Goal: Task Accomplishment & Management: Manage account settings

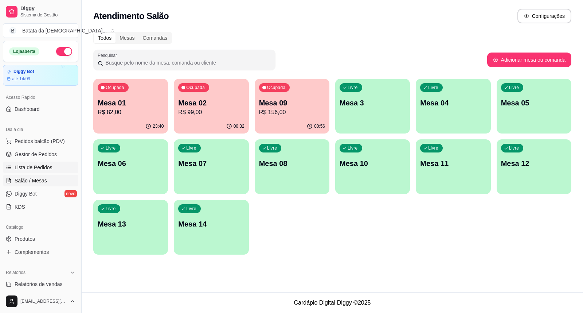
click at [37, 162] on link "Lista de Pedidos" at bounding box center [40, 167] width 75 height 12
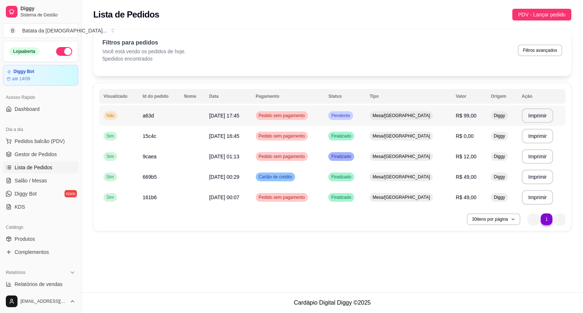
click at [251, 116] on td "[DATE] 17:45" at bounding box center [228, 115] width 47 height 20
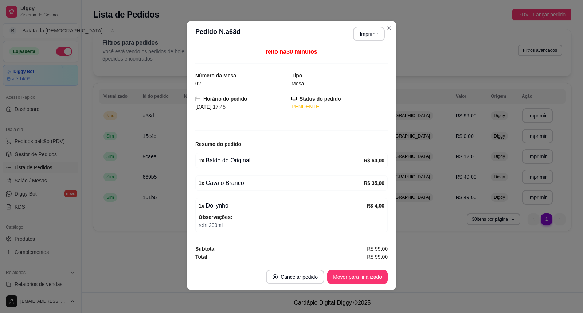
scroll to position [1, 0]
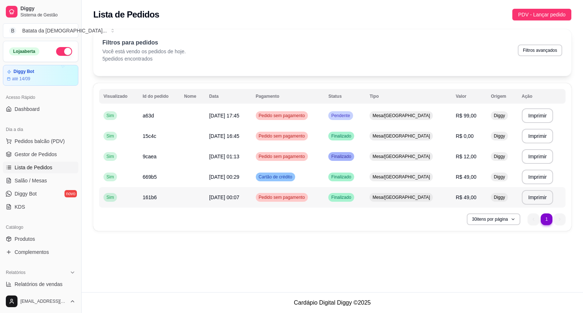
type button "on"
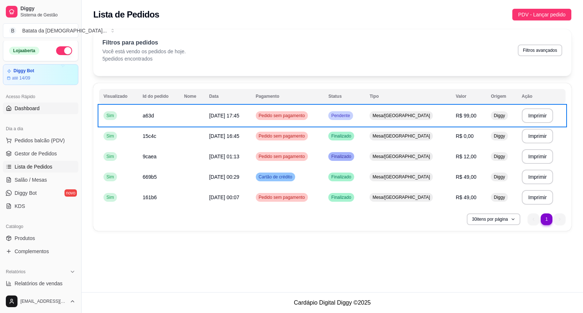
scroll to position [0, 0]
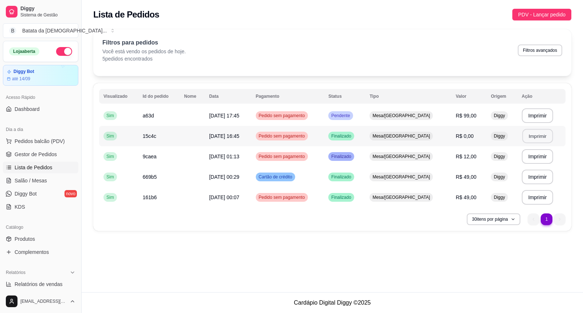
click at [544, 134] on button "Imprimir" at bounding box center [537, 136] width 31 height 14
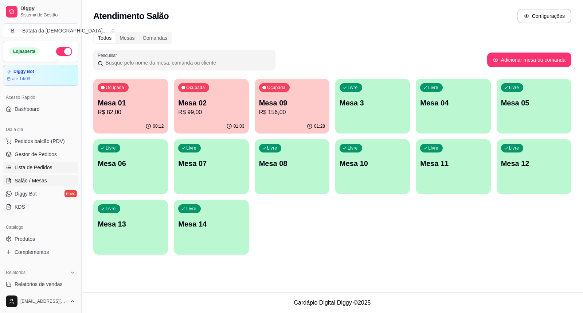
click at [47, 169] on span "Lista de Pedidos" at bounding box center [34, 167] width 38 height 7
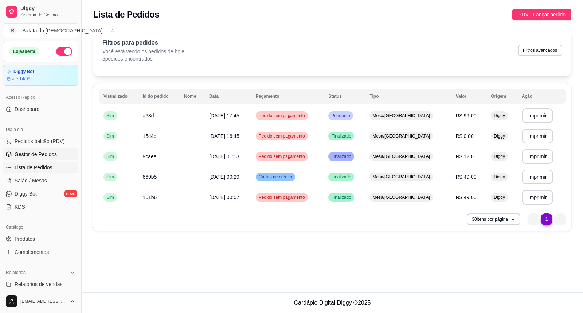
click at [42, 150] on span "Gestor de Pedidos" at bounding box center [36, 153] width 42 height 7
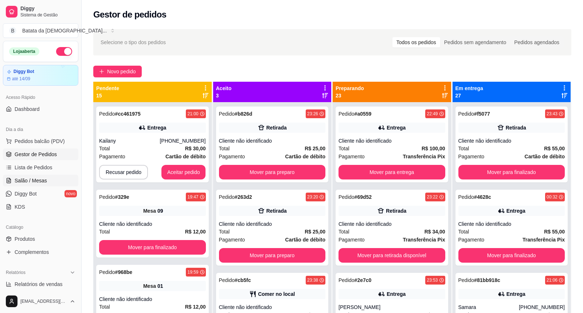
click at [43, 179] on span "Salão / Mesas" at bounding box center [31, 180] width 32 height 7
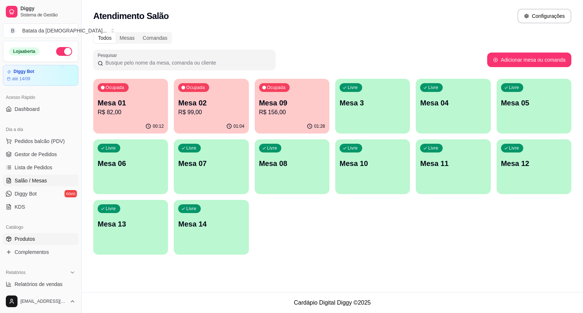
click at [31, 237] on span "Produtos" at bounding box center [25, 238] width 20 height 7
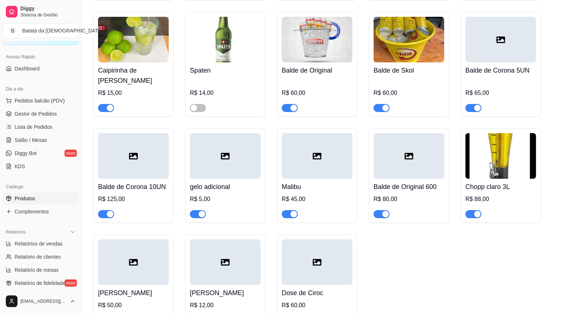
scroll to position [3379, 0]
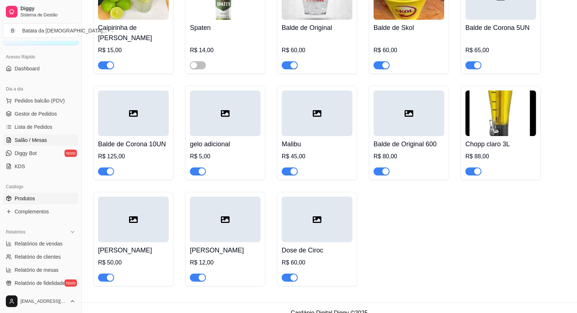
click at [45, 134] on link "Salão / Mesas" at bounding box center [40, 140] width 75 height 12
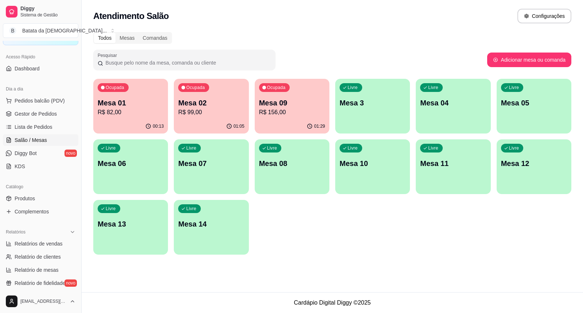
click at [233, 107] on p "Mesa 02" at bounding box center [211, 103] width 66 height 10
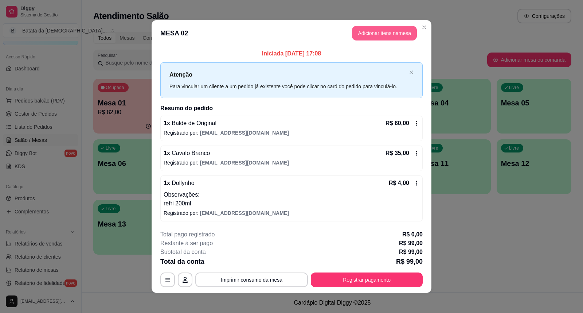
click at [363, 27] on button "Adicionar itens na mesa" at bounding box center [384, 33] width 65 height 15
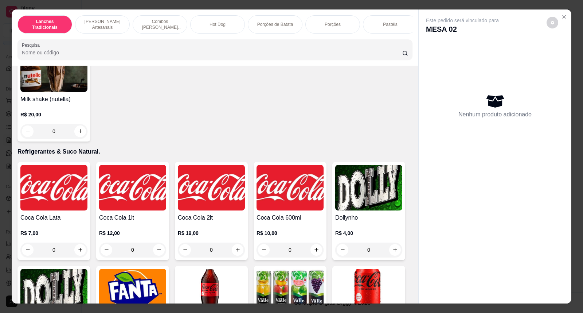
scroll to position [1579, 0]
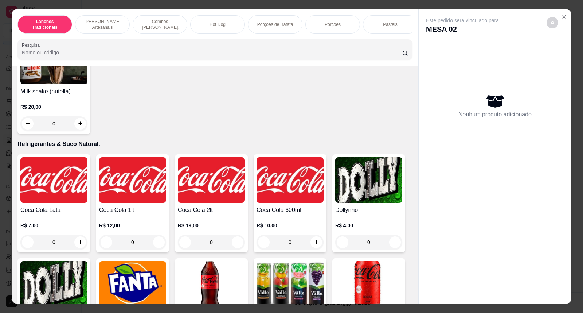
click at [43, 199] on img at bounding box center [53, 180] width 67 height 46
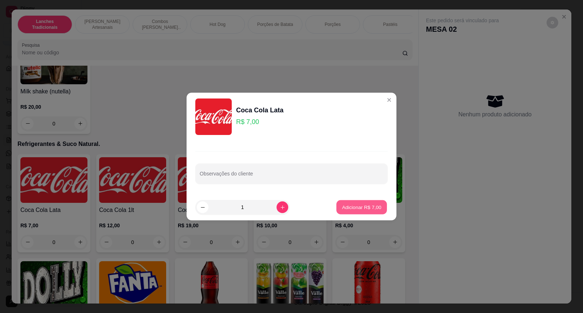
click at [377, 208] on button "Adicionar R$ 7,00" at bounding box center [361, 207] width 51 height 14
type input "1"
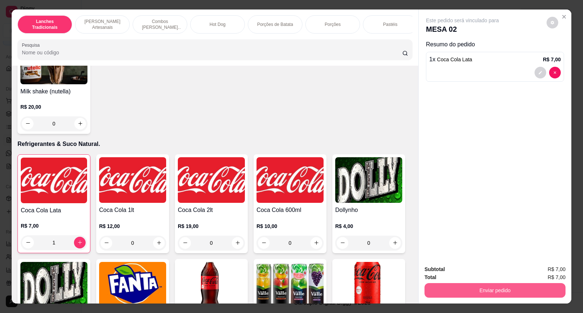
click at [523, 286] on button "Enviar pedido" at bounding box center [494, 290] width 141 height 15
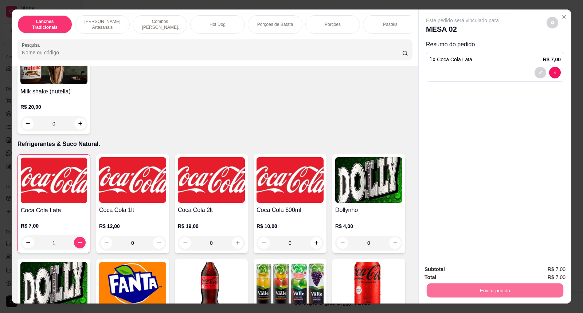
click at [489, 267] on button "Não registrar e enviar pedido" at bounding box center [471, 272] width 74 height 13
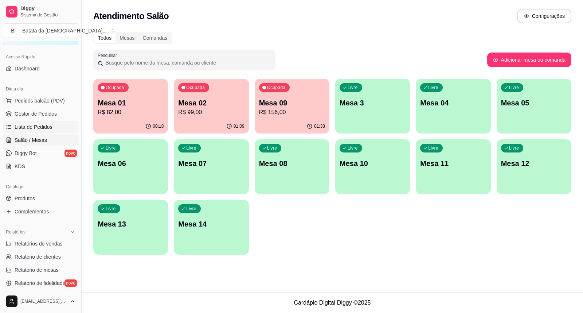
click at [38, 125] on span "Lista de Pedidos" at bounding box center [34, 126] width 38 height 7
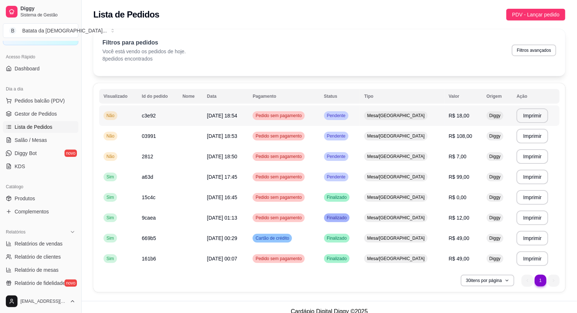
click at [468, 116] on td "R$ 18,00" at bounding box center [463, 115] width 38 height 20
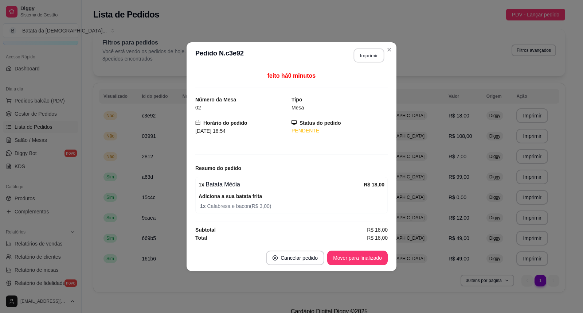
click at [367, 58] on button "Imprimir" at bounding box center [369, 55] width 31 height 14
click at [357, 54] on button "Imprimir" at bounding box center [369, 55] width 32 height 15
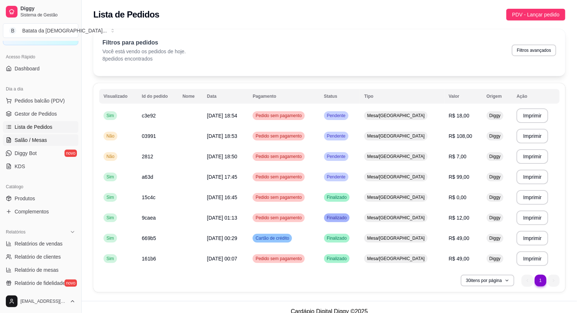
drag, startPoint x: 45, startPoint y: 146, endPoint x: 45, endPoint y: 141, distance: 5.5
click at [45, 144] on ul "Pedidos balcão (PDV) Gestor de Pedidos Lista de Pedidos Salão / Mesas Diggy Bot…" at bounding box center [40, 133] width 75 height 77
click at [45, 141] on span "Salão / Mesas" at bounding box center [31, 139] width 32 height 7
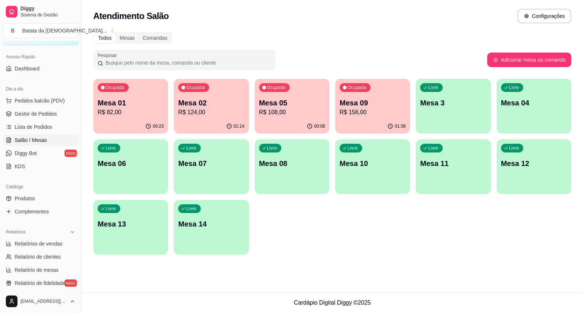
click at [273, 103] on p "Mesa 05" at bounding box center [292, 103] width 66 height 10
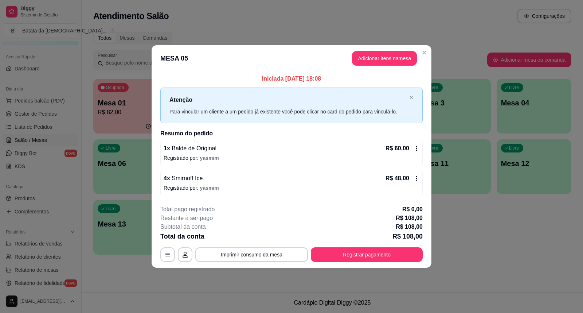
click at [414, 180] on icon at bounding box center [417, 178] width 6 height 6
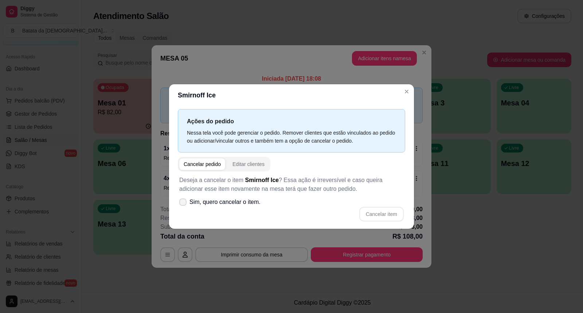
click at [227, 203] on span "Sim, quero cancelar o item." at bounding box center [224, 201] width 71 height 9
click at [184, 203] on input "Sim, quero cancelar o item." at bounding box center [181, 205] width 5 height 5
checkbox input "true"
click at [389, 211] on button "Cancelar item" at bounding box center [381, 214] width 44 height 15
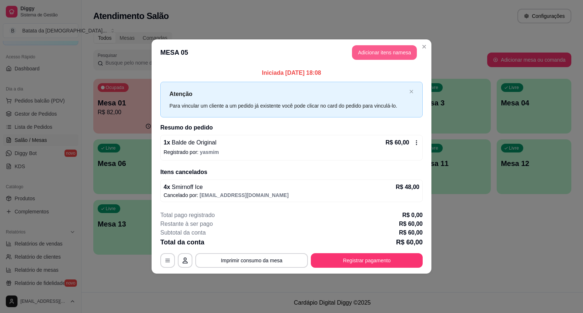
click at [397, 54] on button "Adicionar itens na mesa" at bounding box center [384, 52] width 65 height 15
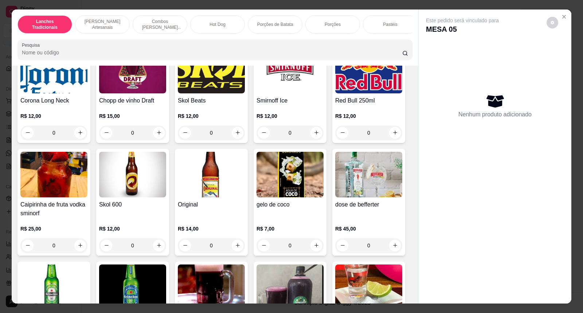
scroll to position [2227, 0]
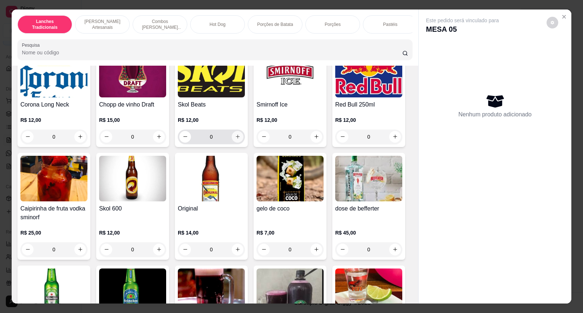
click at [235, 139] on icon "increase-product-quantity" at bounding box center [237, 136] width 5 height 5
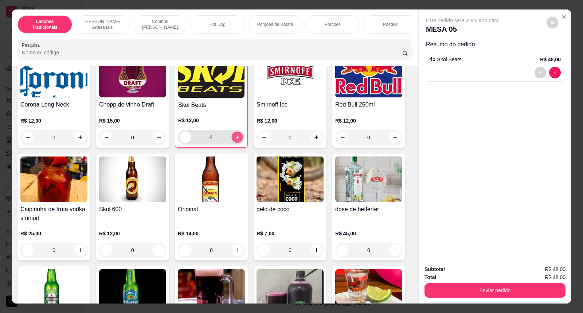
click at [235, 140] on icon "increase-product-quantity" at bounding box center [237, 136] width 5 height 5
click at [183, 140] on icon "decrease-product-quantity" at bounding box center [185, 136] width 5 height 5
type input "4"
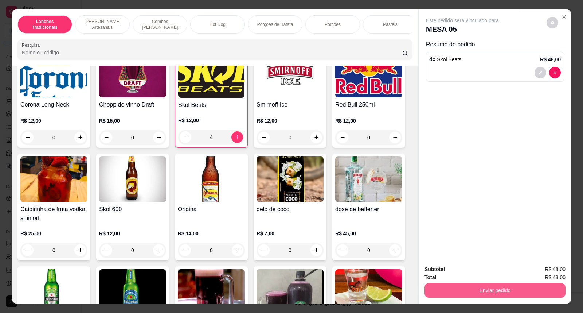
click at [468, 289] on button "Enviar pedido" at bounding box center [494, 290] width 141 height 15
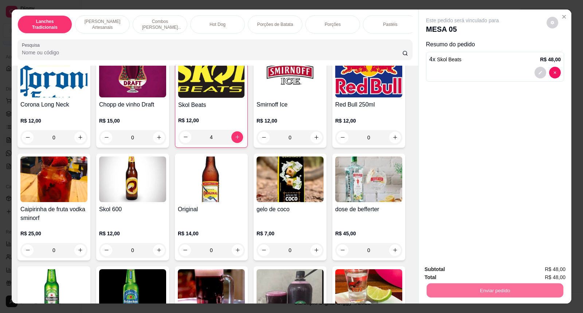
click at [462, 272] on button "Não registrar e enviar pedido" at bounding box center [471, 272] width 74 height 13
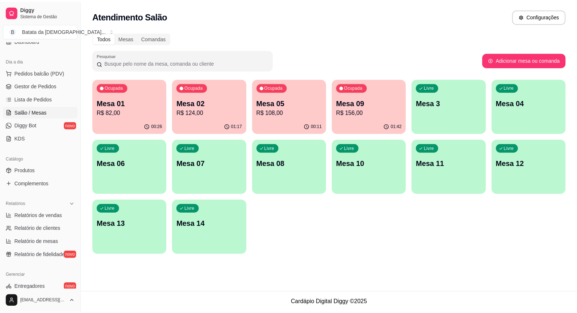
scroll to position [81, 0]
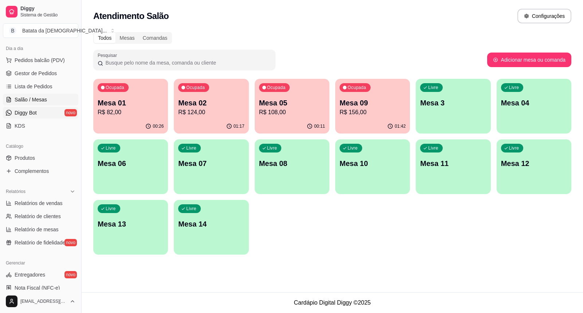
click at [34, 111] on span "Diggy Bot" at bounding box center [26, 112] width 22 height 7
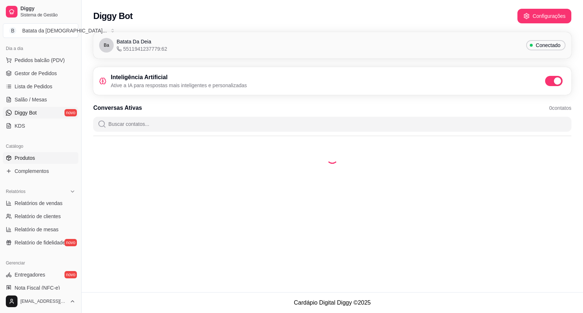
click at [47, 162] on link "Produtos" at bounding box center [40, 158] width 75 height 12
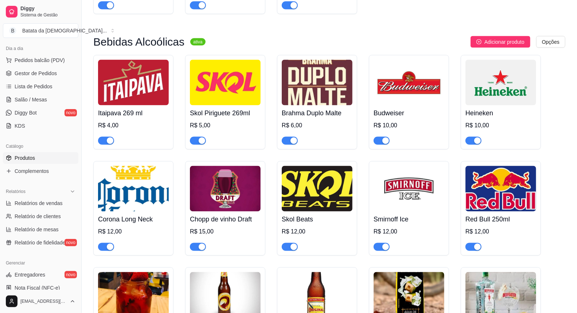
scroll to position [2529, 0]
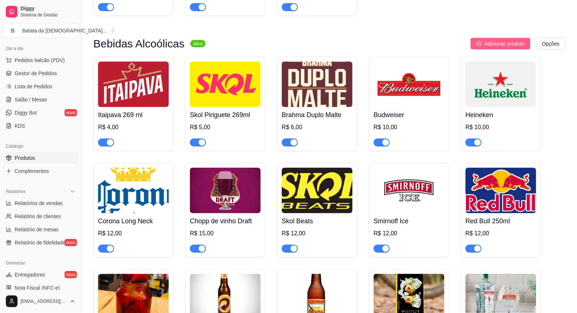
click at [486, 40] on span "Adicionar produto" at bounding box center [504, 44] width 40 height 8
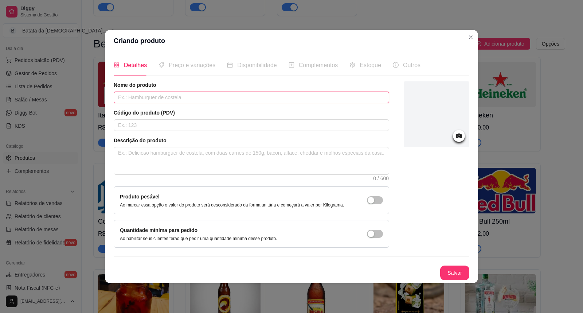
click at [144, 95] on input "text" at bounding box center [251, 97] width 275 height 12
click at [120, 99] on input "seleta" at bounding box center [251, 97] width 275 height 12
type input "Seleta"
click at [445, 270] on button "Salvar" at bounding box center [454, 272] width 29 height 15
click at [142, 98] on input "Seleta" at bounding box center [251, 97] width 275 height 12
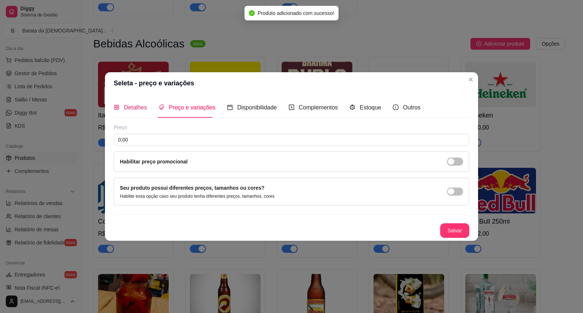
click at [121, 103] on div "Detalhes" at bounding box center [130, 107] width 33 height 9
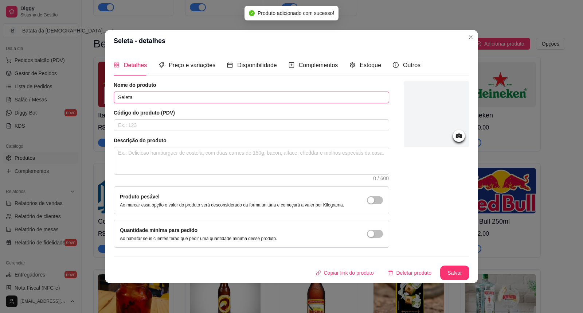
click at [117, 93] on input "Seleta" at bounding box center [251, 97] width 275 height 12
type input "Dose Seleta"
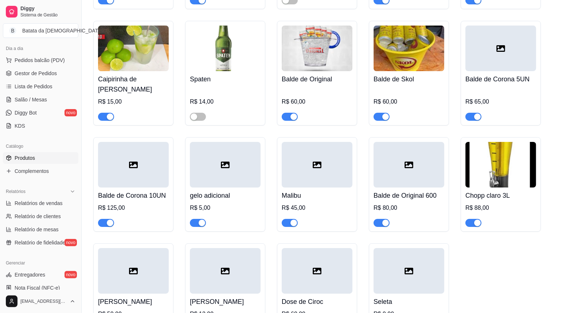
scroll to position [3379, 0]
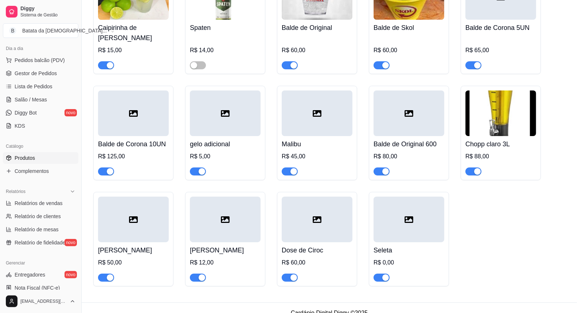
click at [418, 205] on div at bounding box center [408, 219] width 71 height 46
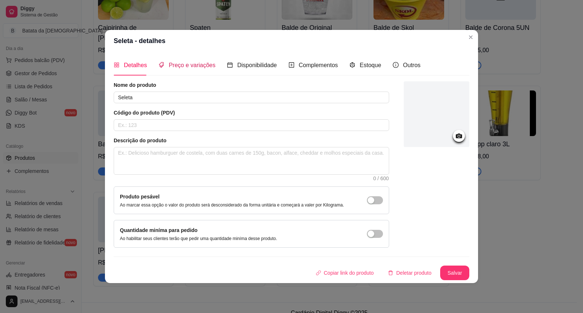
click at [192, 68] on span "Preço e variações" at bounding box center [192, 65] width 47 height 6
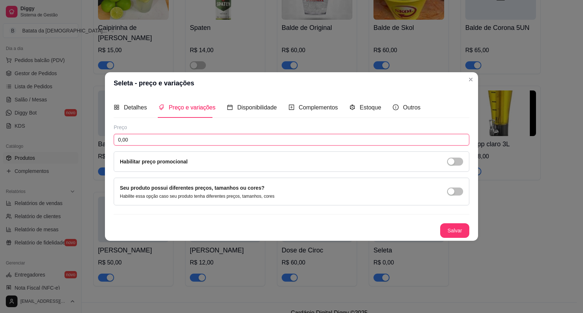
click at [230, 138] on input "0,00" at bounding box center [292, 140] width 356 height 12
type input "10,00"
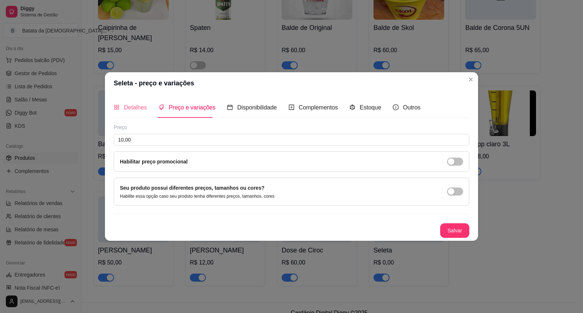
click at [141, 101] on div "Detalhes" at bounding box center [130, 107] width 33 height 21
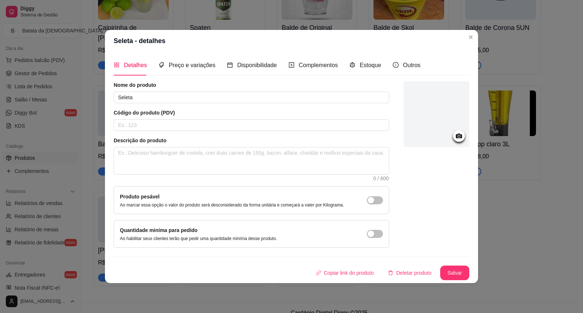
click at [150, 90] on div "Nome do produto Seleta" at bounding box center [251, 92] width 275 height 22
click at [152, 99] on input "Seleta" at bounding box center [251, 97] width 275 height 12
click at [116, 97] on input "Seleta" at bounding box center [251, 97] width 275 height 12
click at [118, 99] on input "dose de Seleta" at bounding box center [251, 97] width 275 height 12
click at [119, 99] on input "dose de Seleta" at bounding box center [251, 97] width 275 height 12
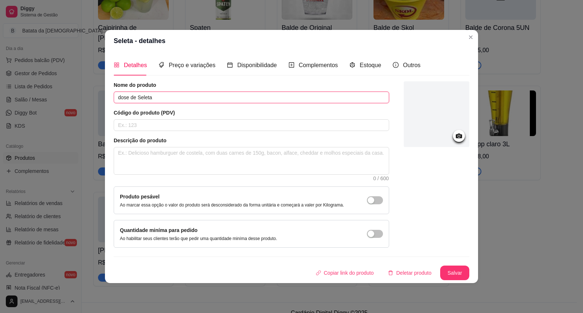
click at [121, 99] on input "dose de Seleta" at bounding box center [251, 97] width 275 height 12
type input "Dose de Seleta"
click at [201, 63] on span "Preço e variações" at bounding box center [192, 65] width 47 height 6
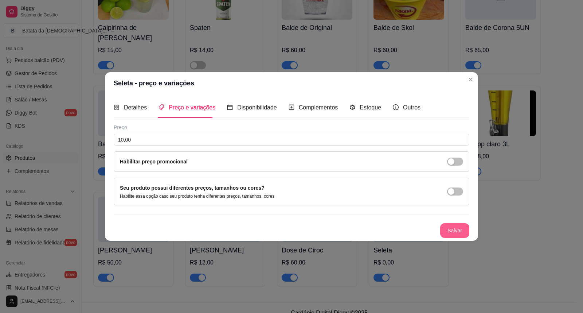
click at [466, 232] on button "Salvar" at bounding box center [454, 230] width 29 height 15
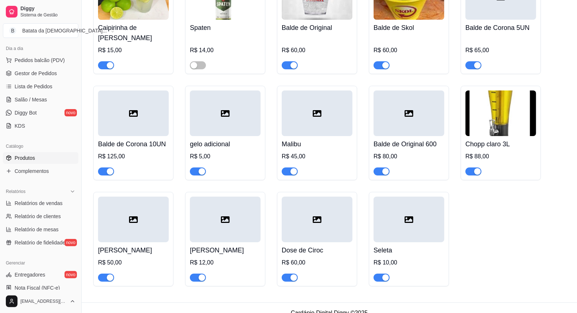
click at [420, 242] on div "Seleta R$ 10,00" at bounding box center [408, 261] width 71 height 39
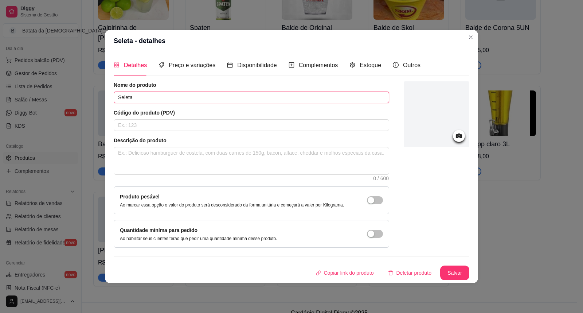
click at [119, 98] on input "Seleta" at bounding box center [251, 97] width 275 height 12
type input "Dose de Seleta"
click at [450, 267] on button "Salvar" at bounding box center [455, 273] width 28 height 14
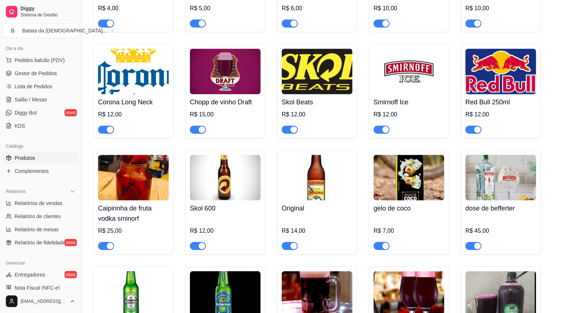
scroll to position [2529, 0]
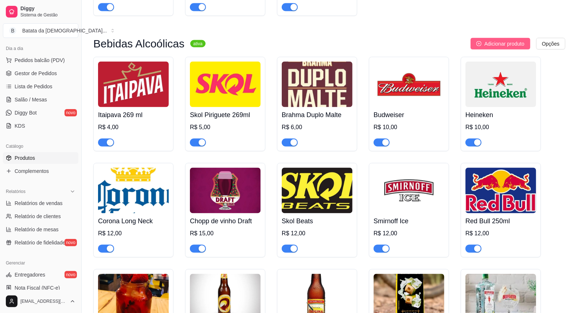
click at [482, 40] on button "Adicionar produto" at bounding box center [500, 44] width 60 height 12
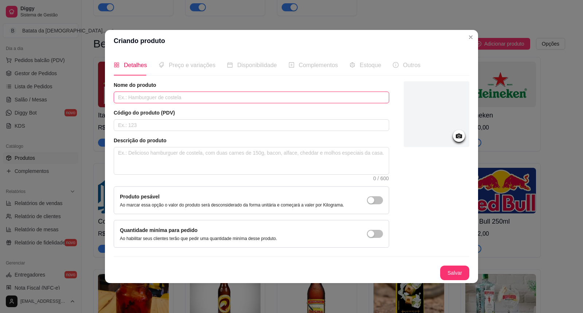
click at [195, 91] on input "text" at bounding box center [251, 97] width 275 height 12
click at [180, 73] on div "Preço e variações" at bounding box center [187, 65] width 57 height 21
click at [138, 96] on input "Dreher" at bounding box center [251, 97] width 275 height 12
click at [118, 96] on input "Dreher" at bounding box center [251, 97] width 275 height 12
type input "Dose de Dreher"
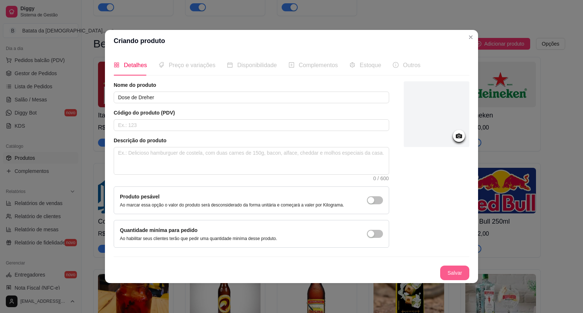
click at [454, 270] on button "Salvar" at bounding box center [454, 272] width 29 height 15
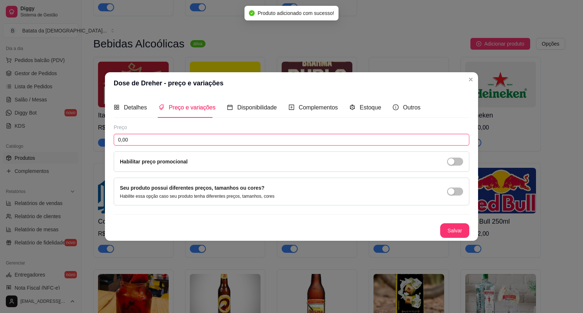
click at [189, 138] on input "0,00" at bounding box center [292, 140] width 356 height 12
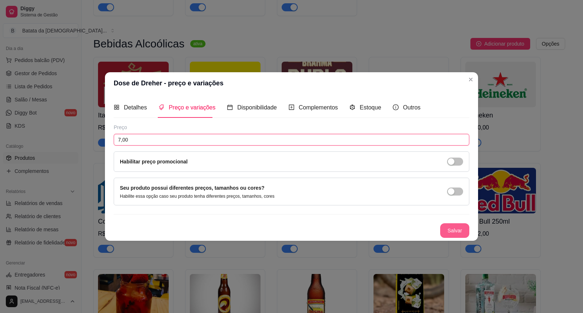
type input "7,00"
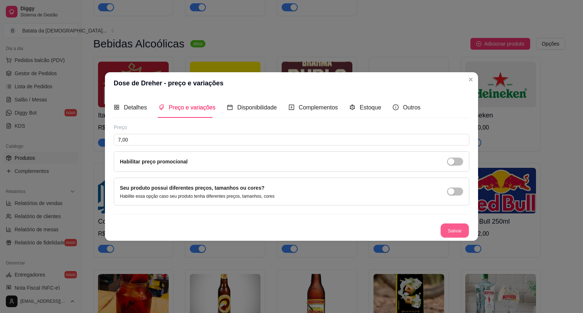
click at [458, 231] on button "Salvar" at bounding box center [455, 230] width 28 height 14
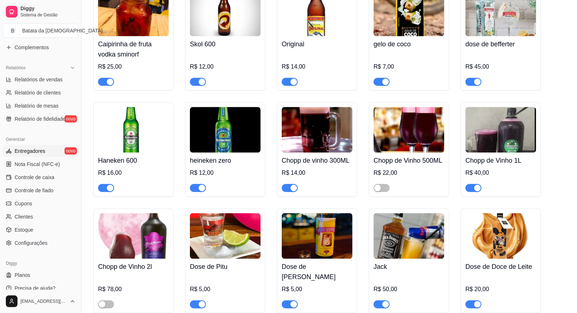
scroll to position [211, 0]
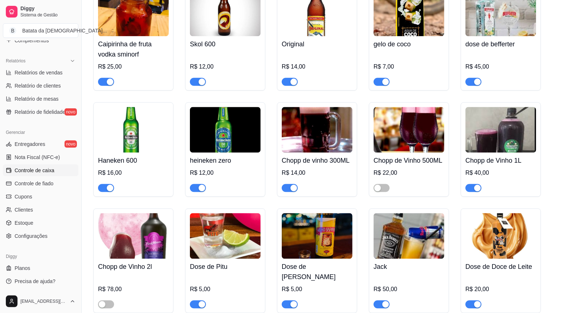
click at [55, 169] on link "Controle de caixa" at bounding box center [40, 170] width 75 height 12
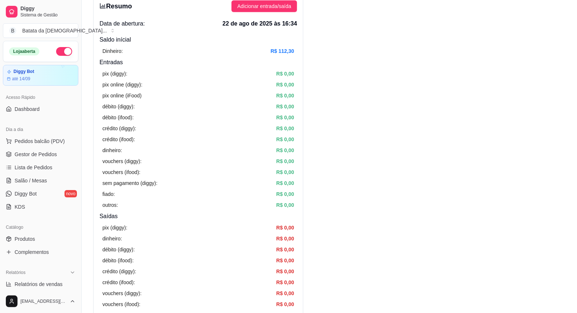
scroll to position [31, 0]
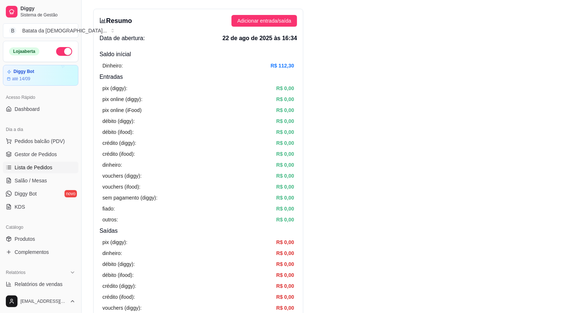
click at [16, 167] on span "Lista de Pedidos" at bounding box center [34, 167] width 38 height 7
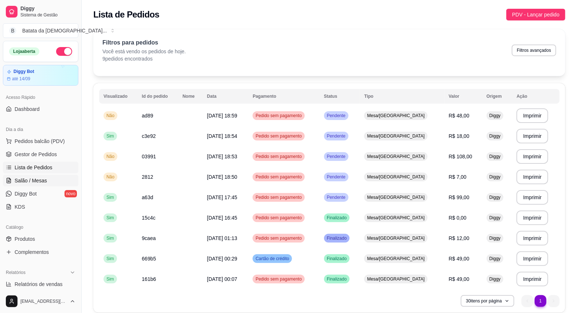
click at [38, 179] on span "Salão / Mesas" at bounding box center [31, 180] width 32 height 7
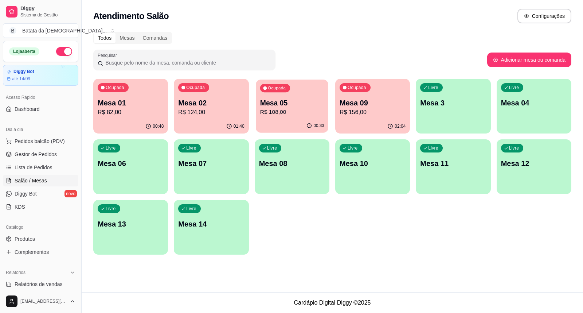
click at [258, 104] on div "Ocupada Mesa 05 R$ 108,00" at bounding box center [292, 98] width 73 height 39
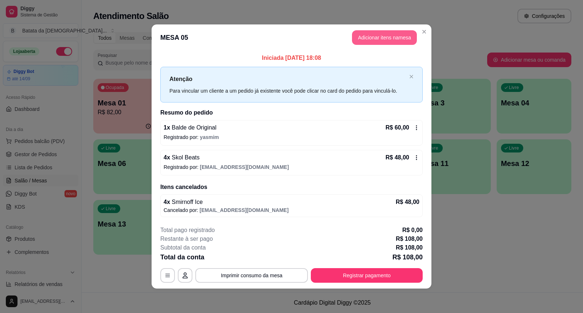
click at [369, 34] on button "Adicionar itens na mesa" at bounding box center [384, 37] width 65 height 15
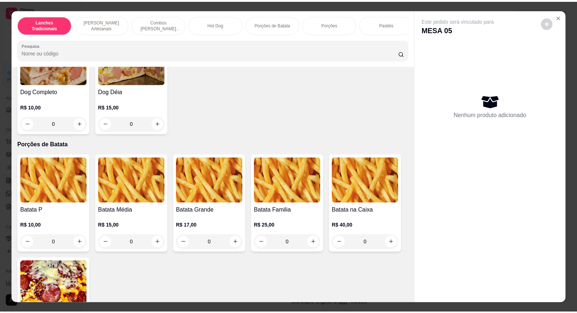
scroll to position [810, 0]
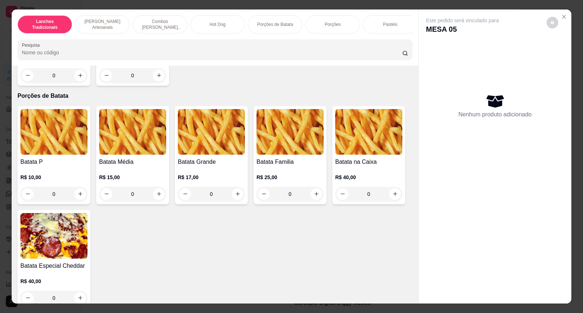
click at [191, 124] on img at bounding box center [211, 132] width 67 height 46
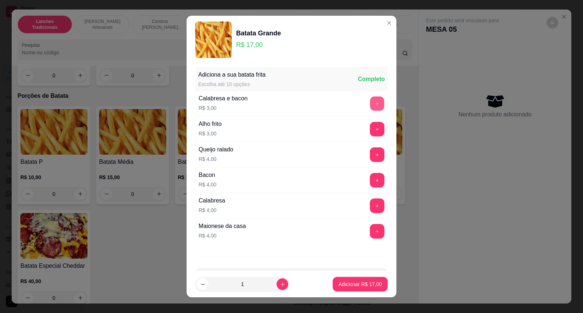
click at [370, 102] on button "+" at bounding box center [377, 104] width 14 height 14
click at [356, 285] on p "Adicionar R$ 20,00" at bounding box center [360, 283] width 42 height 7
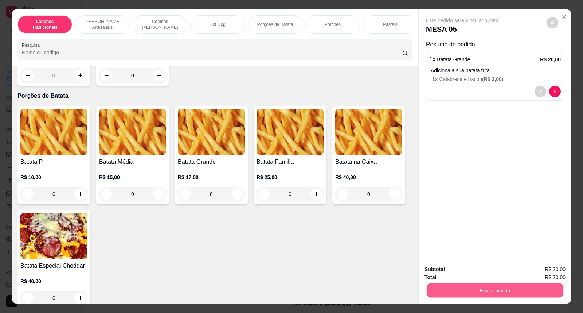
click at [519, 296] on button "Enviar pedido" at bounding box center [495, 290] width 137 height 14
click at [494, 277] on button "Não registrar e enviar pedido" at bounding box center [471, 272] width 74 height 13
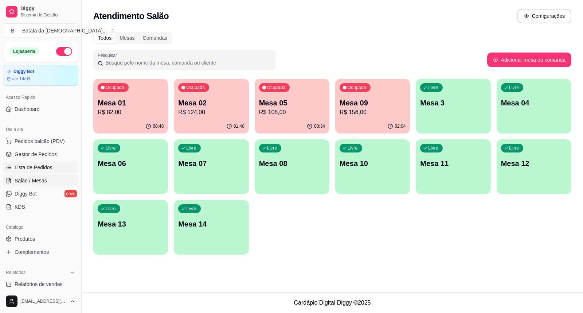
click at [39, 172] on link "Lista de Pedidos" at bounding box center [40, 167] width 75 height 12
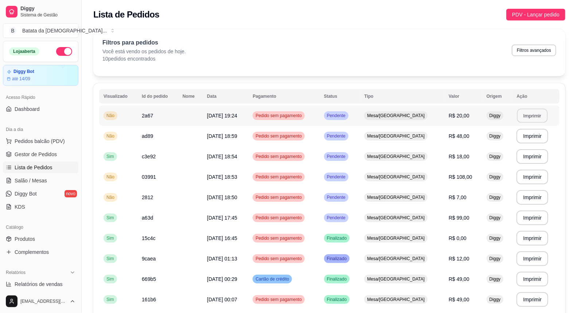
click at [525, 118] on button "Imprimir" at bounding box center [532, 116] width 31 height 14
click at [444, 116] on td "R$ 20,00" at bounding box center [463, 115] width 38 height 20
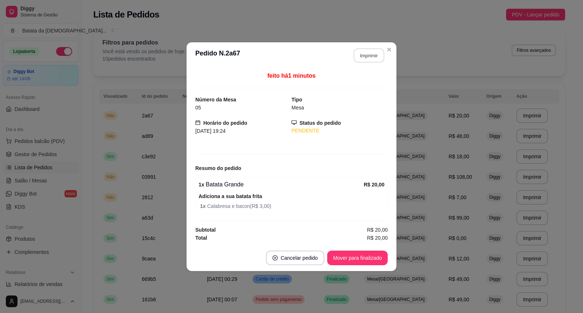
click at [361, 57] on button "Imprimir" at bounding box center [369, 55] width 31 height 14
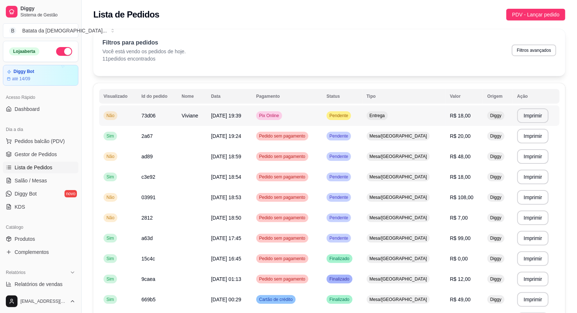
click at [322, 111] on td "Pix Online" at bounding box center [287, 115] width 70 height 20
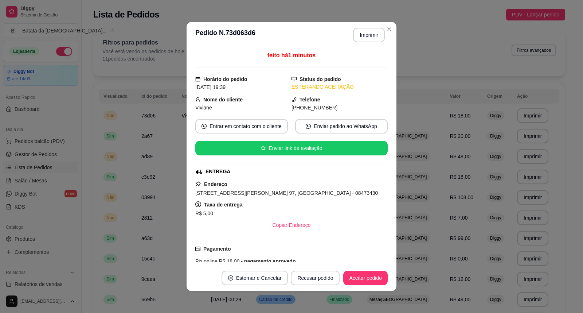
drag, startPoint x: 321, startPoint y: 107, endPoint x: 307, endPoint y: 107, distance: 14.2
click at [314, 107] on span "(11) 9 6654-6167" at bounding box center [315, 108] width 46 height 6
click at [228, 100] on strong "Nome do cliente" at bounding box center [222, 100] width 39 height 6
drag, startPoint x: 254, startPoint y: 192, endPoint x: 183, endPoint y: 195, distance: 71.5
click at [183, 195] on div "**********" at bounding box center [291, 156] width 583 height 313
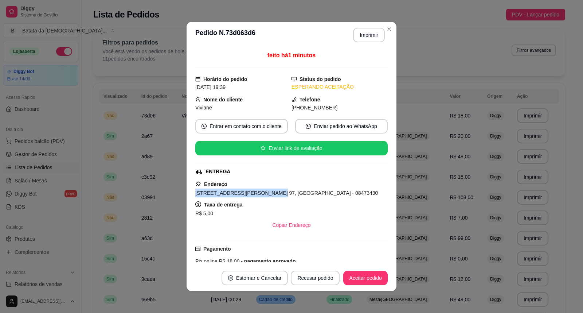
copy span "Rua Francisco Ribalta, n. 97,"
click at [355, 293] on div "**********" at bounding box center [291, 156] width 583 height 313
click at [355, 274] on button "Aceitar pedido" at bounding box center [365, 278] width 43 height 14
click at [366, 35] on button "Imprimir" at bounding box center [369, 35] width 31 height 14
click at [369, 282] on button "Mover para preparo" at bounding box center [359, 277] width 56 height 15
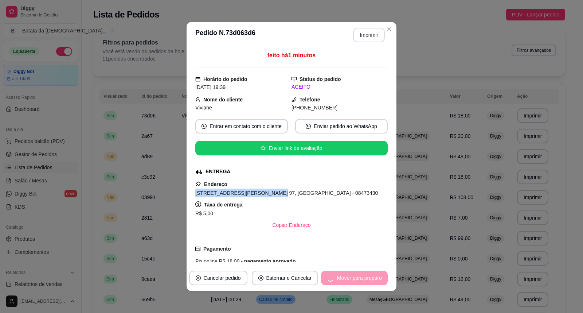
click at [364, 34] on button "Imprimir" at bounding box center [369, 35] width 32 height 15
click at [363, 278] on button "Mover para entrega" at bounding box center [359, 278] width 55 height 14
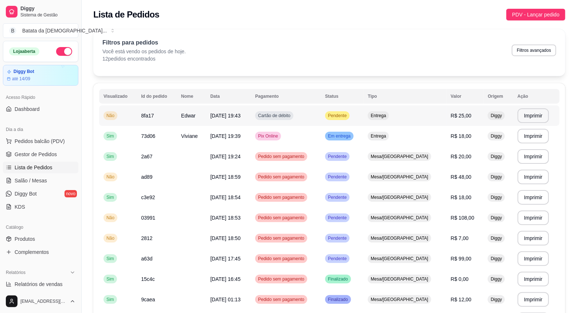
click at [348, 118] on span "Pendente" at bounding box center [336, 116] width 21 height 6
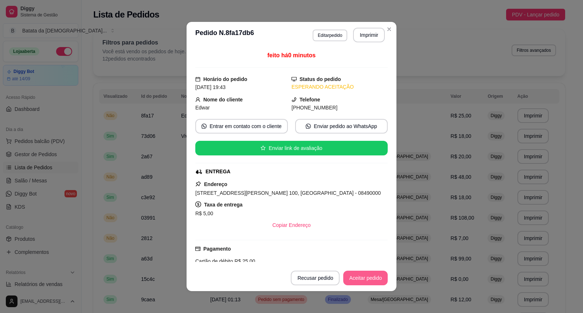
click at [373, 273] on button "Aceitar pedido" at bounding box center [365, 277] width 44 height 15
click at [355, 37] on button "Imprimir" at bounding box center [369, 35] width 31 height 14
click at [369, 279] on button "Aceitar pedido" at bounding box center [365, 277] width 44 height 15
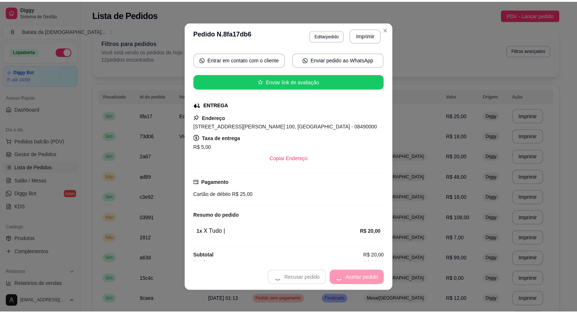
scroll to position [73, 0]
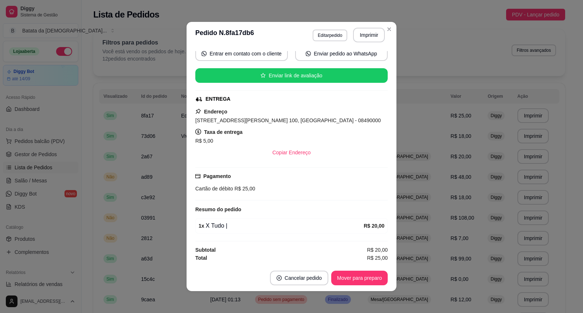
click at [191, 119] on div "feito há 0 minutos Horário do pedido 22/08/2025 19:43 Status do pedido ACEITO N…" at bounding box center [292, 156] width 210 height 216
drag, startPoint x: 192, startPoint y: 119, endPoint x: 273, endPoint y: 118, distance: 80.2
click at [273, 118] on span "Rua Padre Ferreira da Rocha, n. 100, Cidade Tiradentes - 08490000" at bounding box center [287, 120] width 185 height 6
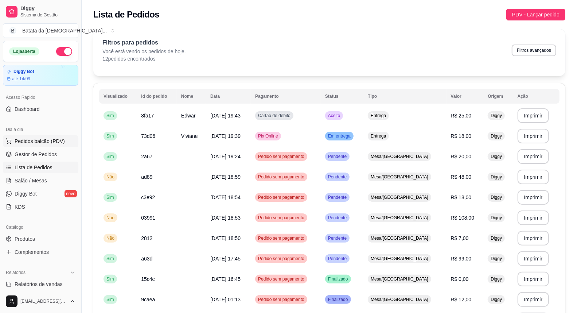
click at [39, 138] on span "Pedidos balcão (PDV)" at bounding box center [40, 140] width 50 height 7
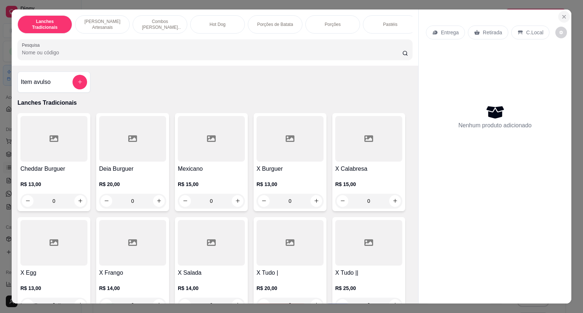
click at [558, 13] on button "Close" at bounding box center [564, 17] width 12 height 12
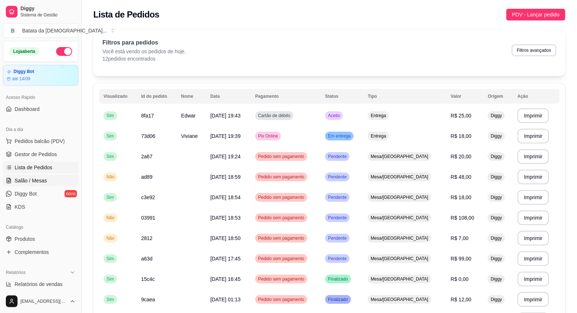
click at [33, 180] on span "Salão / Mesas" at bounding box center [31, 180] width 32 height 7
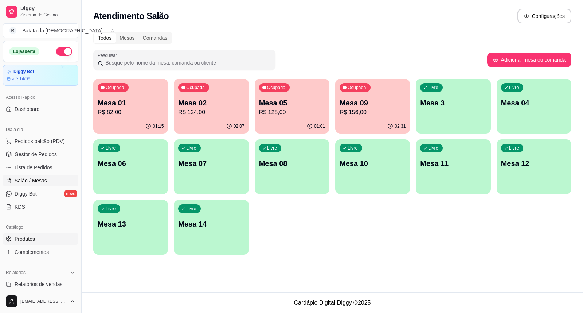
click at [37, 239] on link "Produtos" at bounding box center [40, 239] width 75 height 12
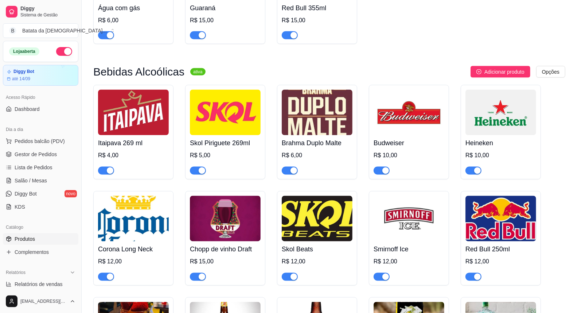
scroll to position [2448, 0]
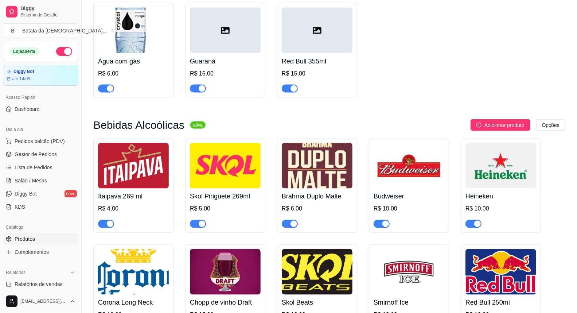
click at [491, 121] on span "Adicionar produto" at bounding box center [504, 125] width 40 height 8
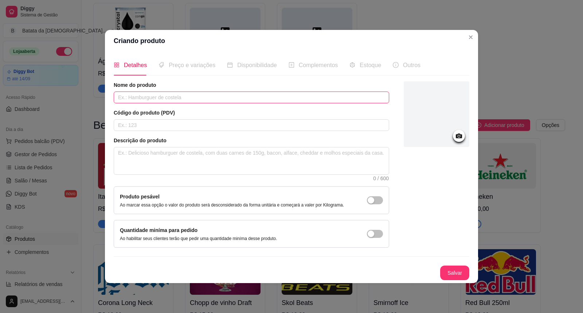
click at [222, 94] on input "text" at bounding box center [251, 97] width 275 height 12
type input "Balde de Brahma"
click at [454, 271] on button "Salvar" at bounding box center [454, 272] width 29 height 15
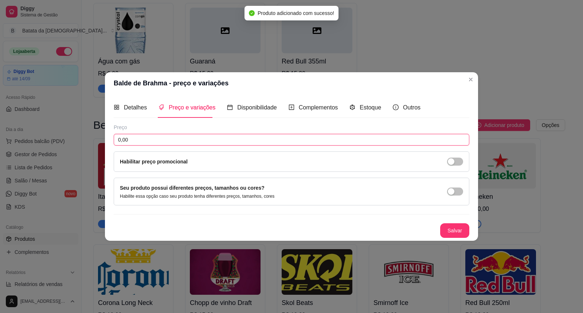
click at [206, 134] on input "0,00" at bounding box center [292, 140] width 356 height 12
type input "70,00"
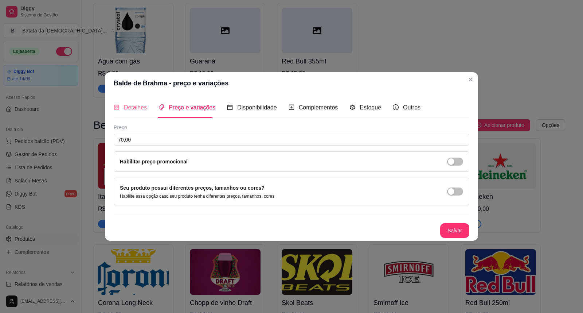
click at [130, 100] on div "Detalhes" at bounding box center [130, 107] width 33 height 21
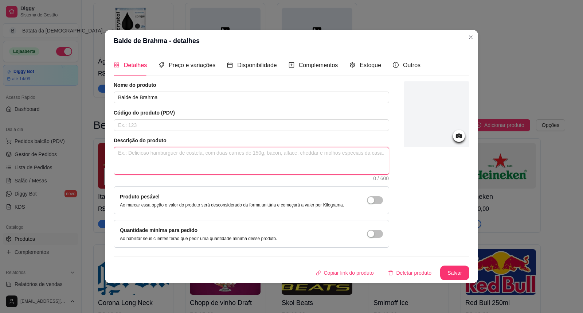
click at [181, 163] on textarea at bounding box center [251, 160] width 275 height 27
type textarea "c"
type textarea "co"
type textarea "con"
type textarea "cont"
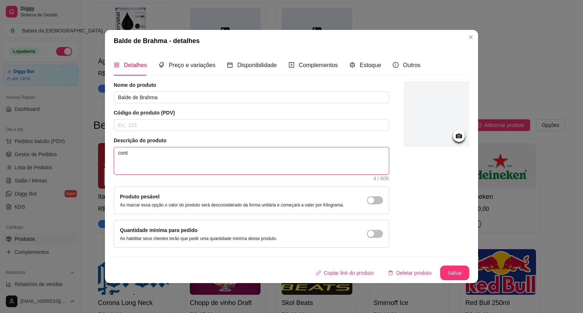
type textarea "conte"
type textarea "contem"
type textarea "contem 1"
type textarea "contem 10"
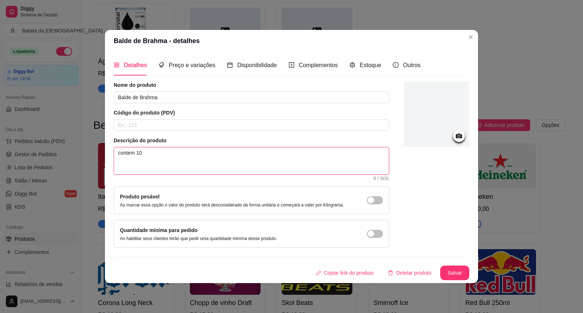
type textarea "contem 10"
type textarea "contem 10 u"
type textarea "contem 10 un"
type textarea "contem 10 uni"
type textarea "contem 10 unid"
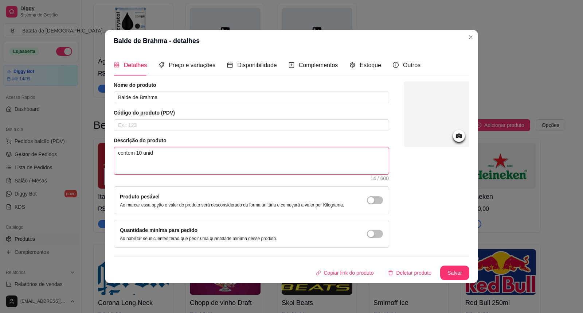
type textarea "contem 10 unida"
type textarea "contem 10 unidad"
type textarea "contem 10 unidade"
type textarea "contem 10 unidades"
click at [450, 279] on button "Salvar" at bounding box center [454, 272] width 29 height 15
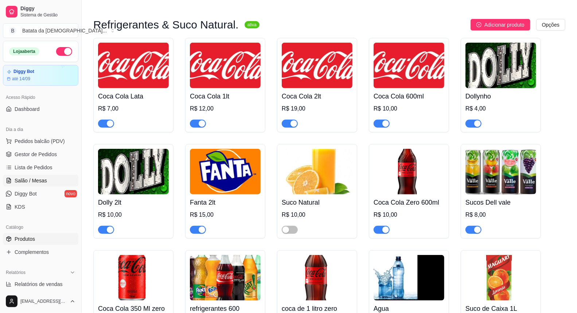
scroll to position [2083, 0]
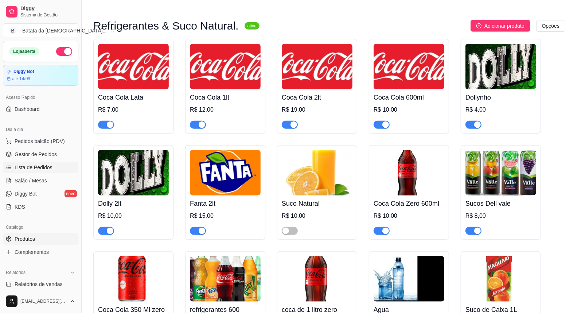
click at [30, 169] on span "Lista de Pedidos" at bounding box center [34, 167] width 38 height 7
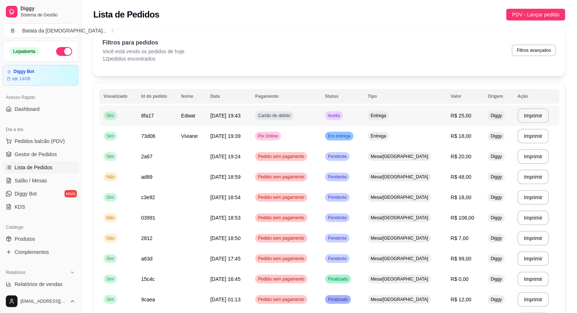
click at [446, 122] on td "R$ 25,00" at bounding box center [464, 115] width 37 height 20
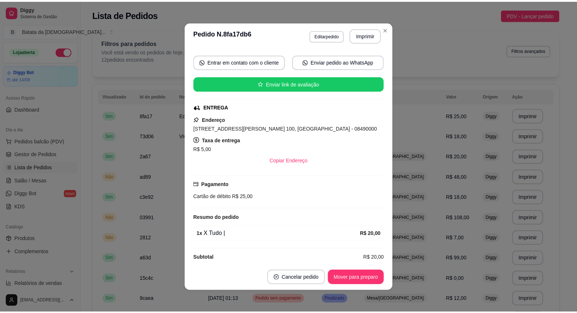
scroll to position [73, 0]
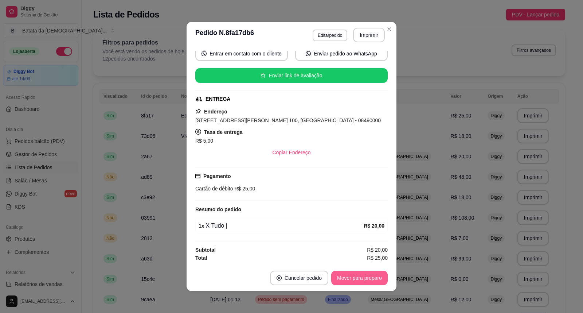
click at [364, 274] on button "Mover para preparo" at bounding box center [359, 277] width 56 height 15
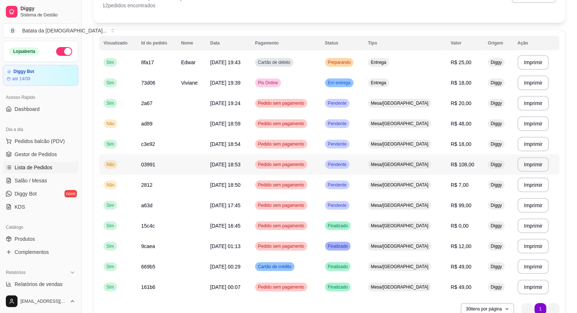
scroll to position [40, 0]
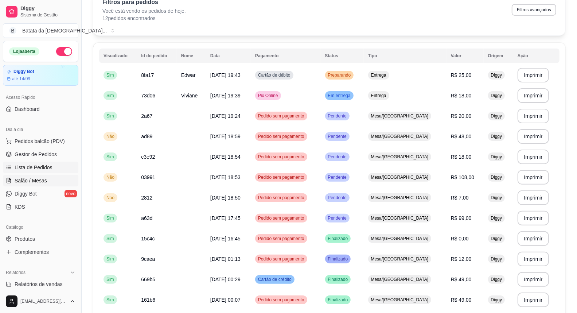
click at [35, 179] on span "Salão / Mesas" at bounding box center [31, 180] width 32 height 7
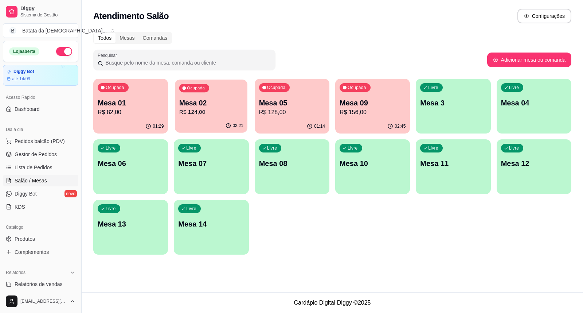
click at [202, 112] on p "R$ 124,00" at bounding box center [211, 112] width 64 height 8
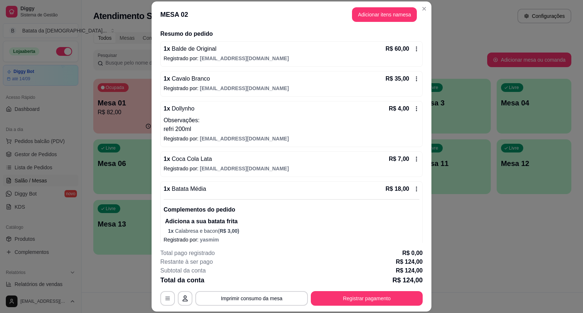
scroll to position [63, 0]
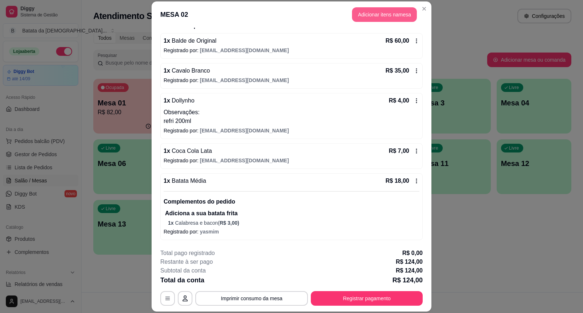
click at [387, 13] on button "Adicionar itens na mesa" at bounding box center [384, 14] width 65 height 15
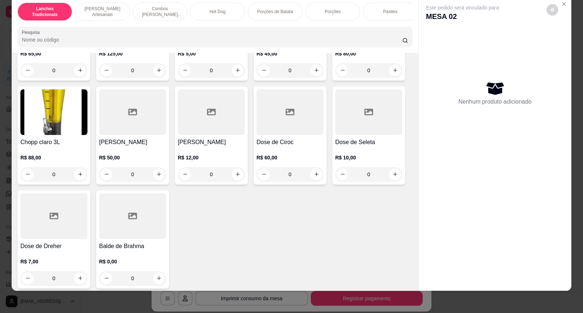
scroll to position [13, 0]
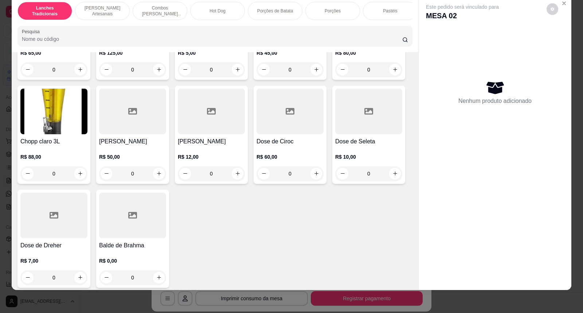
click at [136, 217] on div at bounding box center [132, 215] width 67 height 46
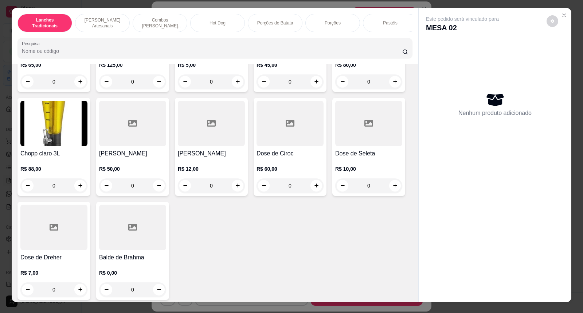
scroll to position [0, 0]
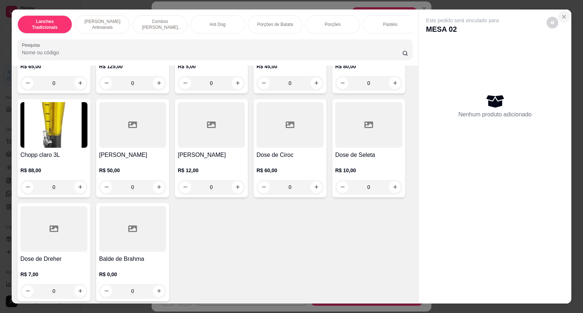
click at [563, 17] on icon "Close" at bounding box center [564, 16] width 3 height 3
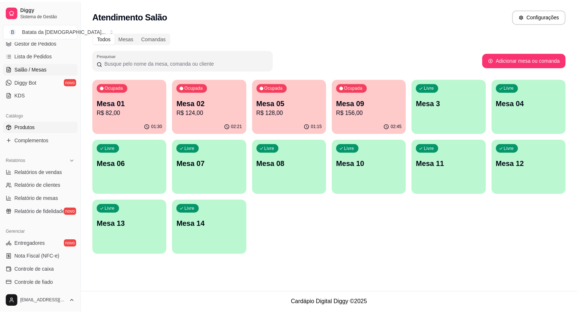
scroll to position [121, 0]
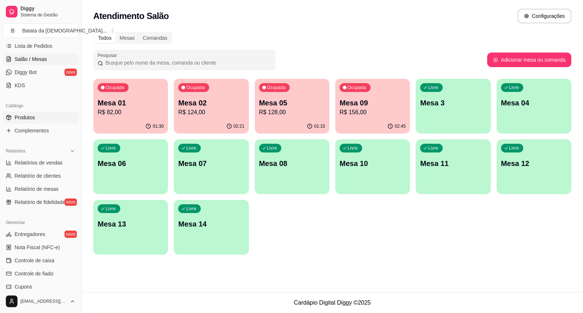
click at [40, 117] on link "Produtos" at bounding box center [40, 117] width 75 height 12
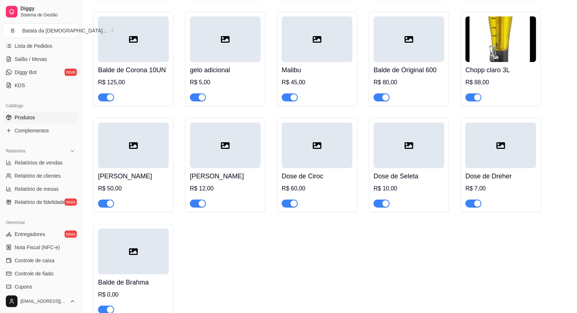
scroll to position [3485, 0]
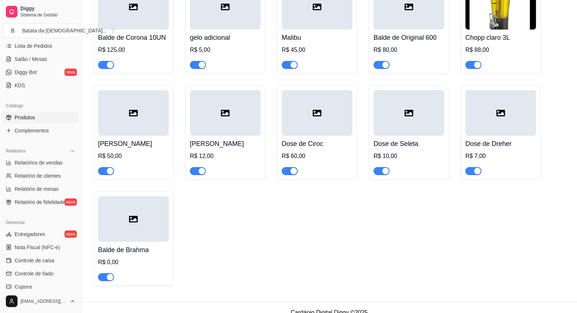
click at [118, 216] on div at bounding box center [133, 219] width 71 height 46
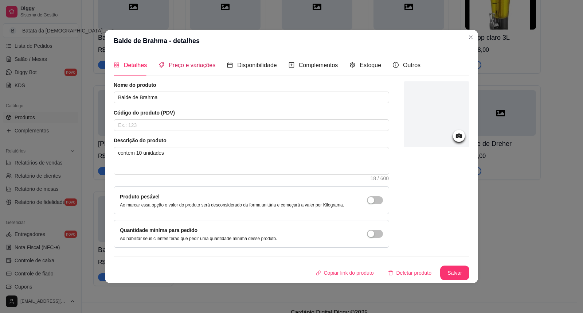
click at [204, 62] on span "Preço e variações" at bounding box center [192, 65] width 47 height 6
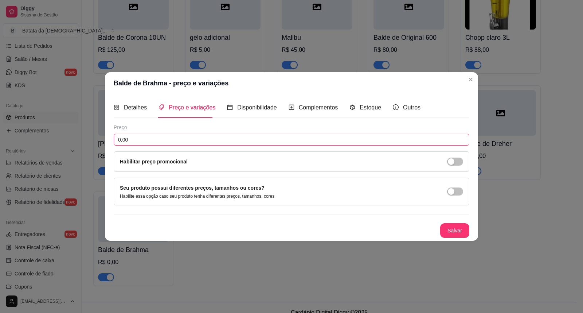
click at [223, 140] on input "0,00" at bounding box center [292, 140] width 356 height 12
type input "70,00"
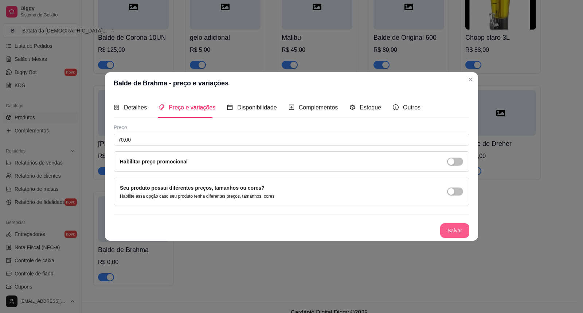
click at [448, 227] on button "Salvar" at bounding box center [454, 230] width 29 height 15
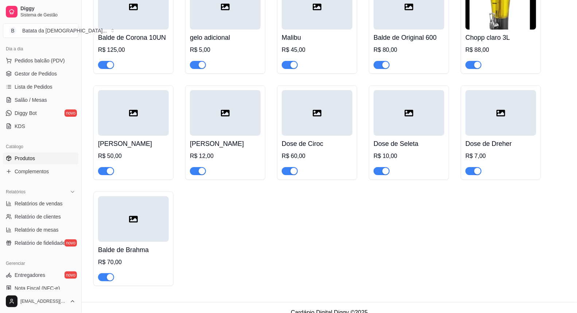
scroll to position [40, 0]
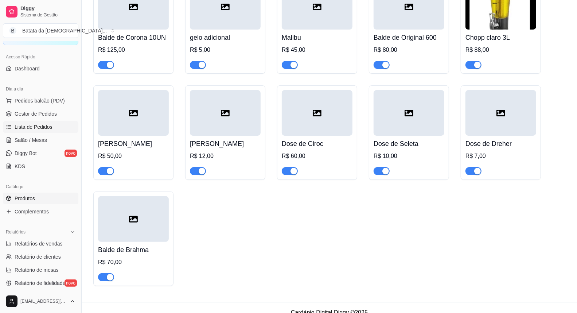
drag, startPoint x: 52, startPoint y: 129, endPoint x: 0, endPoint y: 101, distance: 59.2
click at [52, 129] on link "Lista de Pedidos" at bounding box center [40, 127] width 75 height 12
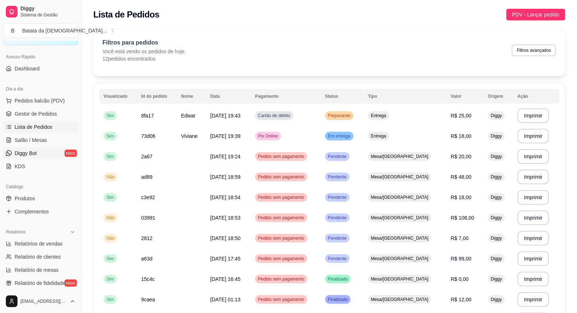
click at [42, 156] on link "Diggy Bot novo" at bounding box center [40, 153] width 75 height 12
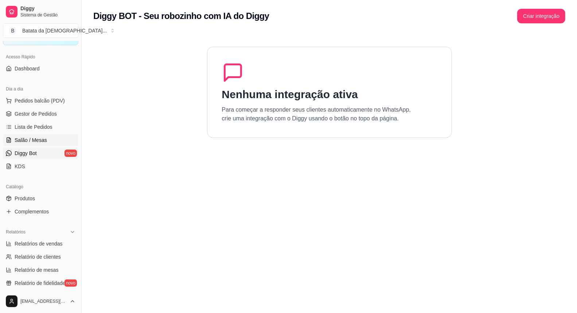
click at [41, 140] on span "Salão / Mesas" at bounding box center [31, 139] width 32 height 7
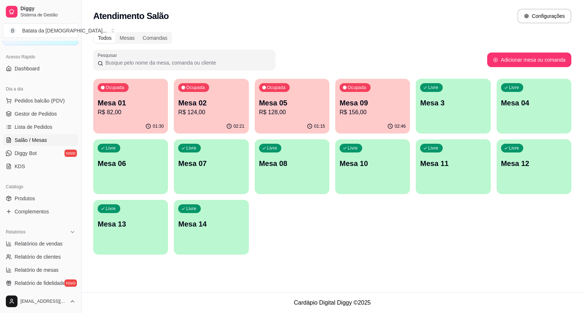
click at [231, 116] on p "R$ 124,00" at bounding box center [211, 112] width 66 height 9
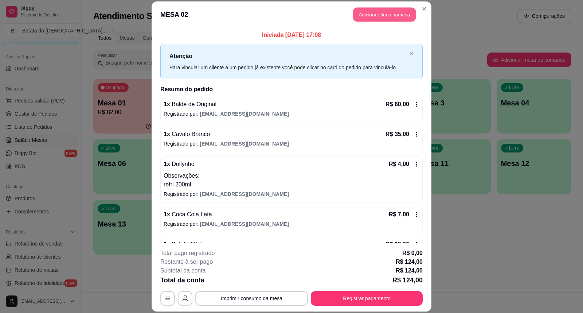
click at [373, 10] on button "Adicionar itens na mesa" at bounding box center [384, 15] width 63 height 14
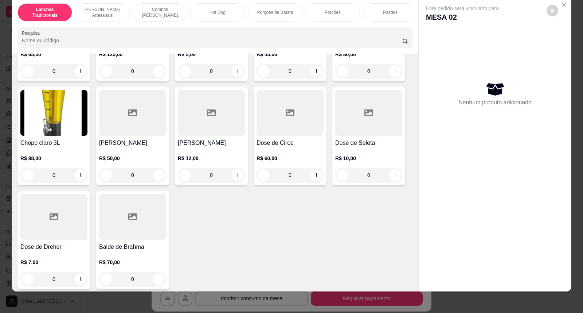
scroll to position [13, 0]
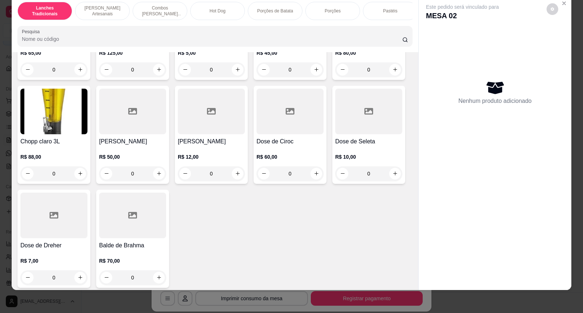
click at [136, 216] on div at bounding box center [132, 215] width 67 height 46
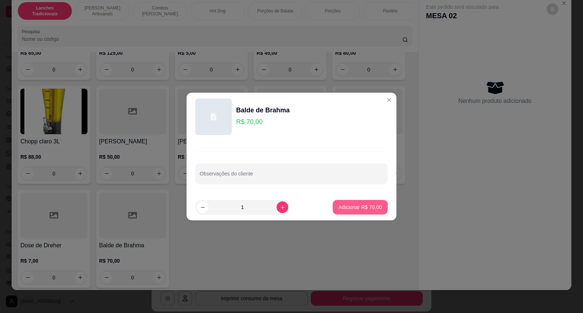
click at [380, 209] on button "Adicionar R$ 70,00" at bounding box center [360, 207] width 55 height 15
type input "1"
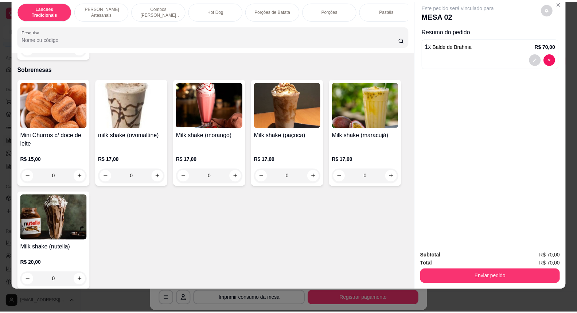
scroll to position [1391, 0]
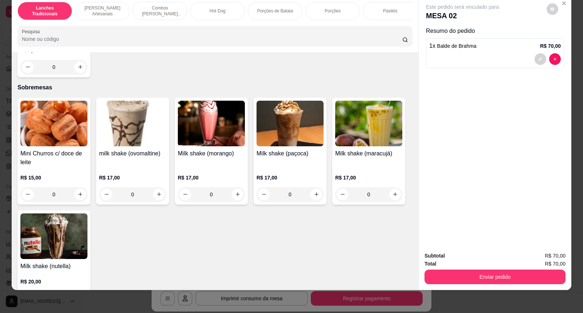
click at [53, 241] on img at bounding box center [53, 236] width 67 height 46
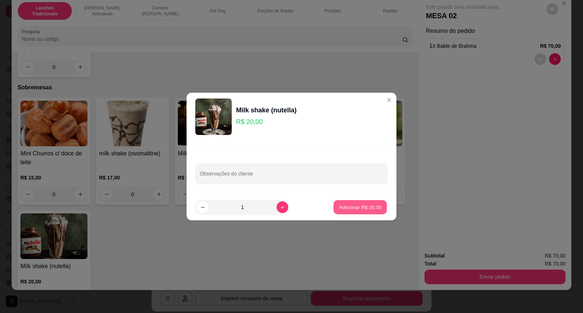
click at [353, 211] on button "Adicionar R$ 20,00" at bounding box center [360, 207] width 54 height 14
type input "1"
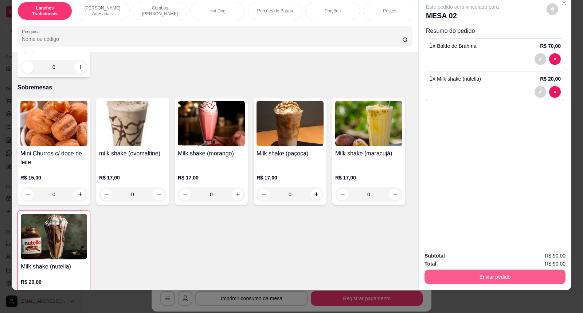
click at [490, 280] on button "Enviar pedido" at bounding box center [494, 276] width 141 height 15
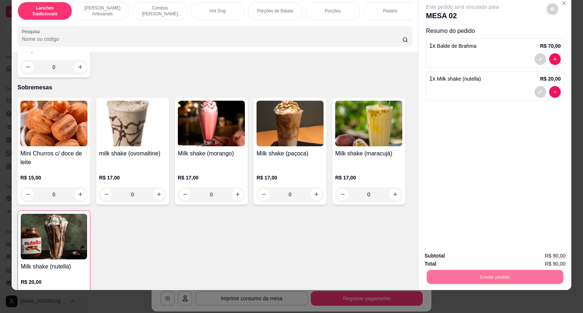
click at [478, 261] on button "Não registrar e enviar pedido" at bounding box center [471, 259] width 76 height 14
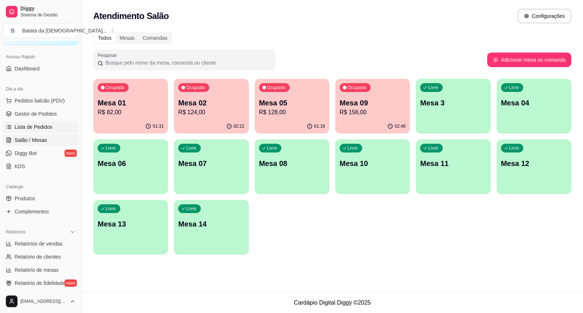
click at [35, 129] on span "Lista de Pedidos" at bounding box center [34, 126] width 38 height 7
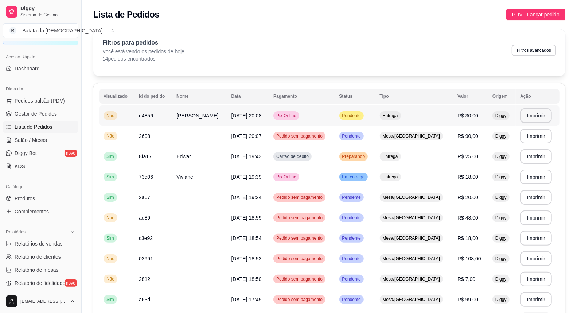
click at [362, 115] on span "Pendente" at bounding box center [351, 116] width 21 height 6
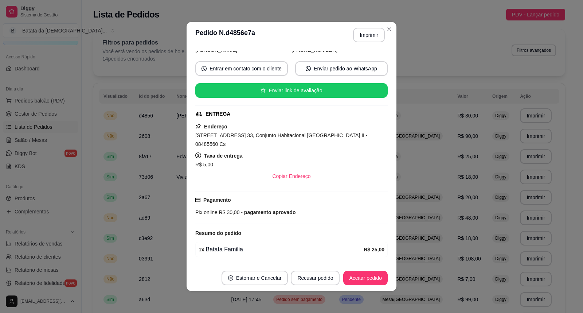
scroll to position [73, 0]
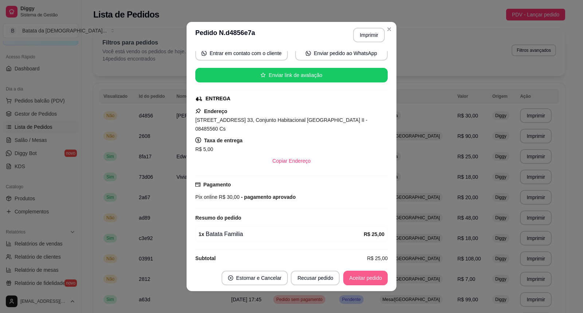
click at [352, 281] on button "Aceitar pedido" at bounding box center [365, 277] width 44 height 15
click at [375, 31] on button "Imprimir" at bounding box center [369, 35] width 31 height 14
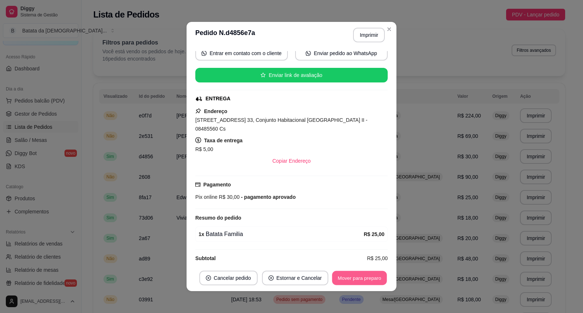
click at [367, 277] on button "Mover para preparo" at bounding box center [359, 278] width 55 height 14
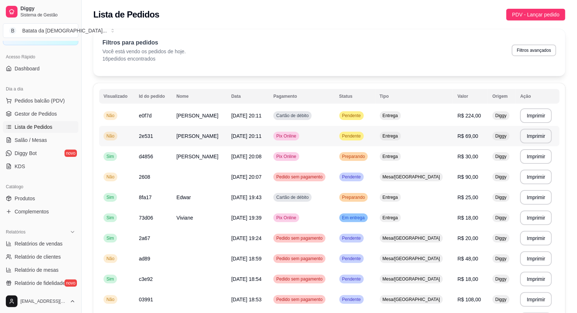
click at [399, 133] on span "Entrega" at bounding box center [390, 136] width 18 height 6
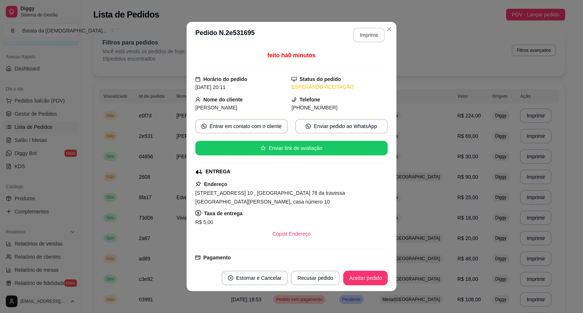
click at [370, 35] on button "Imprimir" at bounding box center [369, 35] width 32 height 15
click at [372, 279] on button "Aceitar pedido" at bounding box center [365, 278] width 43 height 14
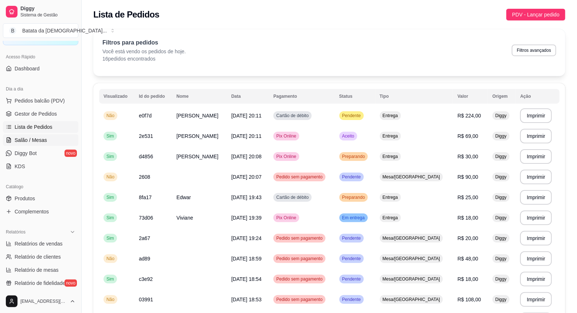
click at [53, 140] on link "Salão / Mesas" at bounding box center [40, 140] width 75 height 12
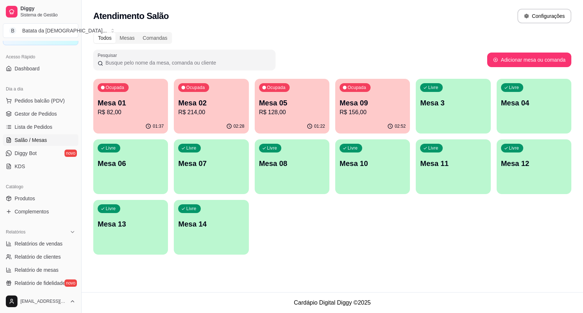
click at [195, 117] on div "Ocupada Mesa 02 R$ 214,00" at bounding box center [211, 99] width 75 height 40
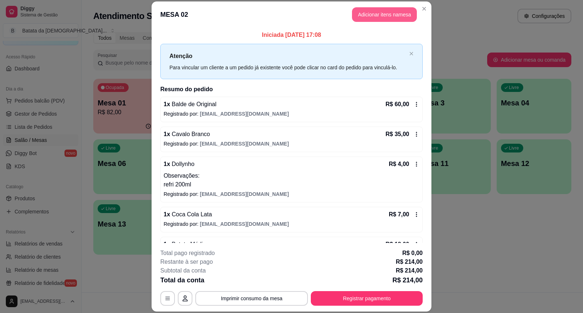
click at [380, 16] on button "Adicionar itens na mesa" at bounding box center [384, 14] width 65 height 15
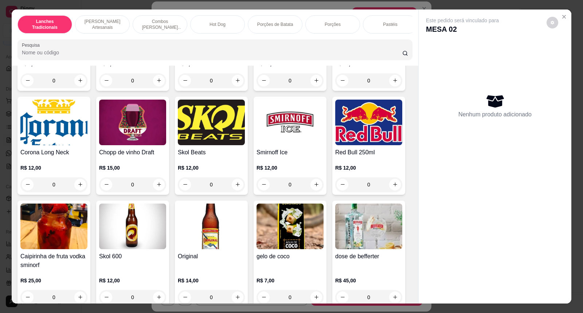
scroll to position [2241, 0]
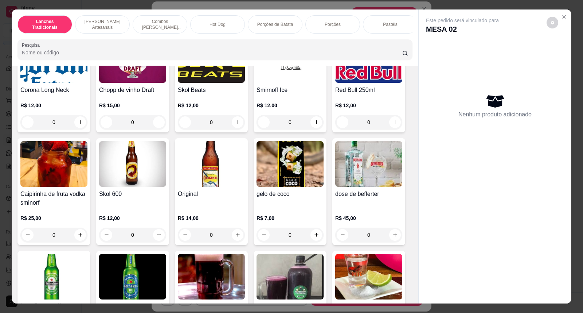
click at [217, 94] on h4 "Skol Beats" at bounding box center [211, 90] width 67 height 9
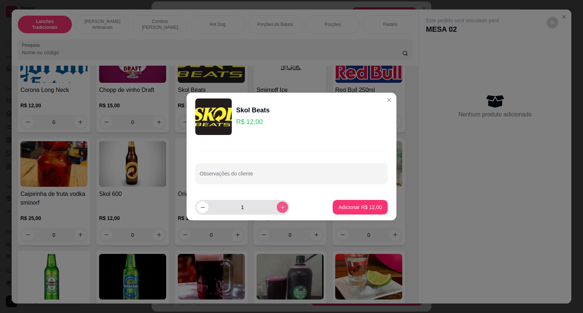
click at [280, 209] on icon "increase-product-quantity" at bounding box center [282, 206] width 5 height 5
type input "3"
click at [368, 202] on button "Adicionar R$ 36,00" at bounding box center [360, 207] width 54 height 14
type input "3"
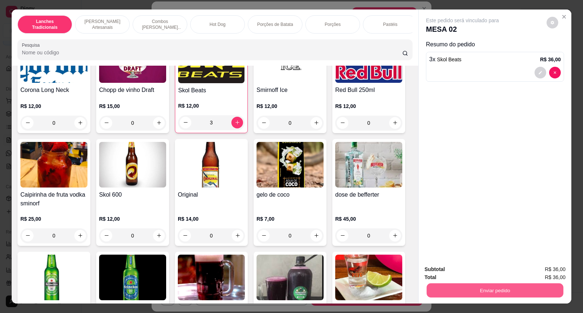
click at [521, 283] on button "Enviar pedido" at bounding box center [495, 290] width 137 height 14
click at [497, 270] on button "Não registrar e enviar pedido" at bounding box center [471, 273] width 76 height 14
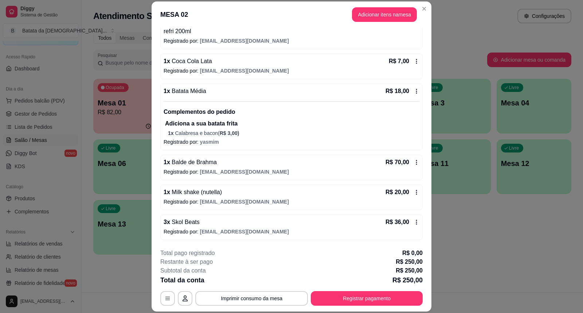
scroll to position [153, 0]
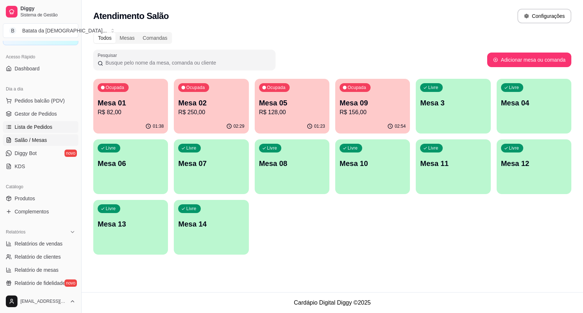
click at [58, 129] on link "Lista de Pedidos" at bounding box center [40, 127] width 75 height 12
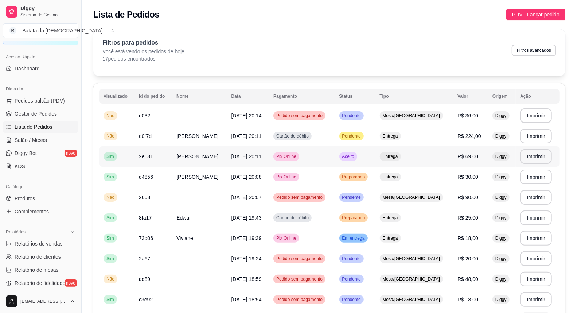
click at [375, 160] on td "Aceito" at bounding box center [355, 156] width 40 height 20
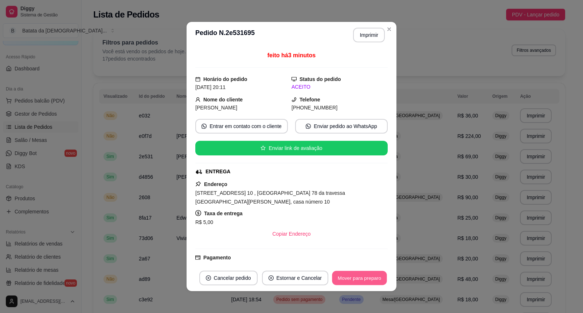
click at [368, 277] on button "Mover para preparo" at bounding box center [359, 278] width 55 height 14
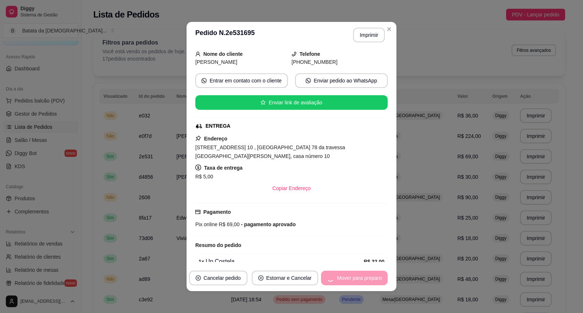
scroll to position [123, 0]
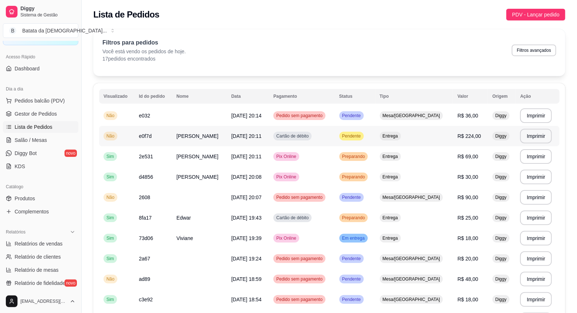
click at [362, 138] on span "Pendente" at bounding box center [351, 136] width 21 height 6
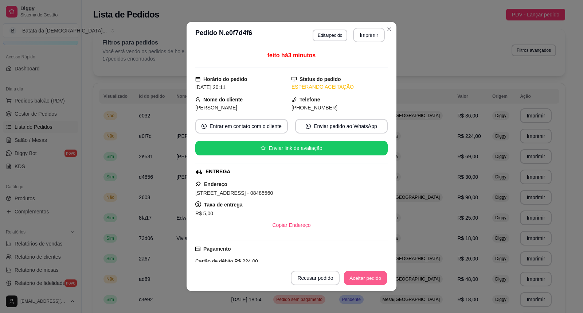
click at [365, 274] on button "Aceitar pedido" at bounding box center [365, 278] width 43 height 14
click at [359, 35] on button "Imprimir" at bounding box center [369, 35] width 31 height 14
click at [369, 276] on button "Mover para preparo" at bounding box center [359, 278] width 55 height 14
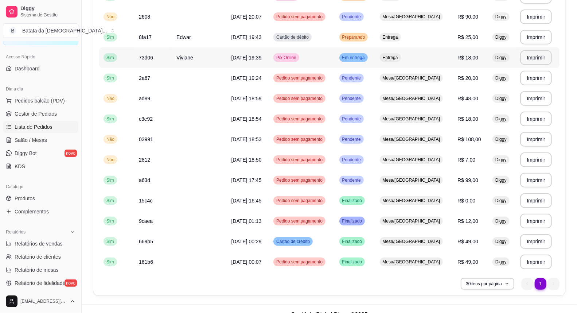
scroll to position [192, 0]
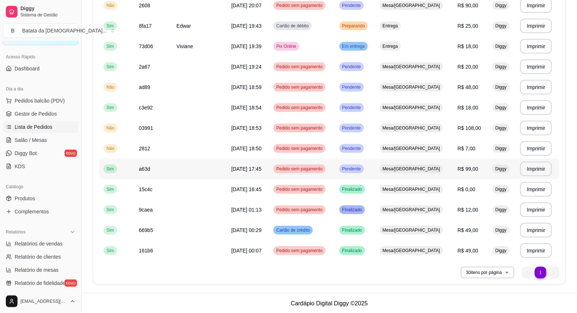
click at [425, 170] on span "Mesa/[GEOGRAPHIC_DATA]" at bounding box center [411, 169] width 60 height 6
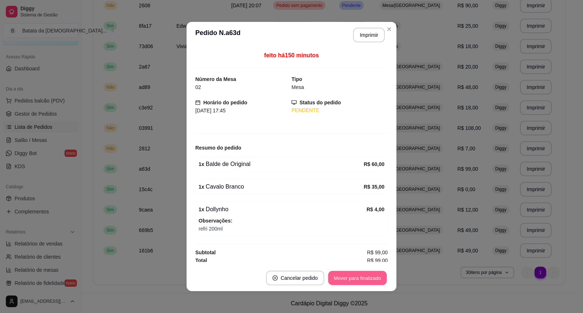
click at [365, 279] on button "Mover para finalizado" at bounding box center [357, 278] width 59 height 14
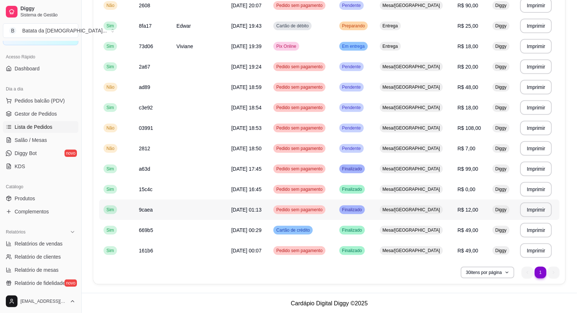
click at [364, 207] on span "Finalizado" at bounding box center [352, 210] width 23 height 6
click at [401, 144] on td "Mesa/[GEOGRAPHIC_DATA]" at bounding box center [414, 148] width 78 height 20
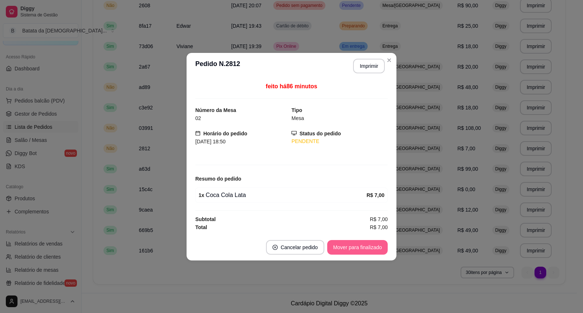
click at [363, 245] on button "Mover para finalizado" at bounding box center [357, 247] width 60 height 15
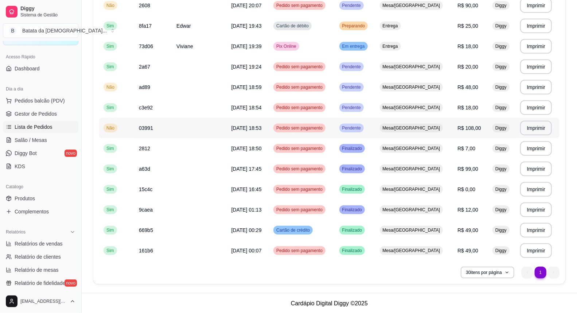
click at [375, 133] on td "Pendente" at bounding box center [355, 128] width 40 height 20
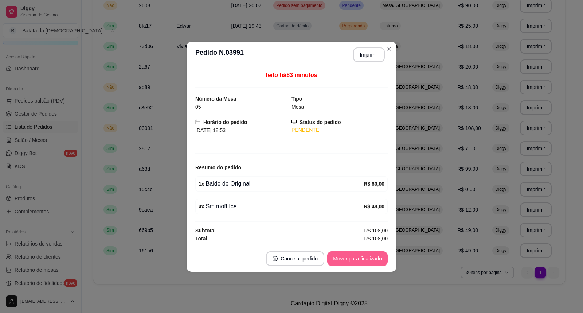
click at [371, 260] on button "Mover para finalizado" at bounding box center [357, 258] width 60 height 15
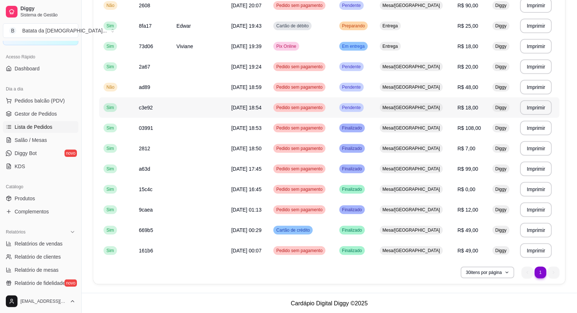
click at [375, 114] on td "Pendente" at bounding box center [355, 107] width 40 height 20
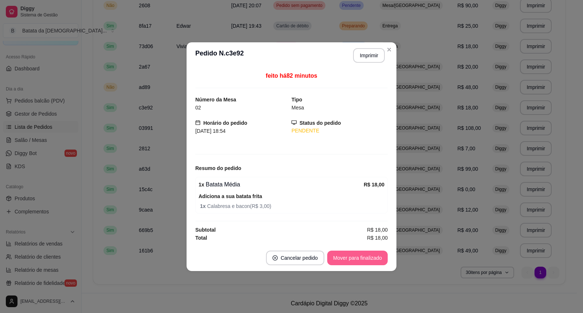
click at [362, 254] on button "Mover para finalizado" at bounding box center [357, 257] width 60 height 15
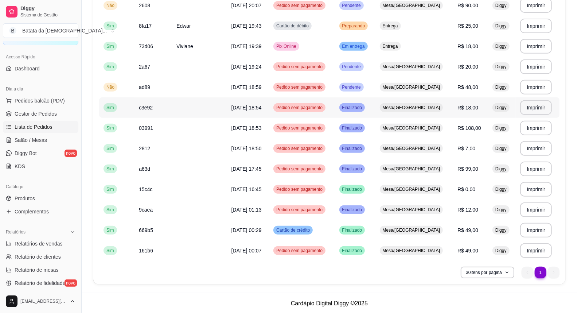
scroll to position [151, 0]
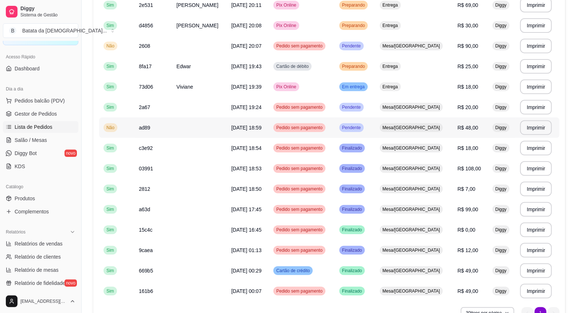
click at [403, 120] on td "Mesa/[GEOGRAPHIC_DATA]" at bounding box center [414, 127] width 78 height 20
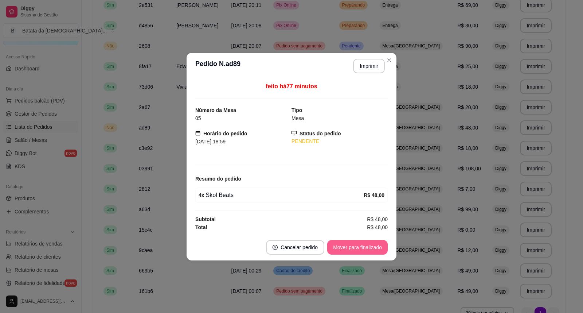
click at [374, 240] on div "Mover para finalizado" at bounding box center [357, 247] width 60 height 15
click at [370, 244] on button "Mover para finalizado" at bounding box center [357, 247] width 59 height 14
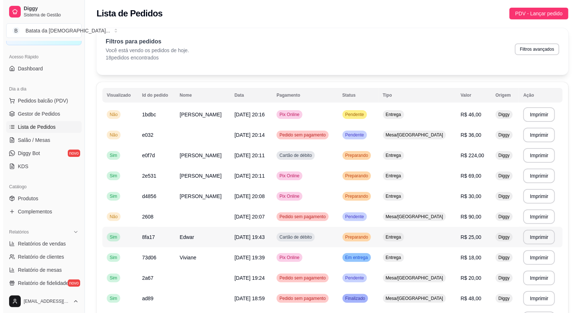
scroll to position [0, 0]
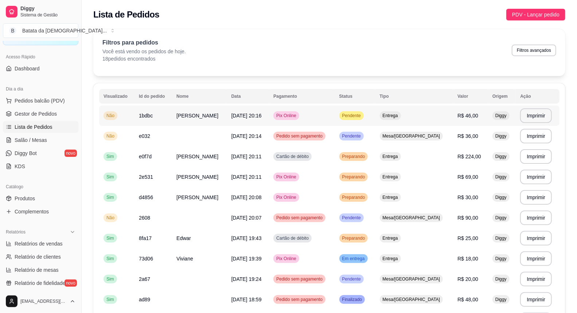
click at [362, 114] on span "Pendente" at bounding box center [351, 116] width 21 height 6
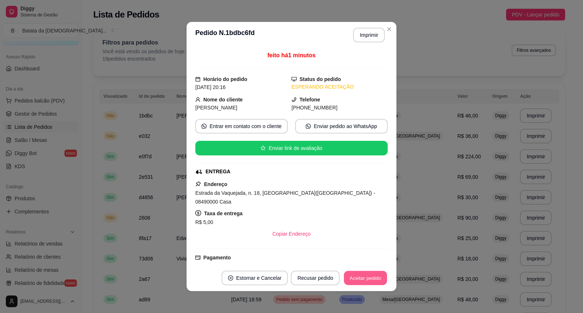
click at [361, 277] on button "Aceitar pedido" at bounding box center [365, 278] width 43 height 14
click at [362, 276] on button "Aceitar pedido" at bounding box center [365, 277] width 44 height 15
click at [376, 275] on button "Mover para preparo" at bounding box center [359, 278] width 55 height 14
click at [363, 32] on button "Imprimir" at bounding box center [369, 35] width 31 height 14
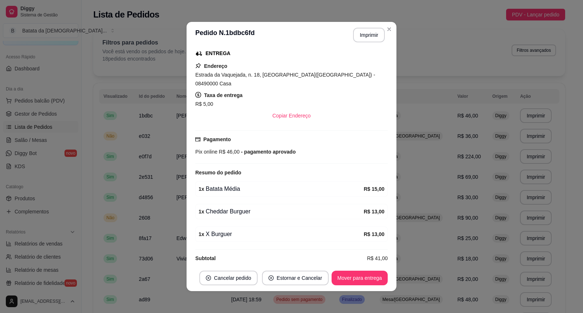
scroll to position [1, 0]
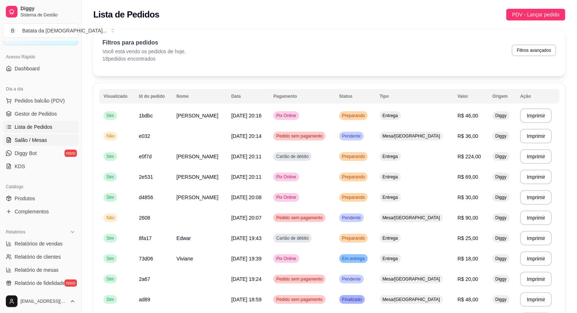
click at [7, 136] on link "Salão / Mesas" at bounding box center [40, 140] width 75 height 12
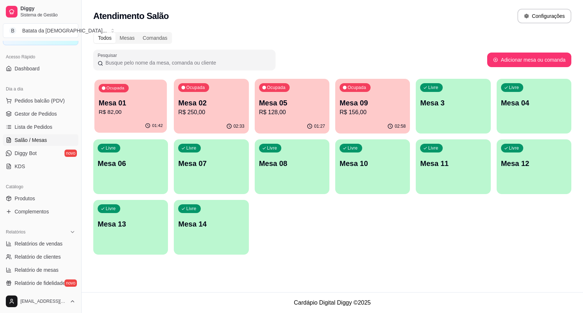
click at [112, 105] on p "Mesa 01" at bounding box center [131, 103] width 64 height 10
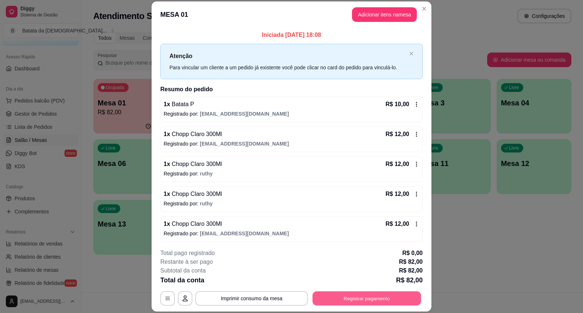
click at [383, 293] on button "Registrar pagamento" at bounding box center [367, 298] width 109 height 14
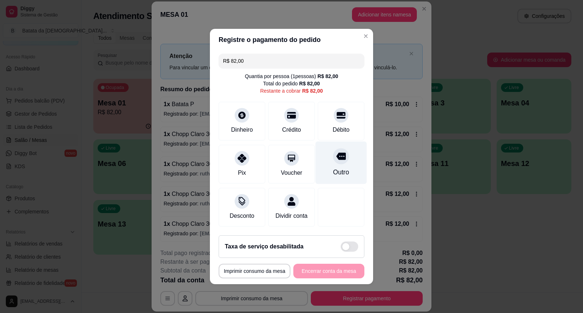
click at [341, 168] on div "Outro" at bounding box center [341, 171] width 16 height 9
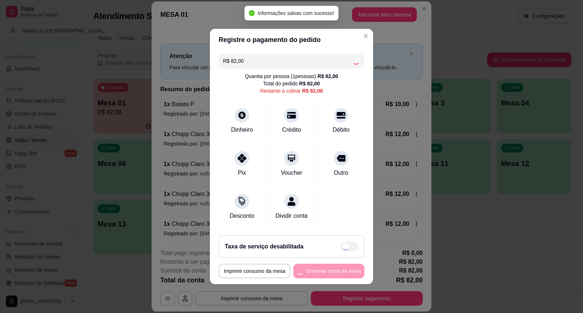
type input "R$ 0,00"
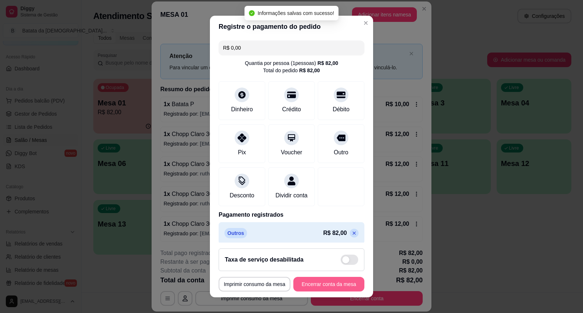
click at [341, 283] on button "Encerrar conta da mesa" at bounding box center [328, 284] width 71 height 15
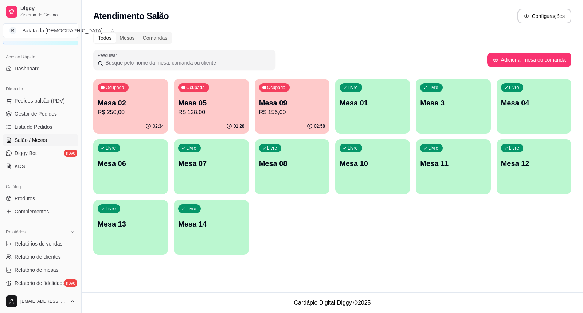
click at [273, 98] on p "Mesa 09" at bounding box center [292, 103] width 66 height 10
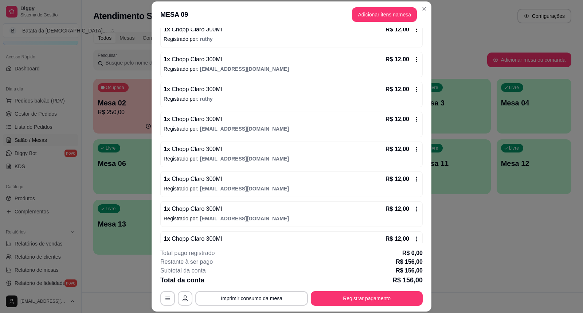
scroll to position [212, 0]
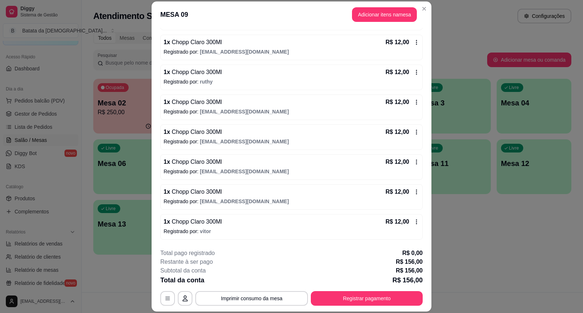
click at [408, 38] on div "R$ 12,00" at bounding box center [403, 42] width 34 height 9
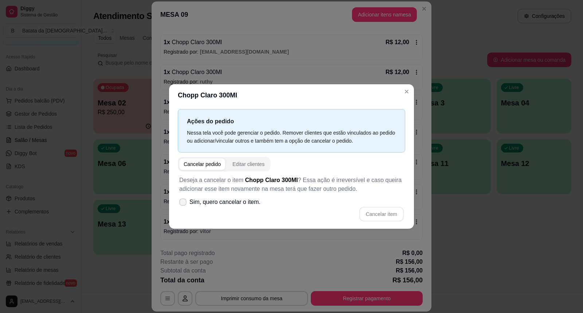
click at [259, 203] on span "Sim, quero cancelar o item." at bounding box center [224, 201] width 71 height 9
click at [184, 203] on input "Sim, quero cancelar o item." at bounding box center [181, 205] width 5 height 5
checkbox input "true"
click at [373, 215] on button "Cancelar item" at bounding box center [381, 214] width 43 height 14
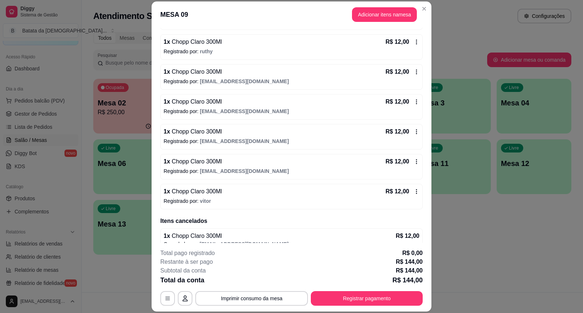
click at [414, 39] on icon at bounding box center [417, 42] width 6 height 6
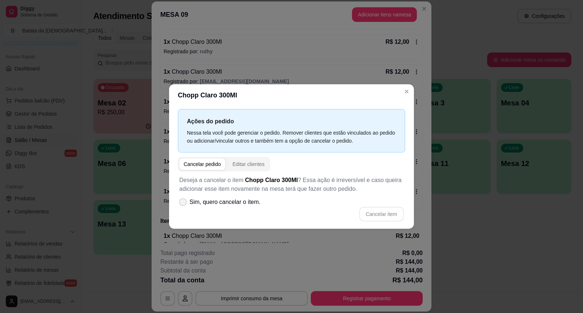
click at [248, 198] on span "Sim, quero cancelar o item." at bounding box center [224, 201] width 71 height 9
click at [184, 203] on input "Sim, quero cancelar o item." at bounding box center [181, 205] width 5 height 5
checkbox input "true"
click at [369, 212] on button "Cancelar item" at bounding box center [381, 214] width 43 height 14
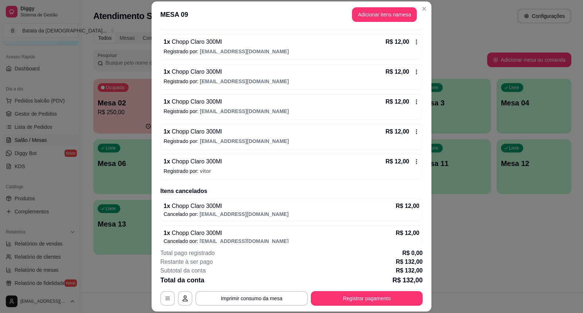
click at [410, 65] on div "1 x Chopp Claro 300Ml R$ 12,00 Registrado por: deianatur0701@gmail.com" at bounding box center [291, 77] width 262 height 26
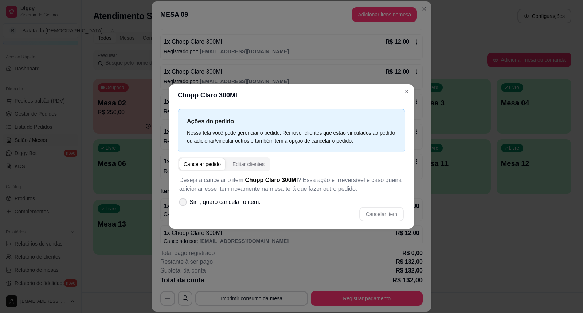
click at [204, 204] on span "Sim, quero cancelar o item." at bounding box center [224, 201] width 71 height 9
click at [184, 204] on input "Sim, quero cancelar o item." at bounding box center [181, 205] width 5 height 5
checkbox input "true"
click at [386, 223] on div "Deseja a cancelar o item Chopp Claro 300Ml ? Essa ação é irreversível e caso qu…" at bounding box center [291, 198] width 227 height 54
click at [380, 216] on button "Cancelar item" at bounding box center [381, 214] width 43 height 14
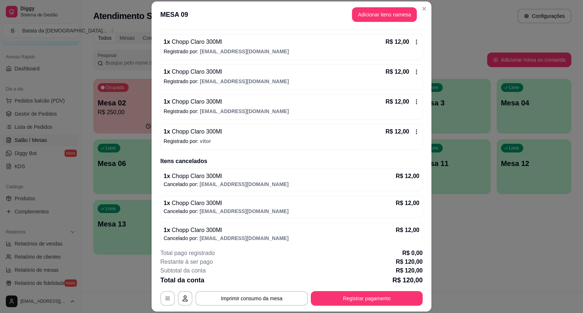
click at [407, 90] on div "1 x Chopp Claro 300Ml R$ 12,00 Registrado por: deianatur0701@gmail.com" at bounding box center [291, 77] width 262 height 26
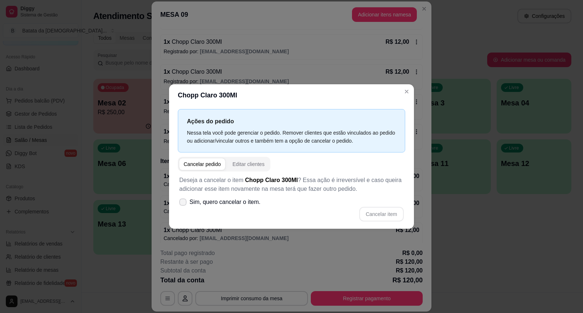
click at [250, 198] on span "Sim, quero cancelar o item." at bounding box center [224, 201] width 71 height 9
click at [184, 203] on input "Sim, quero cancelar o item." at bounding box center [181, 205] width 5 height 5
checkbox input "true"
click at [394, 213] on button "Cancelar item" at bounding box center [381, 214] width 43 height 14
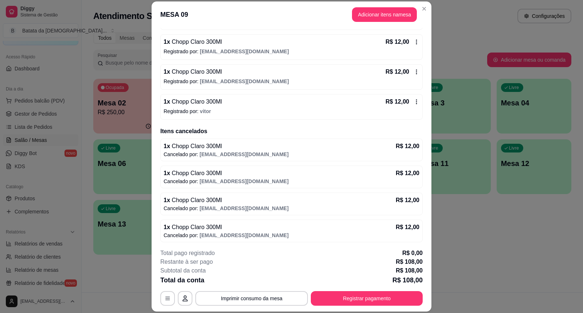
click at [410, 74] on div "1 x Chopp Claro 300Ml R$ 12,00 Registrado por: deianatur0701@gmail.com" at bounding box center [291, 77] width 262 height 26
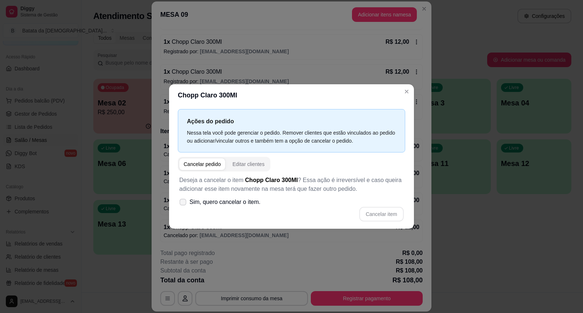
click at [253, 204] on span "Sim, quero cancelar o item." at bounding box center [224, 201] width 71 height 9
click at [184, 204] on input "Sim, quero cancelar o item." at bounding box center [181, 205] width 5 height 5
checkbox input "true"
click at [391, 215] on button "Cancelar item" at bounding box center [381, 214] width 43 height 14
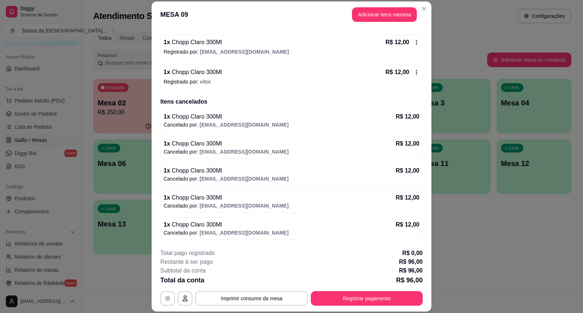
click at [414, 72] on icon at bounding box center [417, 72] width 6 height 6
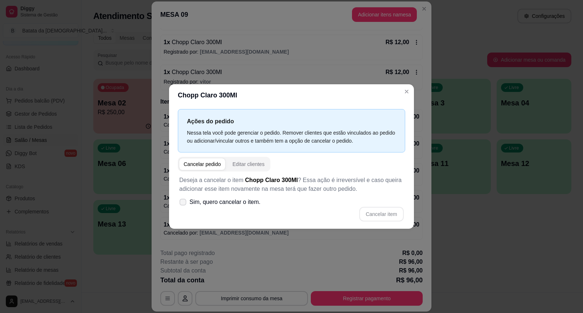
click at [184, 202] on icon at bounding box center [182, 202] width 5 height 4
click at [184, 203] on input "Sim, quero cancelar o item." at bounding box center [181, 205] width 5 height 5
checkbox input "true"
click at [389, 210] on button "Cancelar item" at bounding box center [381, 214] width 43 height 14
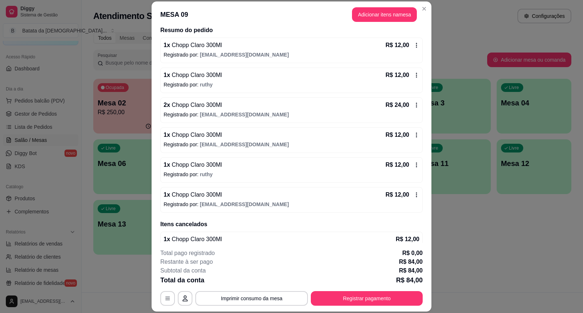
scroll to position [47, 0]
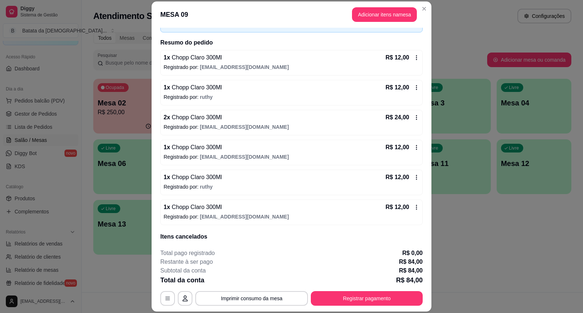
click at [414, 120] on icon at bounding box center [417, 117] width 6 height 6
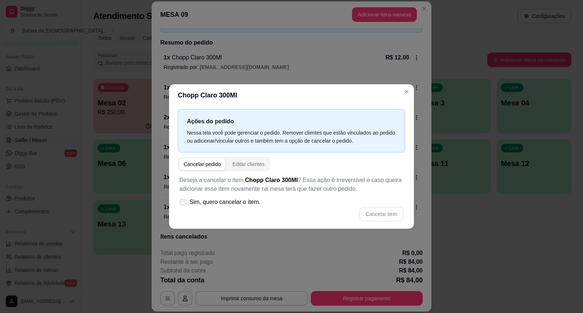
click at [206, 203] on span "Sim, quero cancelar o item." at bounding box center [224, 201] width 71 height 9
click at [184, 203] on input "Sim, quero cancelar o item." at bounding box center [181, 205] width 5 height 5
checkbox input "true"
click at [377, 210] on button "Cancelar item" at bounding box center [381, 214] width 44 height 15
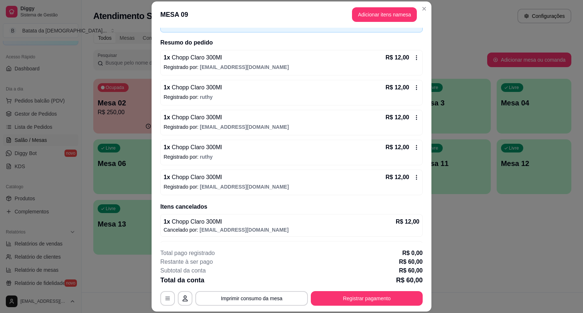
click at [414, 89] on icon at bounding box center [417, 88] width 6 height 6
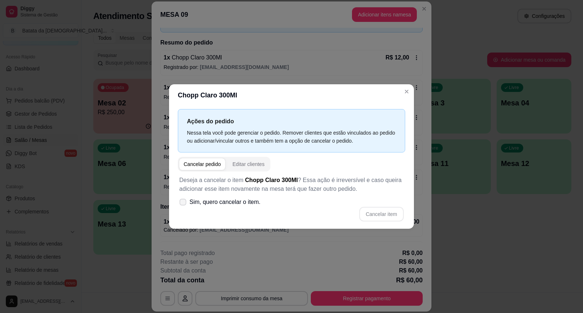
click at [194, 203] on span "Sim, quero cancelar o item." at bounding box center [224, 201] width 71 height 9
click at [184, 203] on input "Sim, quero cancelar o item." at bounding box center [181, 205] width 5 height 5
checkbox input "true"
click at [377, 212] on button "Cancelar item" at bounding box center [381, 214] width 43 height 14
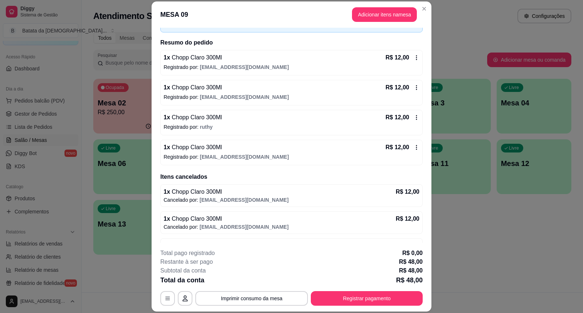
click at [414, 55] on icon at bounding box center [417, 58] width 6 height 6
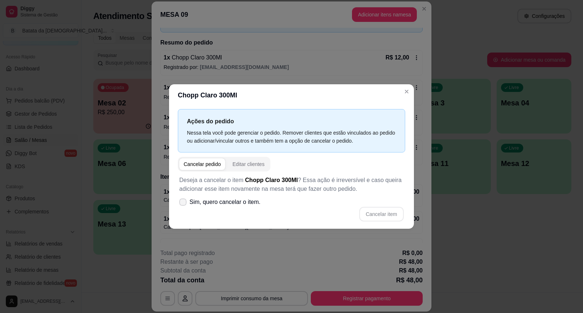
click at [253, 199] on span "Sim, quero cancelar o item." at bounding box center [224, 201] width 71 height 9
click at [184, 203] on input "Sim, quero cancelar o item." at bounding box center [181, 205] width 5 height 5
checkbox input "true"
click at [394, 211] on button "Cancelar item" at bounding box center [381, 214] width 44 height 15
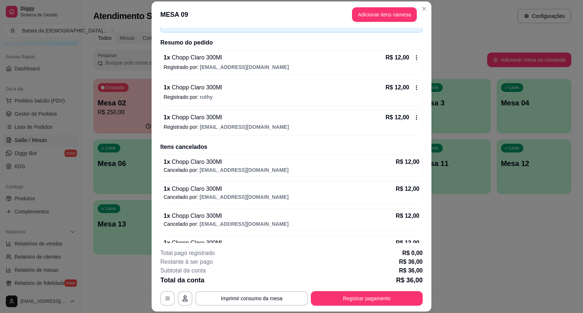
click at [407, 53] on div "R$ 12,00" at bounding box center [403, 57] width 34 height 9
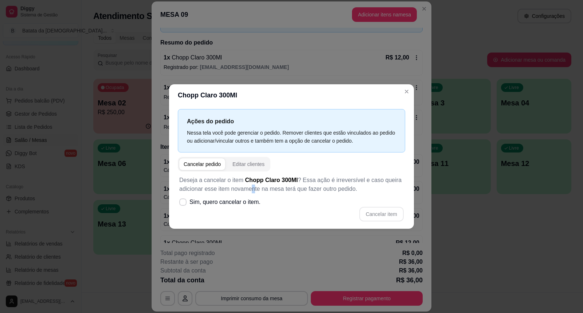
click at [253, 189] on p "Deseja a cancelar o item Chopp Claro 300Ml ? Essa ação é irreversível e caso qu…" at bounding box center [291, 184] width 224 height 17
click at [253, 211] on div "Cancelar item" at bounding box center [291, 214] width 224 height 15
click at [251, 206] on span "Sim, quero cancelar o item." at bounding box center [224, 201] width 71 height 9
click at [184, 206] on input "Sim, quero cancelar o item." at bounding box center [181, 205] width 5 height 5
checkbox input "true"
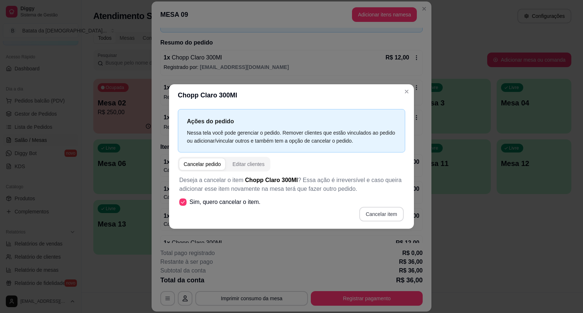
click at [377, 220] on button "Cancelar item" at bounding box center [381, 214] width 44 height 15
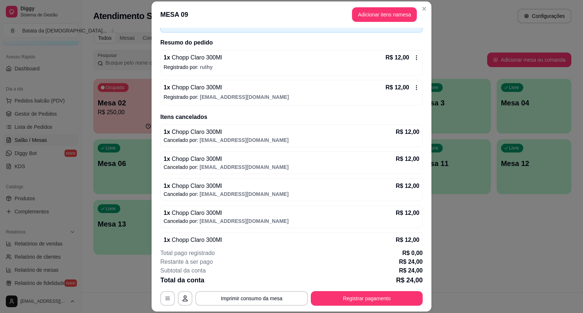
click at [414, 89] on icon at bounding box center [417, 88] width 6 height 6
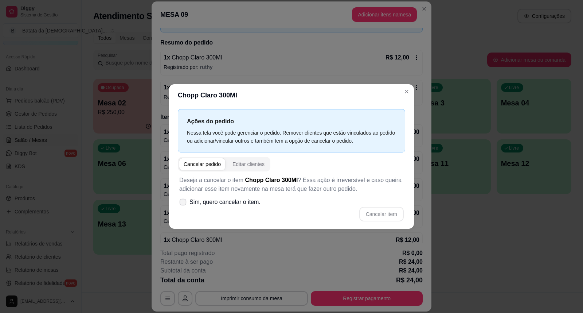
click at [240, 199] on span "Sim, quero cancelar o item." at bounding box center [224, 201] width 71 height 9
click at [184, 203] on input "Sim, quero cancelar o item." at bounding box center [181, 205] width 5 height 5
checkbox input "true"
click at [376, 212] on button "Cancelar item" at bounding box center [381, 214] width 44 height 15
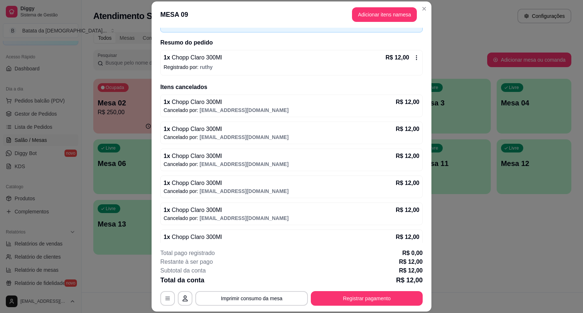
click at [407, 62] on div "1 x Chopp Claro 300Ml R$ 12,00 Registrado por: ruthy" at bounding box center [291, 63] width 262 height 26
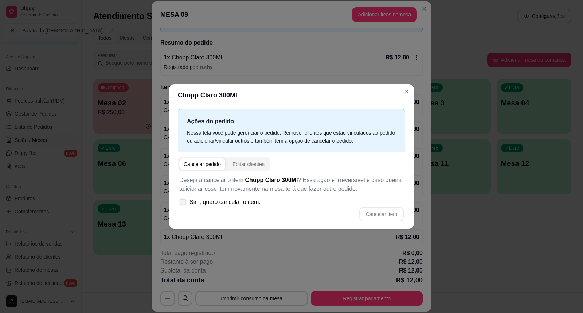
click at [247, 205] on span "Sim, quero cancelar o item." at bounding box center [224, 201] width 71 height 9
click at [184, 205] on input "Sim, quero cancelar o item." at bounding box center [181, 205] width 5 height 5
checkbox input "true"
click at [395, 215] on button "Cancelar item" at bounding box center [381, 214] width 44 height 15
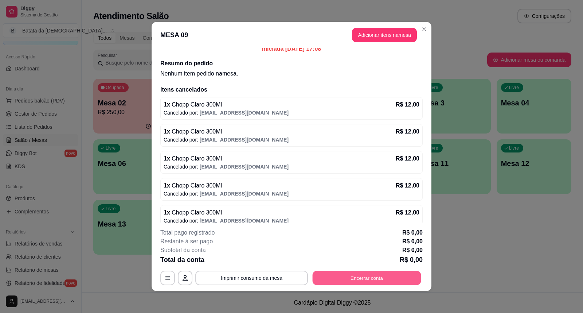
click at [373, 279] on button "Encerrar conta" at bounding box center [367, 278] width 109 height 14
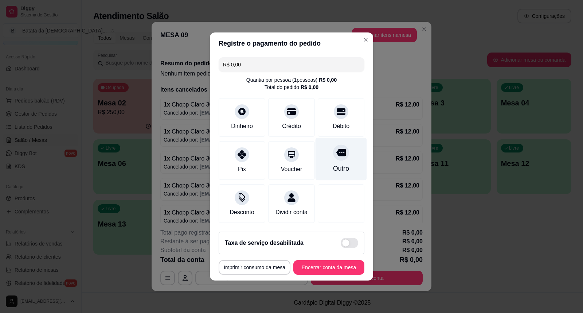
click at [326, 160] on div "Outro" at bounding box center [341, 159] width 51 height 43
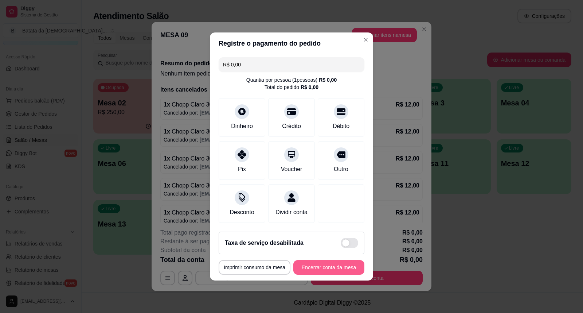
click at [324, 273] on button "Encerrar conta da mesa" at bounding box center [328, 267] width 71 height 15
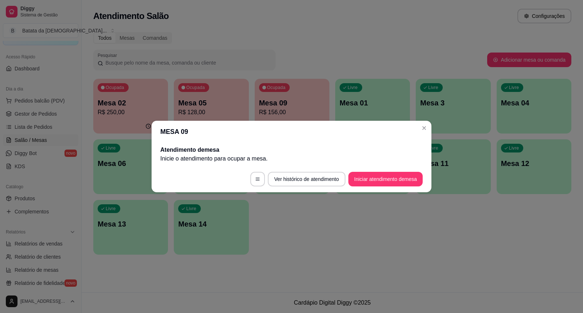
scroll to position [0, 0]
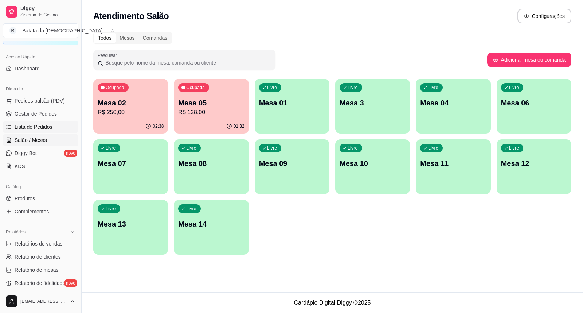
click at [37, 129] on span "Lista de Pedidos" at bounding box center [34, 126] width 38 height 7
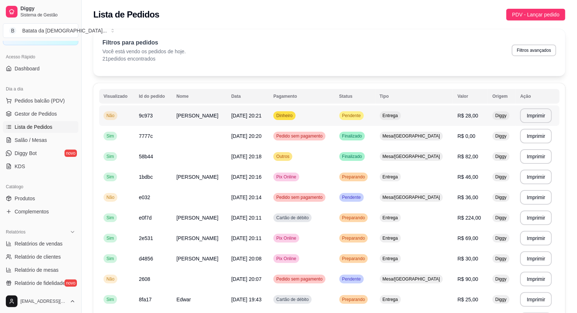
click at [375, 114] on td "Pendente" at bounding box center [355, 115] width 40 height 20
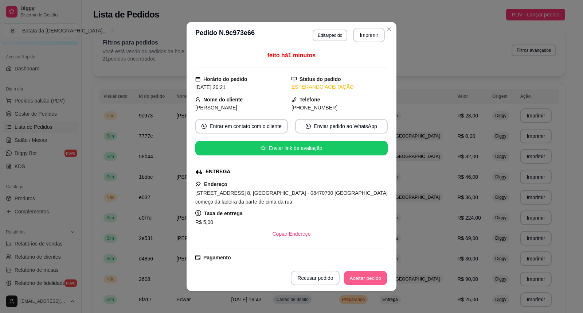
click at [364, 282] on button "Aceitar pedido" at bounding box center [365, 278] width 43 height 14
click at [345, 278] on button "Mover para preparo" at bounding box center [359, 277] width 56 height 15
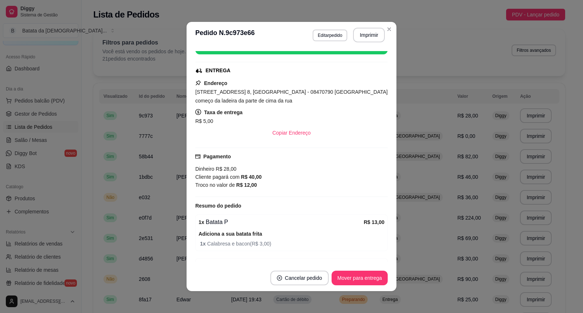
scroll to position [60, 0]
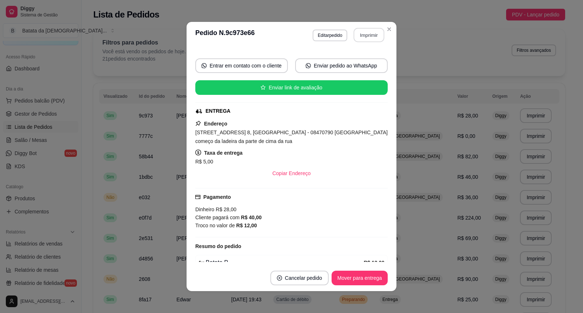
click at [369, 30] on button "Imprimir" at bounding box center [369, 35] width 31 height 14
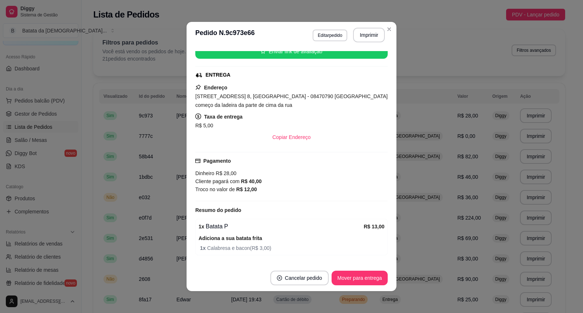
scroll to position [141, 0]
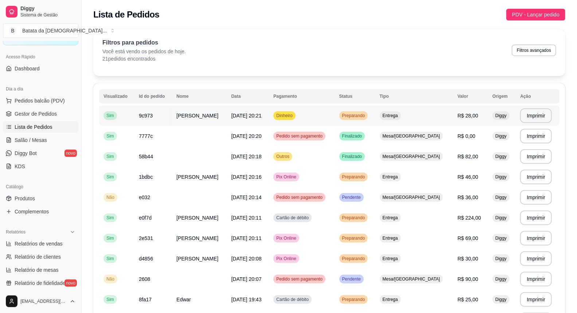
click at [263, 111] on td "[DATE] 20:21" at bounding box center [248, 115] width 42 height 20
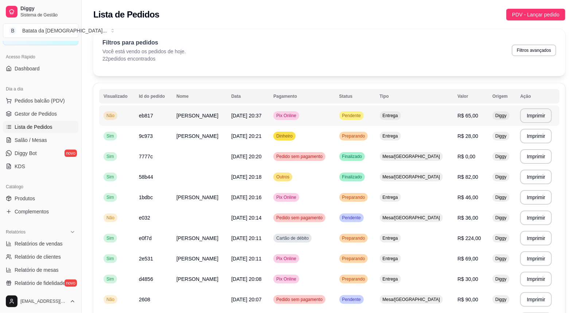
click at [399, 114] on span "Entrega" at bounding box center [390, 116] width 18 height 6
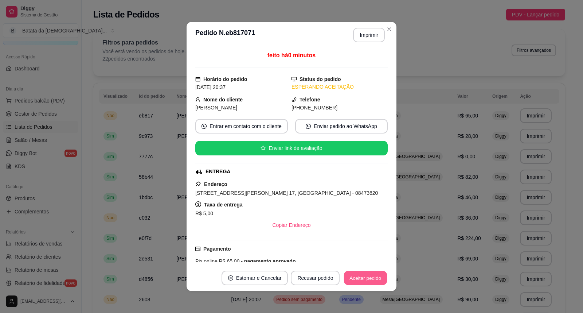
click at [354, 280] on button "Aceitar pedido" at bounding box center [365, 278] width 43 height 14
click at [375, 279] on button "Aceitar pedido" at bounding box center [365, 278] width 43 height 14
click at [361, 36] on button "Imprimir" at bounding box center [369, 35] width 32 height 15
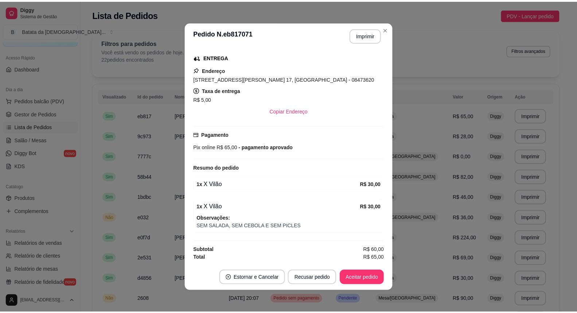
scroll to position [1, 0]
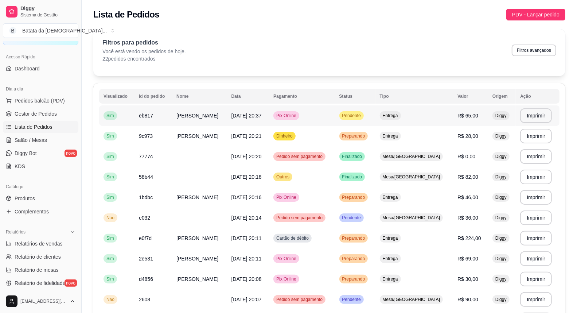
click at [375, 116] on td "Pendente" at bounding box center [355, 115] width 40 height 20
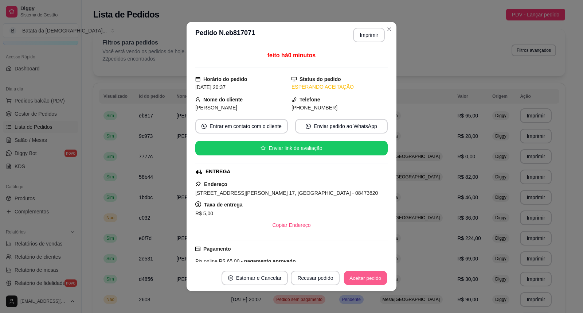
click at [377, 273] on button "Aceitar pedido" at bounding box center [365, 278] width 43 height 14
click at [372, 278] on button "Mover para preparo" at bounding box center [359, 278] width 55 height 14
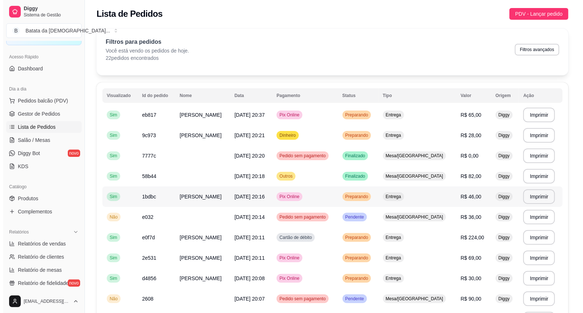
scroll to position [0, 0]
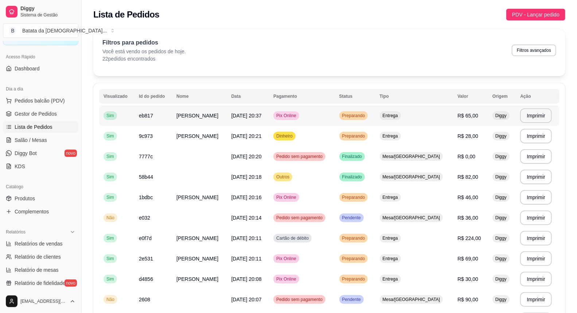
click at [401, 119] on div "Entrega" at bounding box center [390, 115] width 21 height 9
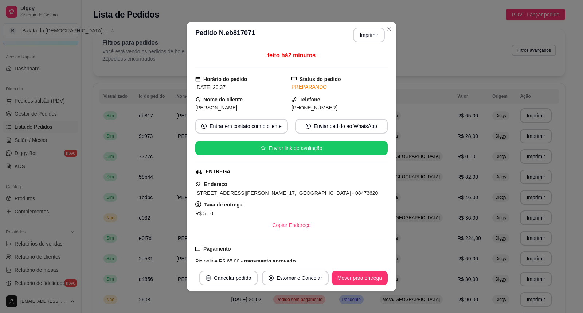
click at [392, 32] on header "**********" at bounding box center [292, 35] width 210 height 26
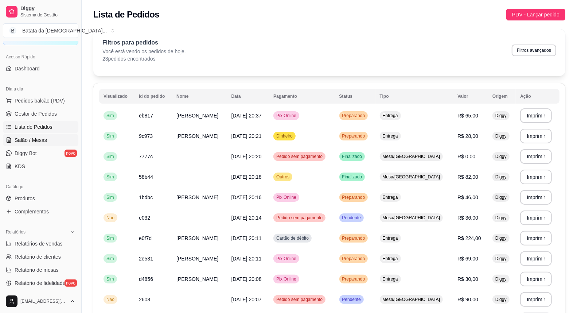
click at [41, 137] on span "Salão / Mesas" at bounding box center [31, 139] width 32 height 7
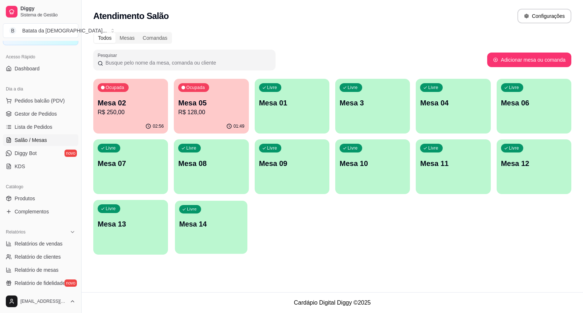
click at [213, 226] on p "Mesa 14" at bounding box center [211, 224] width 64 height 10
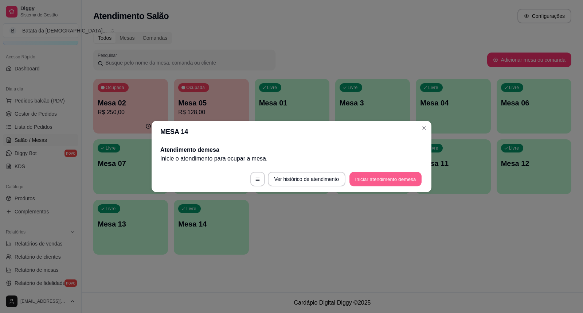
click at [367, 183] on button "Iniciar atendimento de mesa" at bounding box center [385, 179] width 72 height 14
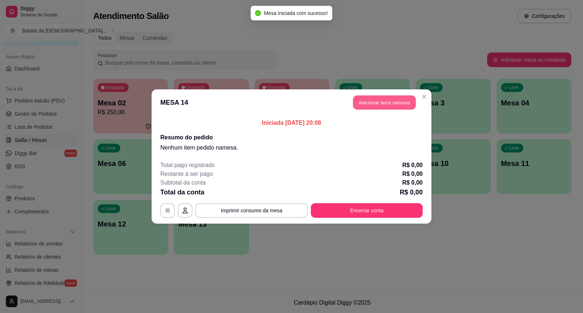
click at [369, 103] on button "Adicionar itens na mesa" at bounding box center [384, 102] width 63 height 14
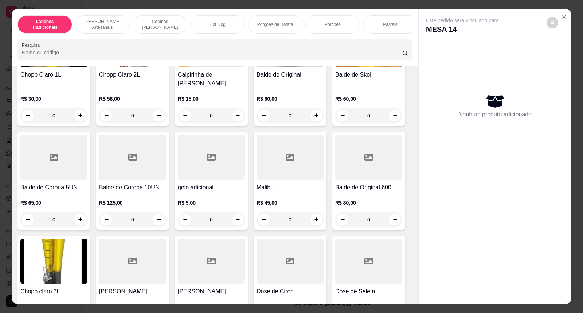
scroll to position [2874, 0]
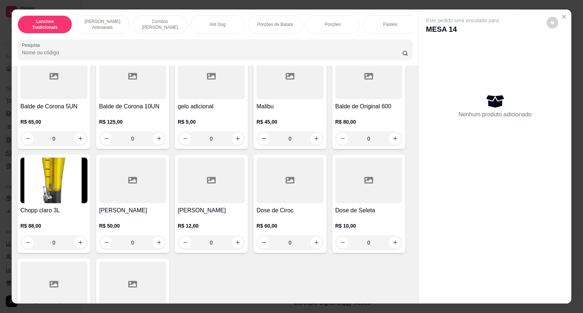
click at [71, 198] on img at bounding box center [53, 180] width 67 height 46
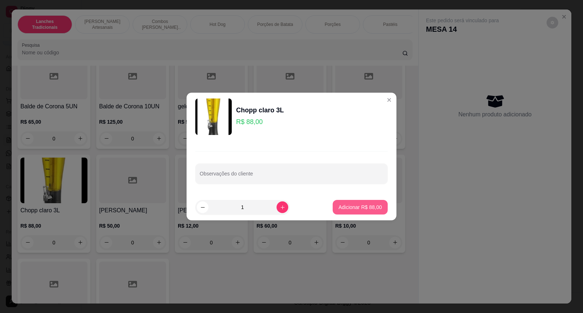
click at [355, 209] on p "Adicionar R$ 88,00" at bounding box center [360, 206] width 43 height 7
type input "1"
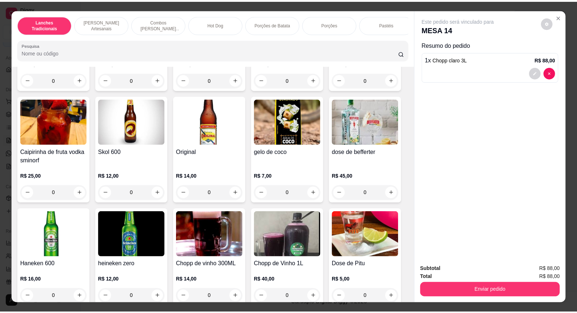
scroll to position [2202, 0]
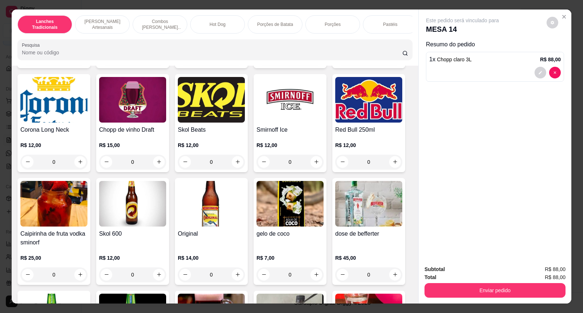
click at [48, 220] on img at bounding box center [53, 204] width 67 height 46
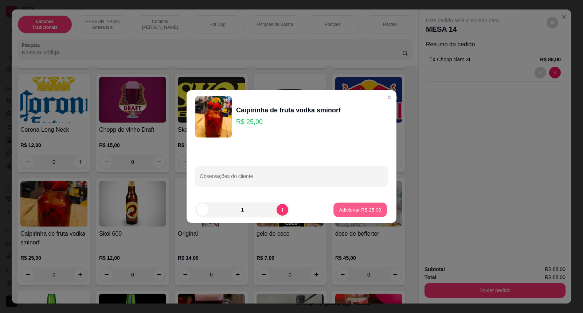
click at [356, 208] on p "Adicionar R$ 25,00" at bounding box center [360, 209] width 42 height 7
type input "1"
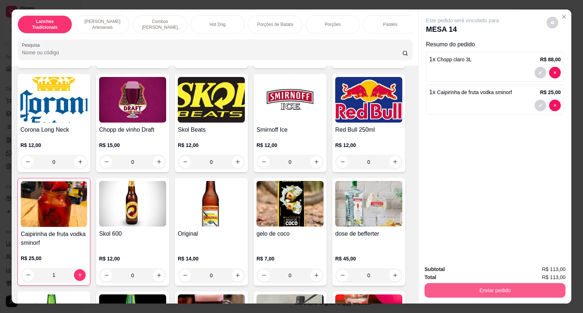
click at [522, 290] on button "Enviar pedido" at bounding box center [494, 290] width 141 height 15
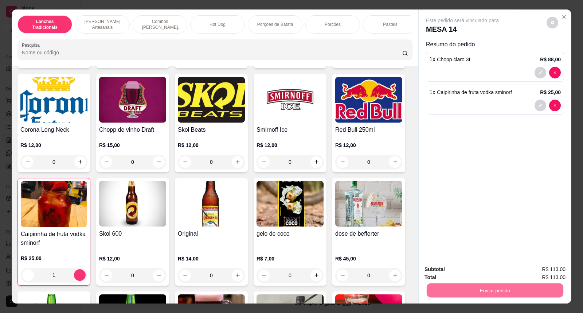
click at [492, 272] on button "Não registrar e enviar pedido" at bounding box center [471, 272] width 74 height 13
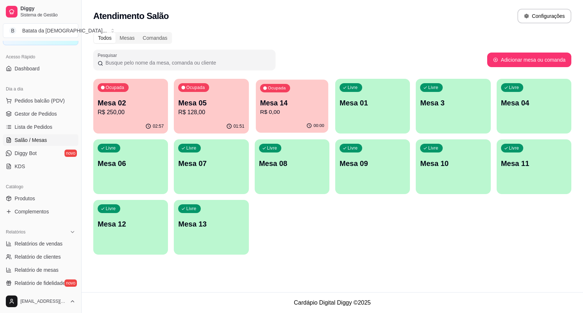
click at [285, 103] on p "Mesa 14" at bounding box center [292, 103] width 64 height 10
click at [50, 125] on span "Lista de Pedidos" at bounding box center [34, 126] width 38 height 7
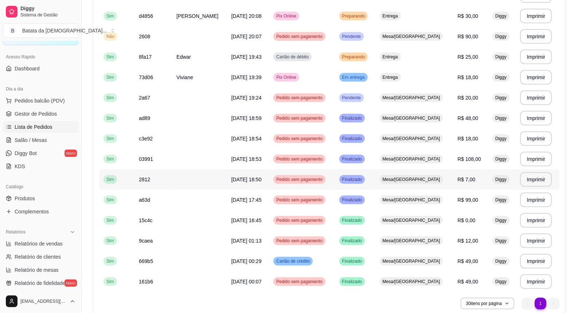
scroll to position [243, 0]
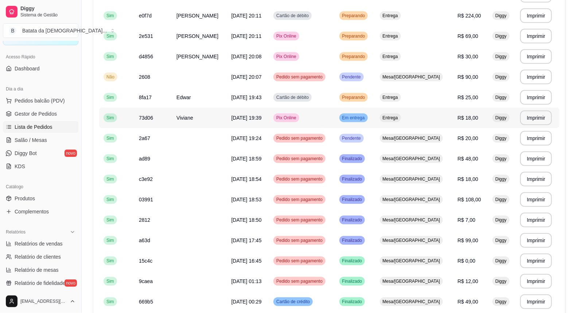
click at [334, 116] on td "Pix Online" at bounding box center [302, 117] width 66 height 20
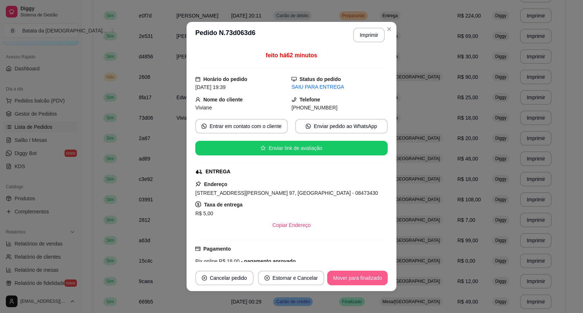
click at [341, 275] on button "Mover para finalizado" at bounding box center [357, 277] width 60 height 15
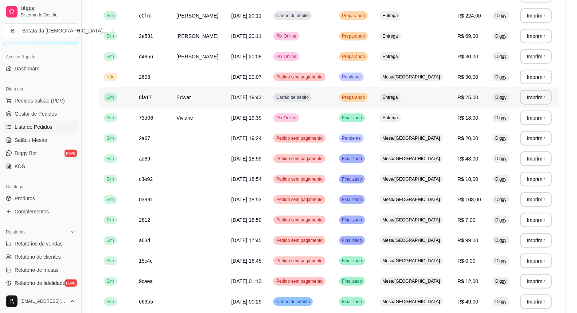
click at [334, 97] on td "Cartão de débito" at bounding box center [302, 97] width 66 height 20
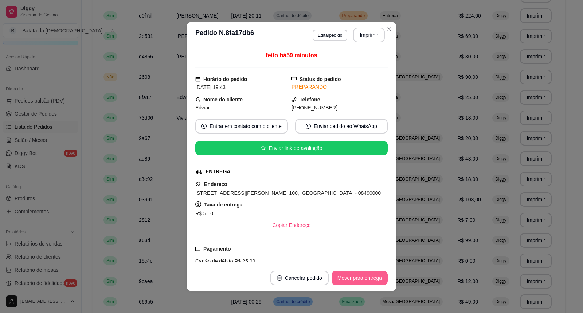
click at [371, 278] on button "Mover para entrega" at bounding box center [360, 277] width 56 height 15
click at [373, 277] on button "Mover para finalizado" at bounding box center [357, 278] width 59 height 14
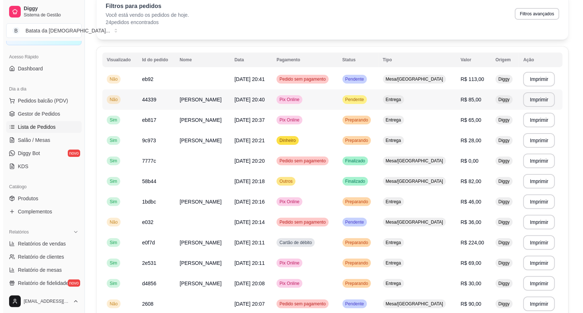
scroll to position [0, 0]
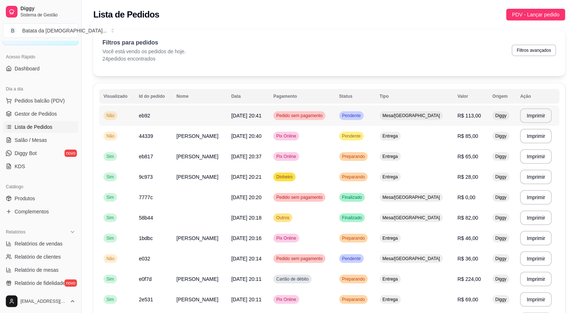
click at [318, 115] on span "Pedido sem pagamento" at bounding box center [299, 116] width 49 height 6
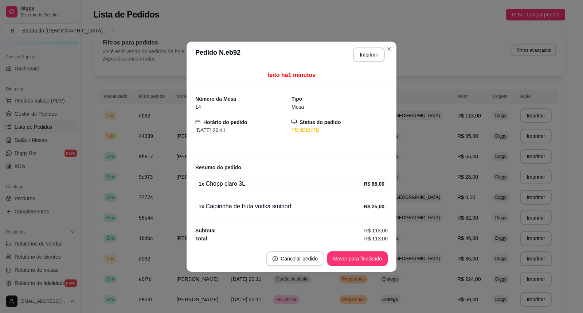
click at [380, 42] on header "**********" at bounding box center [292, 55] width 210 height 26
click at [383, 46] on header "**********" at bounding box center [292, 55] width 210 height 26
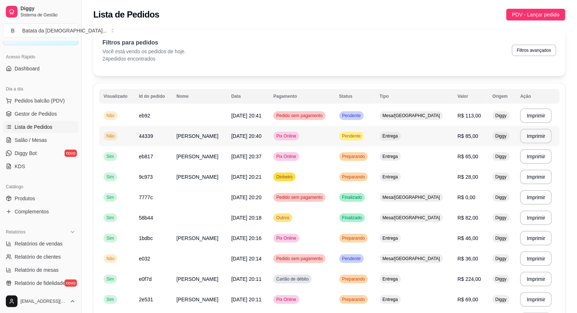
click at [375, 134] on td "Pendente" at bounding box center [355, 136] width 40 height 20
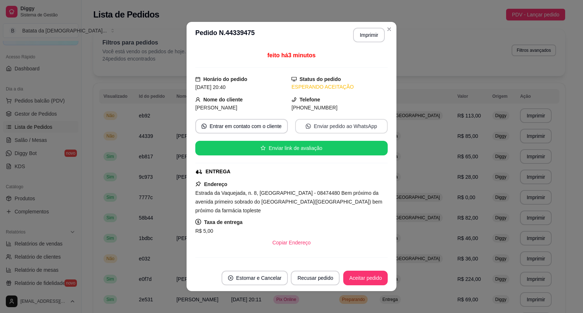
scroll to position [82, 0]
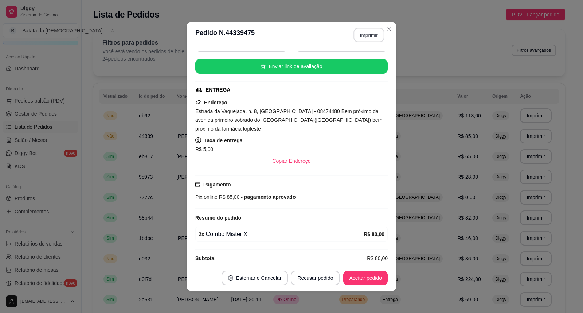
click at [367, 35] on button "Imprimir" at bounding box center [369, 35] width 31 height 14
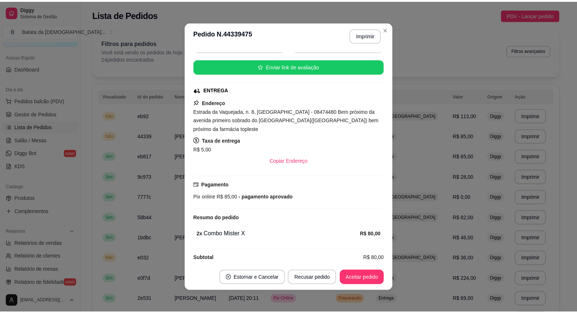
scroll to position [0, 0]
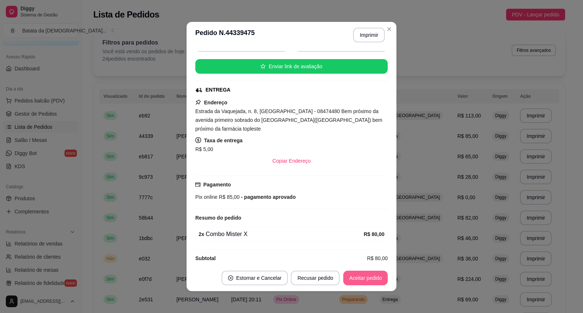
click at [355, 275] on button "Aceitar pedido" at bounding box center [365, 277] width 44 height 15
click at [356, 279] on button "Mover para preparo" at bounding box center [359, 277] width 56 height 15
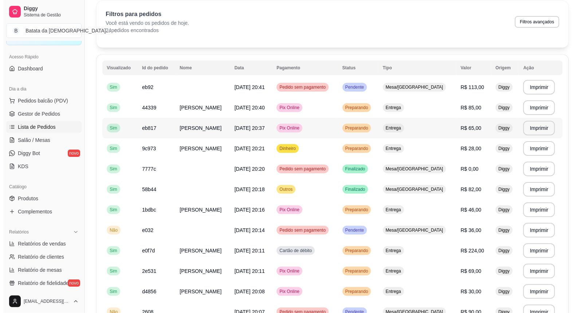
scroll to position [81, 0]
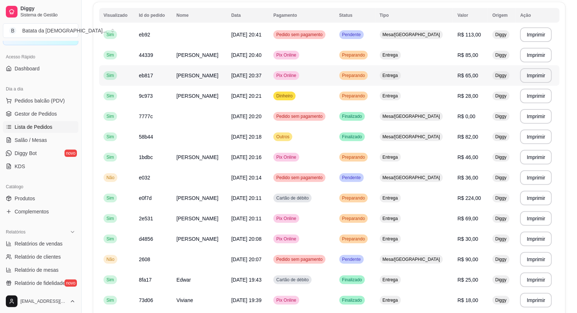
click at [367, 77] on span "Preparando" at bounding box center [354, 76] width 26 height 6
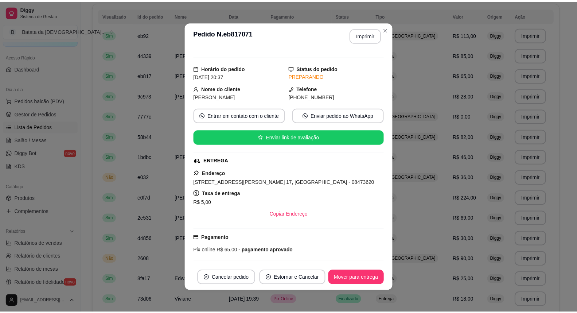
scroll to position [0, 0]
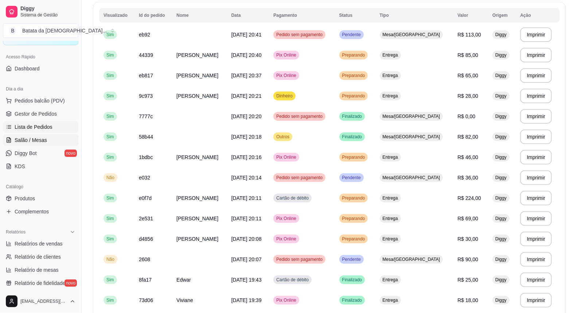
click at [33, 141] on span "Salão / Mesas" at bounding box center [31, 139] width 32 height 7
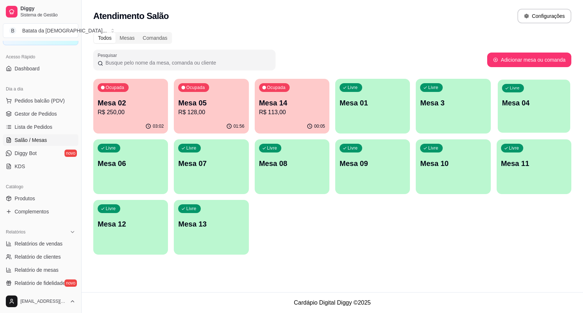
click at [505, 109] on div "Livre Mesa 04" at bounding box center [534, 101] width 73 height 44
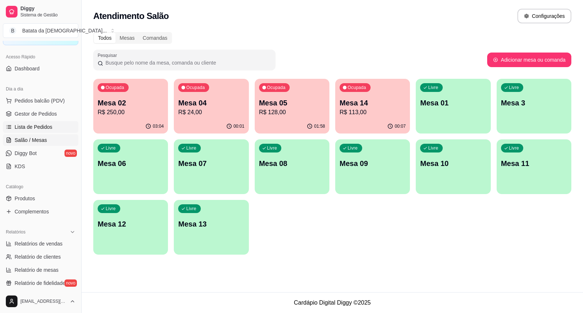
click at [44, 124] on span "Lista de Pedidos" at bounding box center [34, 126] width 38 height 7
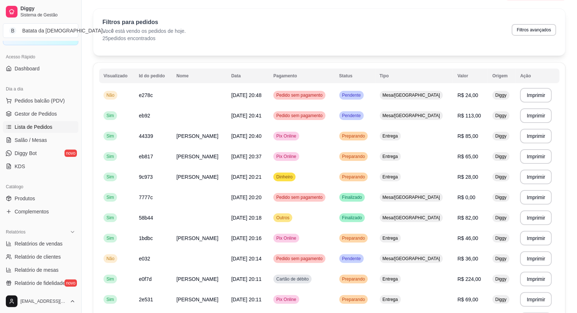
scroll to position [40, 0]
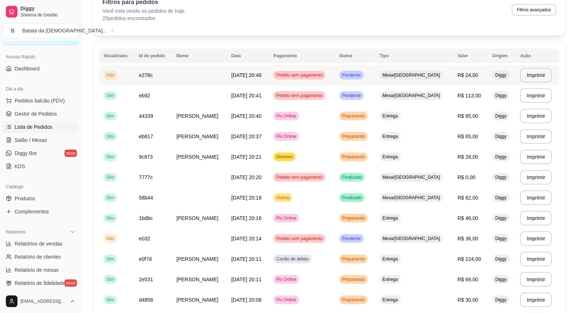
click at [442, 75] on td "Mesa/[GEOGRAPHIC_DATA]" at bounding box center [414, 75] width 78 height 20
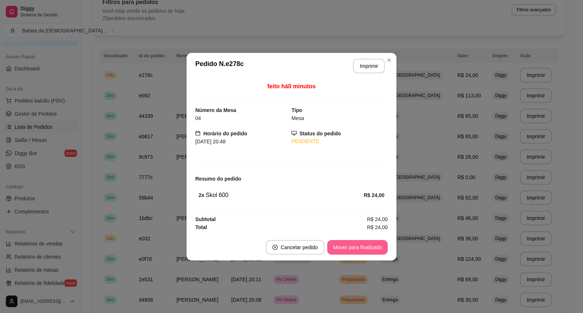
click at [373, 251] on button "Mover para finalizado" at bounding box center [357, 247] width 60 height 15
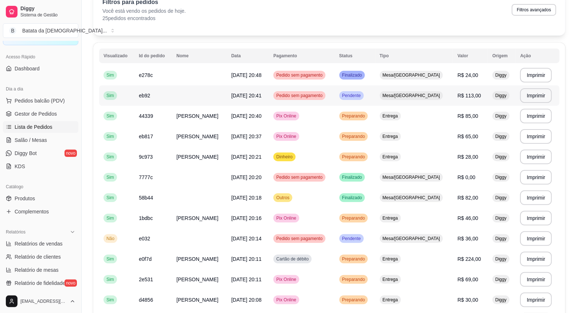
click at [375, 96] on td "Pendente" at bounding box center [355, 95] width 40 height 20
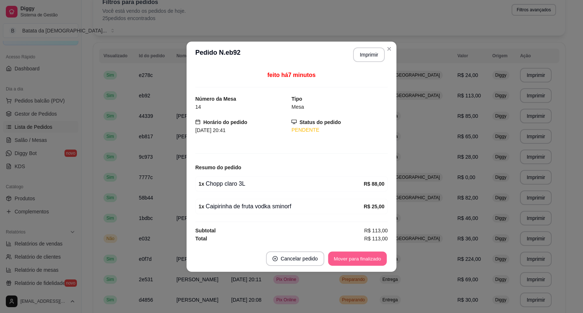
click at [373, 256] on button "Mover para finalizado" at bounding box center [357, 258] width 59 height 14
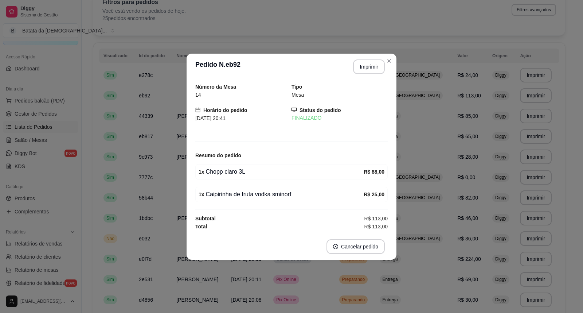
click at [394, 63] on header "**********" at bounding box center [292, 67] width 210 height 26
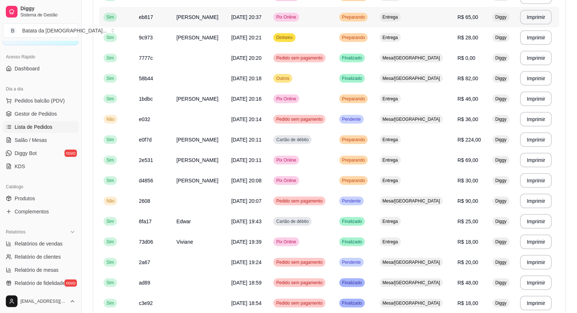
scroll to position [162, 0]
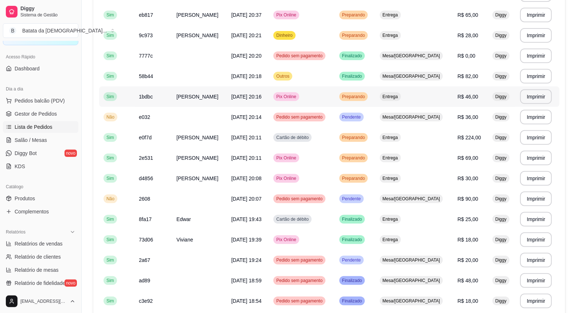
click at [201, 98] on span "[PERSON_NAME]" at bounding box center [197, 97] width 42 height 6
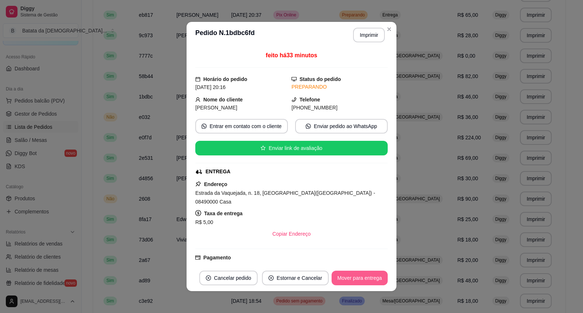
click at [344, 283] on button "Mover para entrega" at bounding box center [360, 277] width 56 height 15
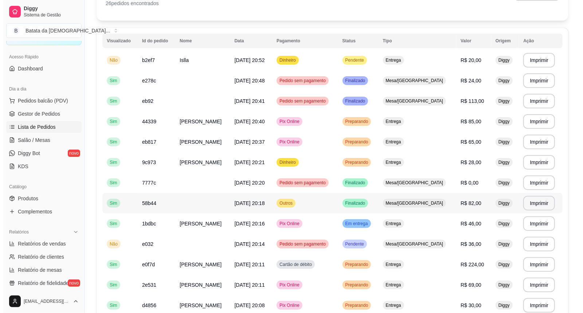
scroll to position [0, 0]
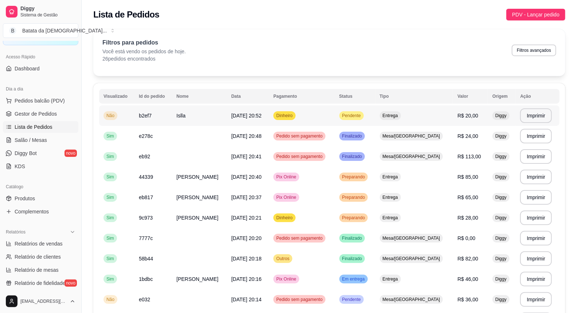
click at [429, 121] on td "Entrega" at bounding box center [414, 115] width 78 height 20
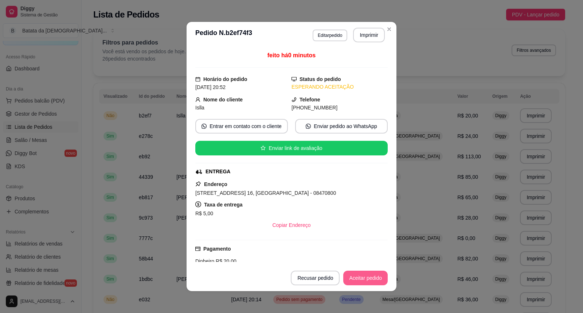
click at [375, 273] on button "Aceitar pedido" at bounding box center [365, 277] width 44 height 15
click at [365, 31] on button "Imprimir" at bounding box center [369, 35] width 31 height 14
click at [359, 275] on button "Aceitar pedido" at bounding box center [365, 278] width 43 height 14
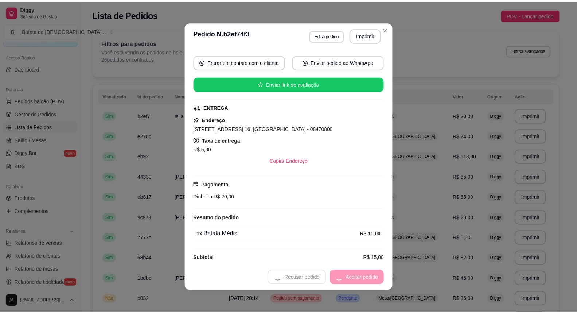
scroll to position [73, 0]
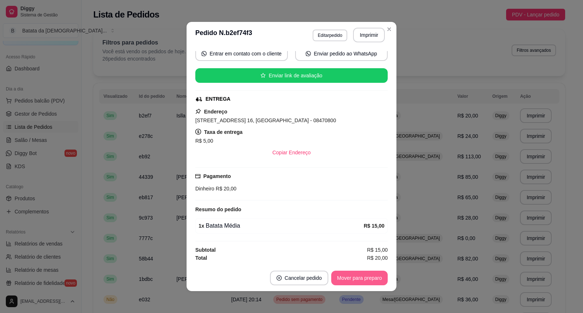
click at [355, 278] on button "Mover para preparo" at bounding box center [359, 277] width 56 height 15
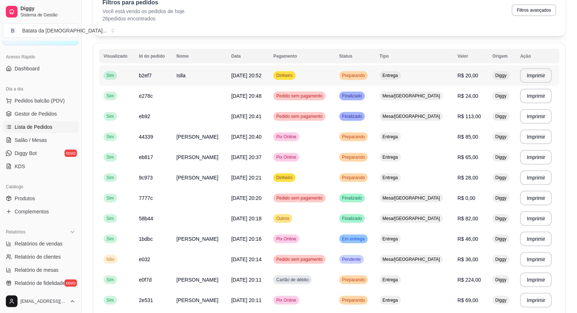
scroll to position [40, 0]
click at [334, 80] on td "Dinheiro" at bounding box center [302, 75] width 66 height 20
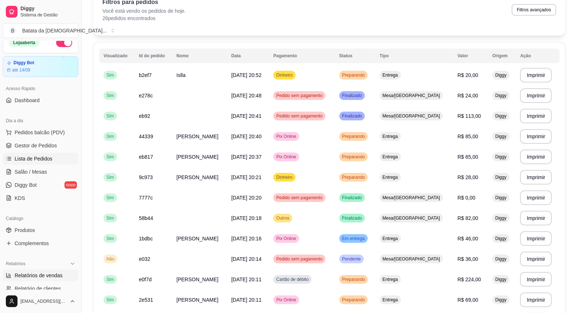
scroll to position [49, 0]
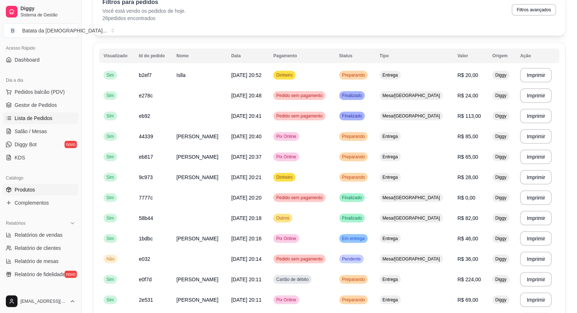
click at [46, 189] on link "Produtos" at bounding box center [40, 190] width 75 height 12
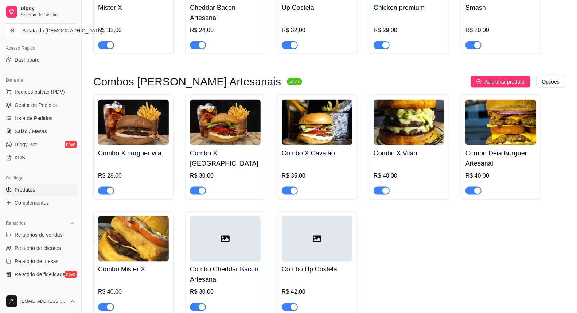
scroll to position [607, 0]
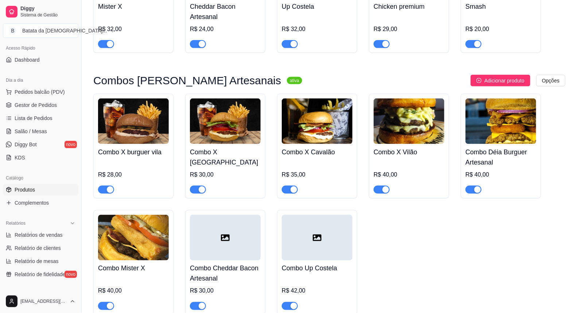
click at [106, 302] on button "button" at bounding box center [106, 306] width 16 height 8
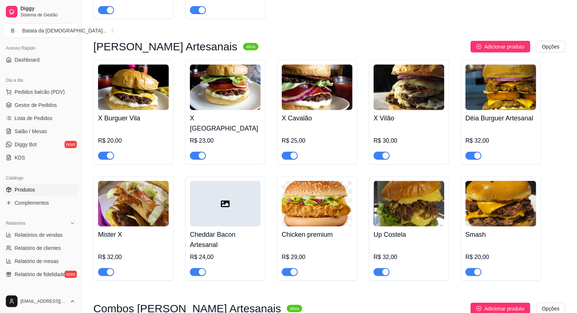
scroll to position [405, 0]
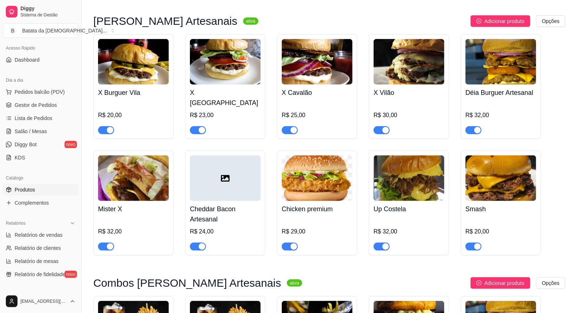
click at [108, 243] on div "button" at bounding box center [110, 246] width 7 height 7
click at [42, 114] on span "Lista de Pedidos" at bounding box center [34, 117] width 38 height 7
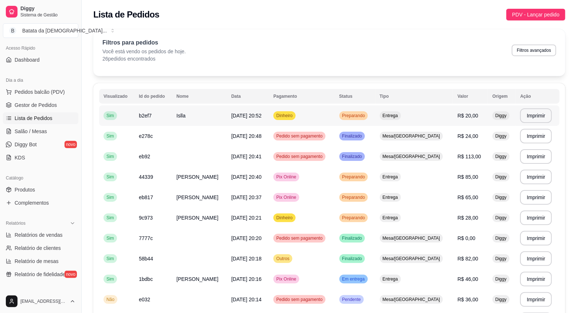
scroll to position [40, 0]
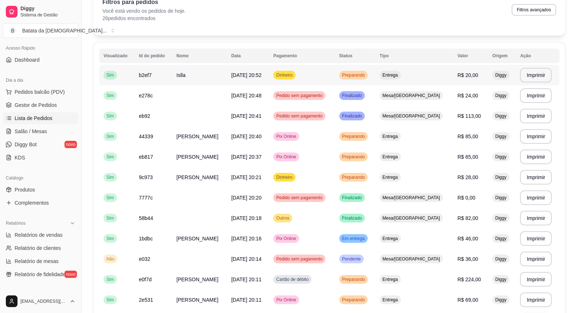
click at [334, 70] on td "Dinheiro" at bounding box center [302, 75] width 66 height 20
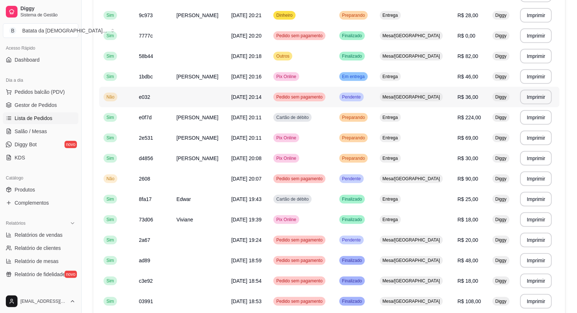
scroll to position [243, 0]
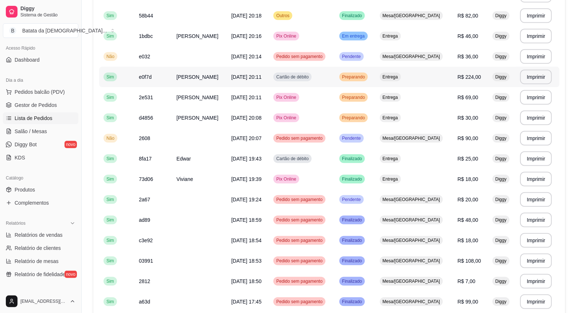
click at [316, 68] on td "Cartão de débito" at bounding box center [302, 77] width 66 height 20
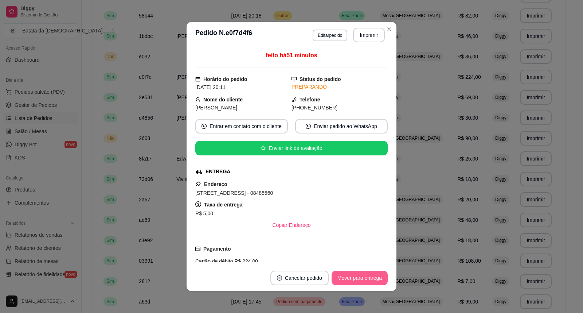
click at [368, 281] on button "Mover para entrega" at bounding box center [360, 277] width 56 height 15
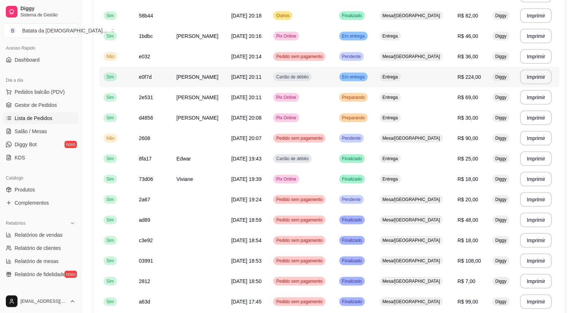
click at [267, 67] on td "[DATE] 20:11" at bounding box center [248, 77] width 42 height 20
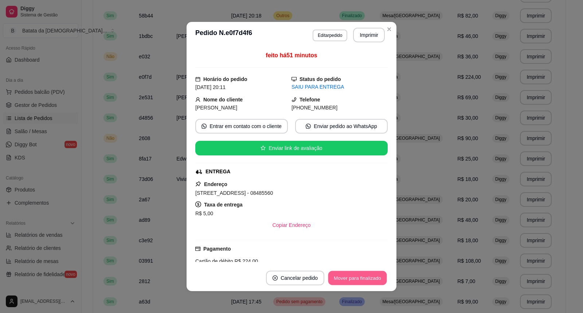
click at [358, 274] on button "Mover para finalizado" at bounding box center [357, 278] width 59 height 14
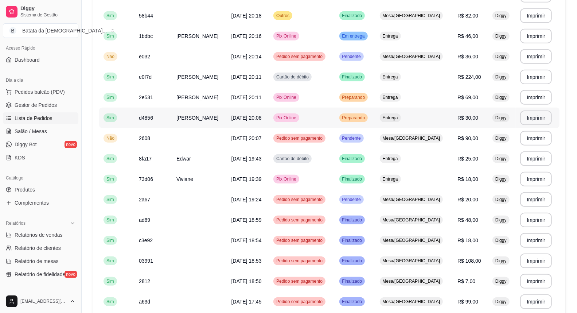
click at [251, 115] on span "[DATE] 20:08" at bounding box center [246, 118] width 30 height 6
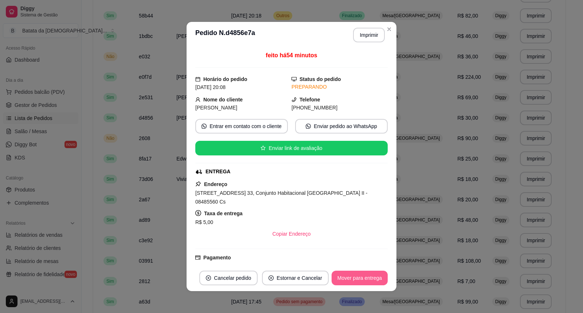
click at [372, 279] on button "Mover para entrega" at bounding box center [360, 277] width 56 height 15
click at [372, 279] on button "Mover para finalizado" at bounding box center [357, 277] width 60 height 15
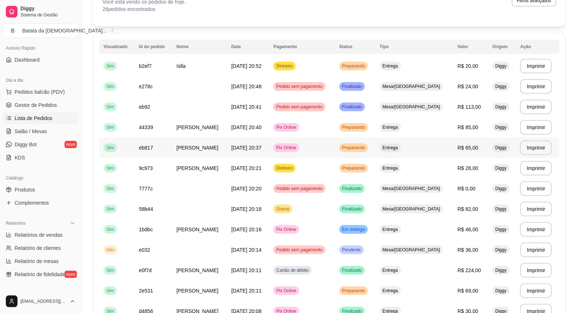
scroll to position [40, 0]
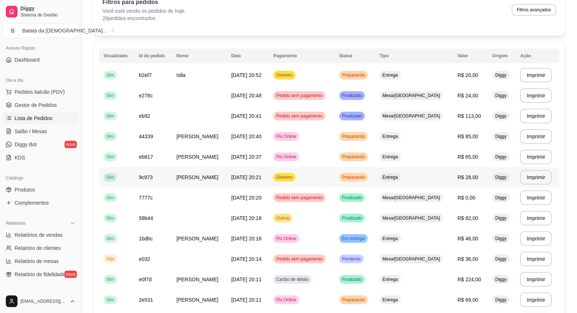
click at [334, 171] on td "Dinheiro" at bounding box center [302, 177] width 66 height 20
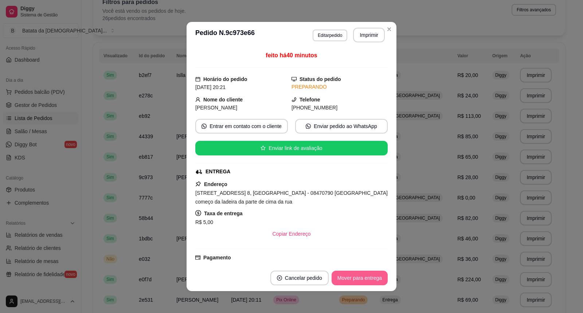
click at [358, 275] on button "Mover para entrega" at bounding box center [360, 277] width 56 height 15
click at [359, 281] on button "Mover para finalizado" at bounding box center [357, 277] width 60 height 15
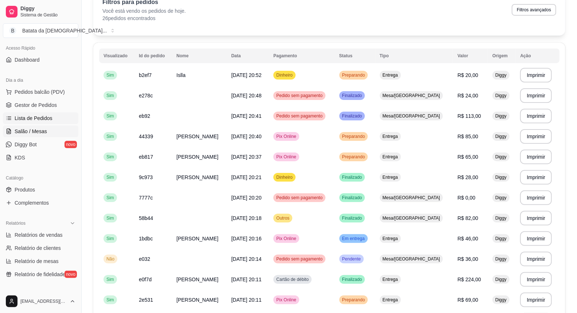
click at [44, 128] on span "Salão / Mesas" at bounding box center [31, 131] width 32 height 7
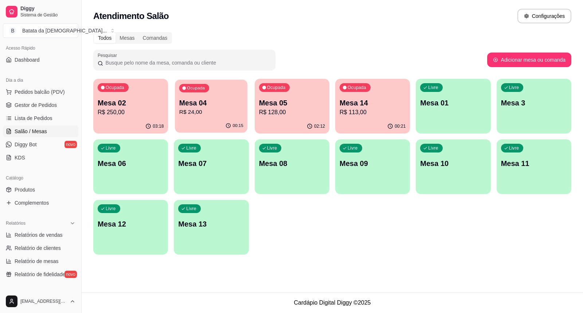
click at [203, 110] on p "R$ 24,00" at bounding box center [211, 112] width 64 height 8
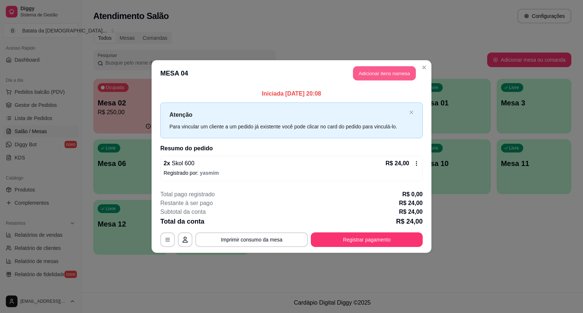
click at [384, 69] on button "Adicionar itens na mesa" at bounding box center [384, 73] width 63 height 14
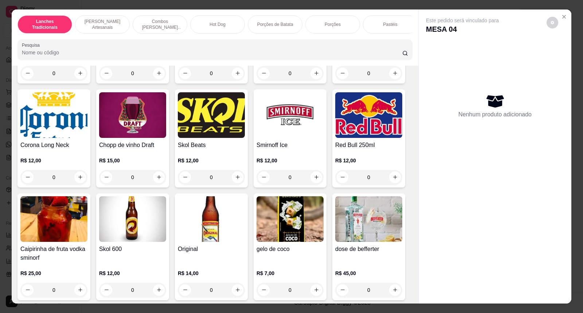
scroll to position [2227, 0]
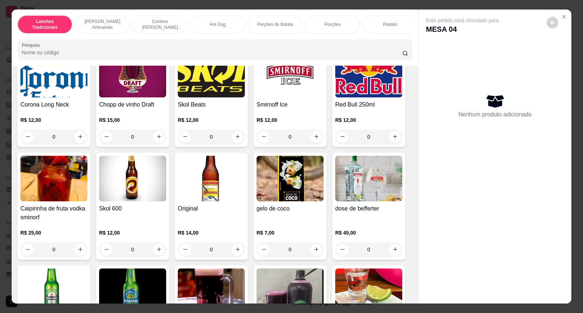
click at [125, 182] on img at bounding box center [132, 179] width 67 height 46
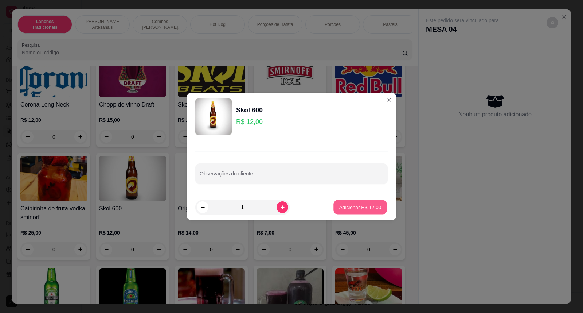
click at [347, 206] on p "Adicionar R$ 12,00" at bounding box center [360, 206] width 42 height 7
type input "1"
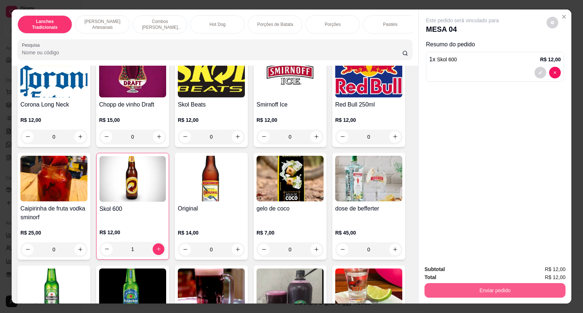
click at [475, 290] on button "Enviar pedido" at bounding box center [494, 290] width 141 height 15
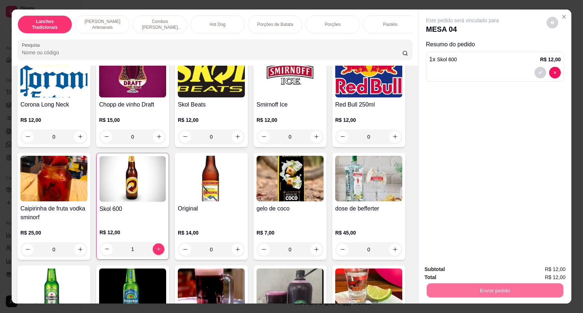
click at [464, 273] on button "Não registrar e enviar pedido" at bounding box center [471, 272] width 74 height 13
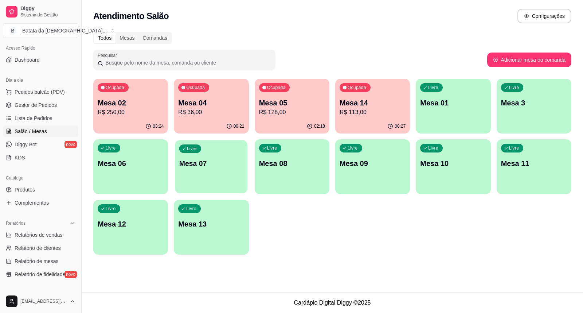
click at [227, 156] on div "Livre Mesa 07" at bounding box center [211, 162] width 73 height 44
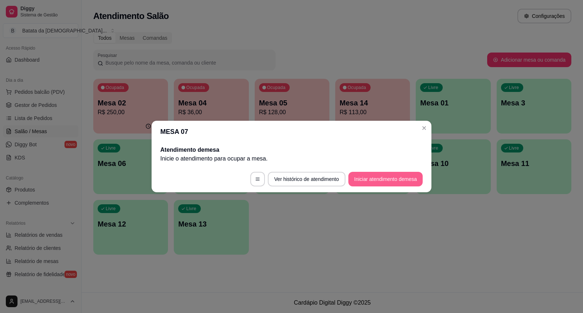
click at [381, 184] on button "Iniciar atendimento de mesa" at bounding box center [385, 179] width 74 height 15
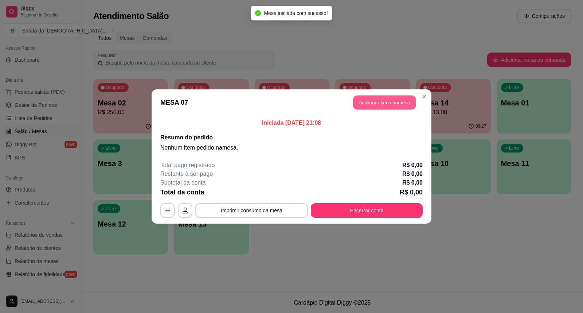
click at [377, 97] on button "Adicionar itens na mesa" at bounding box center [384, 102] width 63 height 14
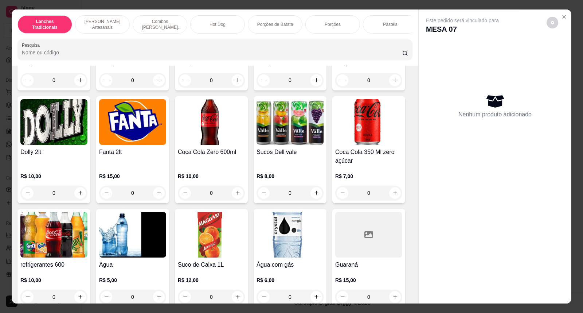
scroll to position [1943, 0]
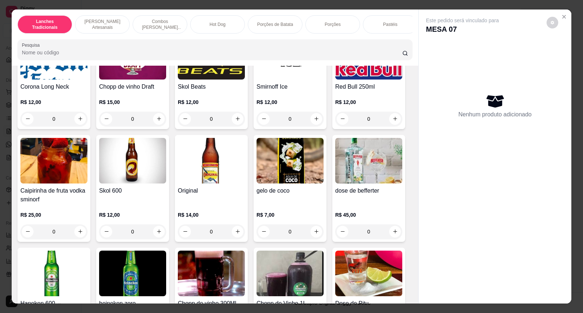
scroll to position [2267, 0]
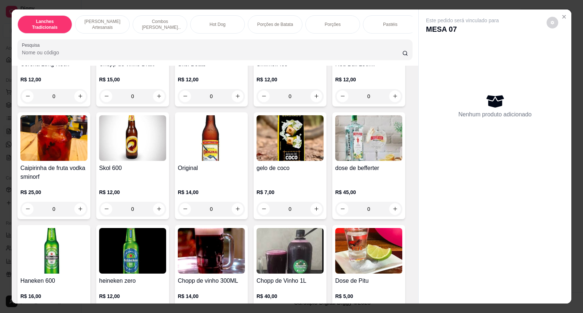
click at [208, 151] on img at bounding box center [211, 138] width 67 height 46
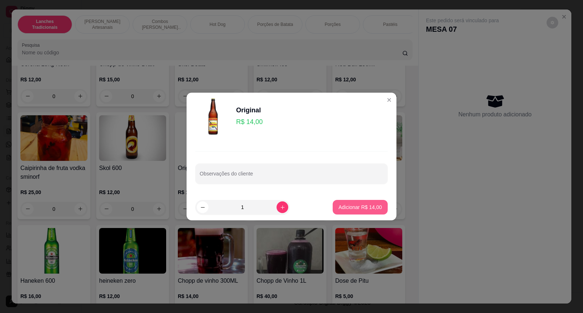
click at [348, 205] on p "Adicionar R$ 14,00" at bounding box center [360, 206] width 43 height 7
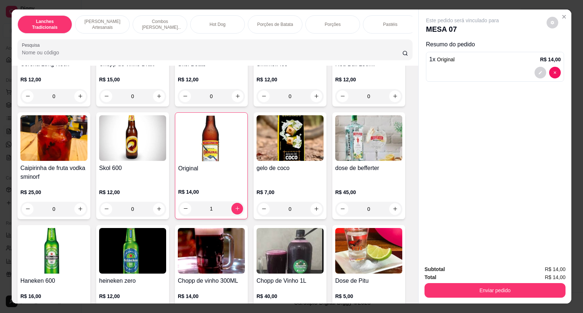
type input "1"
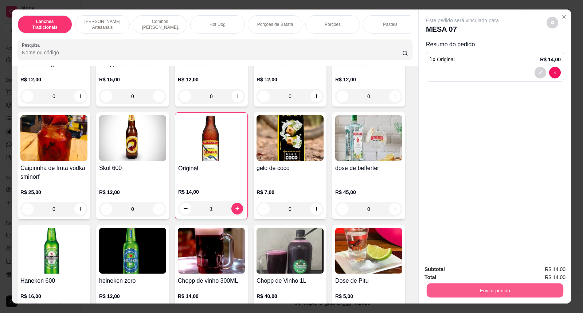
click at [531, 287] on button "Enviar pedido" at bounding box center [495, 290] width 137 height 14
click at [498, 271] on button "Não registrar e enviar pedido" at bounding box center [471, 273] width 76 height 14
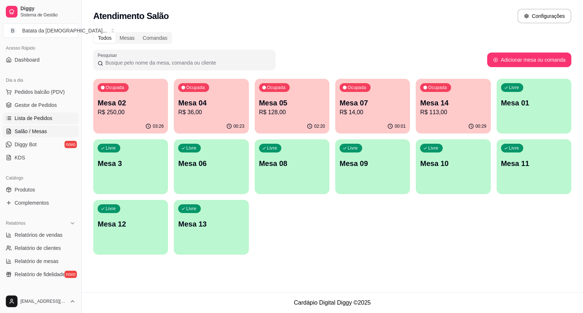
click at [16, 122] on link "Lista de Pedidos" at bounding box center [40, 118] width 75 height 12
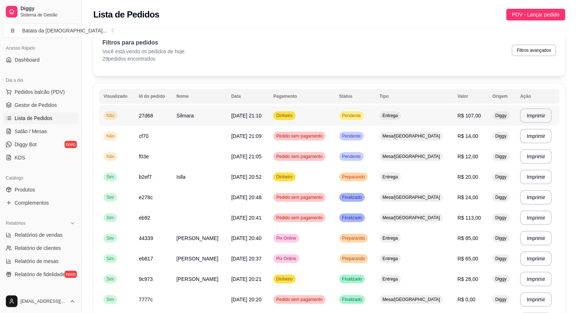
click at [399, 115] on span "Entrega" at bounding box center [390, 116] width 18 height 6
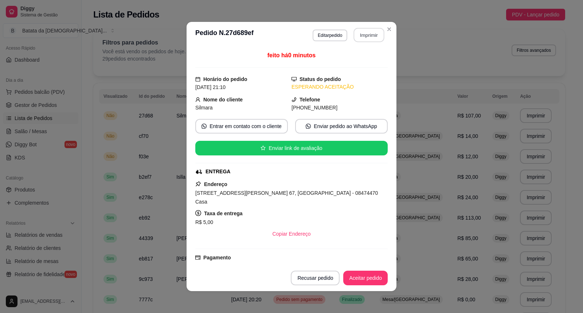
click at [357, 38] on button "Imprimir" at bounding box center [369, 35] width 31 height 14
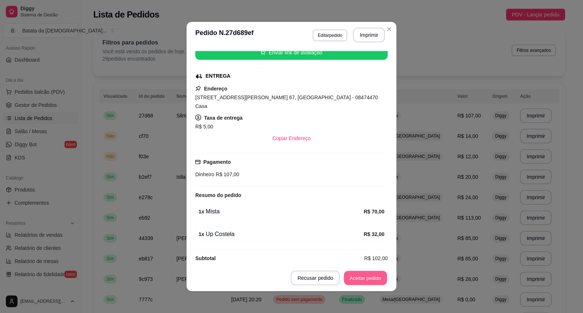
click at [370, 280] on button "Aceitar pedido" at bounding box center [365, 278] width 43 height 14
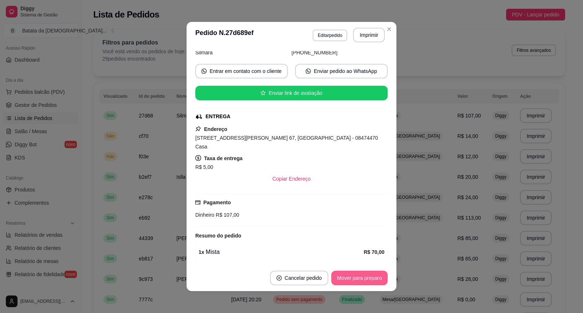
click at [374, 276] on button "Mover para preparo" at bounding box center [359, 277] width 56 height 15
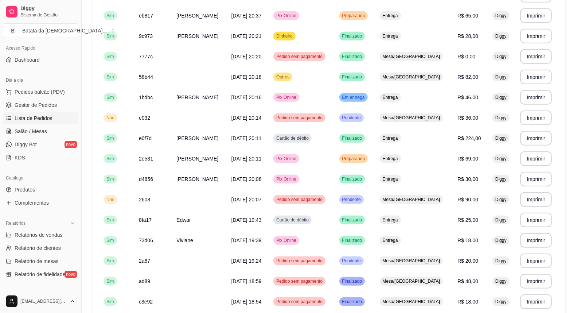
scroll to position [283, 0]
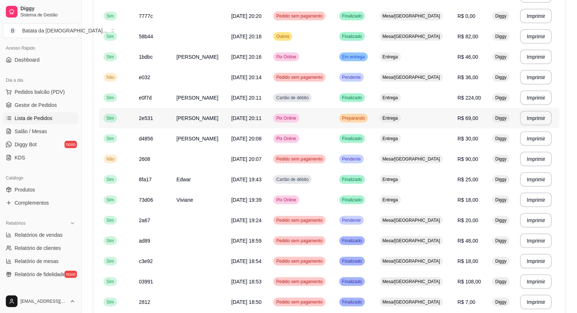
click at [269, 121] on td "[DATE] 20:11" at bounding box center [248, 118] width 42 height 20
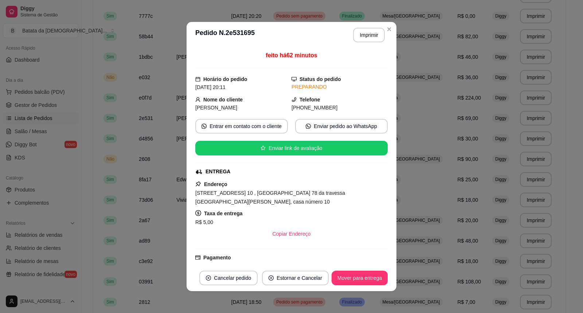
click at [359, 286] on footer "Cancelar pedido Estornar e Cancelar Mover para entrega" at bounding box center [292, 278] width 210 height 26
click at [359, 274] on button "Mover para entrega" at bounding box center [359, 278] width 55 height 14
click at [356, 278] on button "Mover para finalizado" at bounding box center [357, 277] width 60 height 15
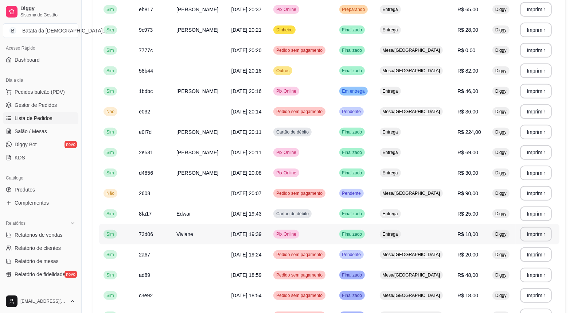
scroll to position [234, 0]
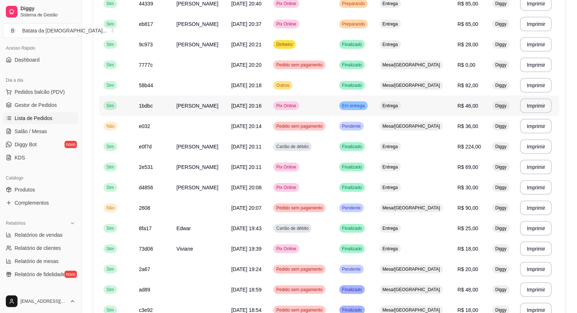
click at [401, 109] on div "Entrega" at bounding box center [390, 105] width 21 height 9
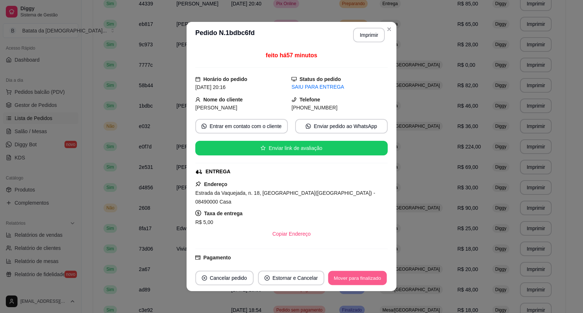
click at [371, 279] on button "Mover para finalizado" at bounding box center [357, 278] width 59 height 14
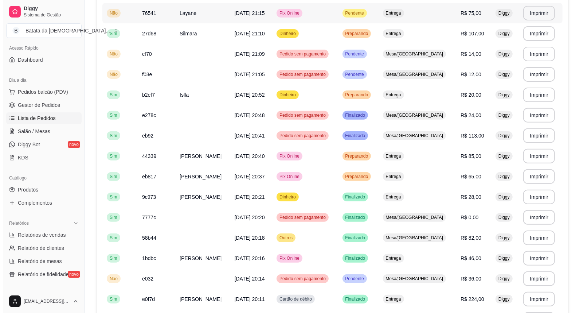
scroll to position [0, 0]
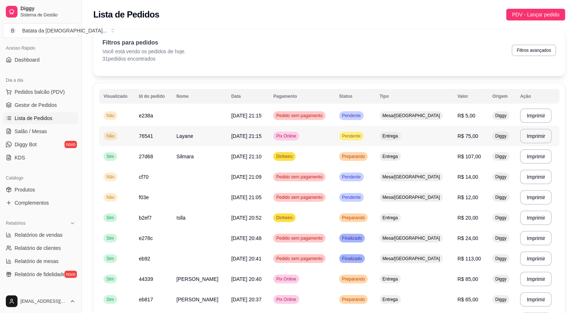
click at [375, 133] on td "Pendente" at bounding box center [355, 136] width 40 height 20
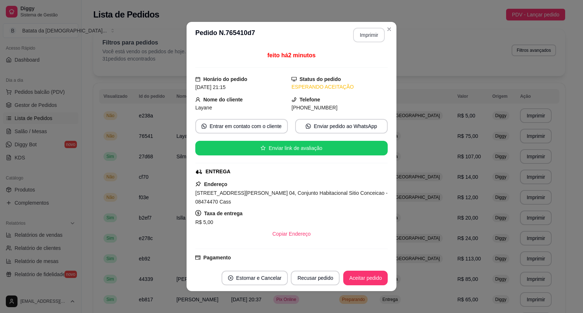
click at [364, 35] on button "Imprimir" at bounding box center [369, 35] width 32 height 15
click at [372, 276] on button "Aceitar pedido" at bounding box center [365, 277] width 44 height 15
click at [375, 279] on button "Aceitar pedido" at bounding box center [365, 277] width 44 height 15
click at [367, 283] on button "Mover para preparo" at bounding box center [359, 277] width 56 height 15
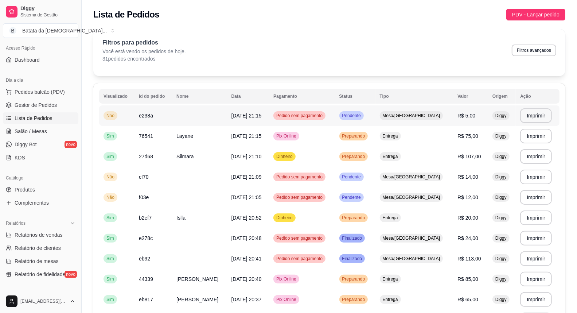
click at [403, 115] on td "Mesa/[GEOGRAPHIC_DATA]" at bounding box center [414, 115] width 78 height 20
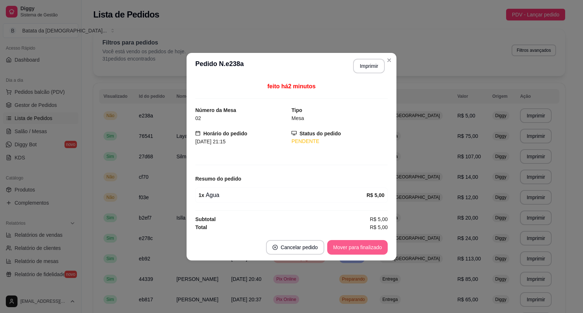
click at [365, 243] on button "Mover para finalizado" at bounding box center [357, 247] width 60 height 15
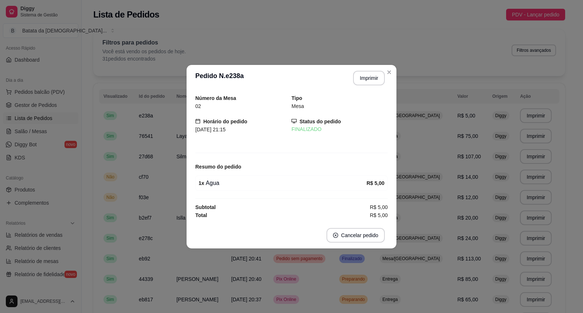
click at [384, 66] on header "**********" at bounding box center [292, 78] width 210 height 26
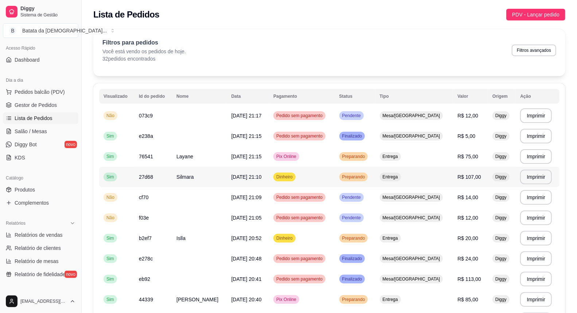
click at [440, 173] on td "Entrega" at bounding box center [414, 177] width 78 height 20
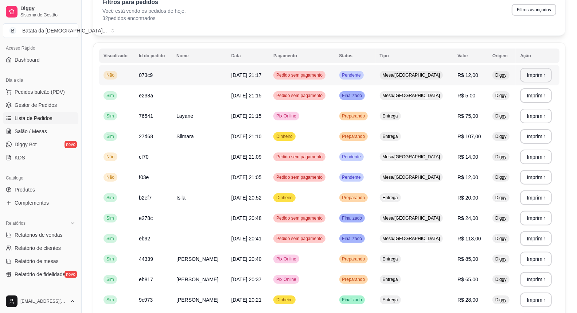
scroll to position [81, 0]
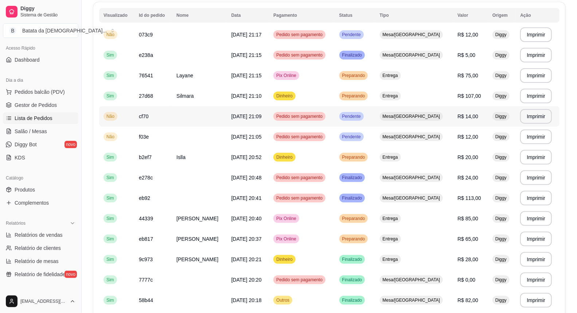
click at [418, 117] on span "Mesa/[GEOGRAPHIC_DATA]" at bounding box center [411, 116] width 60 height 6
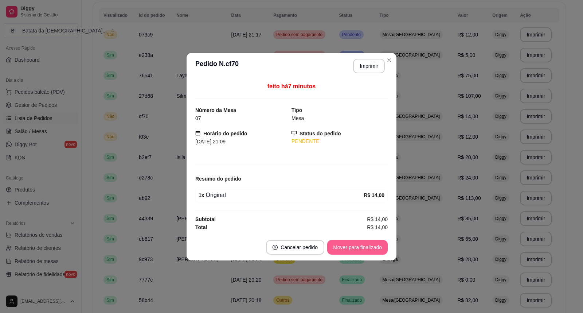
click at [365, 252] on button "Mover para finalizado" at bounding box center [357, 247] width 60 height 15
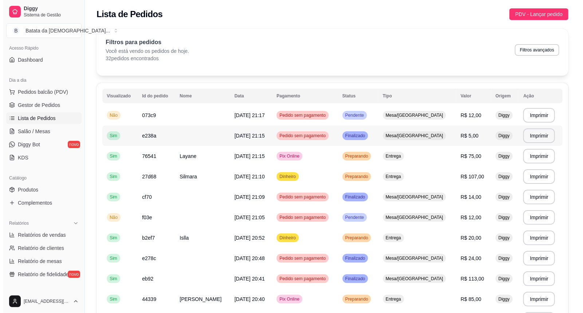
scroll to position [0, 0]
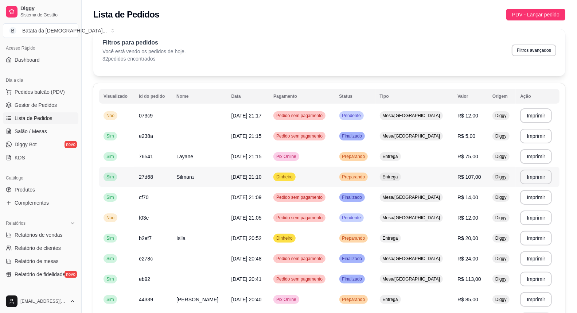
click at [366, 177] on span "Preparando" at bounding box center [354, 177] width 26 height 6
click at [399, 157] on span "Entrega" at bounding box center [390, 156] width 18 height 6
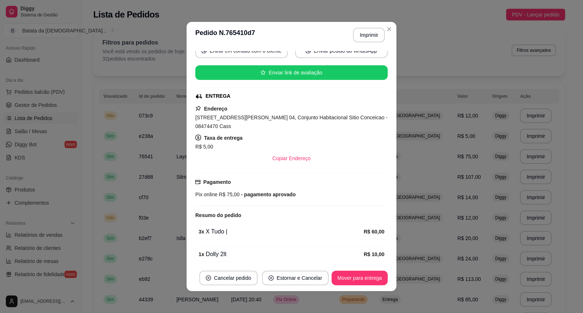
scroll to position [104, 0]
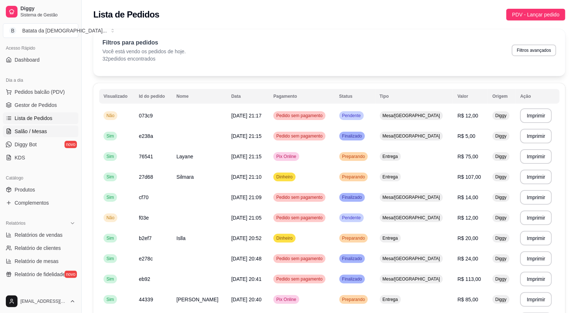
click at [52, 132] on link "Salão / Mesas" at bounding box center [40, 131] width 75 height 12
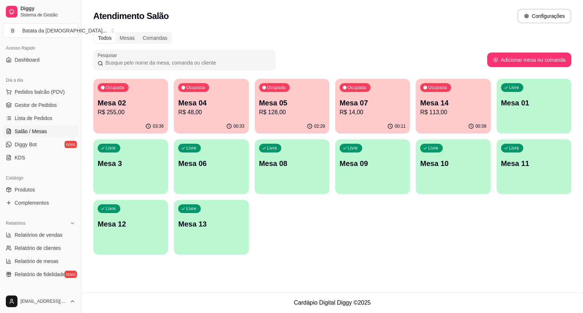
click at [440, 99] on p "Mesa 14" at bounding box center [453, 103] width 66 height 10
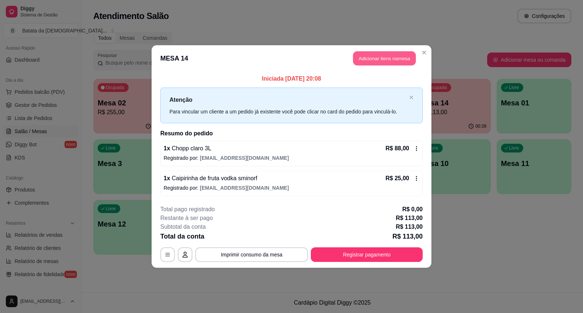
click at [384, 57] on button "Adicionar itens na mesa" at bounding box center [384, 58] width 63 height 14
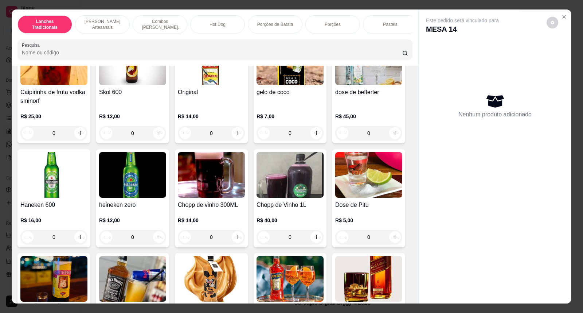
scroll to position [2348, 0]
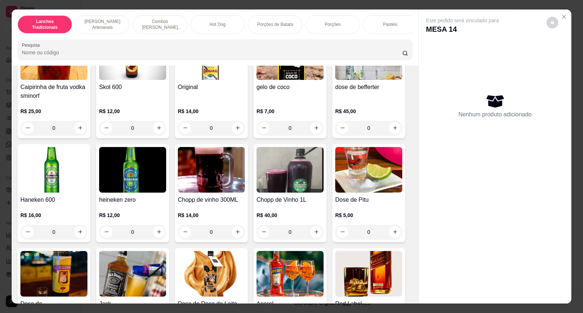
click at [63, 90] on h4 "Caipirinha de fruta vodka sminorf" at bounding box center [53, 91] width 67 height 17
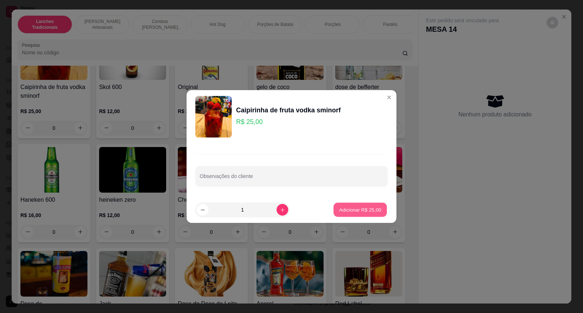
click at [377, 208] on button "Adicionar R$ 25,00" at bounding box center [360, 210] width 54 height 14
type input "1"
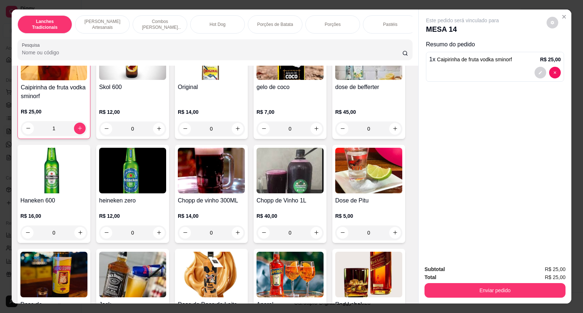
scroll to position [2348, 0]
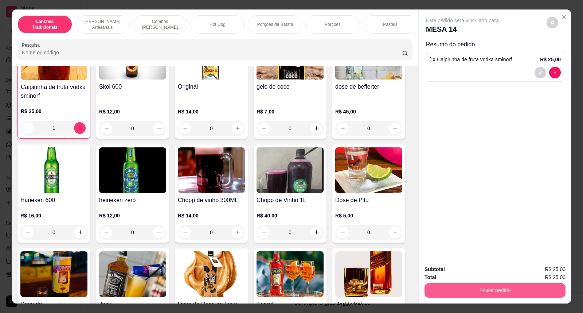
click at [443, 283] on button "Enviar pedido" at bounding box center [494, 290] width 141 height 15
click at [469, 289] on button "Enviar pedido" at bounding box center [494, 290] width 141 height 15
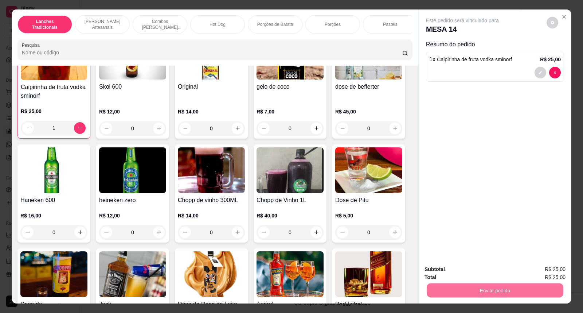
click at [468, 273] on button "Não registrar e enviar pedido" at bounding box center [471, 272] width 74 height 13
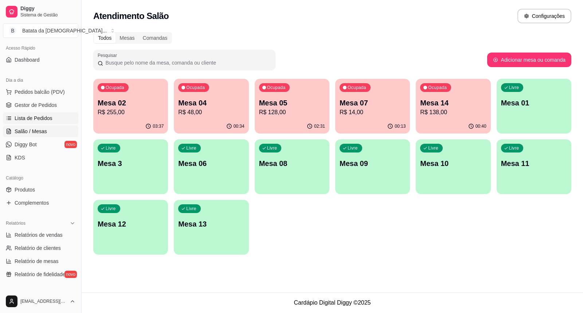
click at [37, 116] on span "Lista de Pedidos" at bounding box center [34, 117] width 38 height 7
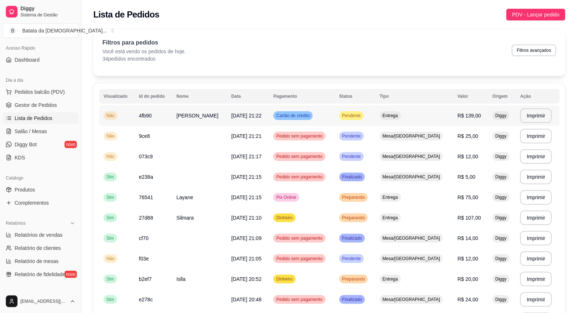
click at [362, 117] on span "Pendente" at bounding box center [351, 116] width 21 height 6
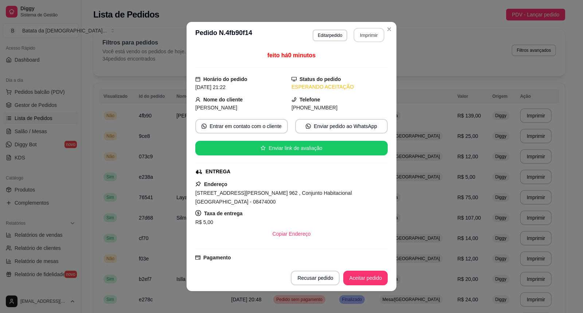
click at [365, 33] on button "Imprimir" at bounding box center [369, 35] width 31 height 14
click at [361, 275] on button "Aceitar pedido" at bounding box center [365, 277] width 44 height 15
click at [367, 281] on button "Mover para preparo" at bounding box center [359, 278] width 55 height 14
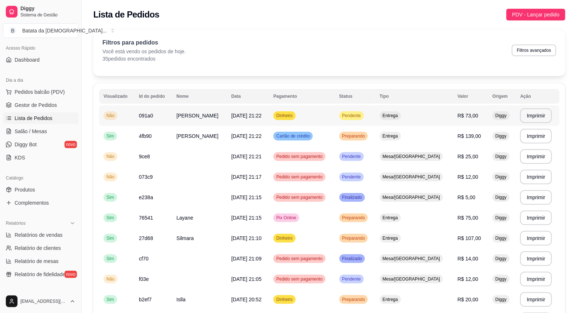
click at [151, 113] on span "091a0" at bounding box center [146, 116] width 14 height 6
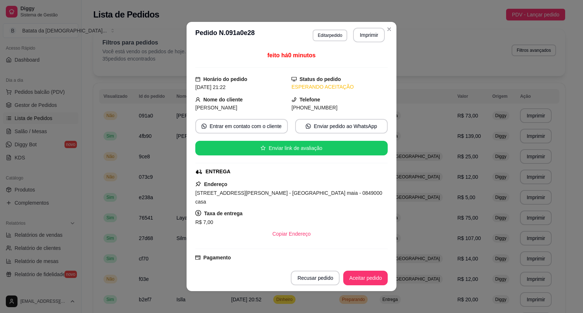
click at [360, 283] on button "Aceitar pedido" at bounding box center [365, 277] width 44 height 15
click at [360, 283] on button "Mover para preparo" at bounding box center [359, 277] width 56 height 15
drag, startPoint x: 371, startPoint y: 27, endPoint x: 373, endPoint y: 31, distance: 4.9
click at [371, 27] on header "**********" at bounding box center [292, 35] width 210 height 26
click at [369, 34] on button "Imprimir" at bounding box center [369, 35] width 32 height 15
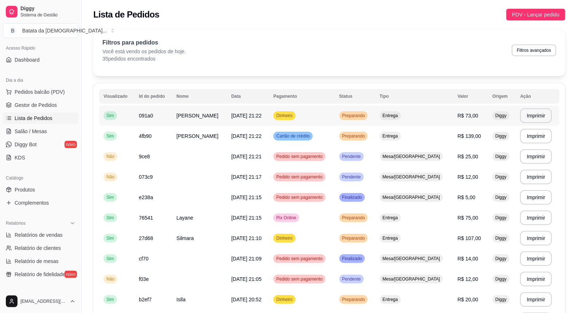
click at [269, 113] on td "[DATE] 21:22" at bounding box center [248, 115] width 42 height 20
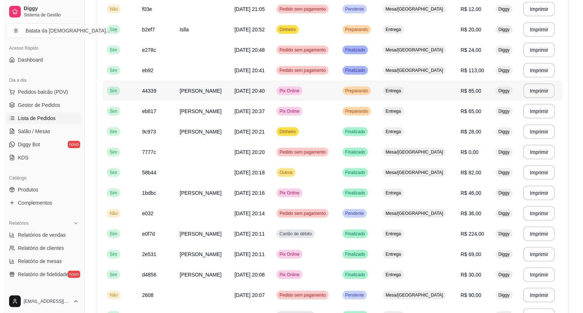
scroll to position [283, 0]
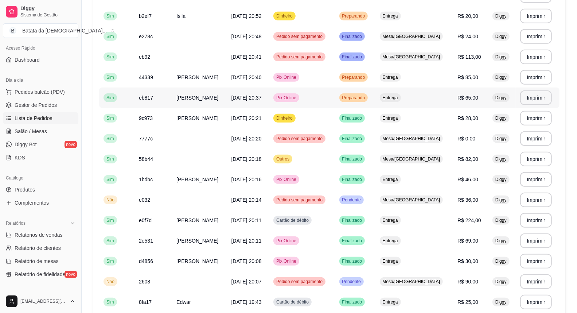
click at [262, 98] on span "[DATE] 20:37" at bounding box center [246, 98] width 30 height 6
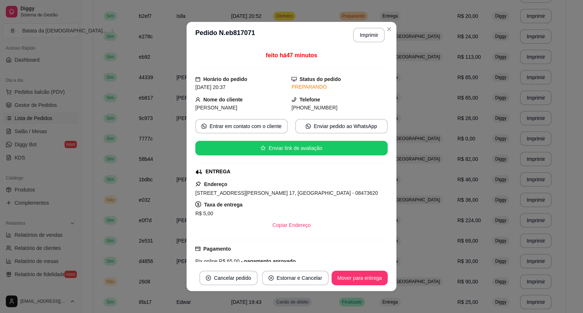
scroll to position [40, 0]
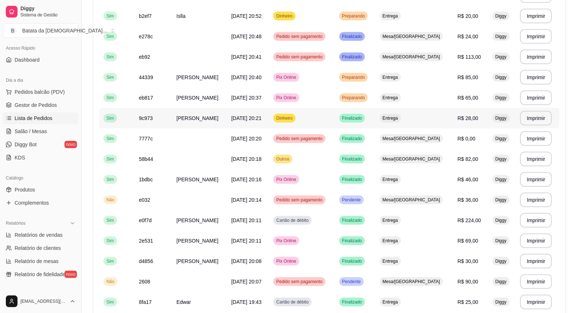
click at [262, 117] on span "[DATE] 20:21" at bounding box center [246, 118] width 30 height 6
click at [227, 95] on td "[PERSON_NAME]" at bounding box center [199, 97] width 55 height 20
click at [237, 77] on td "[DATE] 20:40" at bounding box center [248, 77] width 42 height 20
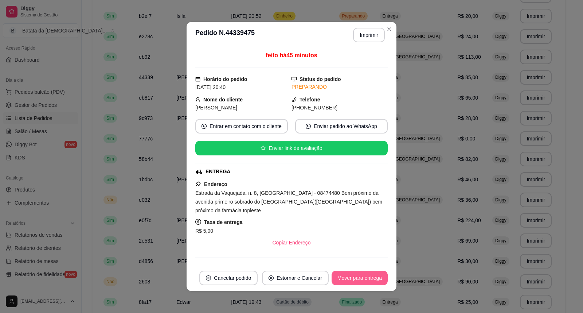
click at [357, 278] on button "Mover para entrega" at bounding box center [360, 277] width 56 height 15
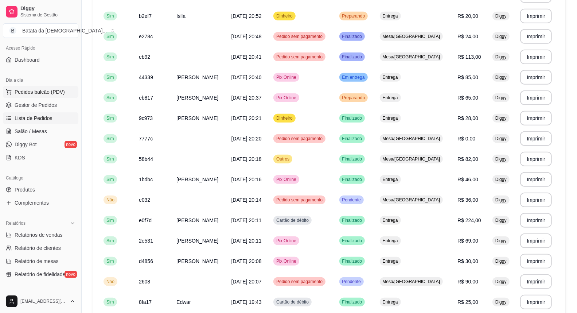
click at [49, 93] on span "Pedidos balcão (PDV)" at bounding box center [40, 91] width 50 height 7
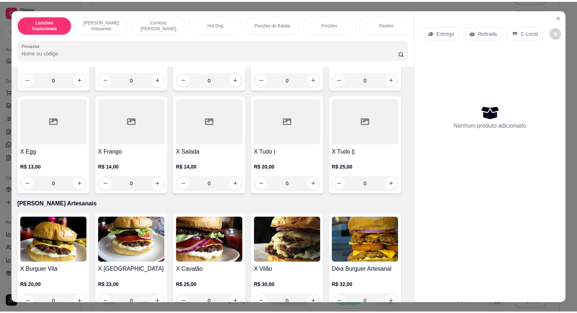
scroll to position [162, 0]
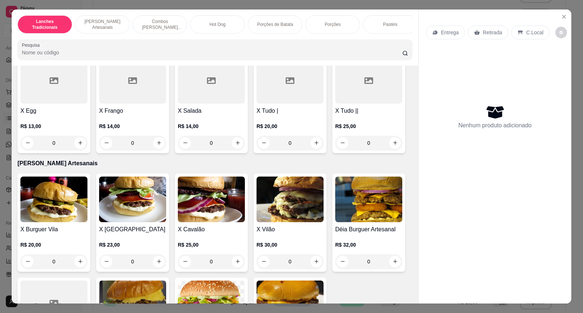
click at [234, 146] on div "0" at bounding box center [211, 143] width 67 height 15
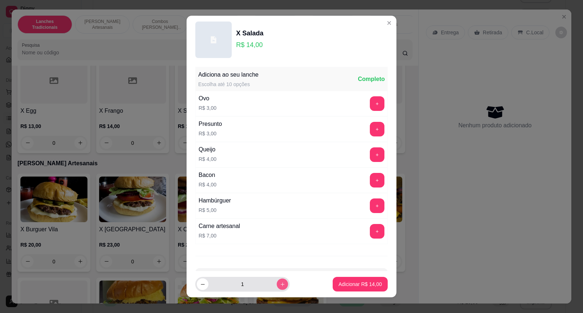
click at [280, 283] on icon "increase-product-quantity" at bounding box center [282, 283] width 5 height 5
type input "2"
click at [356, 285] on p "Adicionar R$ 28,00" at bounding box center [360, 283] width 42 height 7
type input "2"
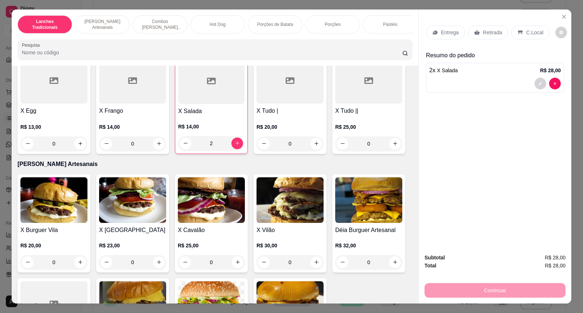
click at [485, 27] on div "Retirada" at bounding box center [488, 33] width 40 height 14
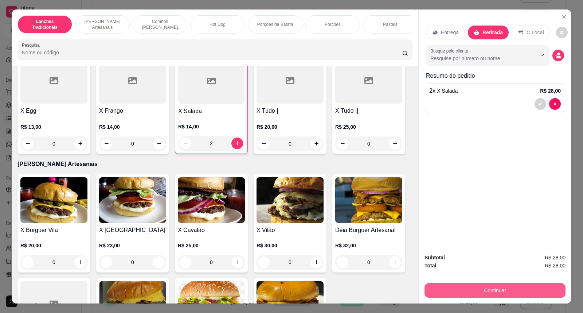
click at [491, 292] on button "Continuar" at bounding box center [494, 290] width 141 height 15
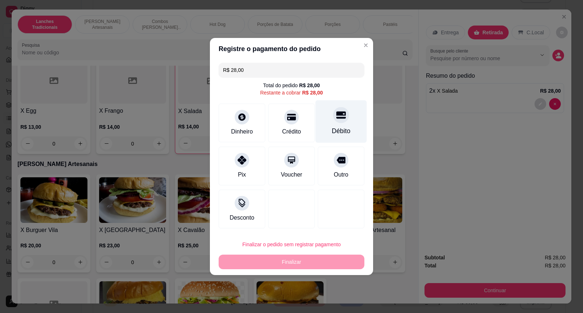
click at [335, 125] on div "Débito" at bounding box center [341, 121] width 51 height 43
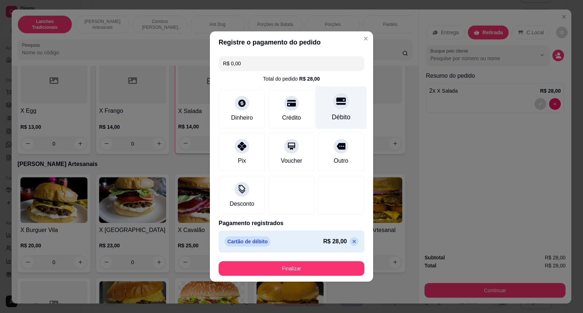
type input "R$ 0,00"
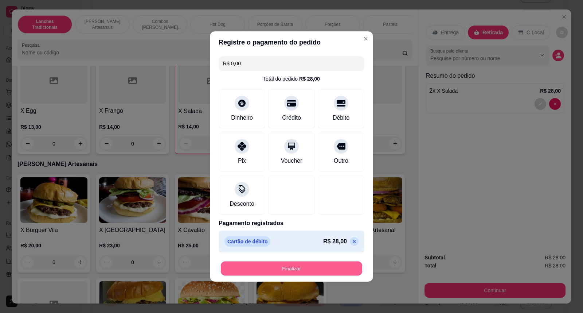
click at [314, 263] on button "Finalizar" at bounding box center [291, 268] width 141 height 14
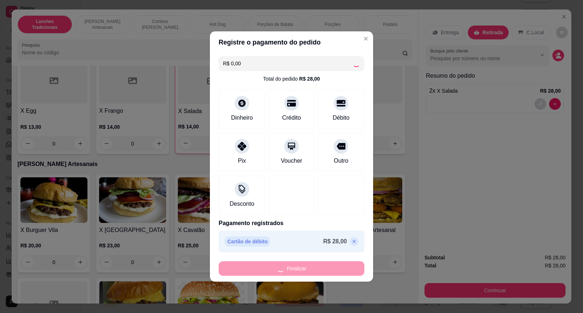
type input "0"
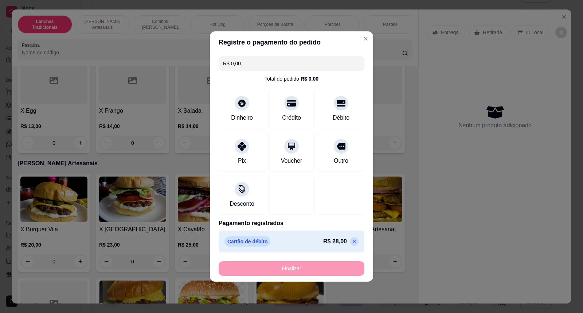
type input "-R$ 28,00"
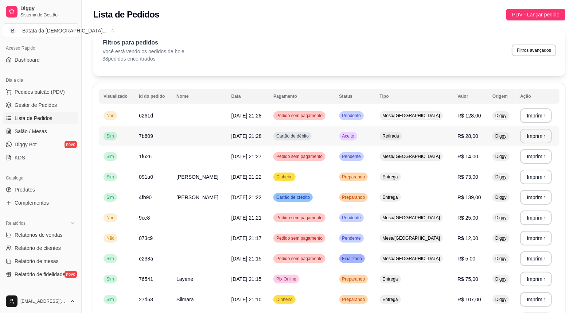
click at [445, 129] on td "Retirada" at bounding box center [414, 136] width 78 height 20
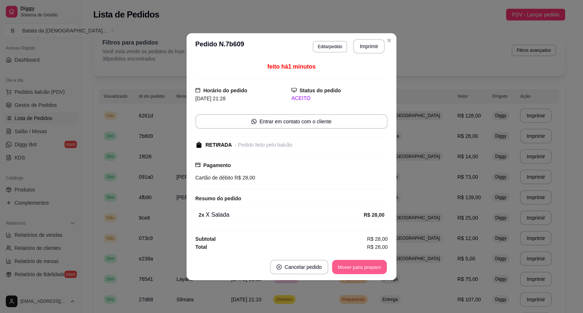
click at [364, 266] on button "Mover para preparo" at bounding box center [359, 266] width 55 height 14
click at [373, 51] on button "Imprimir" at bounding box center [369, 46] width 31 height 14
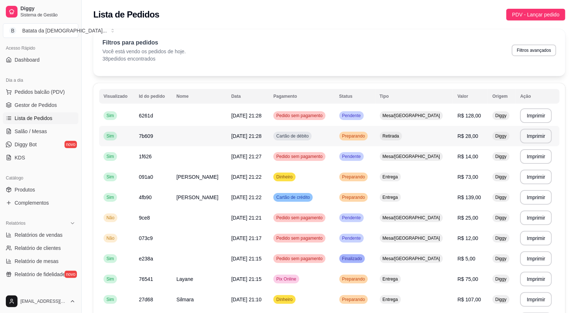
click at [367, 136] on span "Preparando" at bounding box center [354, 136] width 26 height 6
click at [44, 125] on link "Salão / Mesas" at bounding box center [40, 131] width 75 height 12
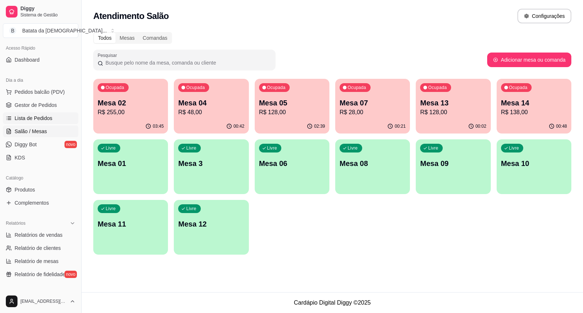
click at [51, 120] on link "Lista de Pedidos" at bounding box center [40, 118] width 75 height 12
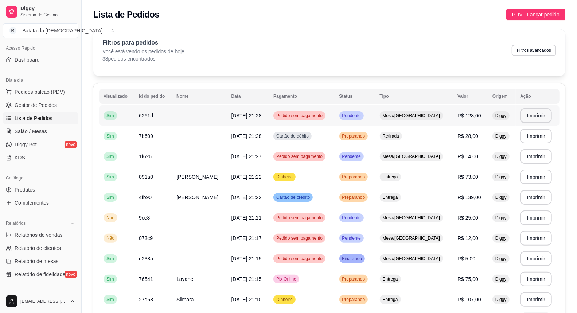
click at [375, 114] on td "Pendente" at bounding box center [355, 115] width 40 height 20
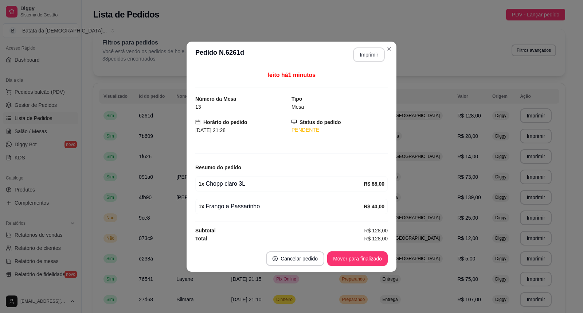
click at [385, 49] on section "**********" at bounding box center [292, 157] width 210 height 230
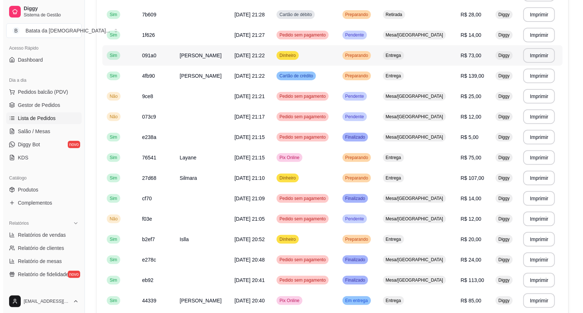
scroll to position [81, 0]
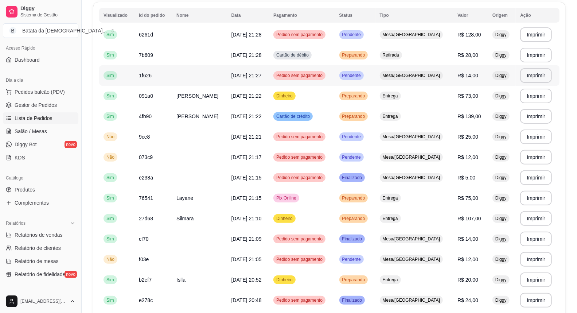
click at [418, 75] on span "Mesa/[GEOGRAPHIC_DATA]" at bounding box center [411, 76] width 60 height 6
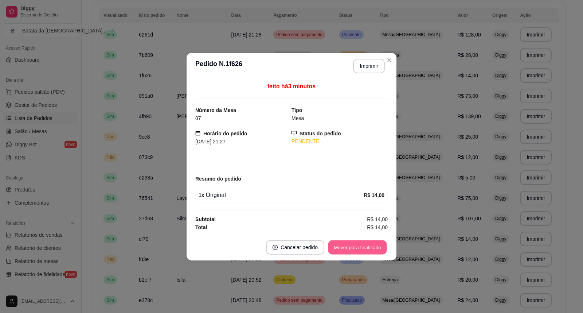
click at [368, 242] on button "Mover para finalizado" at bounding box center [357, 247] width 59 height 14
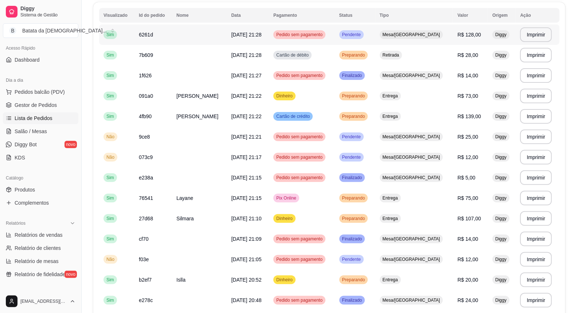
click at [306, 37] on span "Pedido sem pagamento" at bounding box center [299, 35] width 49 height 6
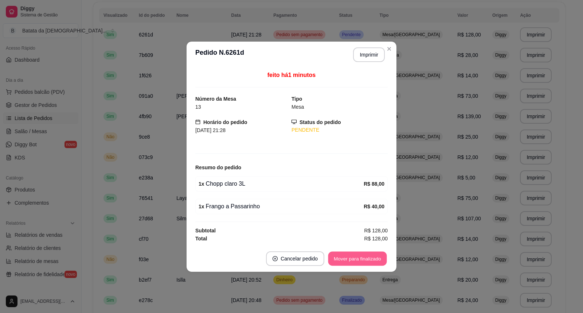
click at [374, 257] on button "Mover para finalizado" at bounding box center [357, 258] width 59 height 14
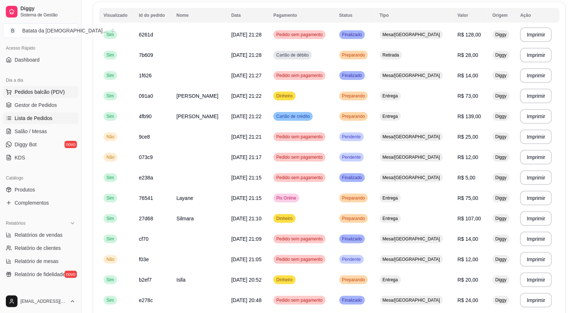
click at [64, 92] on button "Pedidos balcão (PDV)" at bounding box center [40, 92] width 75 height 12
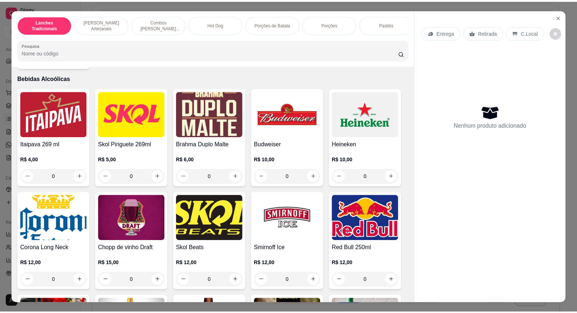
scroll to position [2024, 0]
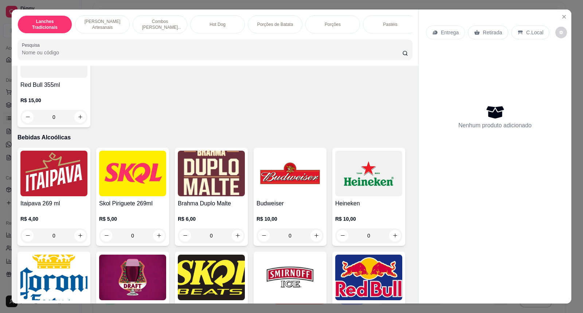
click at [110, 163] on img at bounding box center [132, 173] width 67 height 46
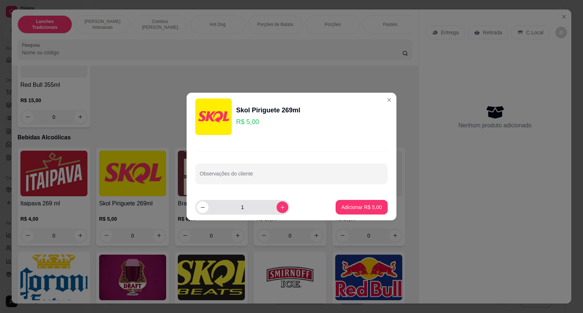
click at [273, 212] on div "1" at bounding box center [242, 207] width 91 height 15
click at [280, 206] on icon "increase-product-quantity" at bounding box center [282, 206] width 5 height 5
type input "2"
click at [347, 206] on p "Adicionar R$ 10,00" at bounding box center [360, 206] width 43 height 7
type input "2"
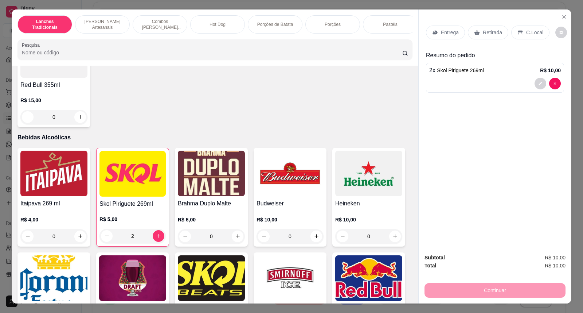
click at [484, 29] on p "Retirada" at bounding box center [492, 32] width 19 height 7
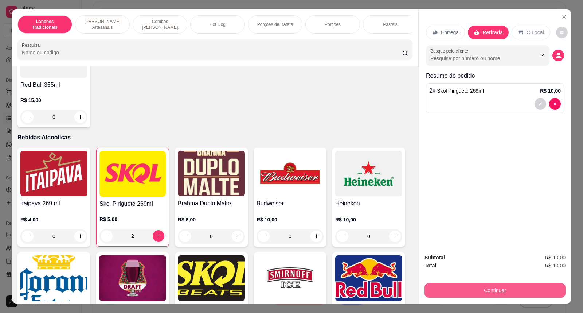
click at [492, 290] on button "Continuar" at bounding box center [494, 290] width 141 height 15
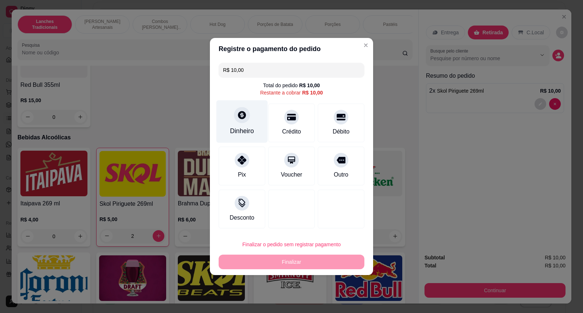
click at [244, 130] on div "Dinheiro" at bounding box center [242, 130] width 24 height 9
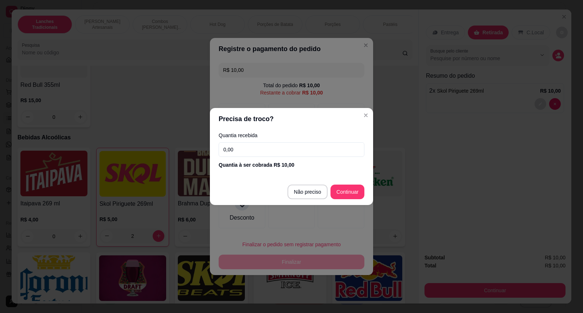
click at [302, 149] on input "0,00" at bounding box center [292, 149] width 146 height 15
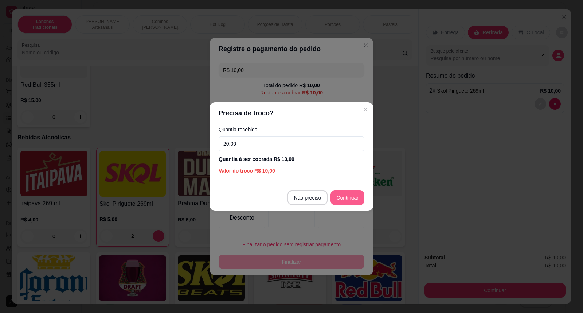
type input "20,00"
type input "R$ 0,00"
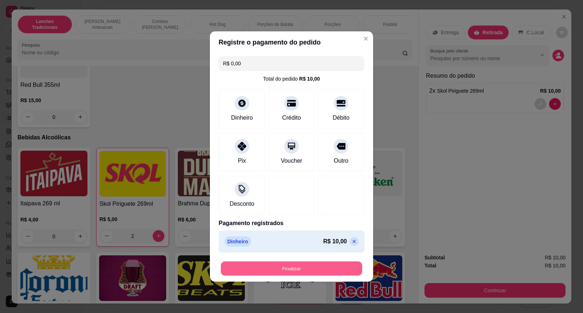
click at [333, 263] on button "Finalizar" at bounding box center [291, 268] width 141 height 14
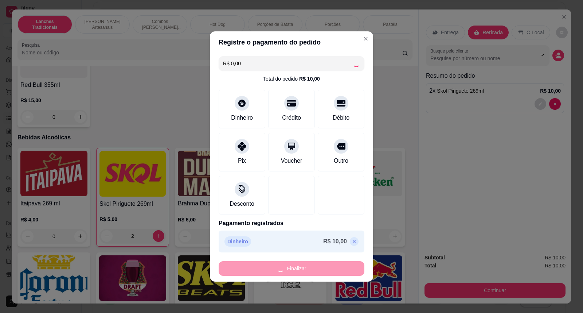
type input "0"
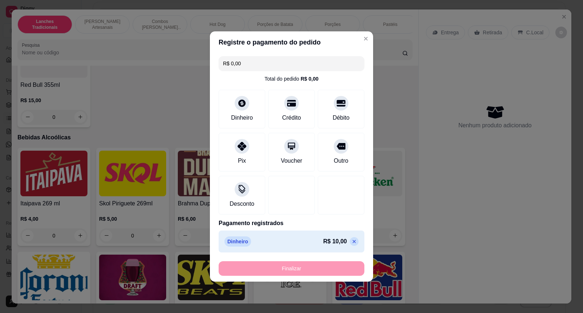
type input "-R$ 10,00"
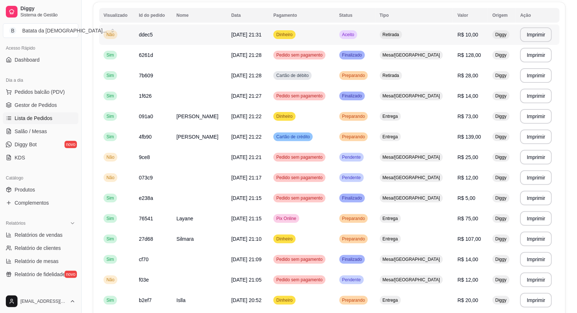
click at [372, 30] on td "Aceito" at bounding box center [355, 34] width 40 height 20
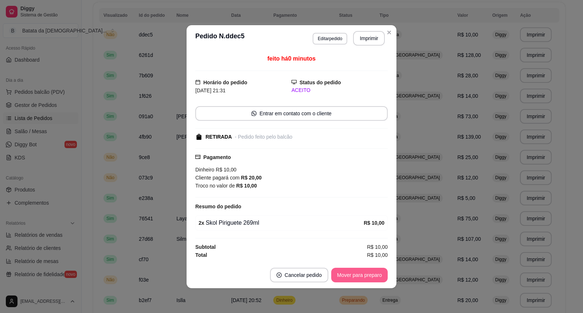
click at [358, 277] on button "Mover para preparo" at bounding box center [359, 274] width 56 height 15
click at [357, 278] on button "Mover para retirada disponível" at bounding box center [347, 274] width 78 height 14
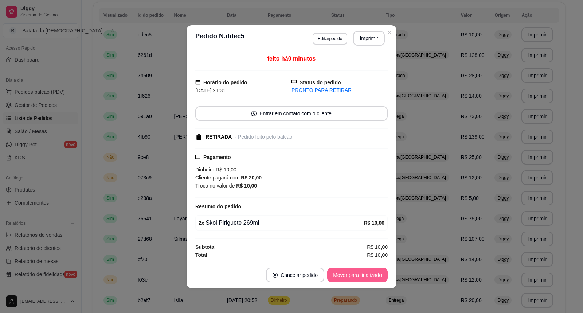
click at [357, 278] on button "Mover para finalizado" at bounding box center [357, 274] width 60 height 15
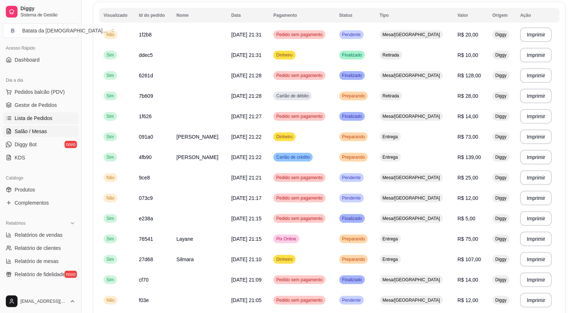
click at [35, 130] on span "Salão / Mesas" at bounding box center [31, 131] width 32 height 7
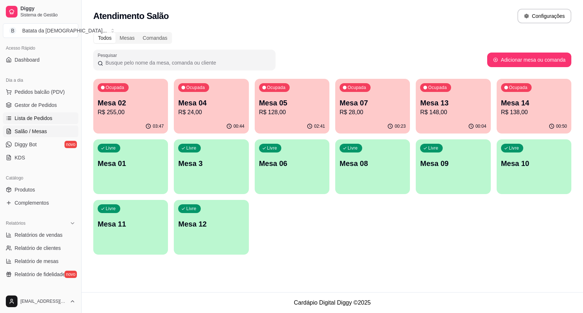
click at [44, 113] on link "Lista de Pedidos" at bounding box center [40, 118] width 75 height 12
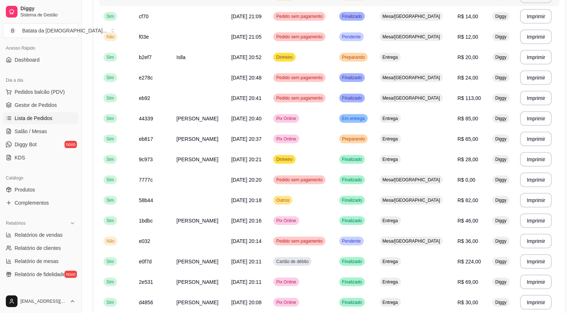
scroll to position [405, 0]
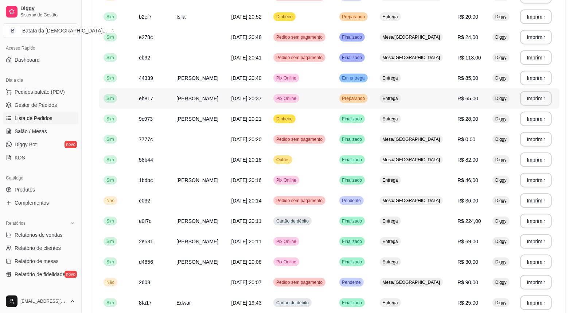
click at [334, 95] on td "Pix Online" at bounding box center [302, 98] width 66 height 20
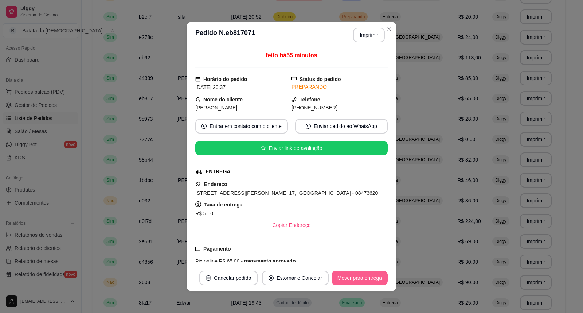
click at [378, 283] on button "Mover para entrega" at bounding box center [360, 277] width 56 height 15
click at [370, 275] on button "Mover para finalizado" at bounding box center [357, 277] width 60 height 15
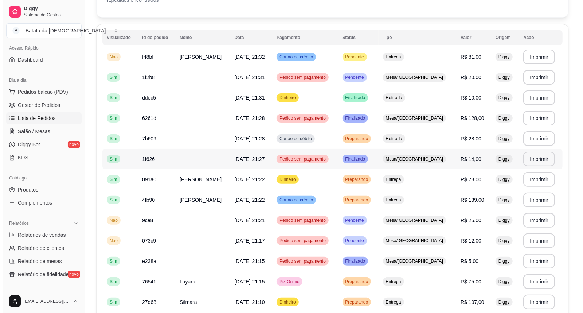
scroll to position [40, 0]
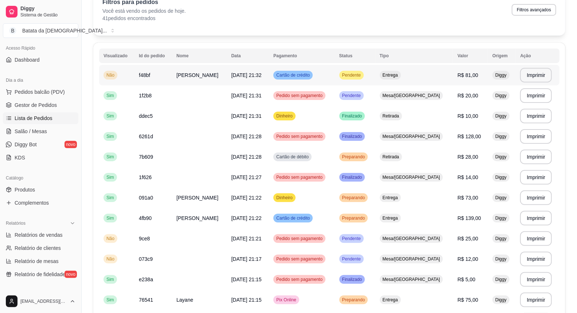
click at [375, 67] on td "Pendente" at bounding box center [355, 75] width 40 height 20
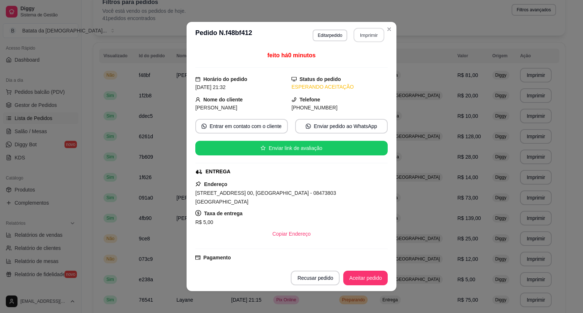
click at [364, 32] on button "Imprimir" at bounding box center [369, 35] width 31 height 14
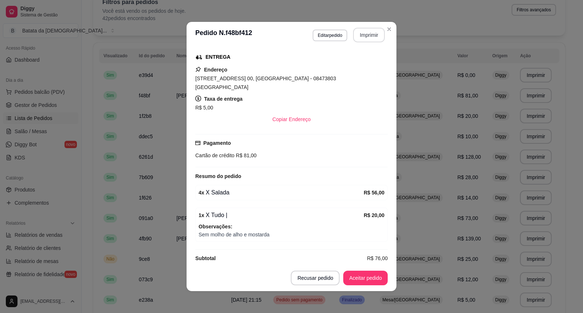
click at [367, 28] on button "Imprimir" at bounding box center [369, 35] width 32 height 15
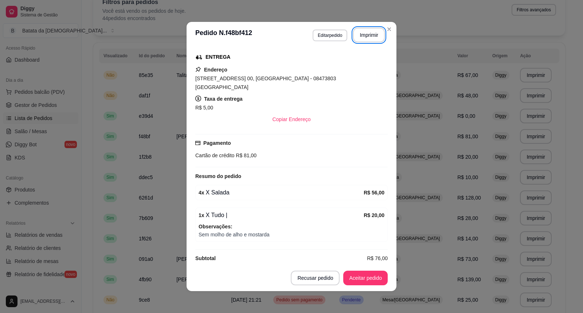
scroll to position [0, 0]
drag, startPoint x: 385, startPoint y: 227, endPoint x: 388, endPoint y: 216, distance: 11.3
click at [388, 224] on div "feito há 1 minutos Horário do pedido 22/08/2025 21:32 Status do pedido ESPERAND…" at bounding box center [292, 156] width 210 height 216
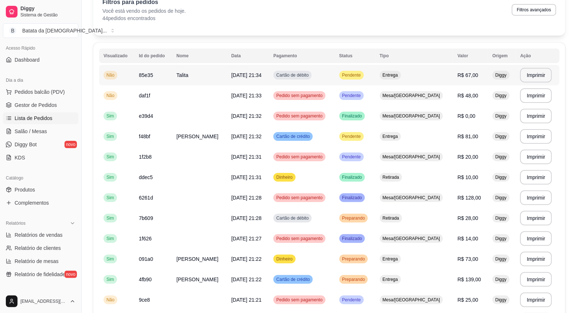
click at [375, 66] on td "Pendente" at bounding box center [355, 75] width 40 height 20
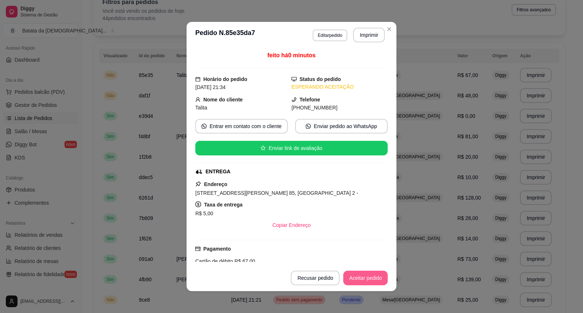
click at [360, 279] on button "Aceitar pedido" at bounding box center [365, 277] width 44 height 15
click at [348, 282] on button "Aceitar pedido" at bounding box center [365, 277] width 44 height 15
click at [368, 37] on button "Imprimir" at bounding box center [369, 35] width 31 height 14
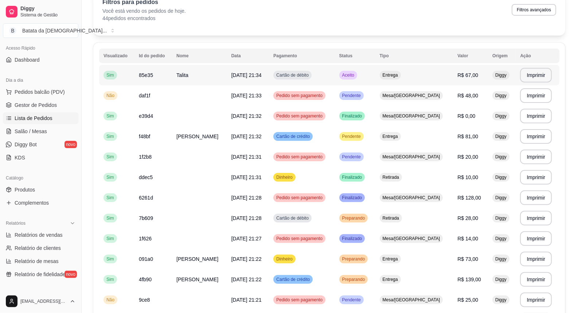
click at [418, 70] on td "Entrega" at bounding box center [414, 75] width 78 height 20
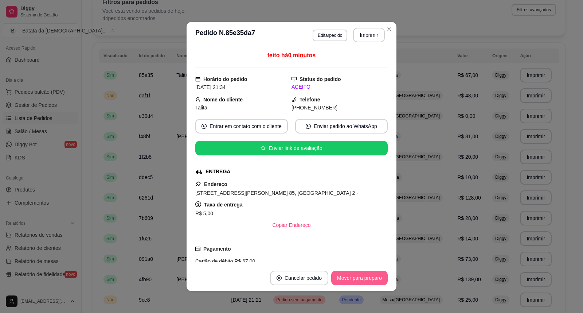
click at [364, 277] on button "Mover para preparo" at bounding box center [359, 277] width 56 height 15
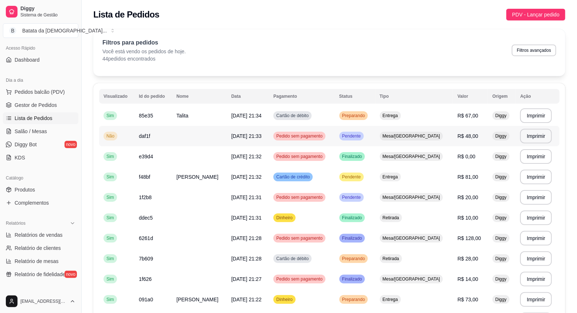
click at [453, 137] on td "R$ 48,00" at bounding box center [470, 136] width 35 height 20
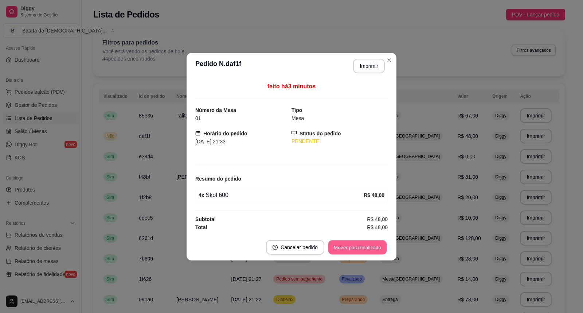
click at [374, 241] on button "Mover para finalizado" at bounding box center [357, 247] width 59 height 14
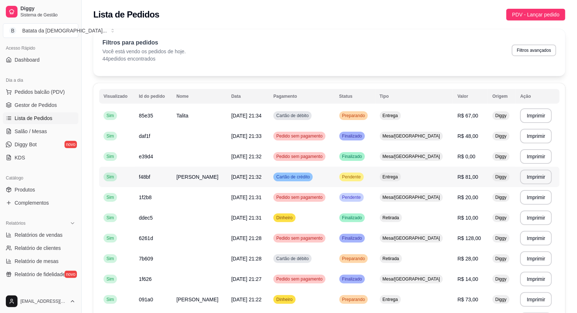
click at [399, 177] on span "Entrega" at bounding box center [390, 177] width 18 height 6
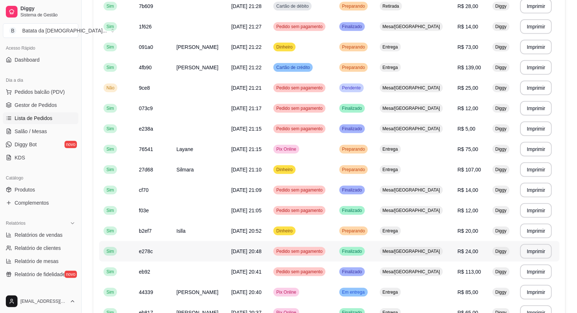
scroll to position [243, 0]
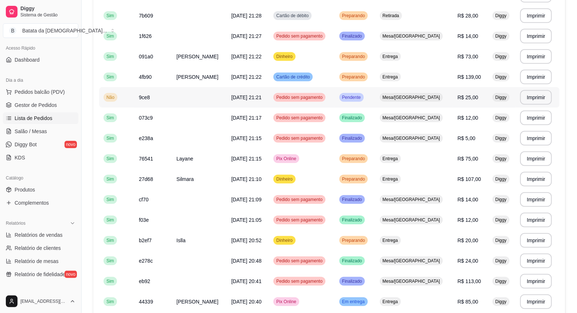
click at [408, 100] on div "Mesa/[GEOGRAPHIC_DATA]" at bounding box center [411, 97] width 63 height 9
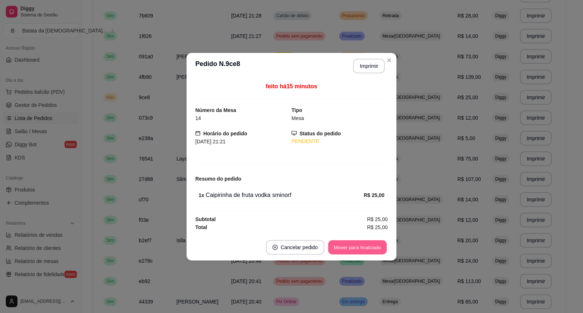
click at [365, 252] on button "Mover para finalizado" at bounding box center [357, 247] width 59 height 14
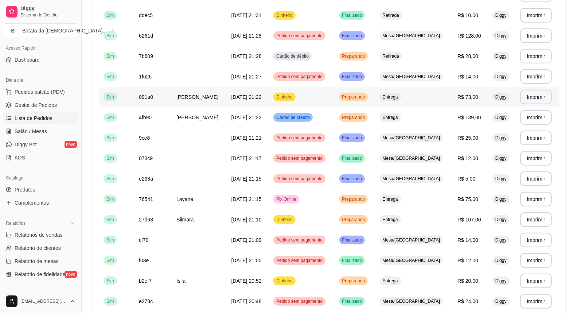
scroll to position [162, 0]
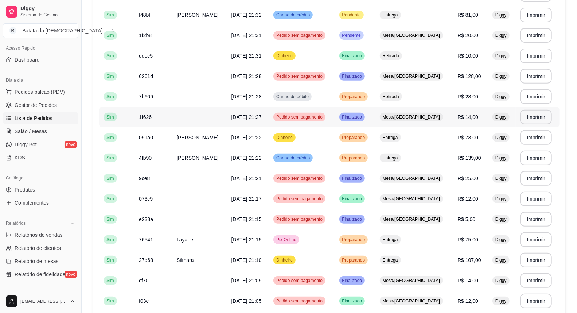
click at [401, 114] on td "Mesa/[GEOGRAPHIC_DATA]" at bounding box center [414, 117] width 78 height 20
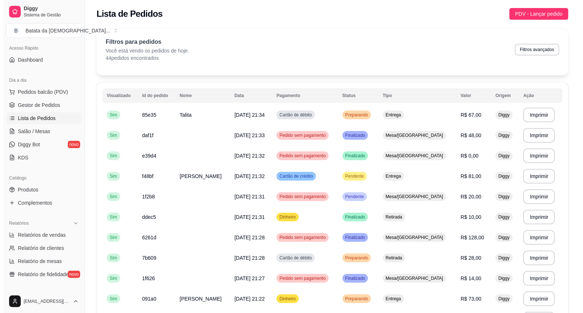
scroll to position [0, 0]
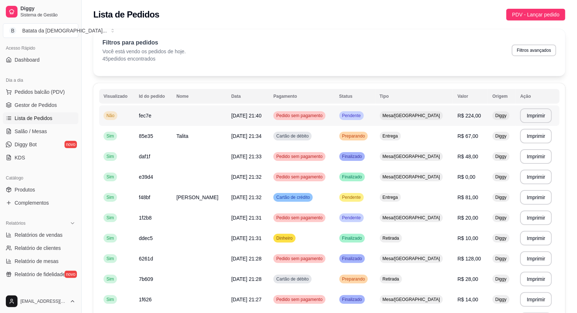
click at [375, 118] on td "Pendente" at bounding box center [355, 115] width 40 height 20
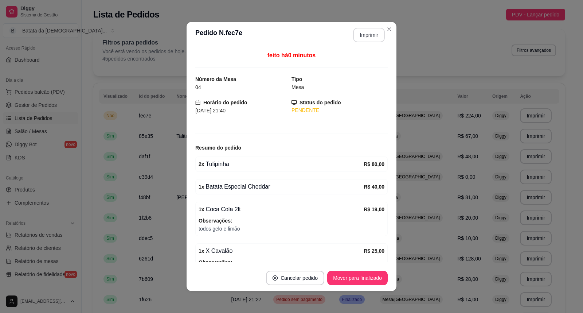
click at [369, 31] on button "Imprimir" at bounding box center [369, 35] width 32 height 15
click at [363, 274] on button "Mover para finalizado" at bounding box center [357, 278] width 59 height 14
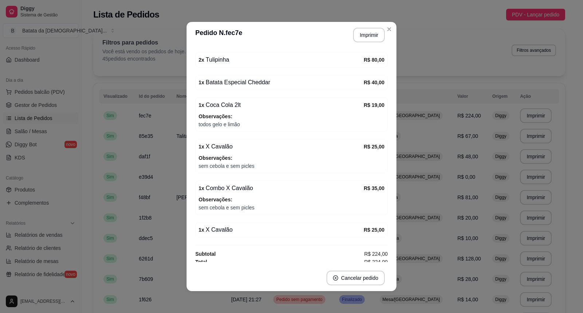
scroll to position [85, 0]
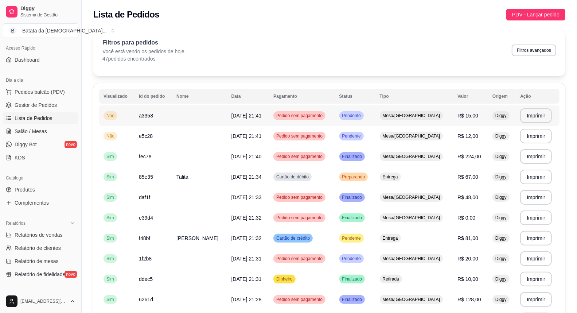
click at [375, 117] on td "Pendente" at bounding box center [355, 115] width 40 height 20
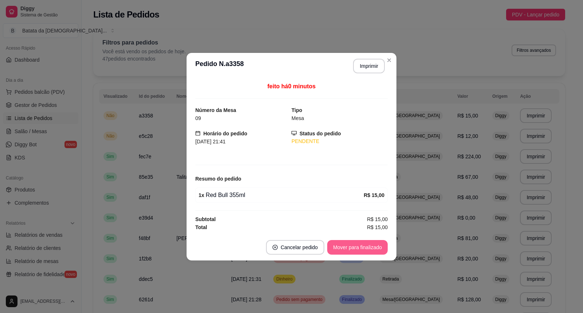
click at [363, 245] on button "Mover para finalizado" at bounding box center [357, 247] width 60 height 15
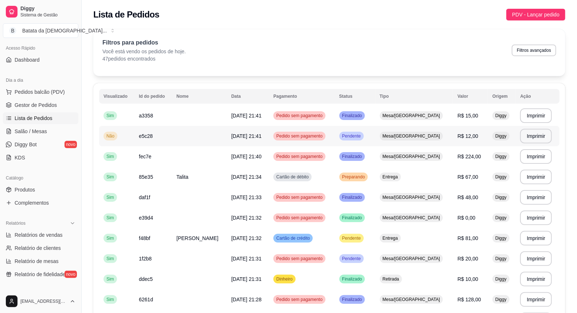
click at [400, 130] on td "Mesa/[GEOGRAPHIC_DATA]" at bounding box center [414, 136] width 78 height 20
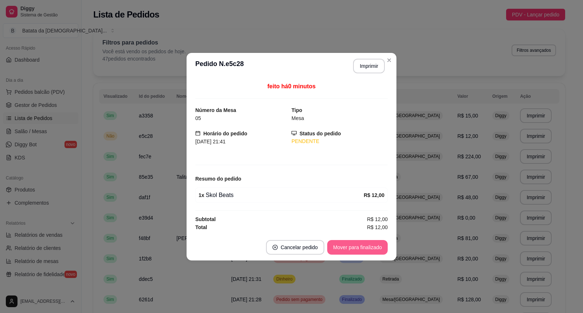
click at [360, 248] on button "Mover para finalizado" at bounding box center [357, 247] width 60 height 15
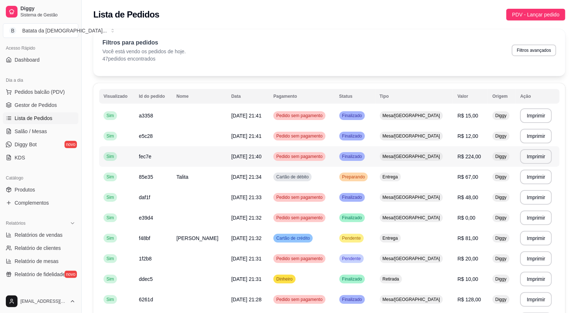
click at [407, 156] on span "Mesa/[GEOGRAPHIC_DATA]" at bounding box center [411, 156] width 60 height 6
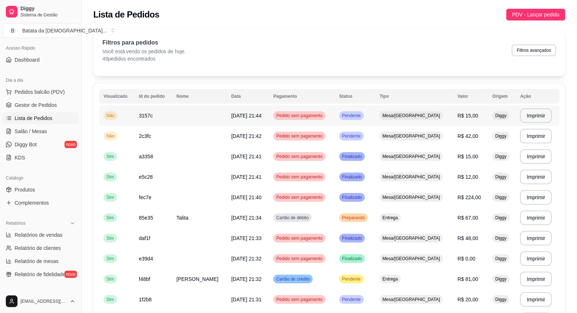
click at [429, 108] on td "Mesa/[GEOGRAPHIC_DATA]" at bounding box center [414, 115] width 78 height 20
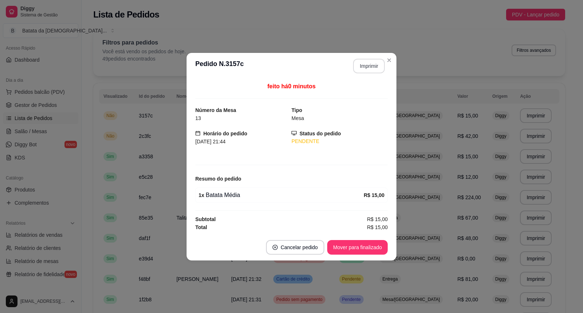
click at [374, 69] on button "Imprimir" at bounding box center [369, 66] width 32 height 15
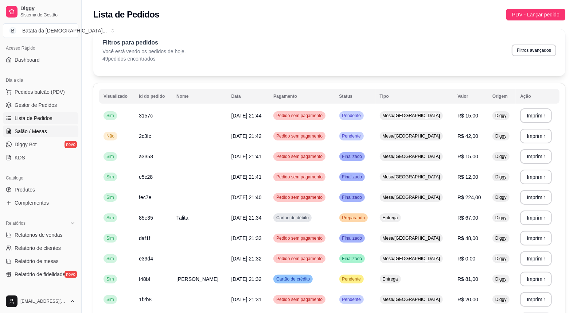
click at [24, 128] on span "Salão / Mesas" at bounding box center [31, 131] width 32 height 7
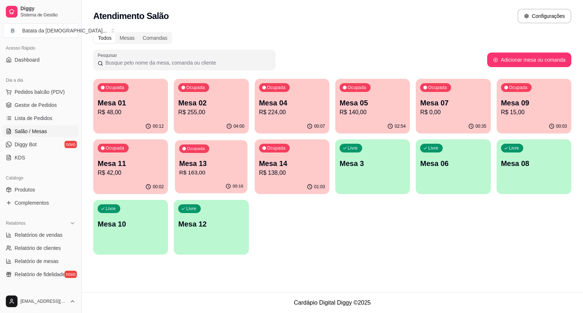
click at [218, 159] on p "Mesa 13" at bounding box center [211, 164] width 64 height 10
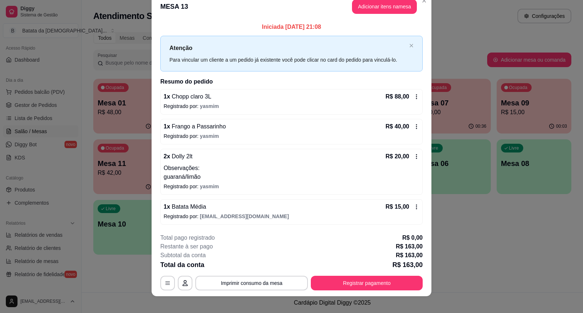
scroll to position [18, 0]
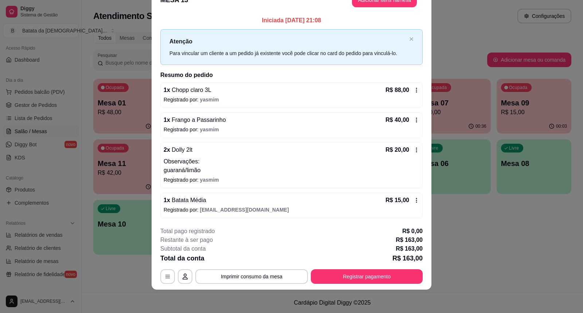
click at [416, 152] on icon at bounding box center [416, 149] width 1 height 5
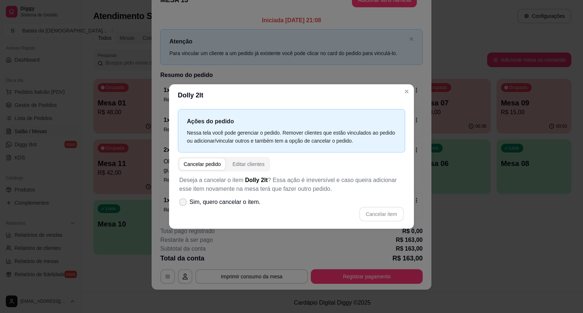
click at [185, 202] on icon at bounding box center [183, 202] width 6 height 4
click at [184, 203] on input "Sim, quero cancelar o item." at bounding box center [181, 205] width 5 height 5
checkbox input "true"
click at [388, 211] on button "Cancelar item" at bounding box center [381, 214] width 44 height 15
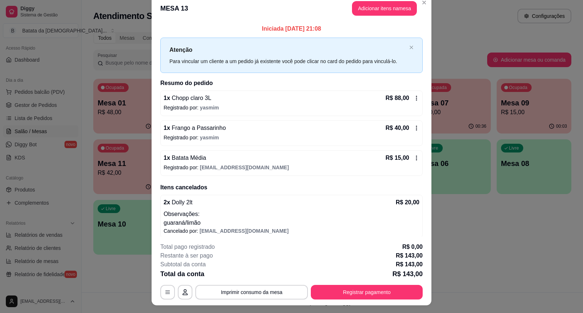
scroll to position [0, 0]
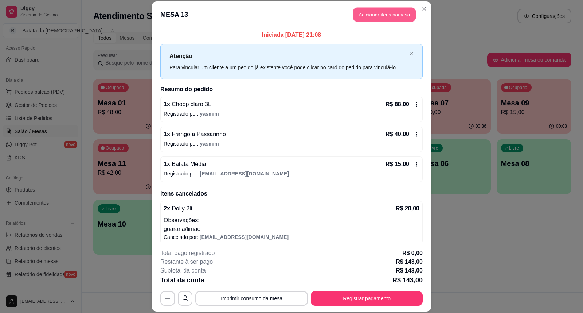
click at [399, 13] on button "Adicionar itens na mesa" at bounding box center [384, 15] width 63 height 14
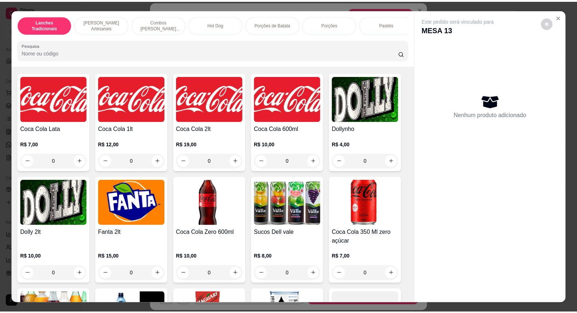
scroll to position [1660, 0]
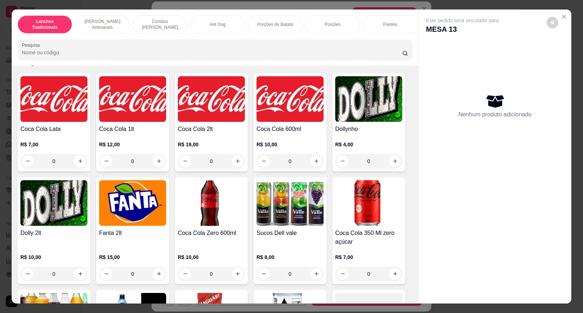
click at [66, 216] on img at bounding box center [53, 203] width 67 height 46
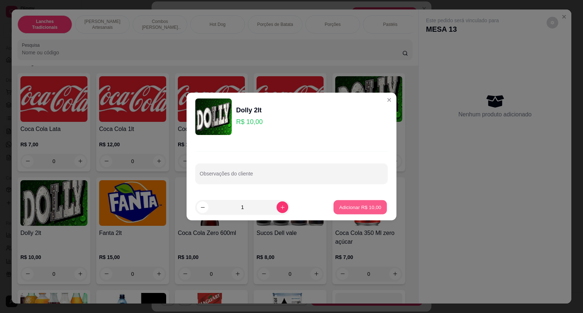
click at [369, 204] on p "Adicionar R$ 10,00" at bounding box center [360, 206] width 42 height 7
type input "1"
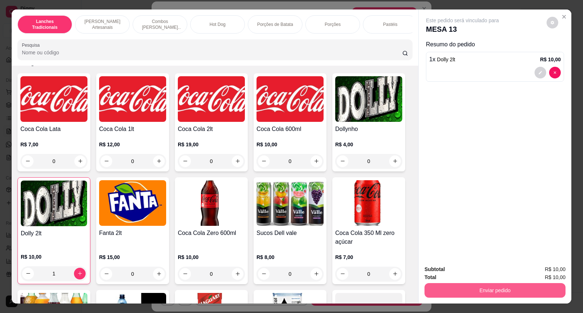
click at [519, 286] on button "Enviar pedido" at bounding box center [494, 290] width 141 height 15
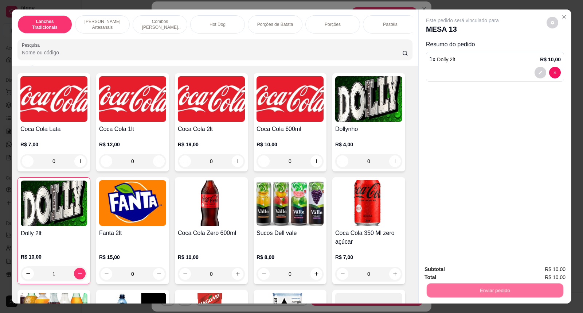
click at [468, 268] on button "Não registrar e enviar pedido" at bounding box center [471, 272] width 74 height 13
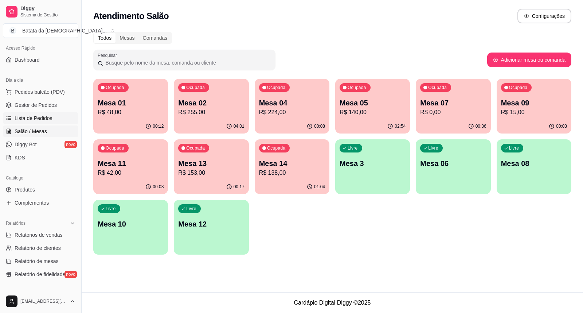
click at [31, 123] on link "Lista de Pedidos" at bounding box center [40, 118] width 75 height 12
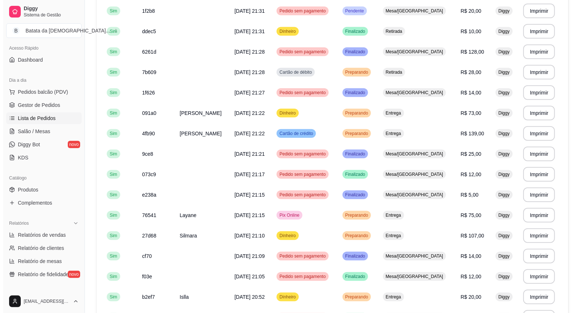
scroll to position [364, 0]
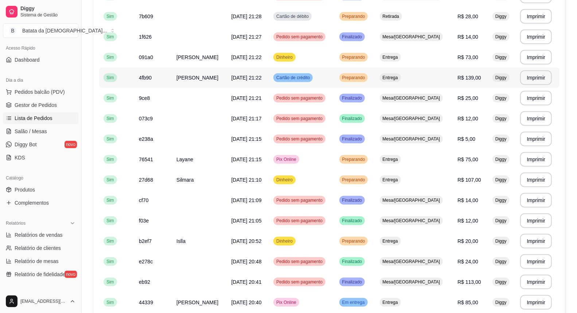
click at [334, 78] on td "Cartão de crédito" at bounding box center [302, 77] width 66 height 20
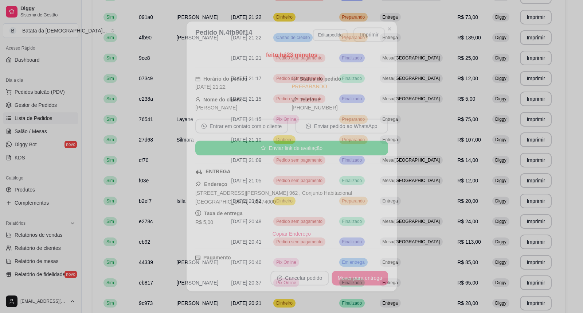
scroll to position [405, 0]
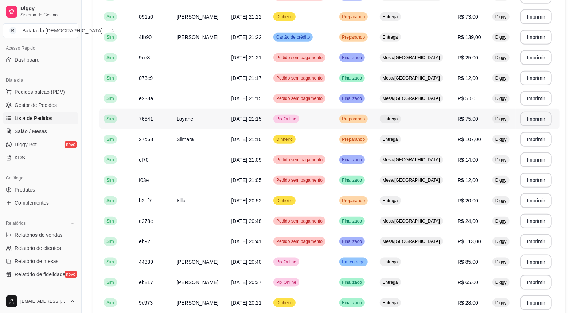
click at [233, 121] on span "[DATE] 21:15" at bounding box center [246, 119] width 30 height 6
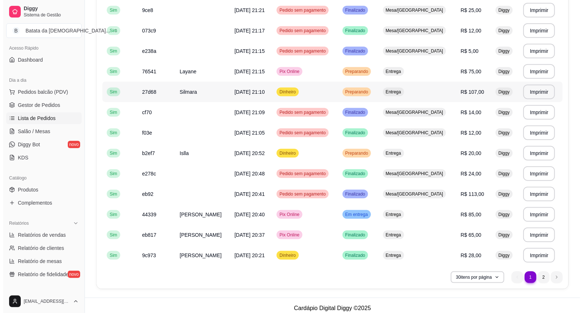
scroll to position [457, 0]
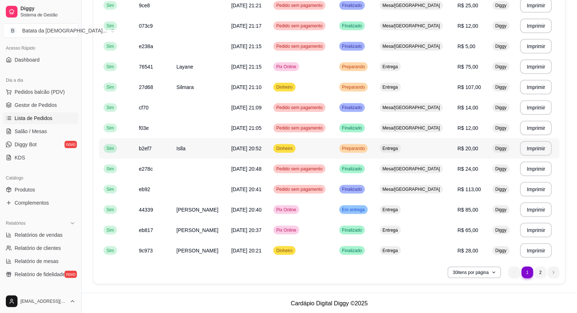
click at [263, 151] on td "[DATE] 20:52" at bounding box center [248, 148] width 42 height 20
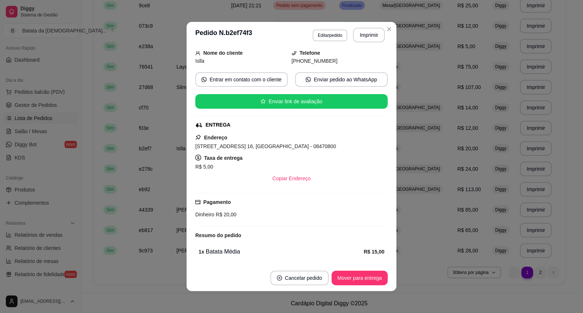
scroll to position [73, 0]
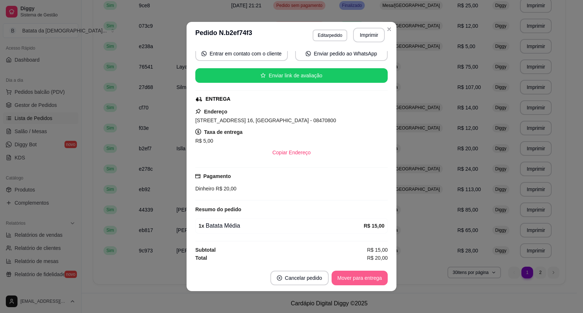
click at [354, 274] on button "Mover para entrega" at bounding box center [360, 277] width 56 height 15
click at [365, 278] on button "Mover para finalizado" at bounding box center [357, 277] width 60 height 15
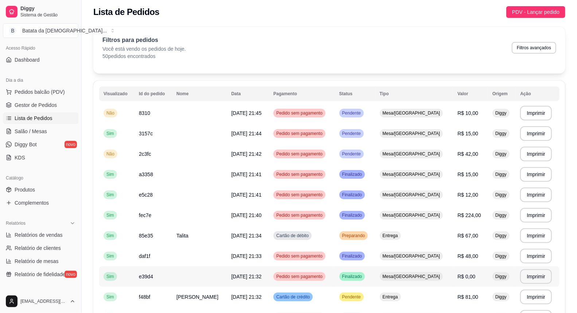
scroll to position [0, 0]
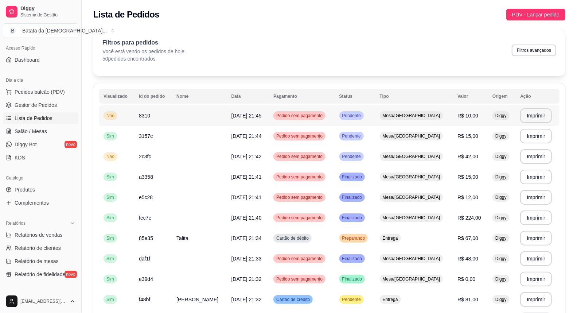
click at [453, 110] on td "R$ 10,00" at bounding box center [470, 115] width 35 height 20
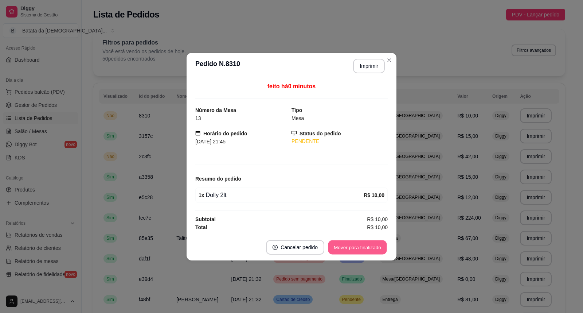
click at [365, 242] on button "Mover para finalizado" at bounding box center [357, 247] width 59 height 14
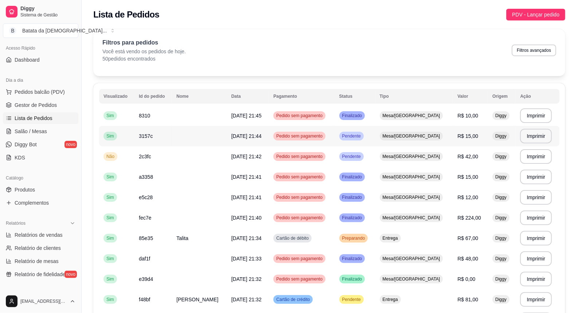
click at [426, 135] on span "Mesa/[GEOGRAPHIC_DATA]" at bounding box center [411, 136] width 60 height 6
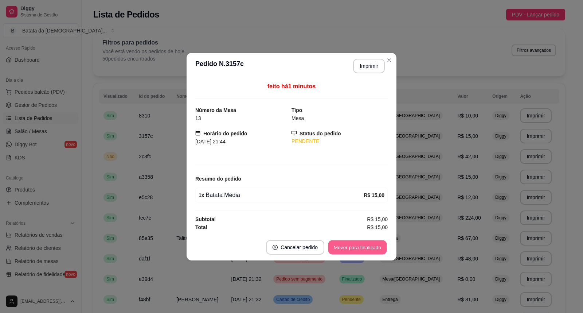
click at [353, 245] on button "Mover para finalizado" at bounding box center [357, 247] width 59 height 14
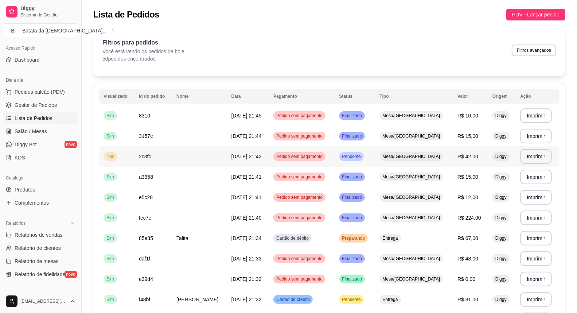
click at [375, 151] on td "Pendente" at bounding box center [355, 156] width 40 height 20
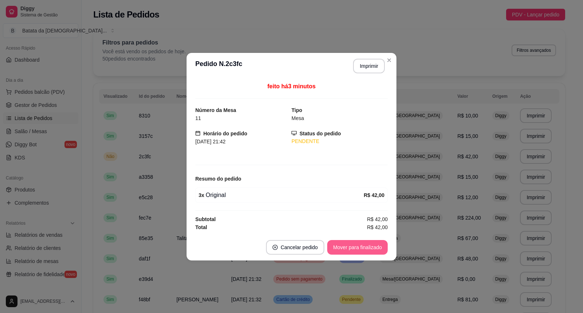
click at [369, 243] on button "Mover para finalizado" at bounding box center [357, 247] width 60 height 15
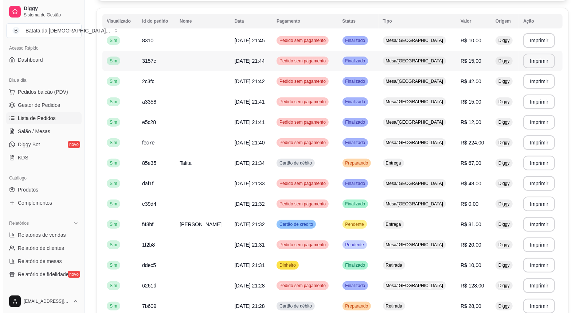
scroll to position [81, 0]
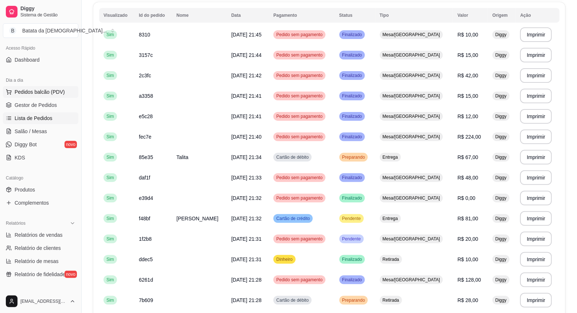
click at [52, 94] on span "Pedidos balcão (PDV)" at bounding box center [40, 91] width 50 height 7
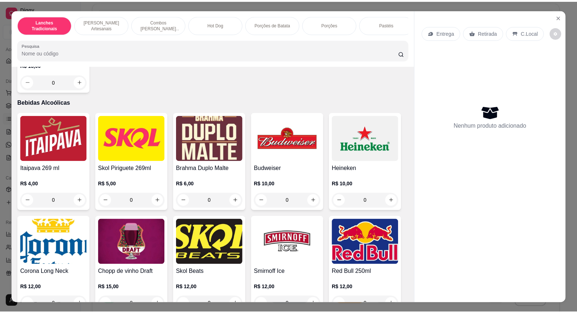
scroll to position [2065, 0]
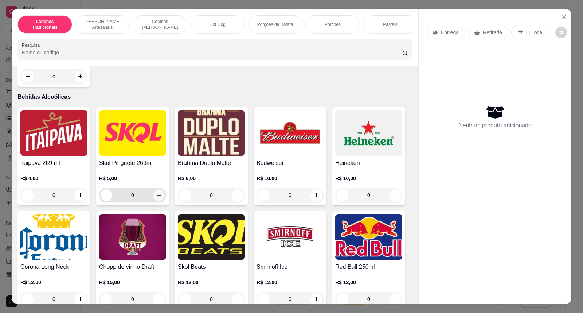
click at [156, 197] on icon "increase-product-quantity" at bounding box center [158, 194] width 5 height 5
click at [155, 197] on button "increase-product-quantity" at bounding box center [158, 194] width 11 height 11
type input "3"
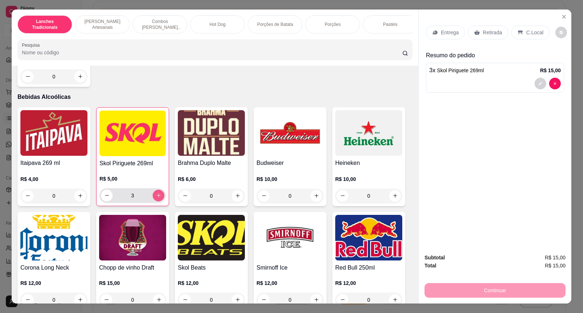
click at [128, 163] on div "Skol Piriguete 269ml R$ 5,00 3" at bounding box center [132, 156] width 73 height 99
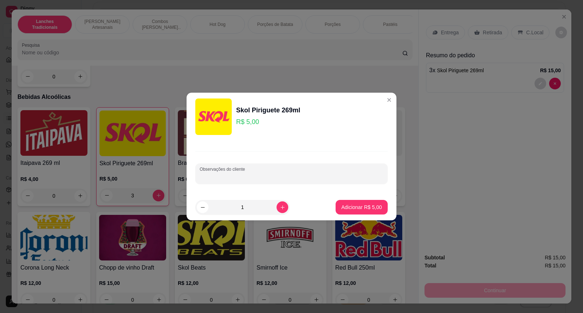
drag, startPoint x: 268, startPoint y: 175, endPoint x: 271, endPoint y: 177, distance: 3.9
click at [269, 175] on input "Observações do cliente" at bounding box center [292, 176] width 184 height 7
type input "original"
click at [366, 209] on p "Adicionar R$ 5,00" at bounding box center [361, 206] width 39 height 7
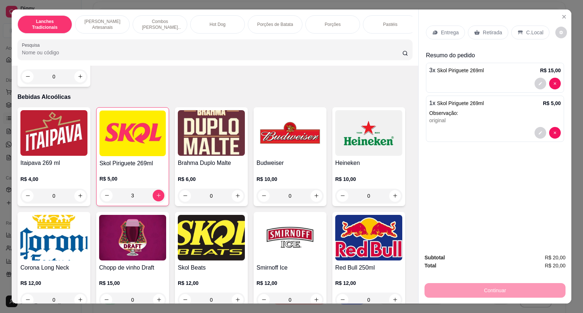
click at [483, 30] on p "Retirada" at bounding box center [492, 32] width 19 height 7
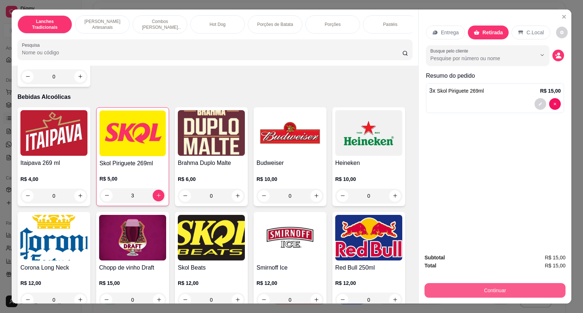
click at [531, 286] on button "Continuar" at bounding box center [494, 290] width 141 height 15
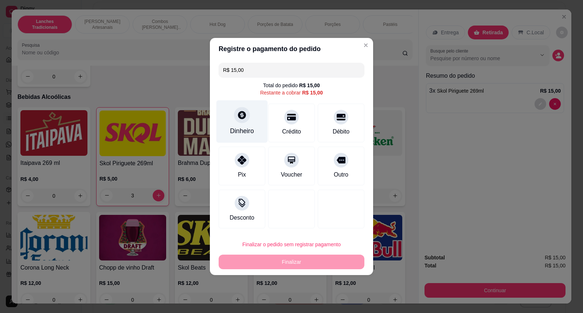
click at [250, 118] on div "Dinheiro" at bounding box center [241, 121] width 51 height 43
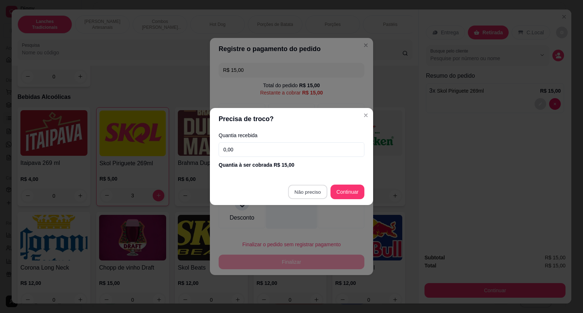
type input "R$ 0,00"
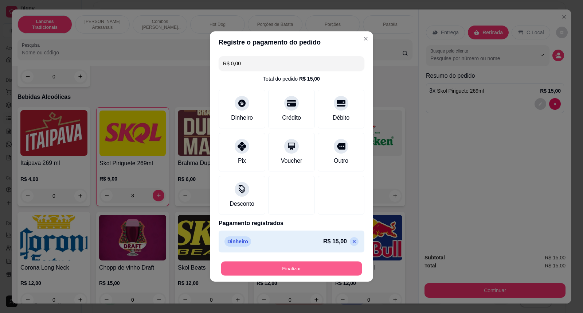
click at [322, 269] on button "Finalizar" at bounding box center [291, 268] width 141 height 14
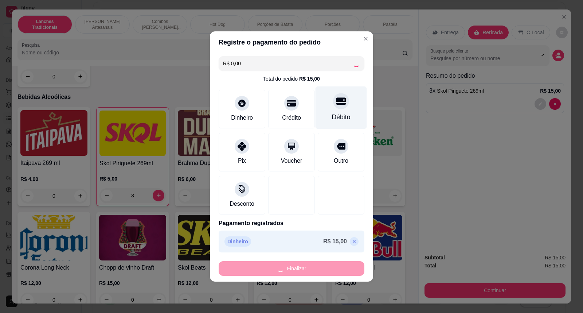
type input "0"
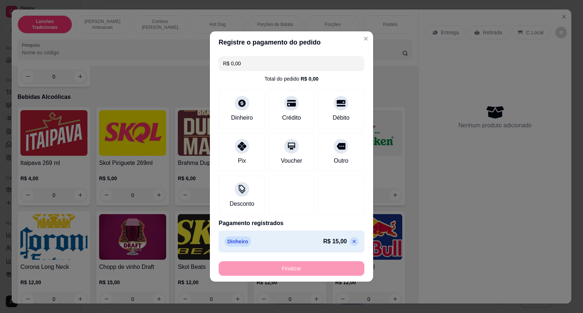
type input "-R$ 15,00"
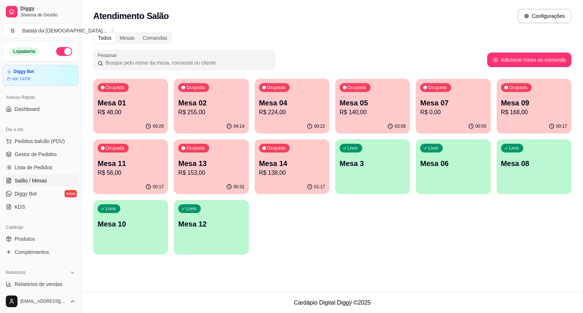
click at [460, 103] on p "Mesa 07" at bounding box center [453, 103] width 66 height 10
click at [37, 170] on span "Lista de Pedidos" at bounding box center [34, 167] width 38 height 7
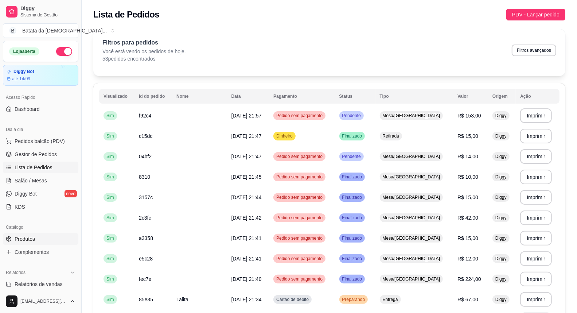
click at [47, 238] on link "Produtos" at bounding box center [40, 239] width 75 height 12
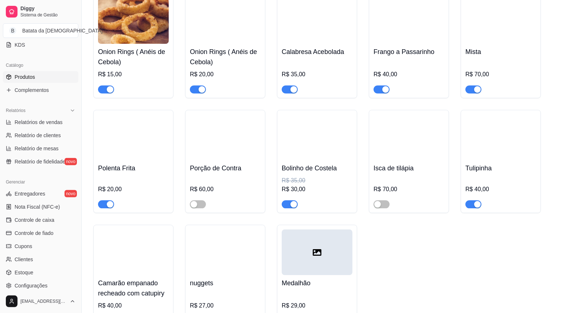
scroll to position [1336, 0]
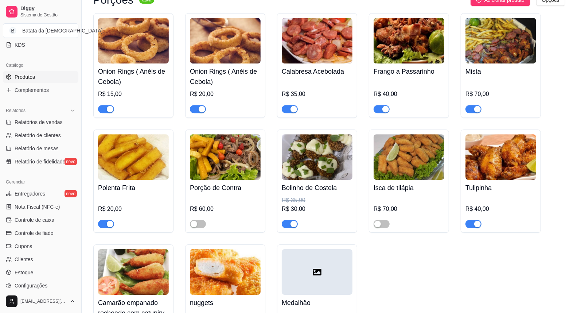
click at [478, 220] on div "button" at bounding box center [477, 223] width 7 height 7
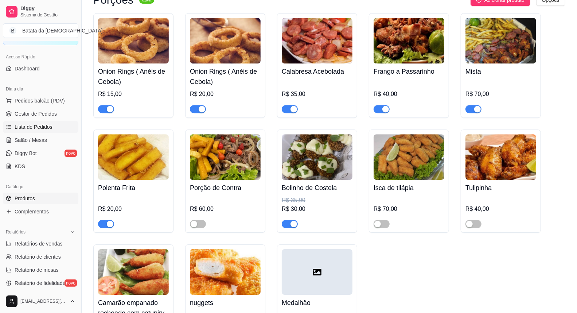
click at [37, 123] on span "Lista de Pedidos" at bounding box center [34, 126] width 38 height 7
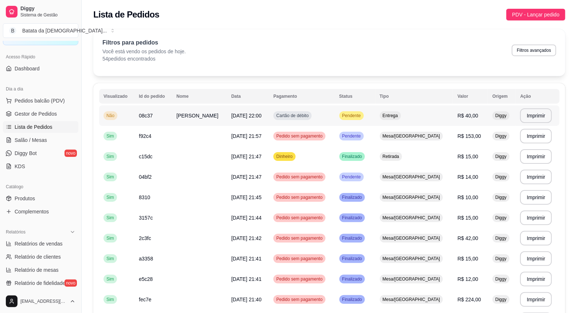
click at [401, 120] on div "Entrega" at bounding box center [390, 115] width 21 height 9
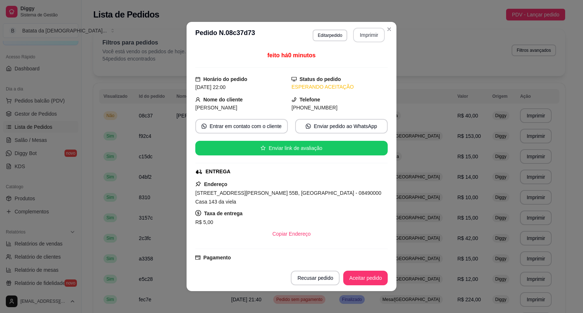
click at [367, 34] on button "Imprimir" at bounding box center [369, 35] width 32 height 15
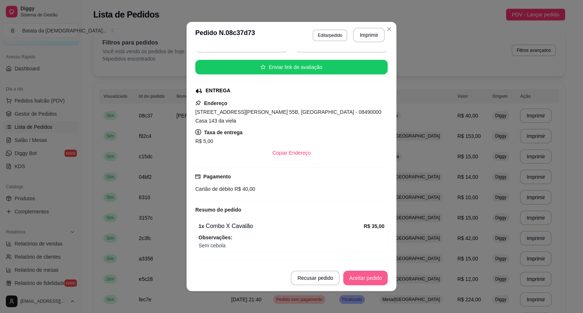
click at [371, 282] on button "Aceitar pedido" at bounding box center [365, 277] width 44 height 15
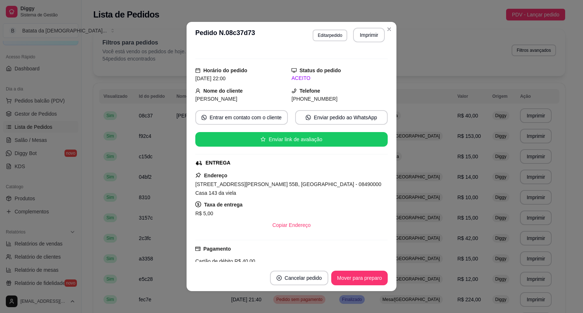
scroll to position [0, 0]
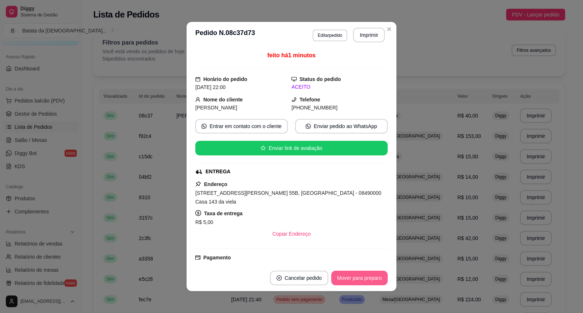
click at [378, 277] on button "Mover para preparo" at bounding box center [359, 277] width 56 height 15
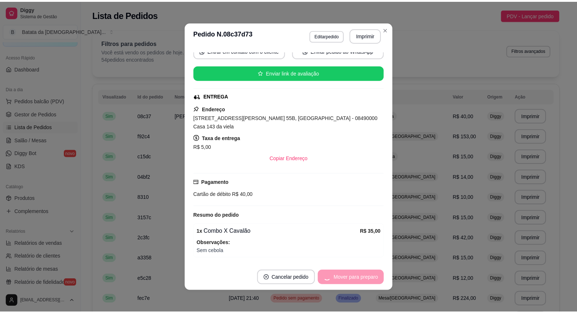
scroll to position [92, 0]
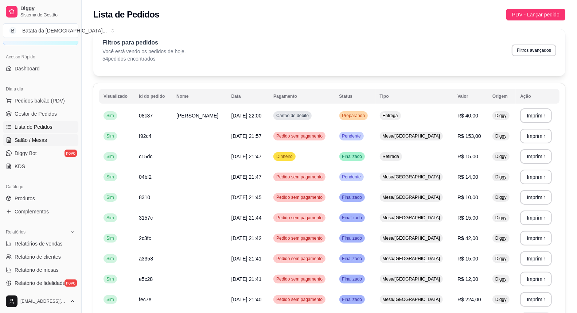
click at [26, 143] on span "Salão / Mesas" at bounding box center [31, 139] width 32 height 7
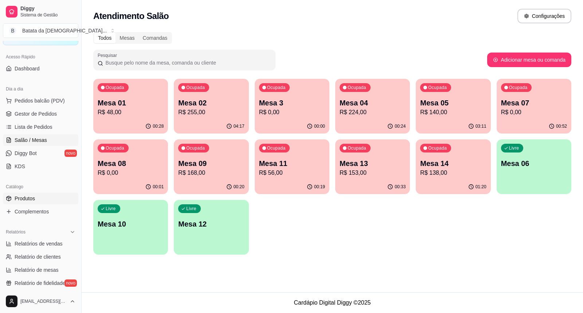
click at [36, 200] on link "Produtos" at bounding box center [40, 198] width 75 height 12
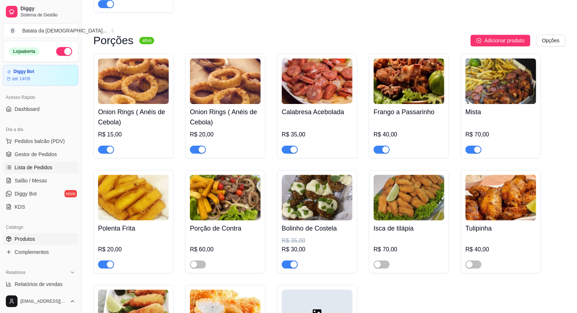
click at [57, 168] on link "Lista de Pedidos" at bounding box center [40, 167] width 75 height 12
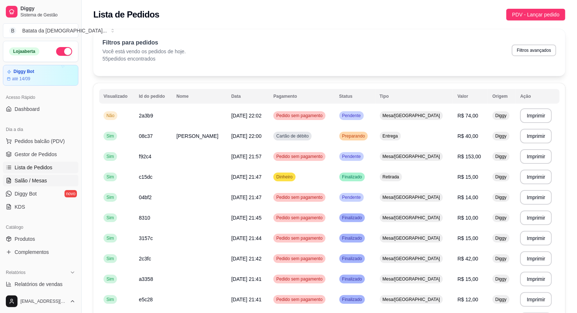
drag, startPoint x: 27, startPoint y: 185, endPoint x: 24, endPoint y: 176, distance: 9.1
click at [27, 184] on link "Salão / Mesas" at bounding box center [40, 181] width 75 height 12
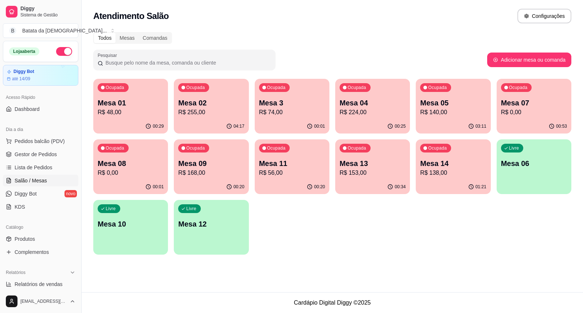
click at [537, 108] on p "R$ 0,00" at bounding box center [534, 112] width 66 height 9
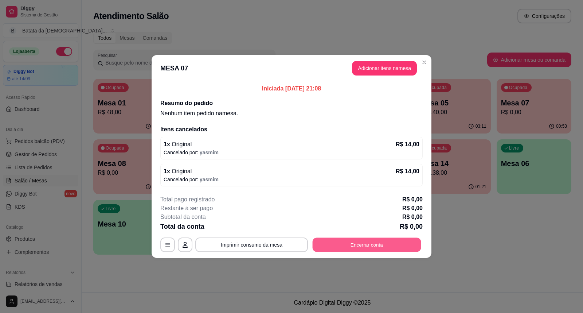
click at [403, 243] on button "Encerrar conta" at bounding box center [367, 245] width 109 height 14
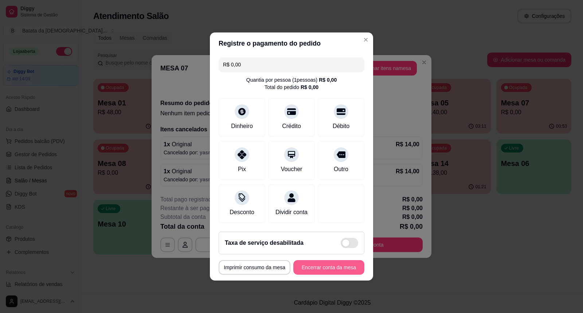
click at [324, 269] on button "Encerrar conta da mesa" at bounding box center [328, 267] width 71 height 15
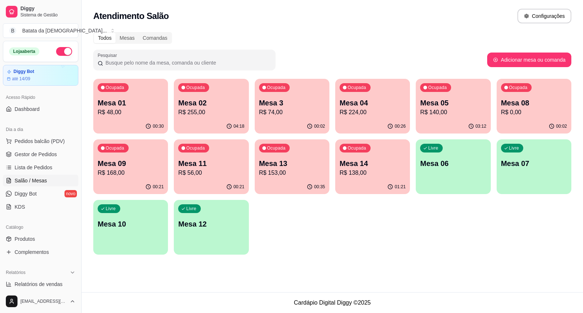
click at [199, 177] on div "Ocupada Mesa 11 R$ 56,00" at bounding box center [211, 159] width 75 height 40
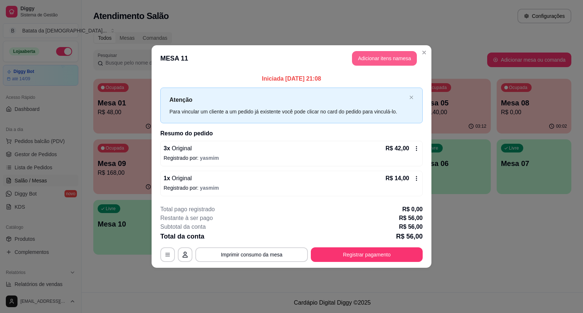
click at [394, 56] on button "Adicionar itens na mesa" at bounding box center [384, 58] width 65 height 15
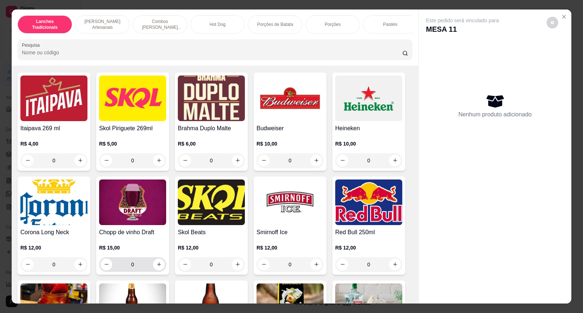
scroll to position [2227, 0]
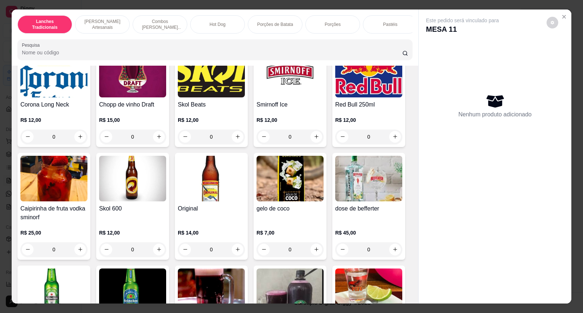
click at [179, 194] on img at bounding box center [211, 179] width 67 height 46
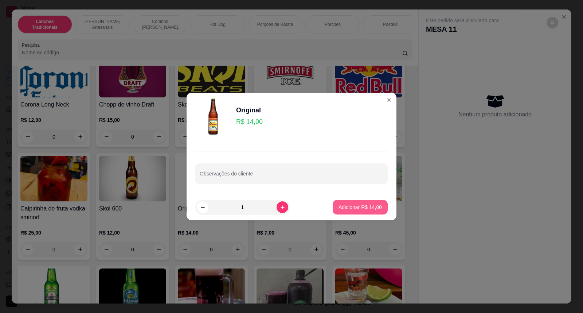
click at [361, 208] on p "Adicionar R$ 14,00" at bounding box center [360, 206] width 43 height 7
type input "1"
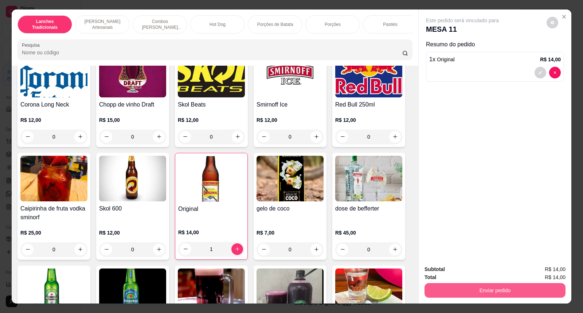
click at [492, 287] on button "Enviar pedido" at bounding box center [494, 290] width 141 height 15
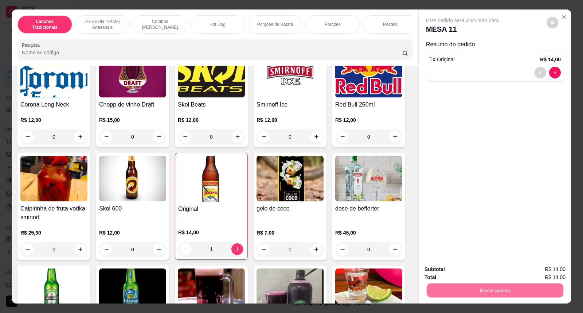
click at [470, 270] on button "Não registrar e enviar pedido" at bounding box center [471, 272] width 74 height 13
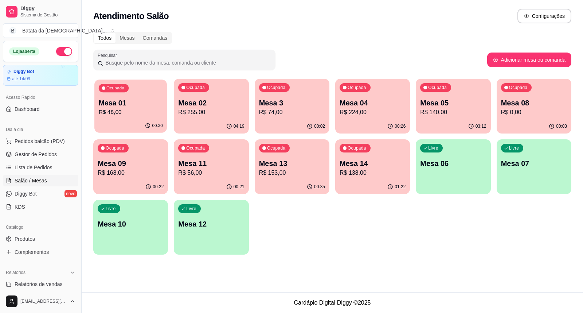
click at [167, 109] on div "Ocupada Mesa 01 R$ 48,00" at bounding box center [130, 98] width 73 height 39
click at [206, 95] on div "Ocupada Mesa 02 R$ 255,00" at bounding box center [211, 99] width 75 height 40
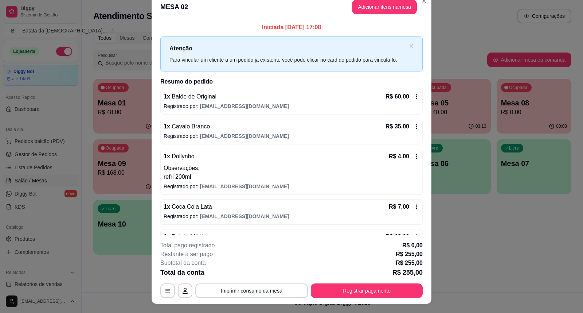
scroll to position [0, 0]
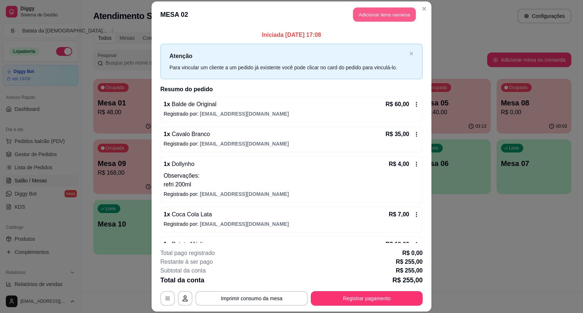
click at [391, 13] on button "Adicionar itens na mesa" at bounding box center [384, 15] width 63 height 14
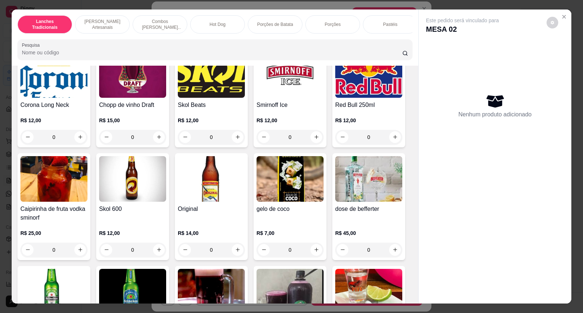
scroll to position [2267, 0]
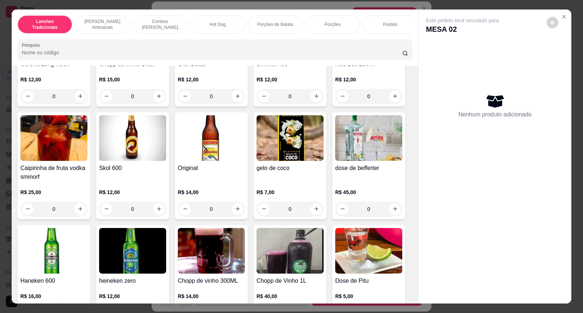
click at [348, 181] on div "dose de befferter" at bounding box center [368, 172] width 67 height 17
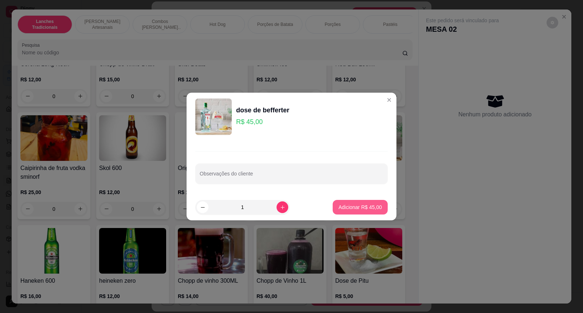
click at [361, 203] on button "Adicionar R$ 45,00" at bounding box center [360, 207] width 55 height 15
type input "1"
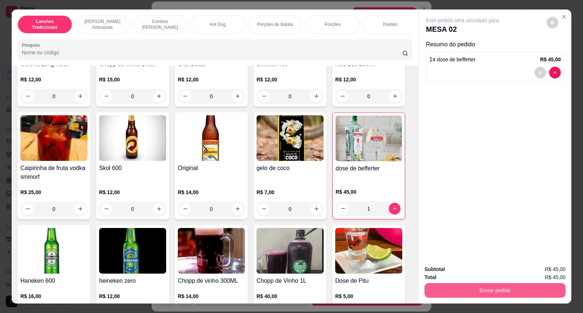
click at [506, 284] on button "Enviar pedido" at bounding box center [494, 290] width 141 height 15
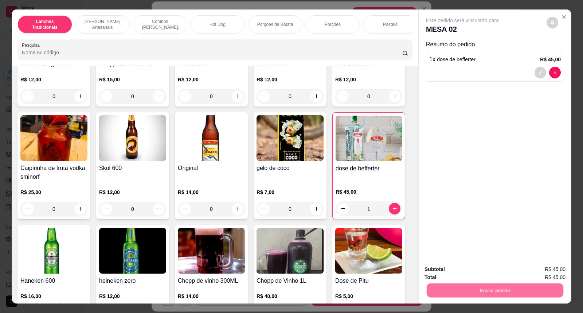
click at [480, 266] on button "Não registrar e enviar pedido" at bounding box center [471, 272] width 74 height 13
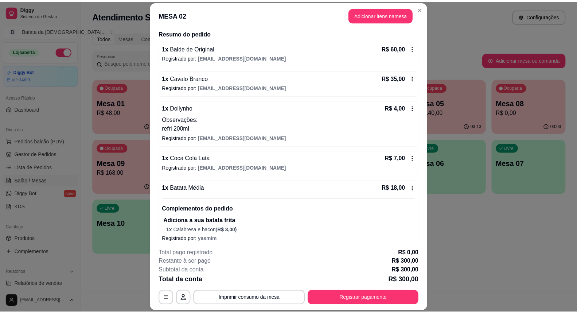
scroll to position [121, 0]
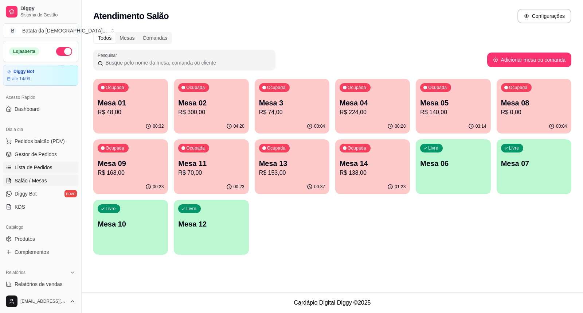
click at [41, 167] on span "Lista de Pedidos" at bounding box center [34, 167] width 38 height 7
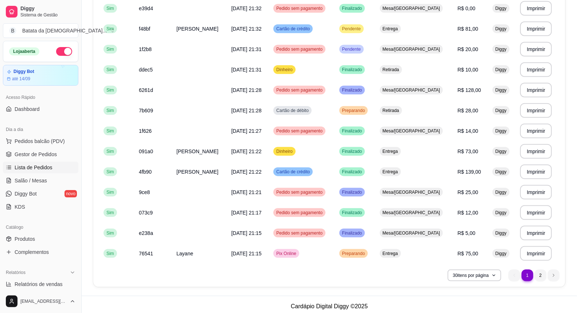
scroll to position [457, 0]
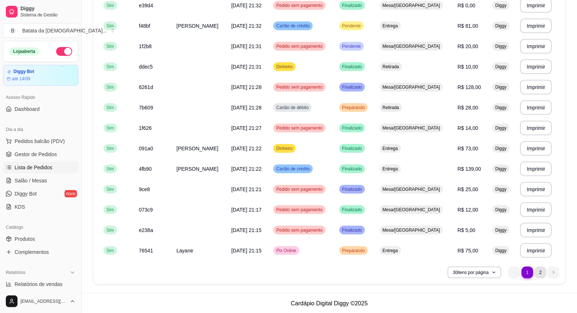
click at [543, 268] on li "2" at bounding box center [541, 272] width 12 height 12
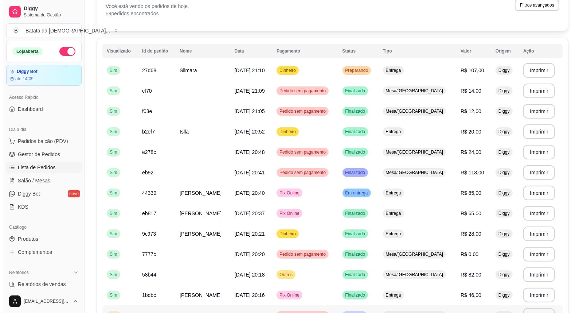
scroll to position [32, 0]
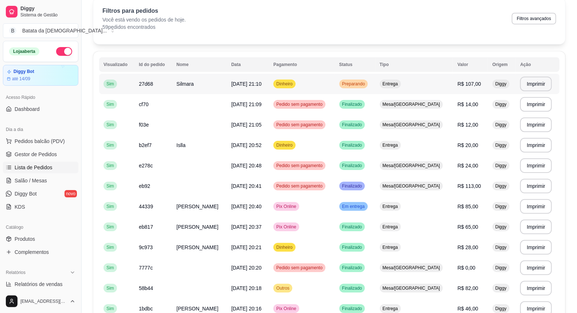
click at [441, 79] on td "Entrega" at bounding box center [414, 84] width 78 height 20
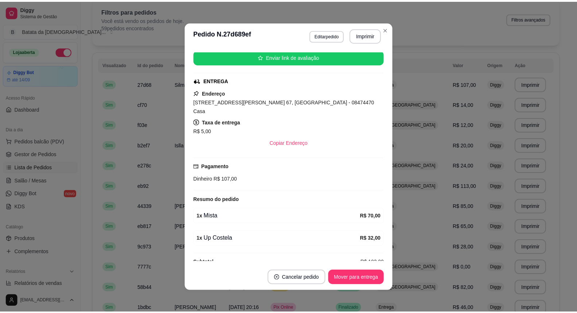
scroll to position [95, 0]
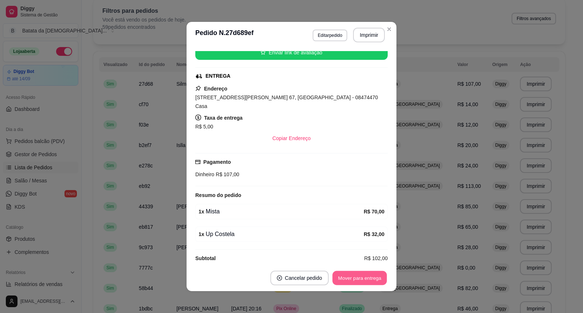
click at [344, 271] on button "Mover para entrega" at bounding box center [359, 278] width 55 height 14
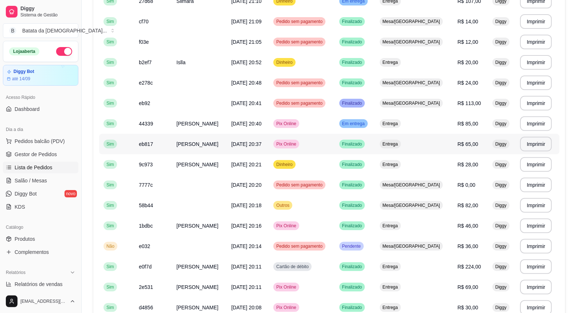
scroll to position [194, 0]
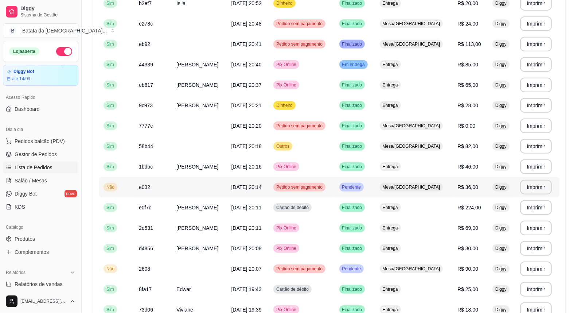
click at [409, 187] on span "Mesa/[GEOGRAPHIC_DATA]" at bounding box center [411, 187] width 60 height 6
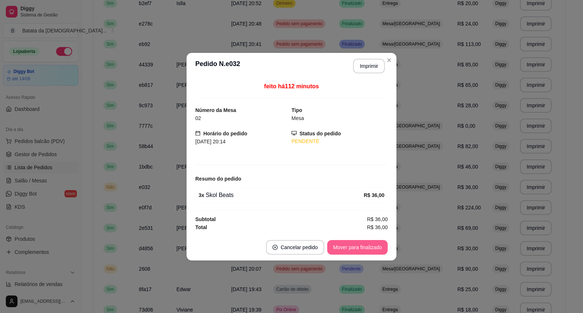
click at [371, 245] on button "Mover para finalizado" at bounding box center [357, 247] width 60 height 15
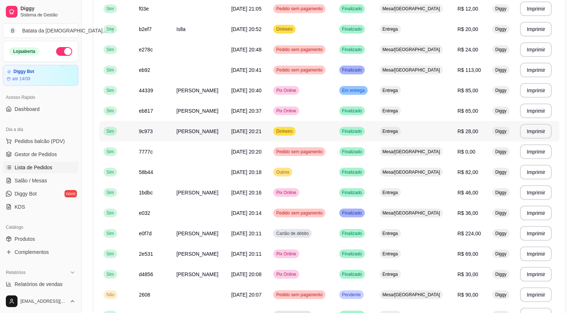
scroll to position [153, 0]
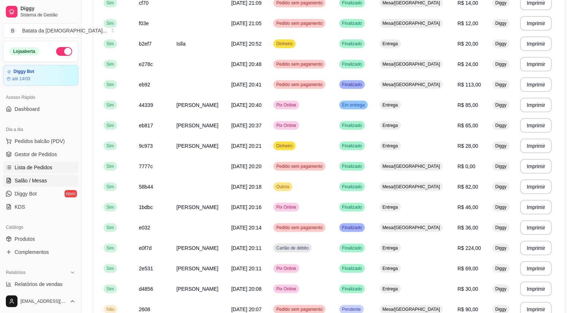
click at [23, 181] on span "Salão / Mesas" at bounding box center [31, 180] width 32 height 7
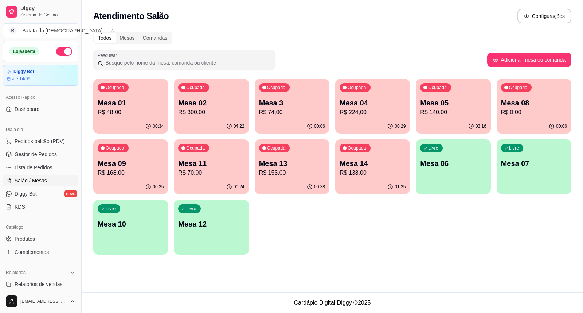
click at [307, 106] on p "Mesa 3" at bounding box center [292, 103] width 66 height 10
click at [53, 167] on link "Lista de Pedidos" at bounding box center [40, 167] width 75 height 12
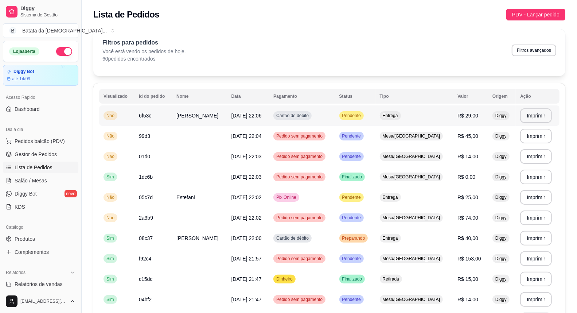
click at [375, 111] on td "Pendente" at bounding box center [355, 115] width 40 height 20
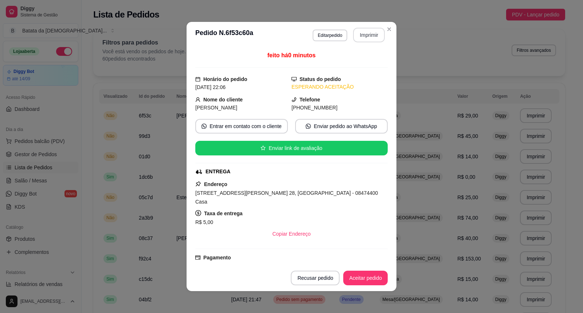
click at [369, 34] on button "Imprimir" at bounding box center [369, 35] width 32 height 15
click at [371, 281] on button "Aceitar pedido" at bounding box center [365, 278] width 43 height 14
click at [370, 279] on button "Mover para preparo" at bounding box center [359, 277] width 56 height 15
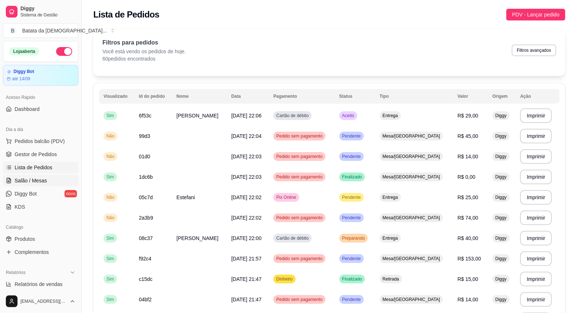
click at [28, 175] on link "Salão / Mesas" at bounding box center [40, 181] width 75 height 12
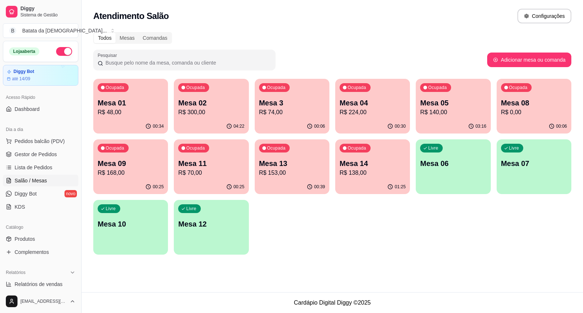
click at [264, 108] on p "R$ 74,00" at bounding box center [292, 112] width 66 height 9
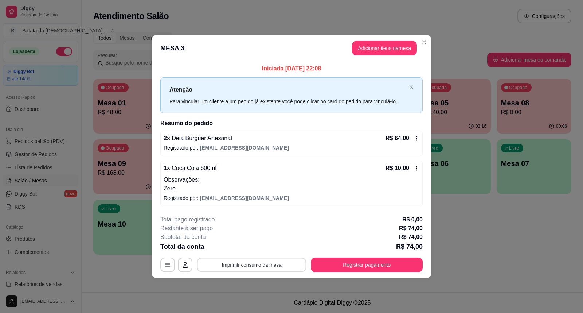
click at [285, 261] on button "Imprimir consumo da mesa" at bounding box center [251, 264] width 109 height 14
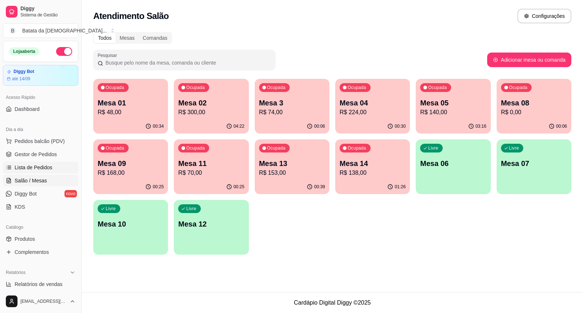
click at [49, 165] on span "Lista de Pedidos" at bounding box center [34, 167] width 38 height 7
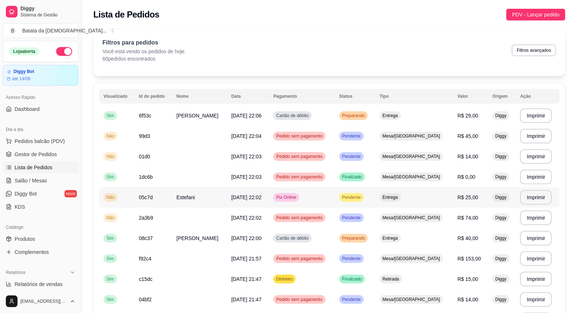
click at [399, 195] on td "Entrega" at bounding box center [414, 197] width 78 height 20
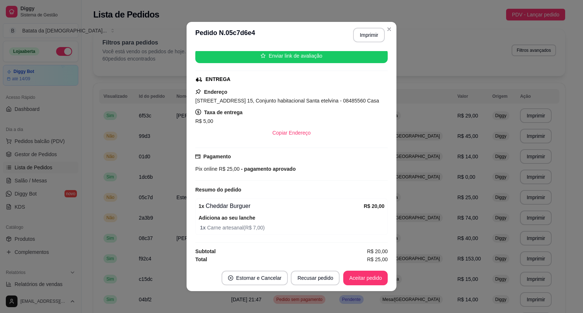
scroll to position [94, 0]
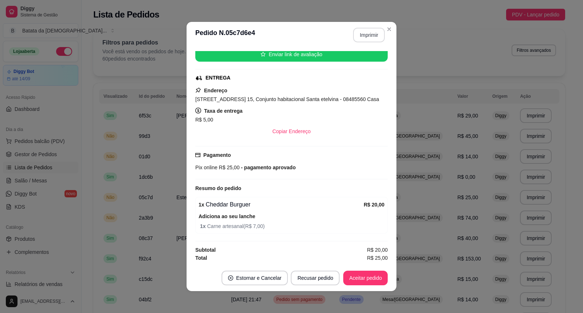
click at [368, 37] on button "Imprimir" at bounding box center [369, 35] width 32 height 15
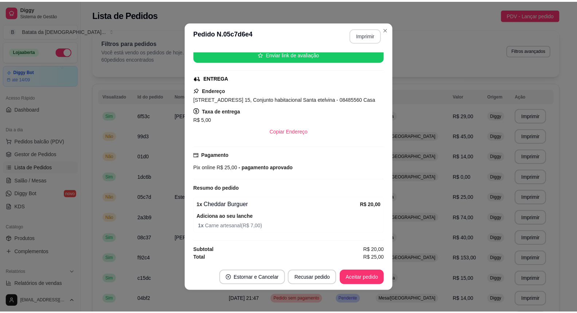
scroll to position [0, 0]
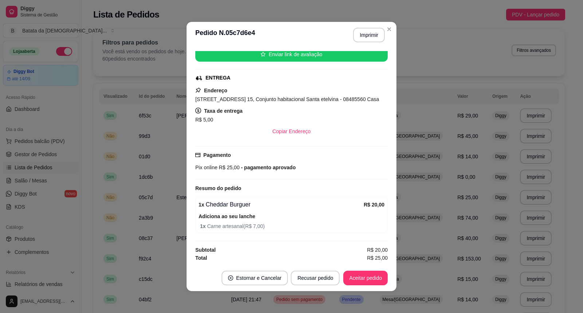
click at [371, 276] on button "Aceitar pedido" at bounding box center [365, 277] width 44 height 15
click at [374, 280] on button "Mover para preparo" at bounding box center [359, 277] width 56 height 15
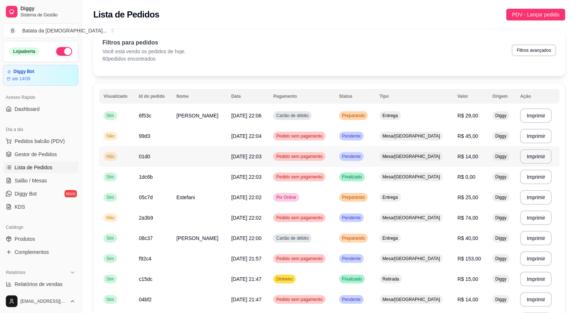
scroll to position [40, 0]
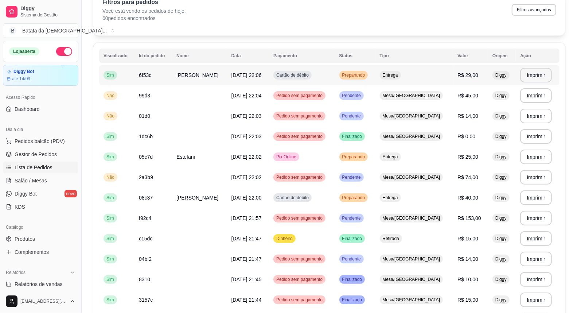
click at [301, 77] on span "Cartão de débito" at bounding box center [292, 75] width 35 height 6
click at [31, 185] on link "Salão / Mesas" at bounding box center [40, 181] width 75 height 12
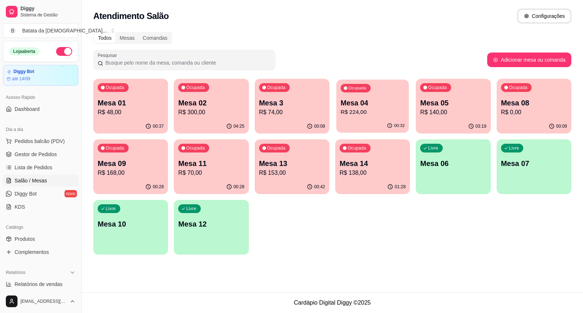
click at [363, 122] on div "00:32" at bounding box center [372, 126] width 73 height 14
click at [111, 97] on div "Ocupada Mesa 01 R$ 48,00" at bounding box center [130, 99] width 75 height 40
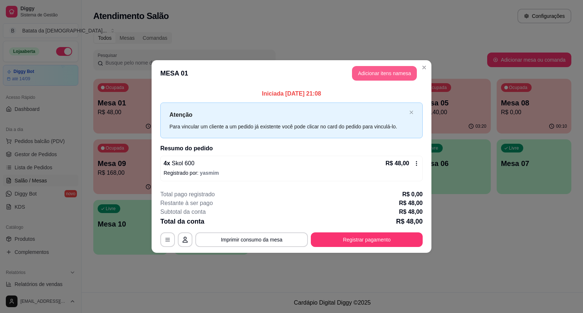
click at [377, 72] on button "Adicionar itens na mesa" at bounding box center [384, 73] width 65 height 15
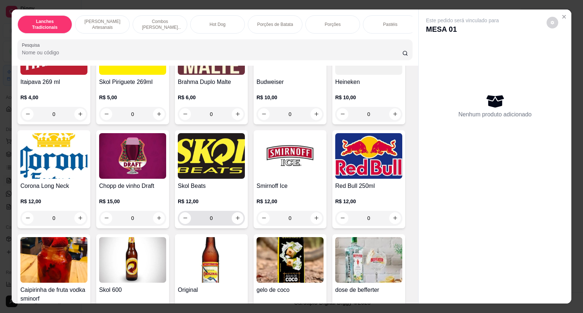
scroll to position [2267, 0]
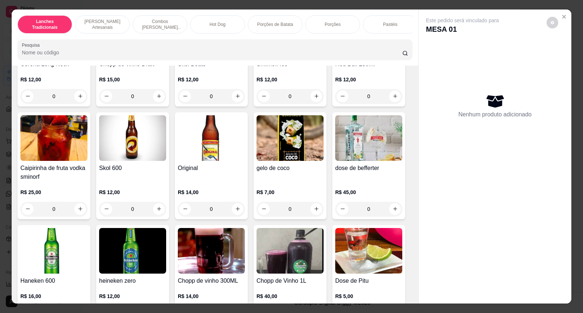
click at [125, 157] on img at bounding box center [132, 138] width 67 height 46
click at [346, 206] on p "Adicionar R$ 12,00" at bounding box center [360, 206] width 43 height 7
type input "1"
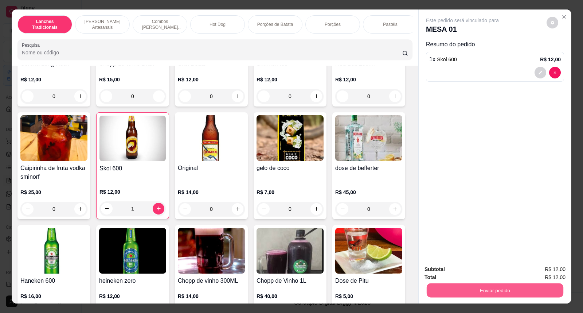
click at [531, 288] on button "Enviar pedido" at bounding box center [495, 290] width 137 height 14
click at [484, 269] on button "Não registrar e enviar pedido" at bounding box center [471, 273] width 76 height 14
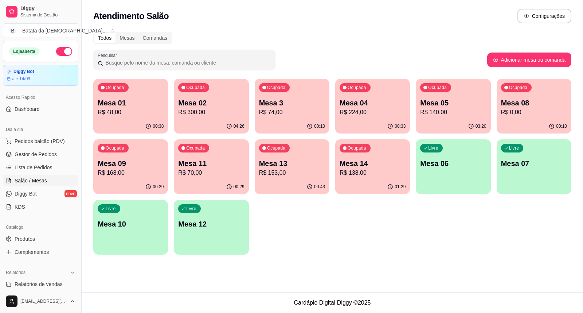
click at [306, 165] on p "Mesa 13" at bounding box center [292, 163] width 66 height 10
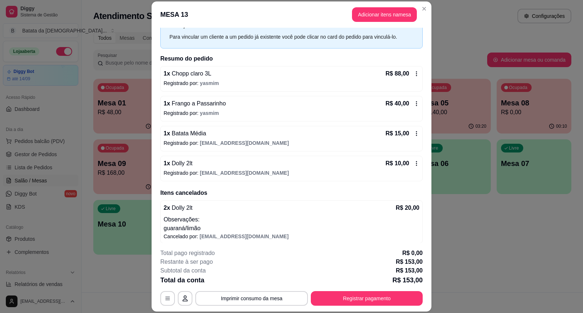
scroll to position [34, 0]
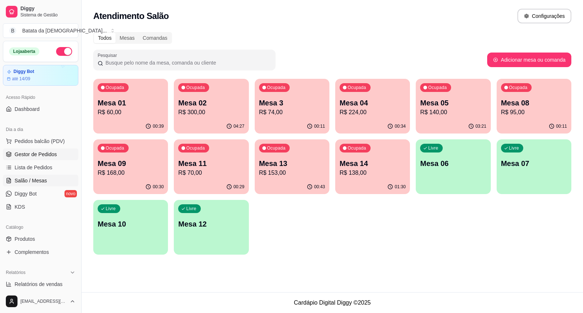
click at [35, 157] on span "Gestor de Pedidos" at bounding box center [36, 153] width 42 height 7
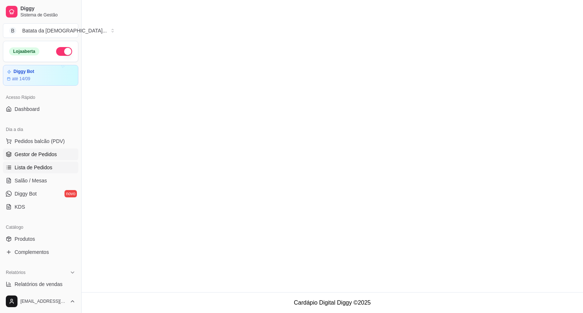
click at [38, 170] on span "Lista de Pedidos" at bounding box center [34, 167] width 38 height 7
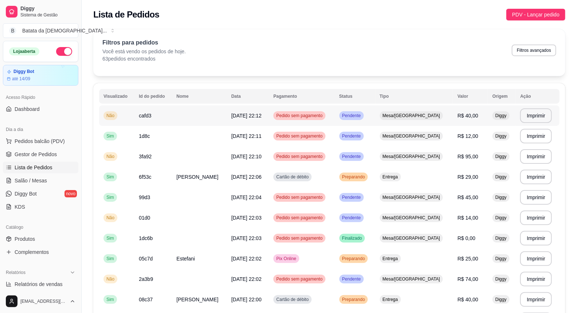
click at [166, 119] on td "cafd3" at bounding box center [153, 115] width 38 height 20
click at [159, 133] on td "1d8c" at bounding box center [153, 136] width 38 height 20
click at [150, 138] on td "1d8c" at bounding box center [153, 136] width 38 height 20
click at [144, 154] on span "3fa92" at bounding box center [145, 156] width 13 height 6
click at [166, 161] on td "3fa92" at bounding box center [153, 156] width 38 height 20
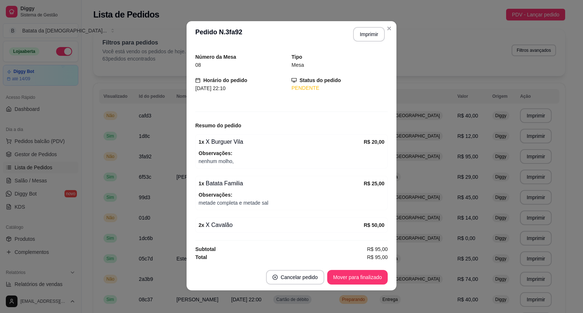
scroll to position [1, 0]
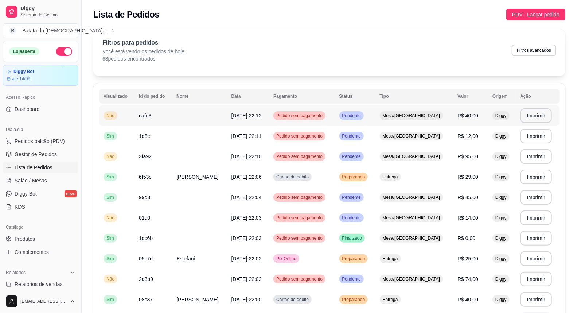
click at [143, 114] on span "cafd3" at bounding box center [145, 116] width 12 height 6
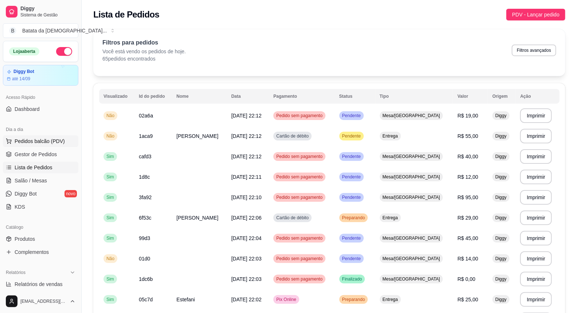
click at [46, 141] on span "Pedidos balcão (PDV)" at bounding box center [40, 140] width 50 height 7
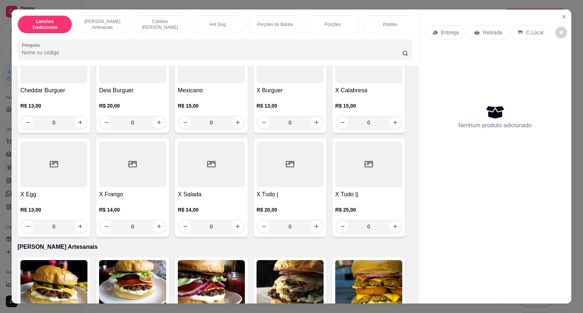
scroll to position [81, 0]
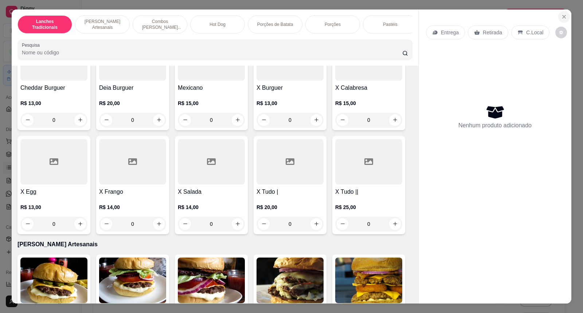
click at [563, 17] on icon "Close" at bounding box center [564, 17] width 6 height 6
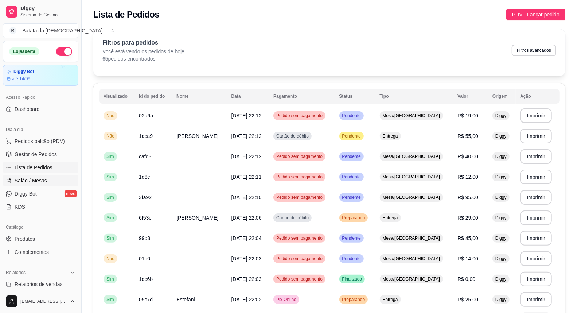
click at [46, 177] on link "Salão / Mesas" at bounding box center [40, 181] width 75 height 12
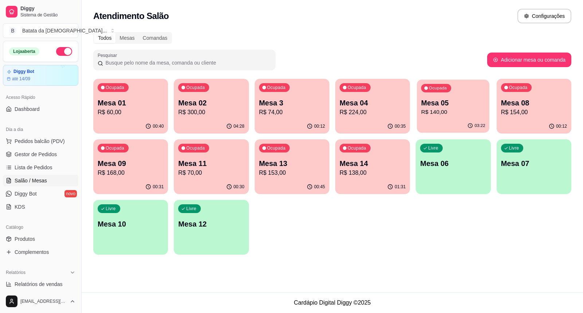
click at [453, 103] on p "Mesa 05" at bounding box center [453, 103] width 64 height 10
click at [454, 89] on div "Ocupada Mesa 05 R$ 140,00" at bounding box center [453, 99] width 75 height 40
click at [55, 137] on span "Pedidos balcão (PDV)" at bounding box center [40, 140] width 50 height 7
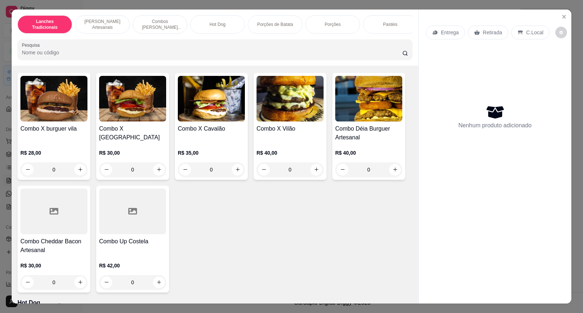
scroll to position [486, 0]
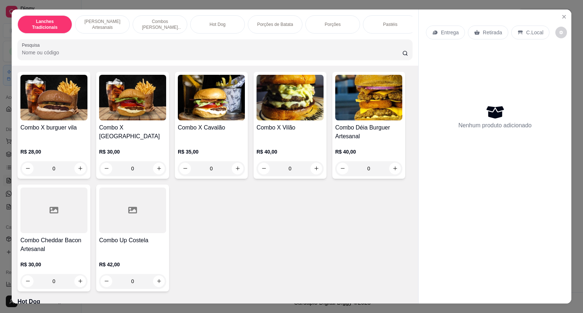
click at [365, 128] on div "Combo Déia Burguer Artesanal R$ 40,00 0" at bounding box center [368, 125] width 73 height 107
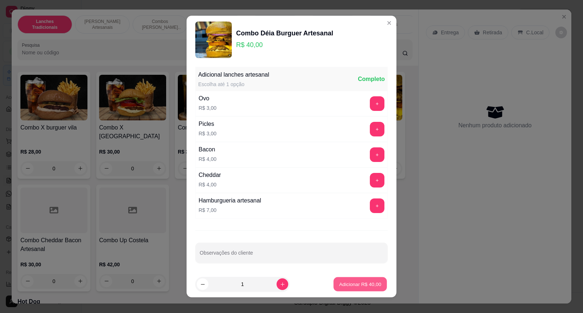
click at [339, 286] on p "Adicionar R$ 40,00" at bounding box center [360, 283] width 42 height 7
type input "1"
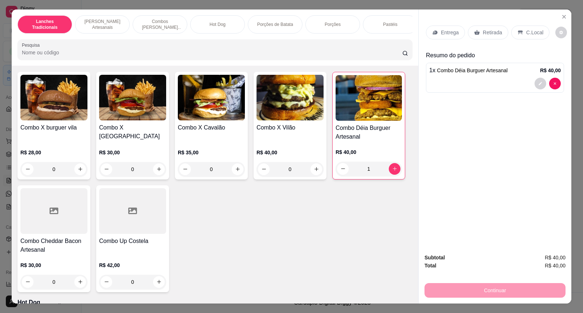
scroll to position [405, 0]
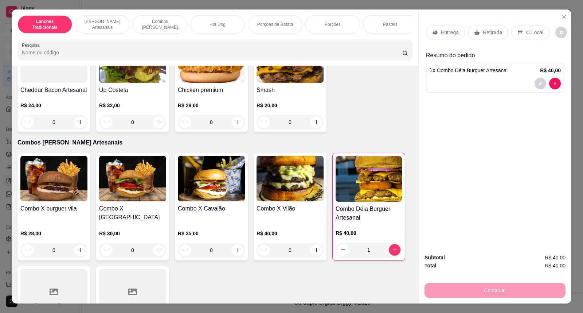
click at [283, 187] on img at bounding box center [290, 179] width 67 height 46
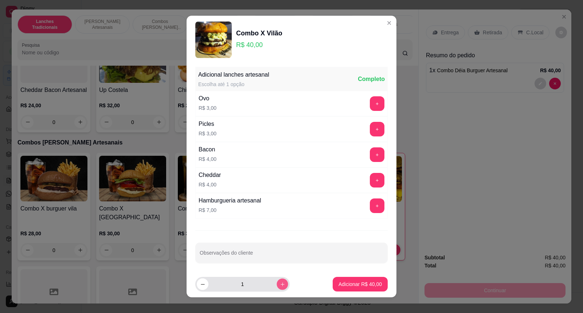
click at [280, 283] on icon "increase-product-quantity" at bounding box center [282, 283] width 5 height 5
type input "2"
click at [349, 285] on p "Adicionar R$ 80,00" at bounding box center [360, 283] width 42 height 7
type input "2"
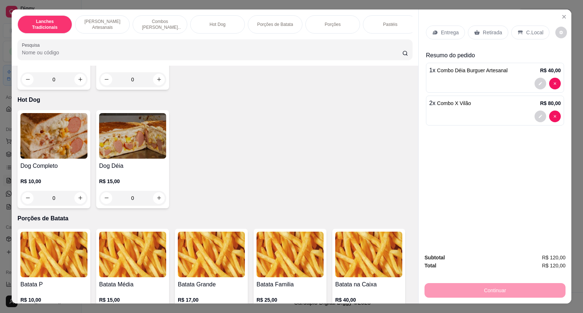
scroll to position [850, 0]
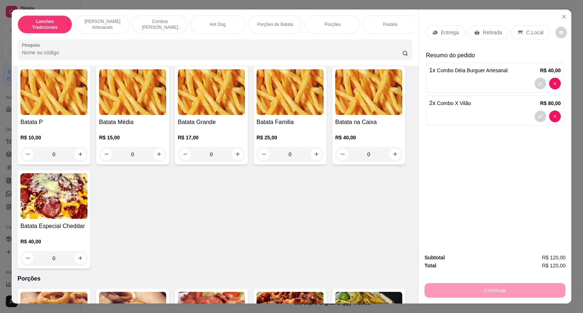
click at [208, 115] on img at bounding box center [211, 92] width 67 height 46
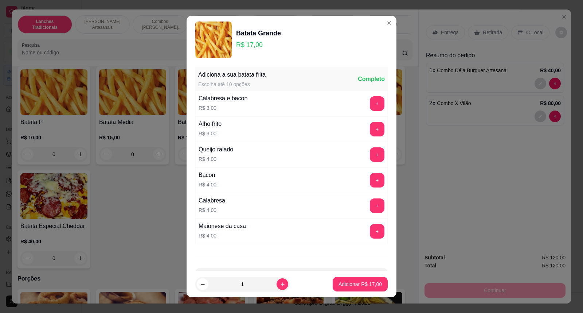
click at [368, 271] on div "Observações do cliente" at bounding box center [291, 278] width 192 height 20
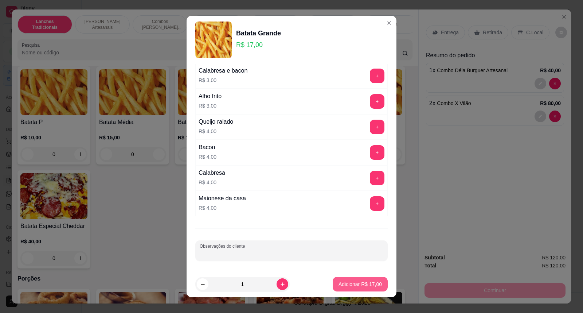
click at [371, 285] on p "Adicionar R$ 17,00" at bounding box center [360, 283] width 43 height 7
type input "1"
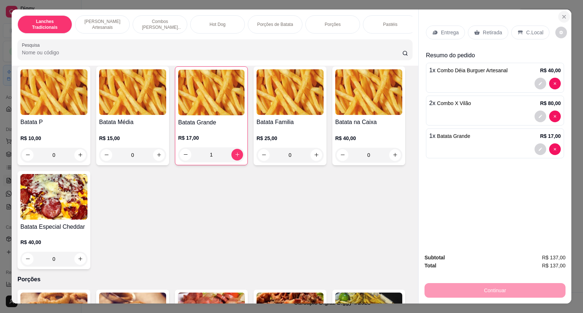
click at [562, 16] on icon "Close" at bounding box center [564, 17] width 6 height 6
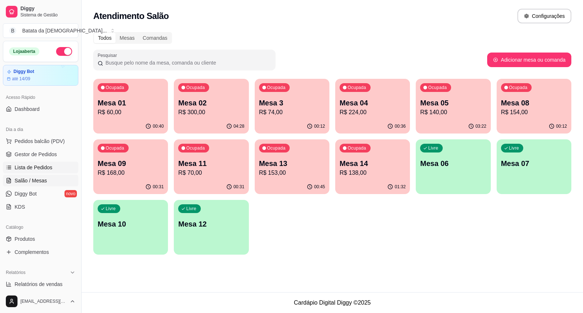
click at [49, 169] on span "Lista de Pedidos" at bounding box center [34, 167] width 38 height 7
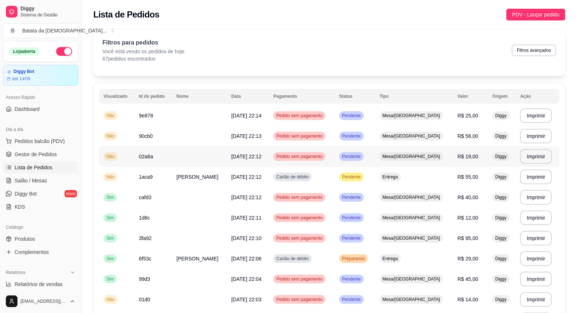
click at [375, 157] on td "Pendente" at bounding box center [355, 156] width 40 height 20
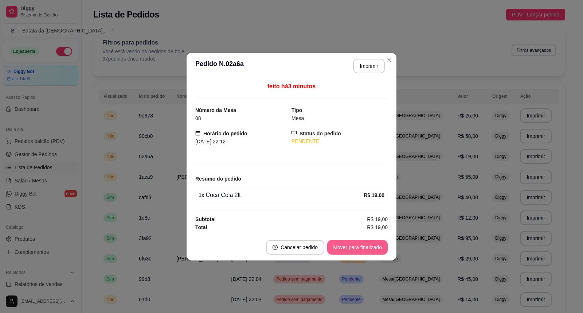
click at [356, 245] on button "Mover para finalizado" at bounding box center [357, 247] width 60 height 15
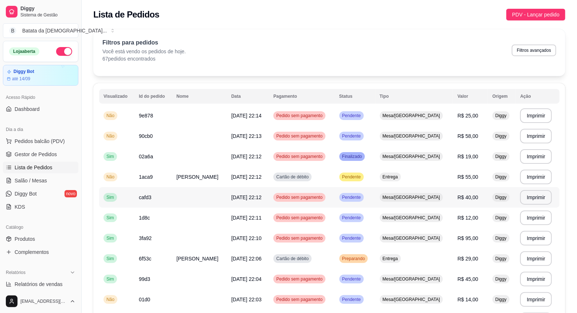
click at [392, 190] on td "Mesa/[GEOGRAPHIC_DATA]" at bounding box center [414, 197] width 78 height 20
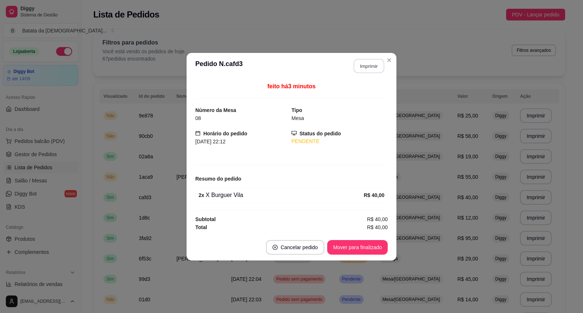
click at [376, 64] on button "Imprimir" at bounding box center [369, 66] width 31 height 14
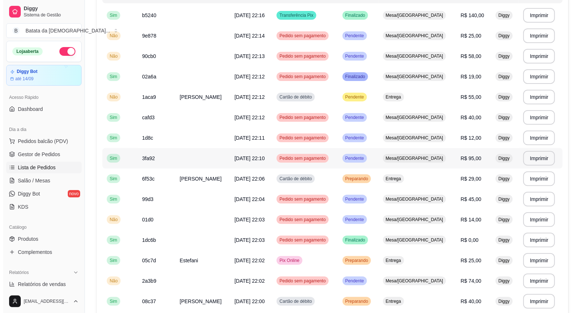
scroll to position [121, 0]
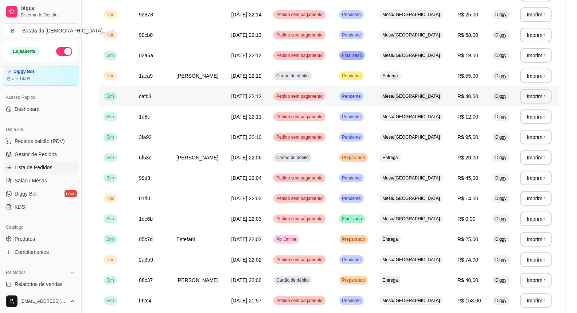
click at [435, 97] on td "Mesa/[GEOGRAPHIC_DATA]" at bounding box center [414, 96] width 78 height 20
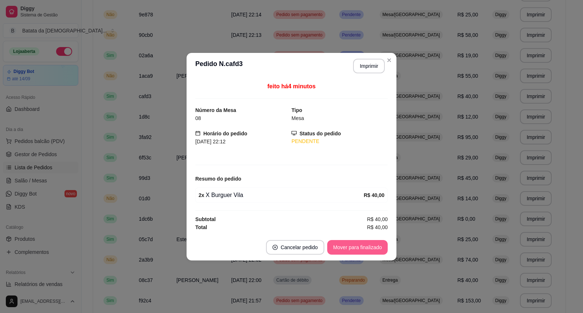
click at [367, 246] on button "Mover para finalizado" at bounding box center [357, 247] width 60 height 15
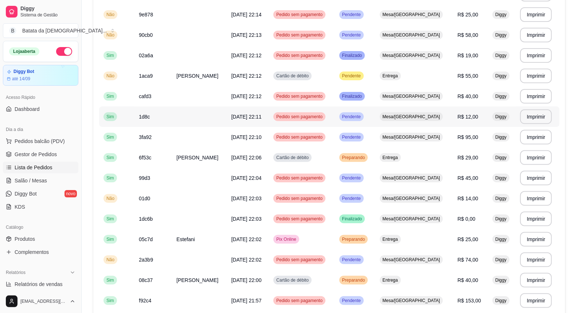
click at [396, 119] on td "Mesa/[GEOGRAPHIC_DATA]" at bounding box center [414, 116] width 78 height 20
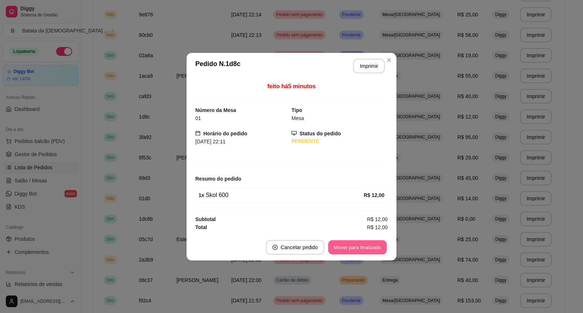
click at [365, 243] on button "Mover para finalizado" at bounding box center [357, 247] width 59 height 14
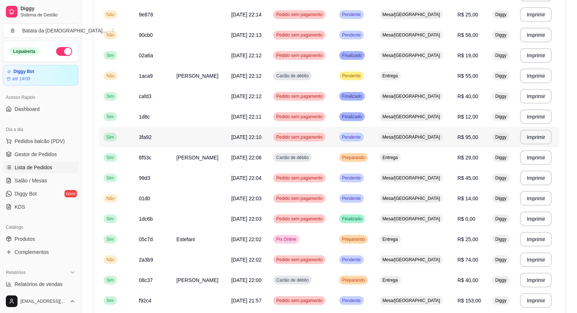
click at [375, 134] on td "Pendente" at bounding box center [355, 137] width 40 height 20
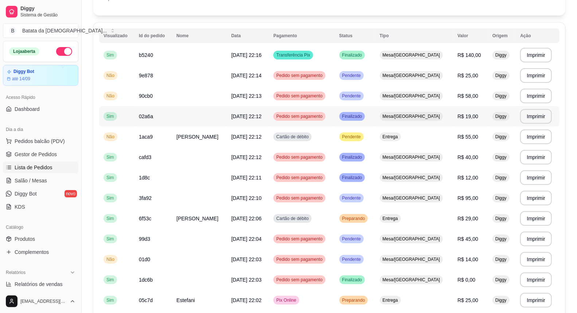
scroll to position [40, 0]
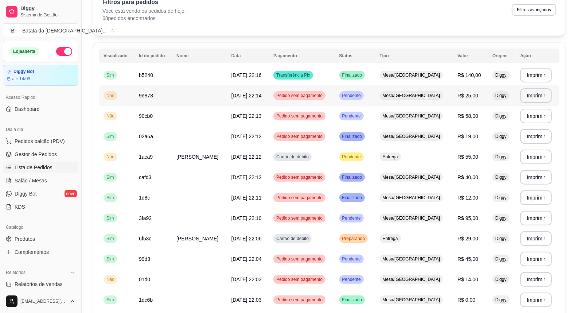
click at [392, 97] on td "Mesa/[GEOGRAPHIC_DATA]" at bounding box center [414, 95] width 78 height 20
click at [51, 176] on link "Salão / Mesas" at bounding box center [40, 181] width 75 height 12
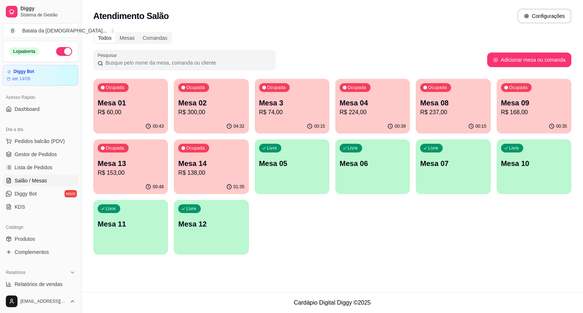
click at [465, 108] on p "R$ 237,00" at bounding box center [453, 112] width 66 height 9
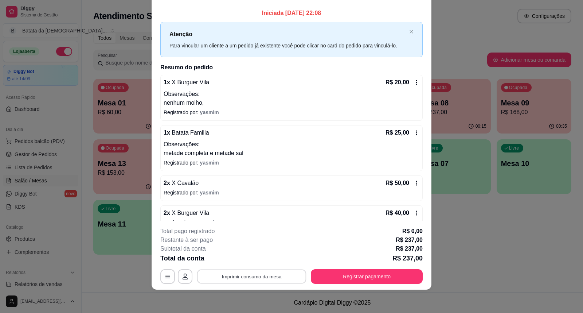
click at [285, 275] on button "Imprimir consumo da mesa" at bounding box center [251, 276] width 109 height 14
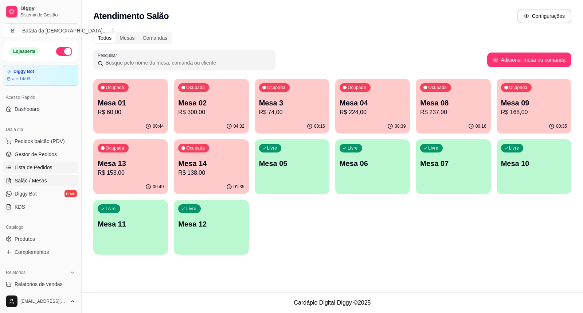
click at [58, 169] on link "Lista de Pedidos" at bounding box center [40, 167] width 75 height 12
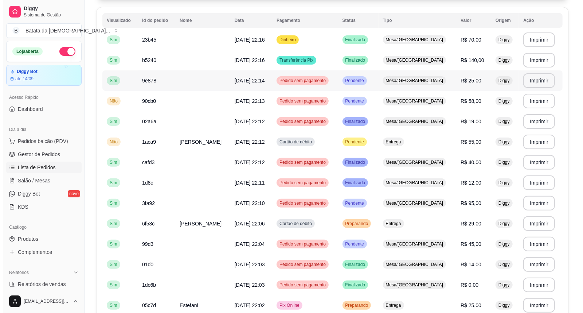
scroll to position [81, 0]
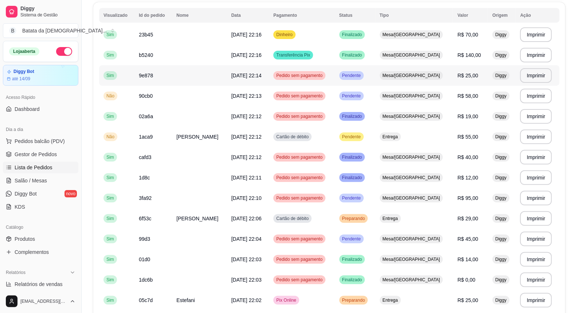
click at [352, 79] on td "Pendente" at bounding box center [355, 75] width 40 height 20
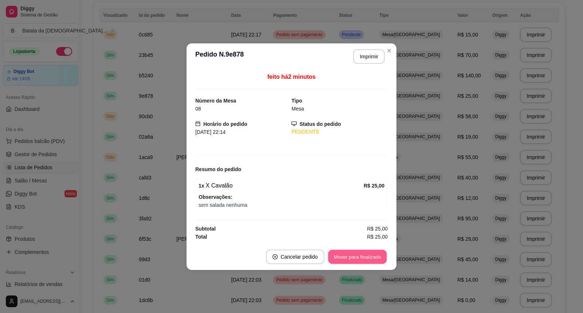
click at [375, 254] on button "Mover para finalizado" at bounding box center [357, 256] width 59 height 14
click at [388, 48] on div "**********" at bounding box center [291, 156] width 583 height 313
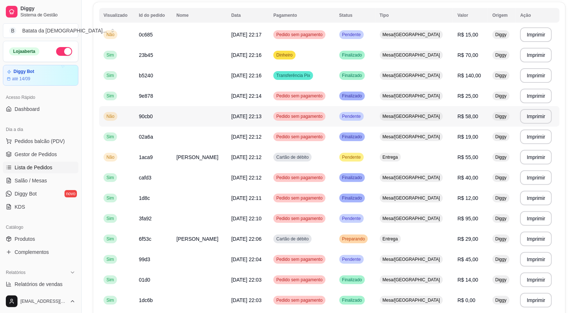
click at [375, 110] on td "Pendente" at bounding box center [355, 116] width 40 height 20
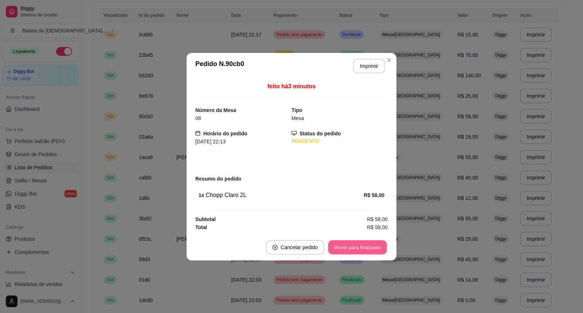
click at [374, 250] on button "Mover para finalizado" at bounding box center [357, 247] width 59 height 14
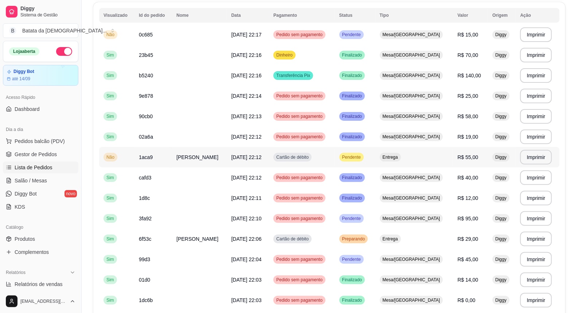
click at [404, 164] on td "Entrega" at bounding box center [414, 157] width 78 height 20
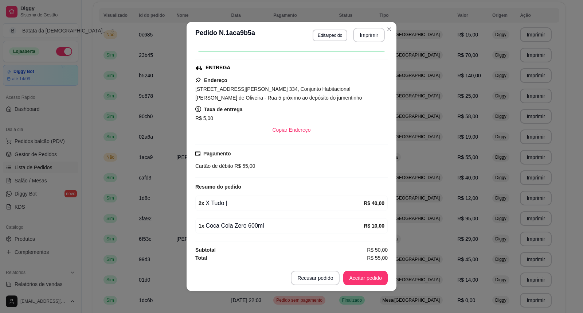
scroll to position [1, 0]
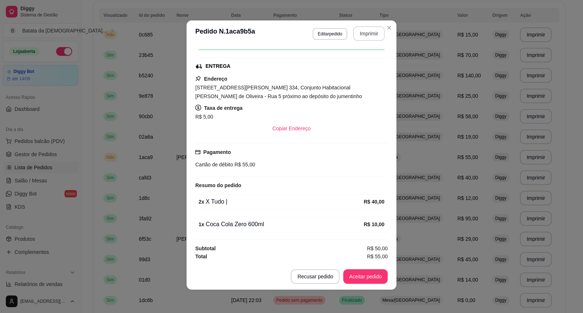
click at [369, 37] on button "Imprimir" at bounding box center [369, 33] width 32 height 15
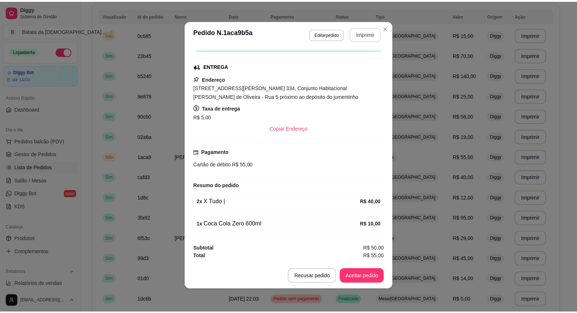
scroll to position [0, 0]
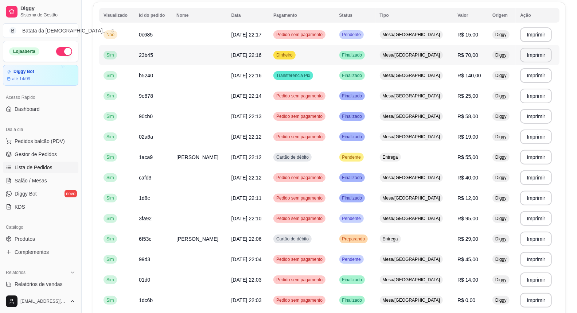
click at [279, 52] on td "Dinheiro" at bounding box center [302, 55] width 66 height 20
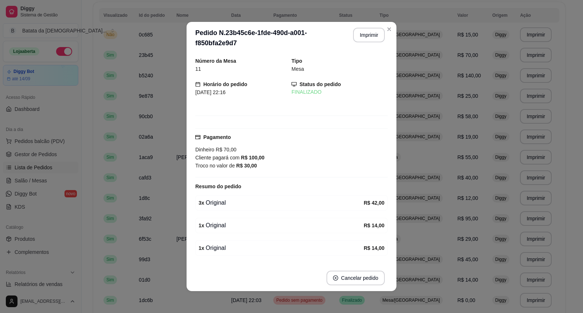
click at [389, 23] on header "**********" at bounding box center [292, 38] width 210 height 32
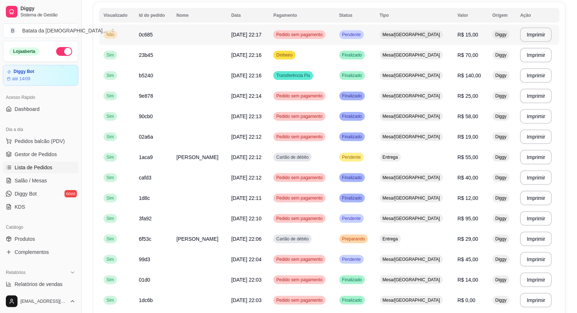
click at [375, 35] on td "Pendente" at bounding box center [355, 34] width 40 height 20
click at [375, 98] on td "Finalizado" at bounding box center [355, 96] width 40 height 20
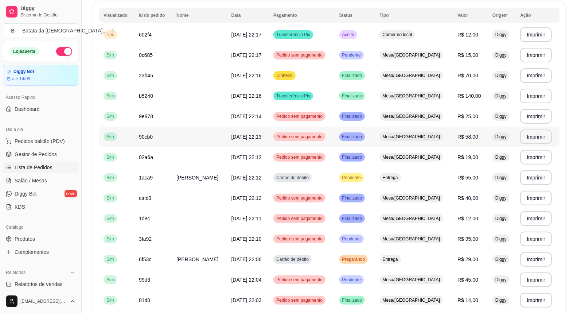
click at [334, 141] on td "Pedido sem pagamento" at bounding box center [302, 136] width 66 height 20
click at [402, 159] on span "Mesa/[GEOGRAPHIC_DATA]" at bounding box center [411, 157] width 60 height 6
click at [375, 189] on td "Finalizado" at bounding box center [355, 198] width 40 height 20
click at [403, 217] on span "Mesa/[GEOGRAPHIC_DATA]" at bounding box center [411, 218] width 60 height 6
click at [430, 46] on td "Mesa/[GEOGRAPHIC_DATA]" at bounding box center [414, 55] width 78 height 20
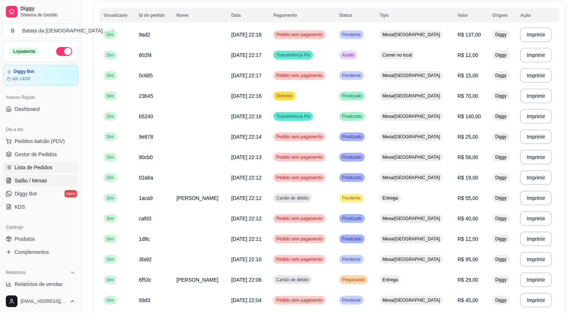
click at [55, 178] on link "Salão / Mesas" at bounding box center [40, 181] width 75 height 12
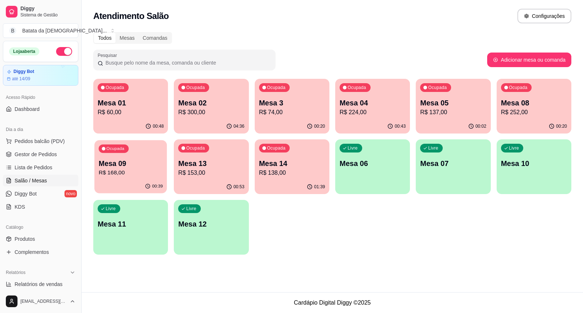
click at [148, 165] on p "Mesa 09" at bounding box center [131, 164] width 64 height 10
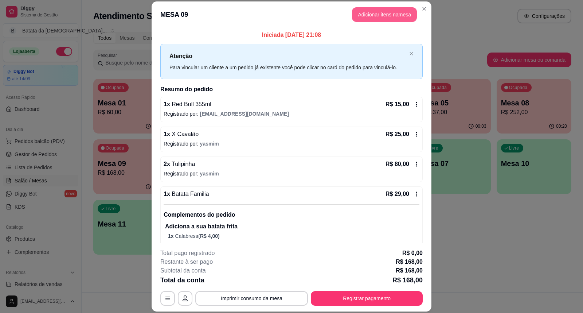
click at [391, 10] on button "Adicionar itens na mesa" at bounding box center [384, 14] width 65 height 15
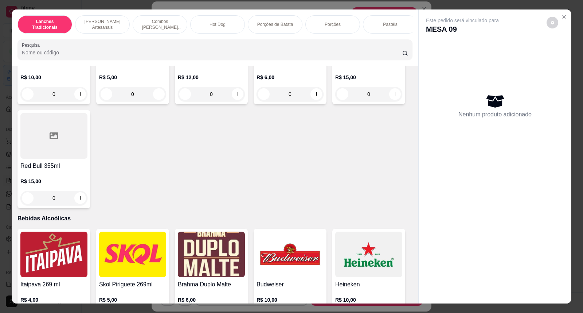
scroll to position [2065, 0]
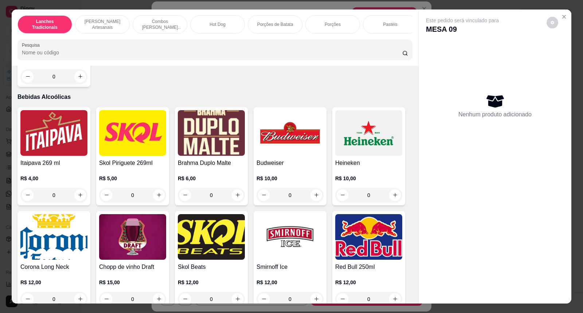
click at [121, 152] on img at bounding box center [132, 133] width 67 height 46
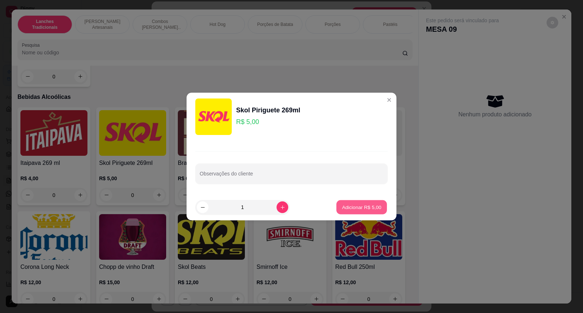
click at [363, 210] on p "Adicionar R$ 5,00" at bounding box center [361, 206] width 39 height 7
type input "1"
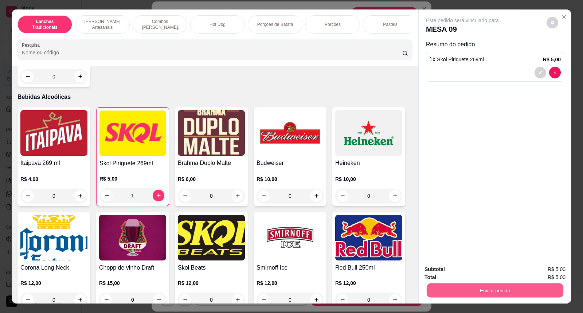
click at [488, 289] on button "Enviar pedido" at bounding box center [495, 290] width 137 height 14
click at [473, 266] on button "Não registrar e enviar pedido" at bounding box center [471, 273] width 76 height 14
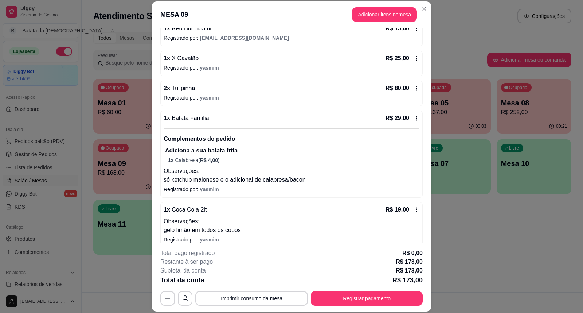
scroll to position [114, 0]
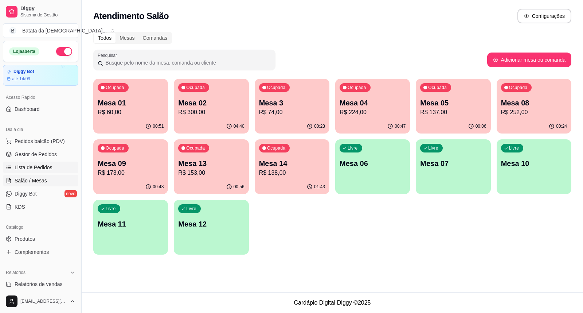
click at [44, 169] on span "Lista de Pedidos" at bounding box center [34, 167] width 38 height 7
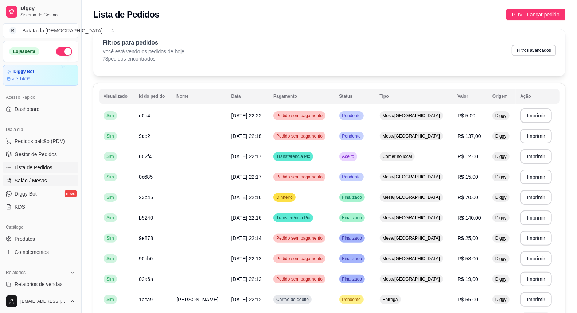
click at [39, 184] on span "Salão / Mesas" at bounding box center [31, 180] width 32 height 7
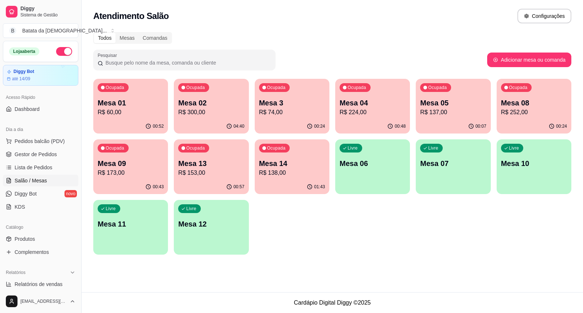
click at [362, 109] on p "R$ 224,00" at bounding box center [373, 112] width 66 height 9
click at [55, 164] on link "Lista de Pedidos" at bounding box center [40, 167] width 75 height 12
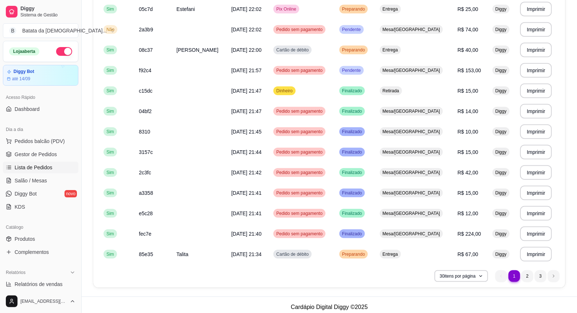
scroll to position [457, 0]
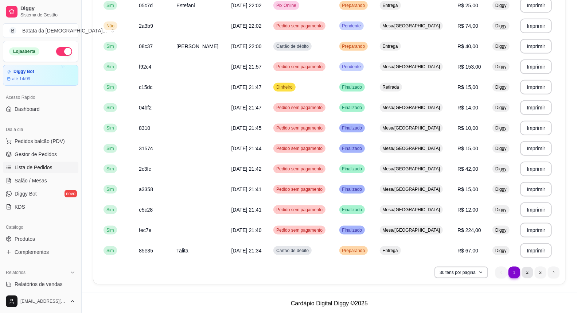
click at [529, 274] on li "2" at bounding box center [526, 271] width 11 height 11
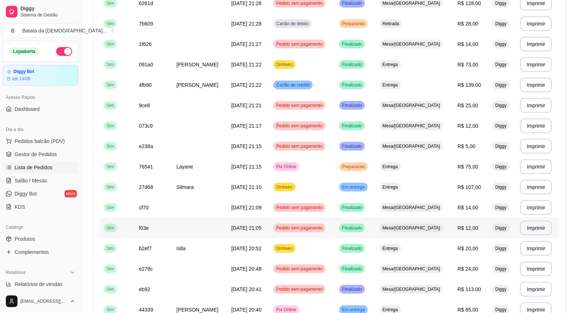
scroll to position [214, 0]
click at [298, 169] on span "Pix Online" at bounding box center [286, 167] width 23 height 6
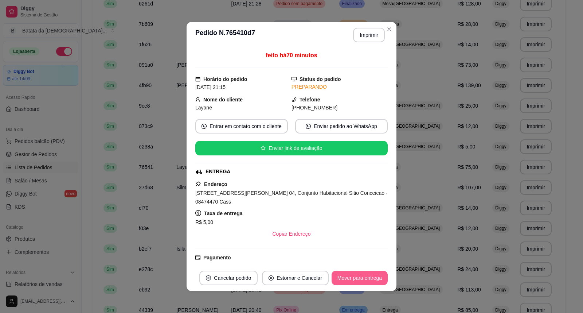
click at [352, 281] on button "Mover para entrega" at bounding box center [360, 277] width 56 height 15
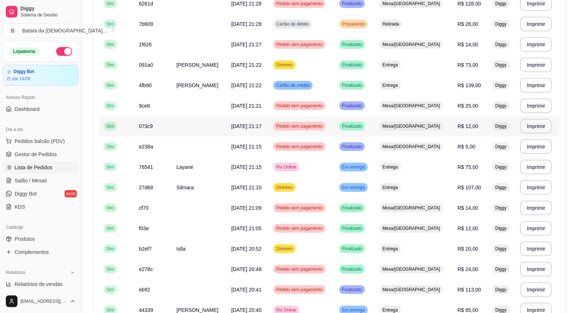
scroll to position [254, 0]
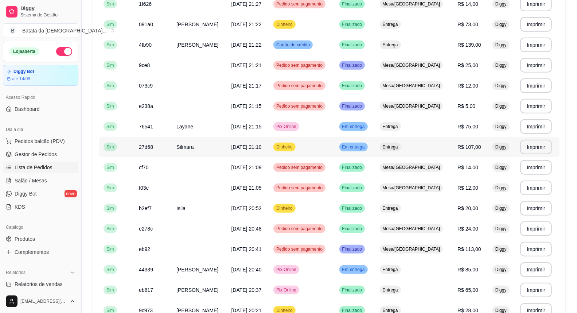
click at [407, 138] on td "Entrega" at bounding box center [414, 147] width 78 height 20
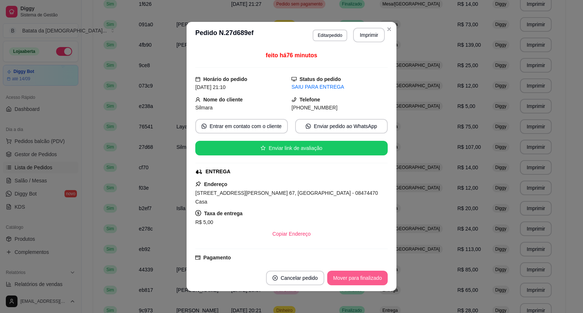
click at [339, 281] on button "Mover para finalizado" at bounding box center [357, 277] width 60 height 15
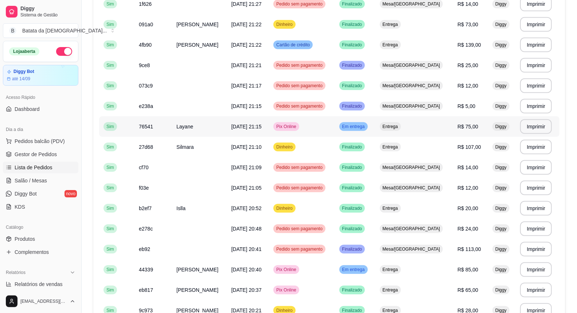
click at [375, 129] on td "Em entrega" at bounding box center [355, 126] width 40 height 20
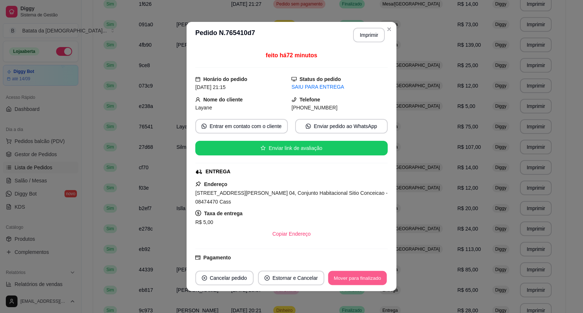
click at [369, 277] on button "Mover para finalizado" at bounding box center [357, 278] width 59 height 14
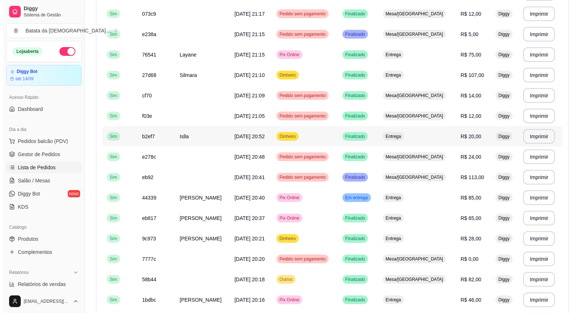
scroll to position [336, 0]
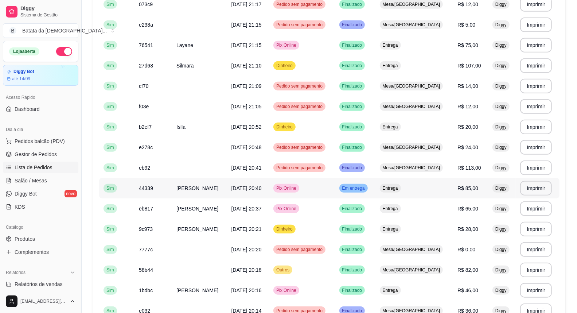
click at [366, 187] on span "Em entrega" at bounding box center [354, 188] width 26 height 6
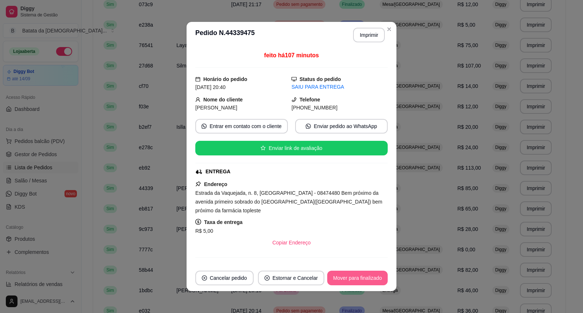
click at [373, 273] on button "Mover para finalizado" at bounding box center [357, 277] width 60 height 15
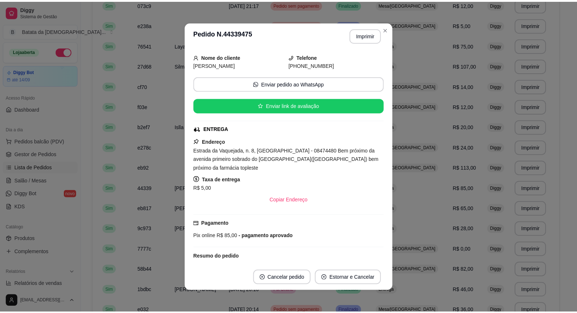
scroll to position [40, 0]
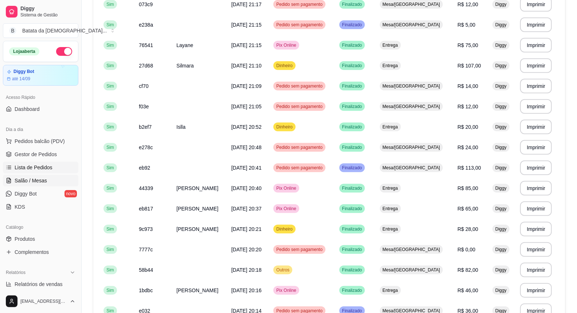
click at [15, 181] on span "Salão / Mesas" at bounding box center [31, 180] width 32 height 7
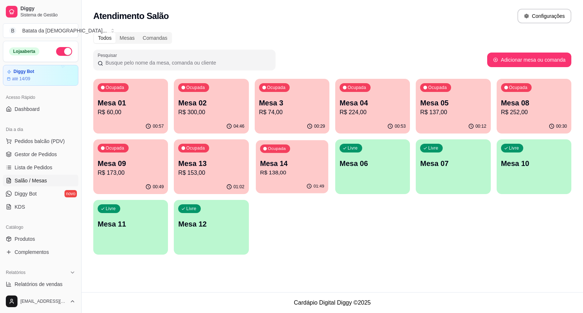
click at [308, 165] on p "Mesa 14" at bounding box center [292, 164] width 64 height 10
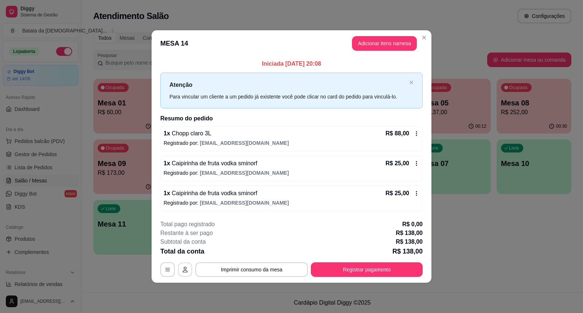
click at [182, 270] on icon "button" at bounding box center [185, 269] width 6 height 6
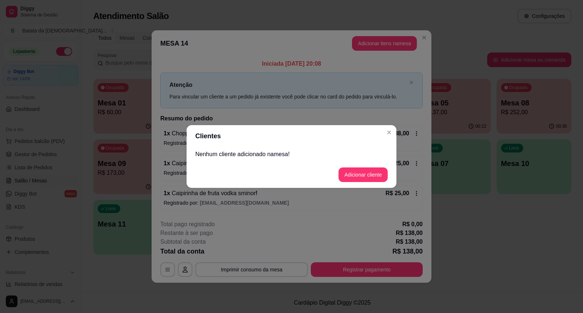
click at [363, 183] on footer "Adicionar cliente" at bounding box center [292, 174] width 210 height 26
click at [363, 178] on button "Adicionar cliente" at bounding box center [363, 174] width 49 height 15
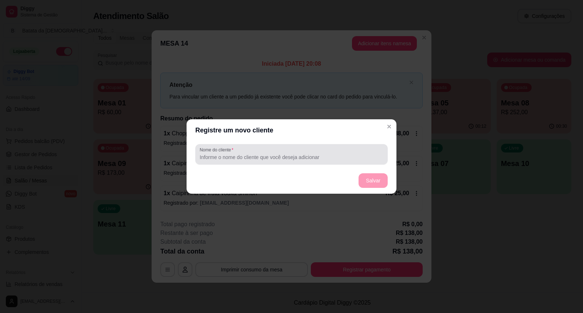
click at [294, 163] on div "Nome do cliente" at bounding box center [292, 154] width 210 height 26
drag, startPoint x: 296, startPoint y: 159, endPoint x: 297, endPoint y: 153, distance: 5.1
click at [297, 158] on input "Nome do cliente" at bounding box center [292, 156] width 184 height 7
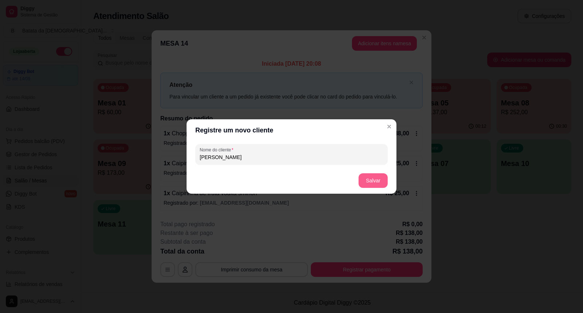
type input "[PERSON_NAME]"
click at [374, 177] on button "Salvar" at bounding box center [373, 180] width 29 height 15
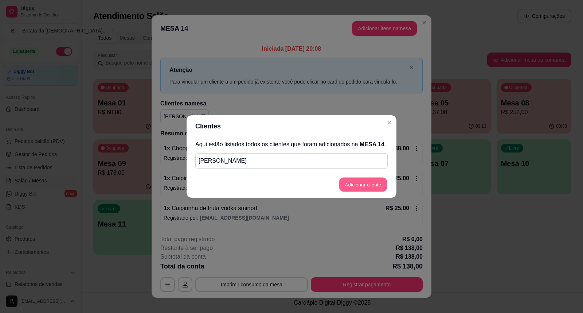
click at [380, 183] on button "Adicionar cliente" at bounding box center [363, 184] width 48 height 14
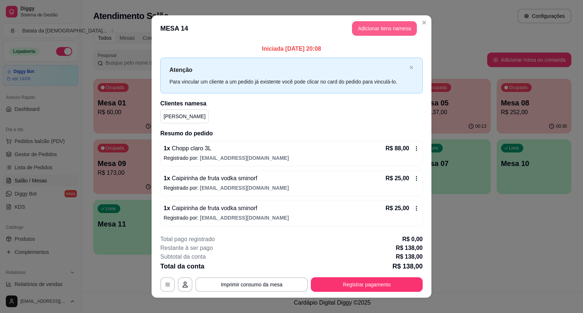
click at [396, 27] on button "Adicionar itens na mesa" at bounding box center [384, 28] width 65 height 15
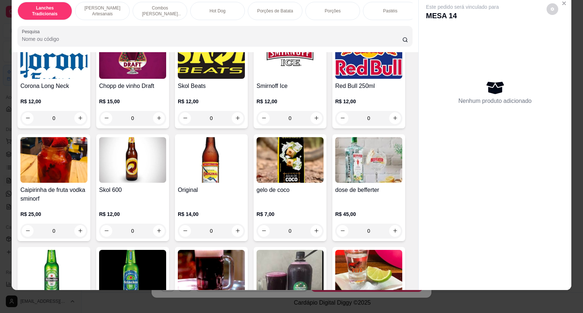
scroll to position [2227, 0]
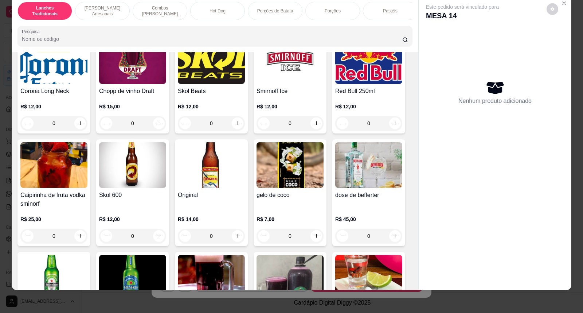
click at [44, 171] on img at bounding box center [53, 165] width 67 height 46
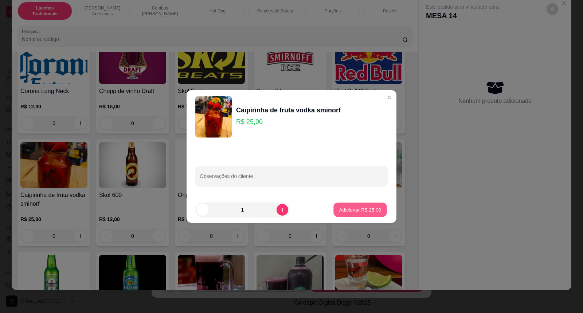
click at [361, 210] on p "Adicionar R$ 25,00" at bounding box center [360, 209] width 42 height 7
type input "1"
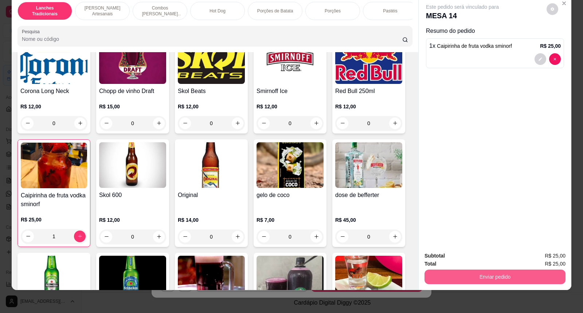
click at [504, 276] on button "Enviar pedido" at bounding box center [494, 276] width 141 height 15
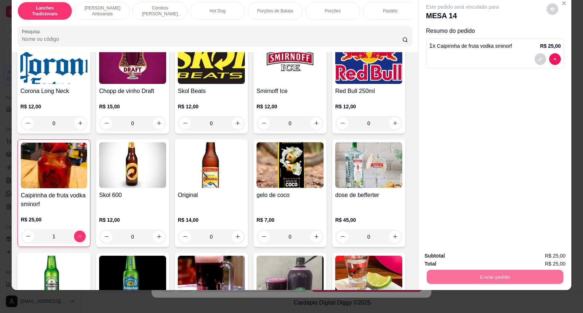
click at [469, 259] on button "Não registrar e enviar pedido" at bounding box center [471, 258] width 74 height 13
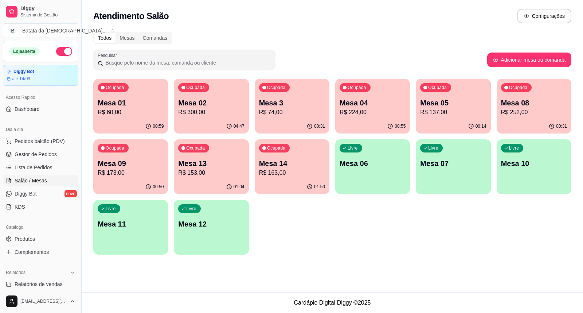
click at [276, 141] on div "Ocupada Mesa 14 R$ 163,00" at bounding box center [292, 159] width 75 height 40
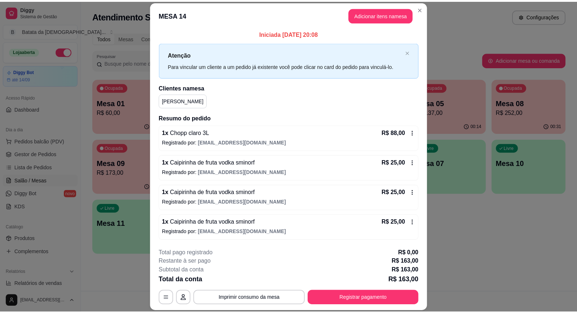
scroll to position [2, 0]
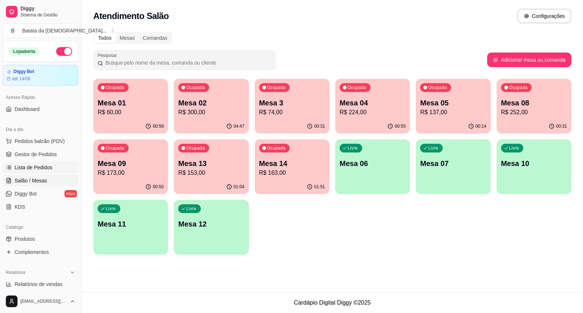
click at [40, 168] on span "Lista de Pedidos" at bounding box center [34, 167] width 38 height 7
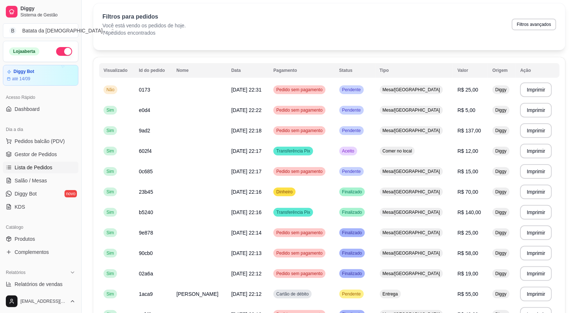
scroll to position [40, 0]
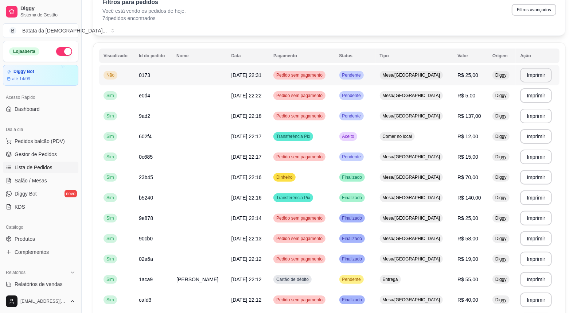
click at [453, 80] on td "R$ 25,00" at bounding box center [470, 75] width 35 height 20
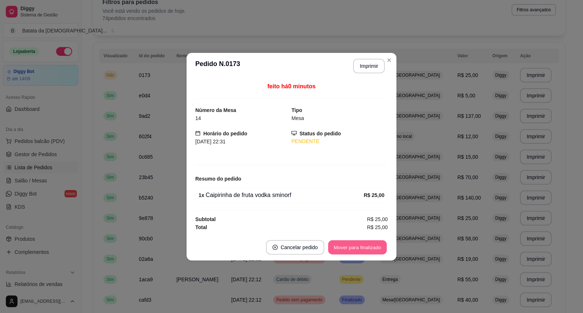
click at [368, 242] on button "Mover para finalizado" at bounding box center [357, 247] width 59 height 14
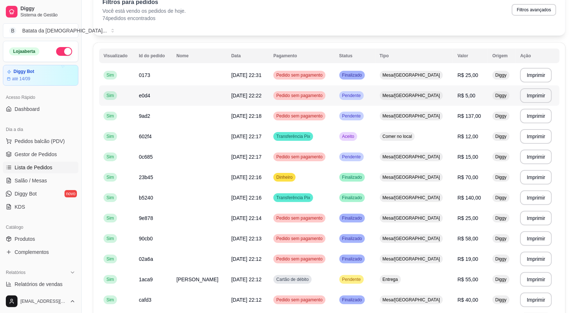
click at [407, 93] on span "Mesa/[GEOGRAPHIC_DATA]" at bounding box center [411, 96] width 60 height 6
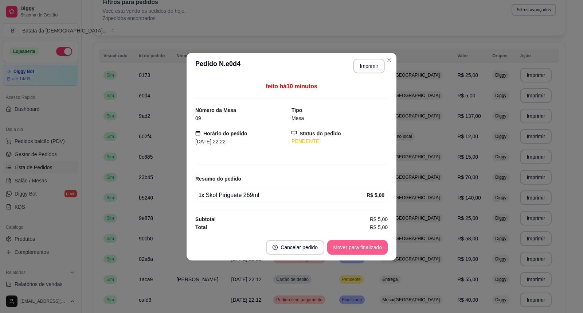
click at [367, 249] on button "Mover para finalizado" at bounding box center [357, 247] width 60 height 15
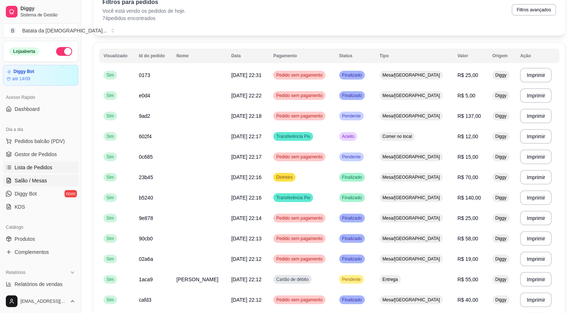
click at [27, 186] on link "Salão / Mesas" at bounding box center [40, 181] width 75 height 12
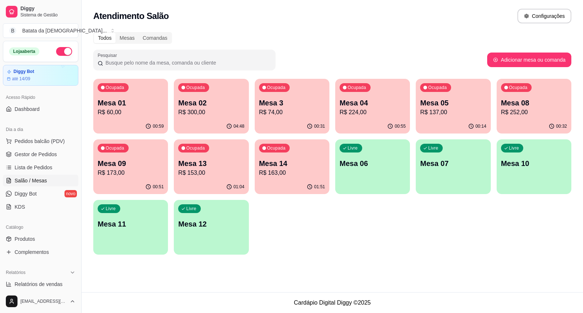
click at [127, 95] on div "Ocupada Mesa 01 R$ 60,00" at bounding box center [130, 99] width 75 height 40
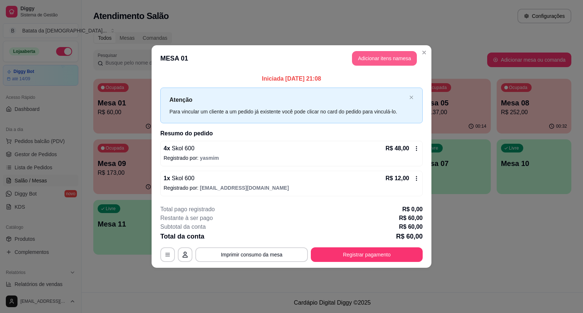
click at [391, 59] on button "Adicionar itens na mesa" at bounding box center [384, 58] width 65 height 15
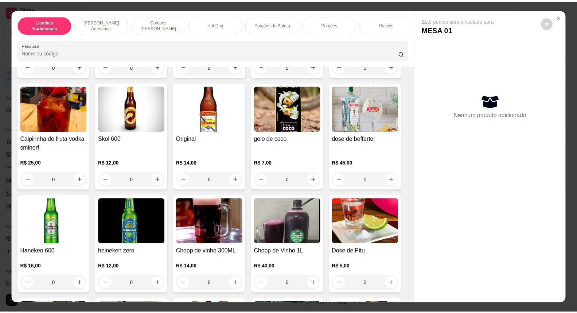
scroll to position [2348, 0]
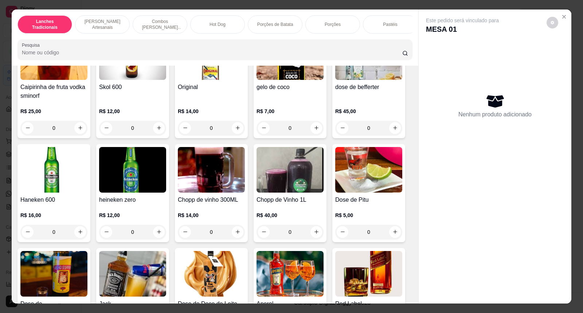
click at [201, 113] on p "R$ 14,00" at bounding box center [211, 110] width 67 height 7
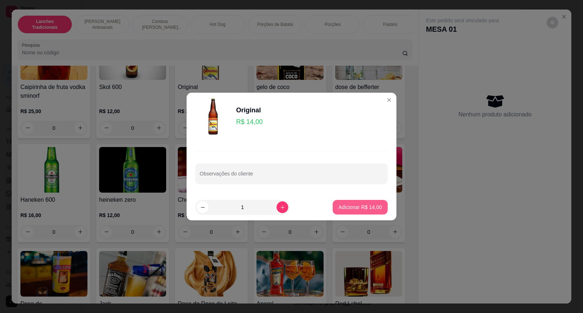
click at [344, 204] on p "Adicionar R$ 14,00" at bounding box center [360, 206] width 43 height 7
type input "1"
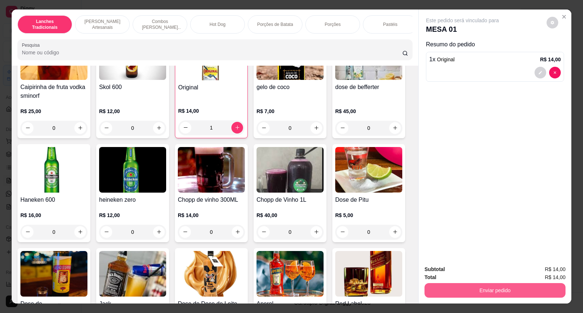
click at [500, 283] on button "Enviar pedido" at bounding box center [494, 290] width 141 height 15
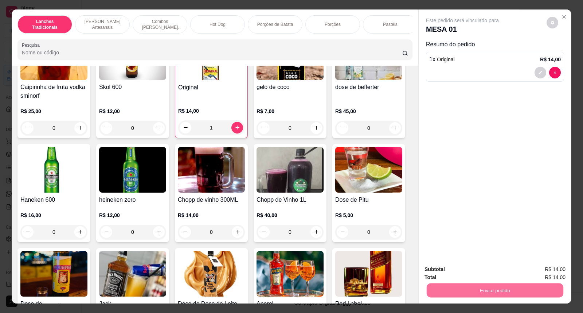
click at [487, 268] on button "Não registrar e enviar pedido" at bounding box center [471, 273] width 76 height 14
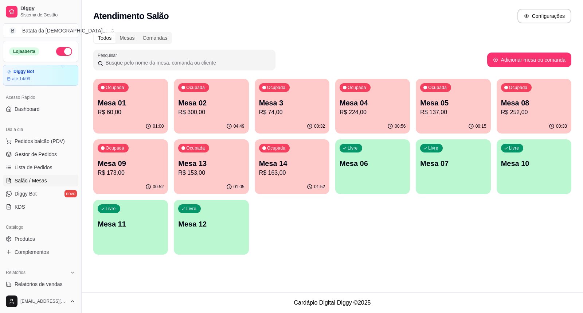
click at [446, 89] on span "Ocupada" at bounding box center [437, 88] width 21 height 6
click at [31, 163] on link "Lista de Pedidos" at bounding box center [40, 167] width 75 height 12
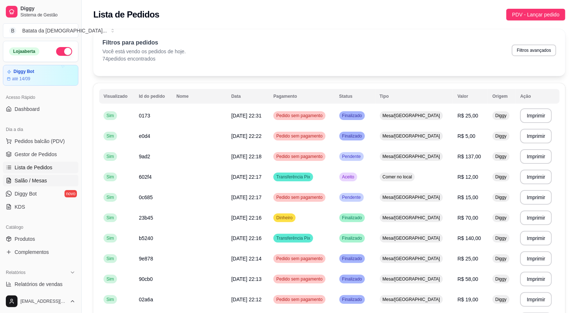
click at [39, 179] on span "Salão / Mesas" at bounding box center [31, 180] width 32 height 7
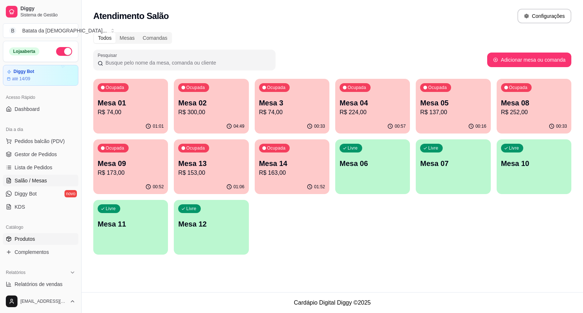
click at [39, 235] on link "Produtos" at bounding box center [40, 239] width 75 height 12
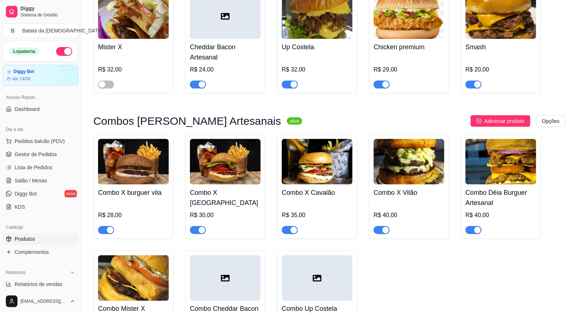
scroll to position [607, 0]
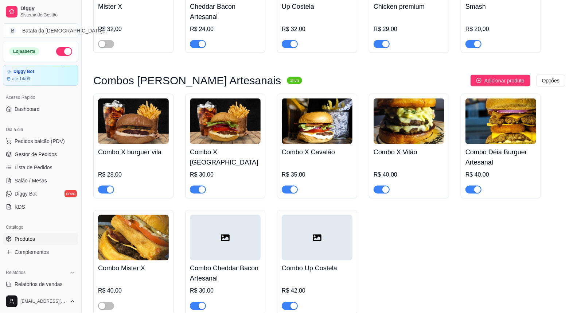
click at [397, 118] on img at bounding box center [408, 121] width 71 height 46
click at [56, 169] on link "Lista de Pedidos" at bounding box center [40, 167] width 75 height 12
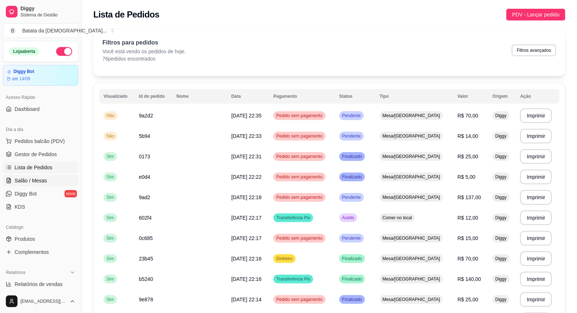
click at [47, 180] on link "Salão / Mesas" at bounding box center [40, 181] width 75 height 12
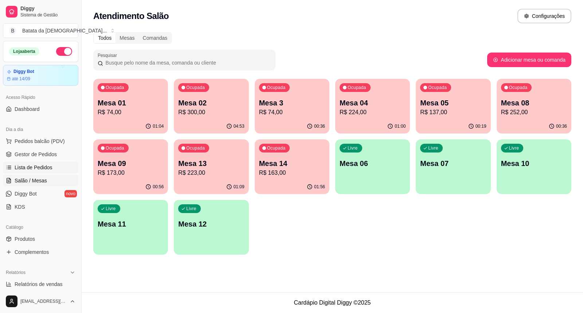
click at [45, 167] on span "Lista de Pedidos" at bounding box center [34, 167] width 38 height 7
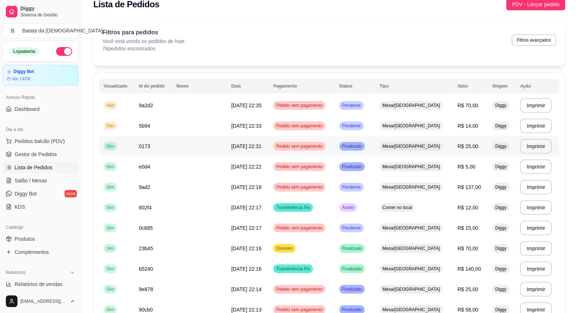
scroll to position [40, 0]
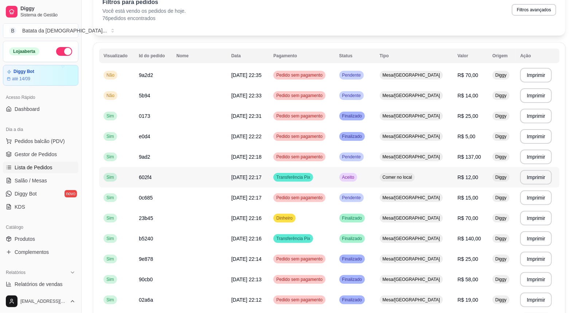
click at [453, 177] on td "R$ 12,00" at bounding box center [470, 177] width 35 height 20
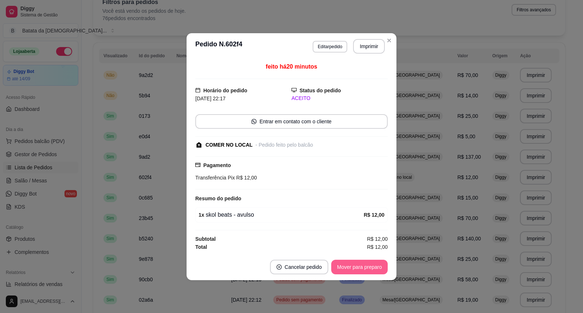
click at [370, 272] on button "Mover para preparo" at bounding box center [359, 266] width 56 height 15
click at [372, 267] on button "Mover para retirada disponível" at bounding box center [347, 266] width 78 height 14
click at [376, 269] on button "Mover para finalizado" at bounding box center [357, 266] width 60 height 15
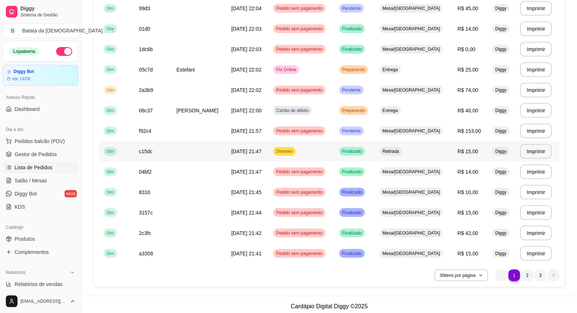
scroll to position [457, 0]
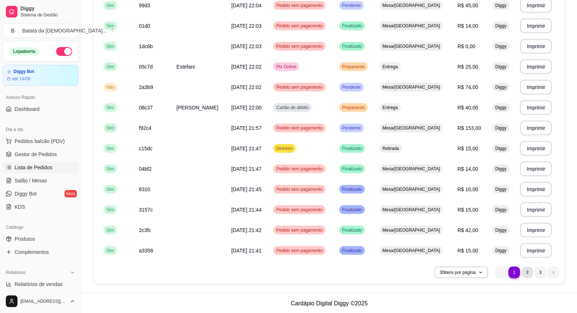
click at [530, 271] on li "2" at bounding box center [526, 271] width 11 height 11
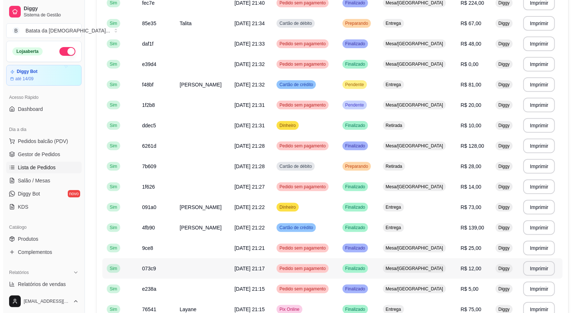
scroll to position [93, 0]
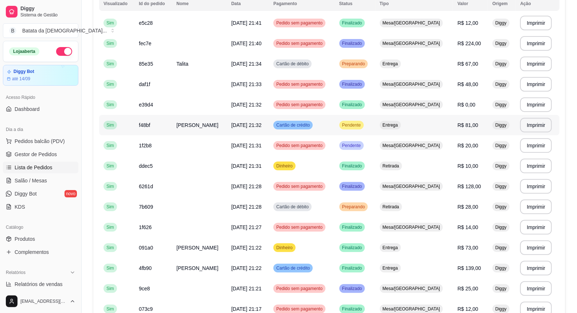
click at [334, 126] on td "Cartão de crédito" at bounding box center [302, 125] width 66 height 20
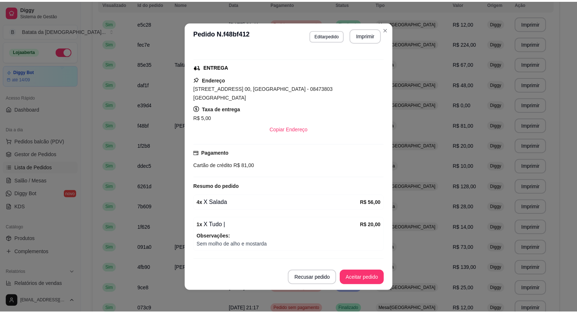
scroll to position [114, 0]
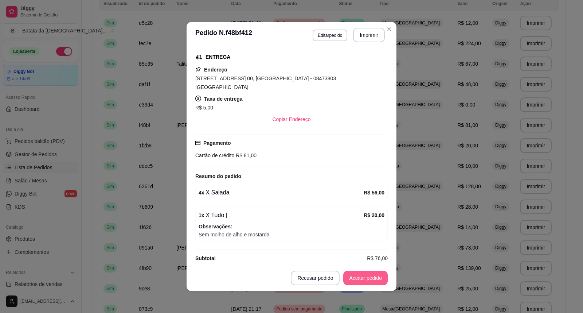
click at [371, 274] on button "Aceitar pedido" at bounding box center [365, 277] width 44 height 15
click at [373, 280] on button "Mover para preparo" at bounding box center [359, 278] width 55 height 14
click at [371, 278] on button "Mover para entrega" at bounding box center [359, 278] width 55 height 14
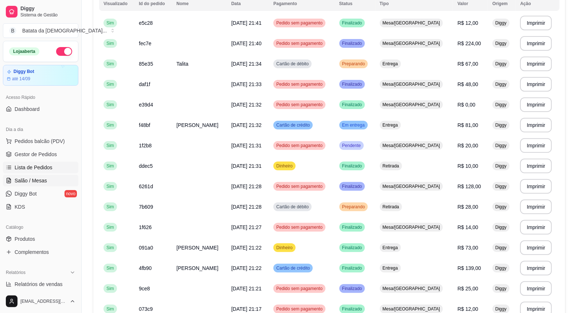
click at [44, 182] on span "Salão / Mesas" at bounding box center [31, 180] width 32 height 7
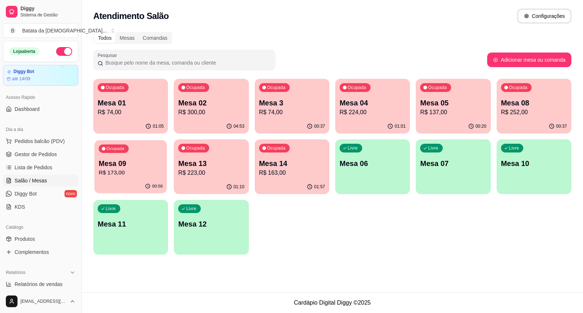
click at [116, 169] on p "R$ 173,00" at bounding box center [131, 172] width 64 height 8
click at [123, 89] on p "Ocupada" at bounding box center [115, 88] width 19 height 6
click at [369, 103] on p "Mesa 04" at bounding box center [373, 103] width 66 height 10
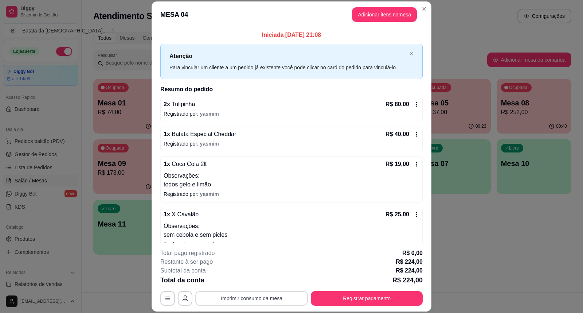
click at [231, 299] on button "Imprimir consumo da mesa" at bounding box center [251, 298] width 113 height 15
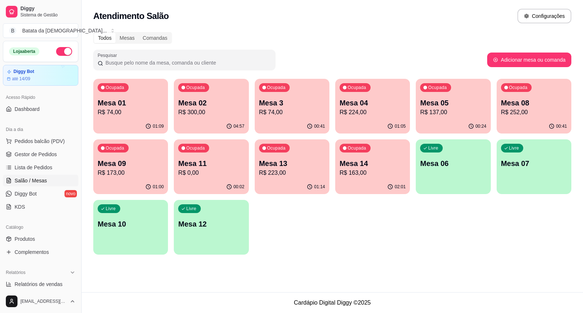
click at [114, 106] on p "Mesa 01" at bounding box center [131, 103] width 66 height 10
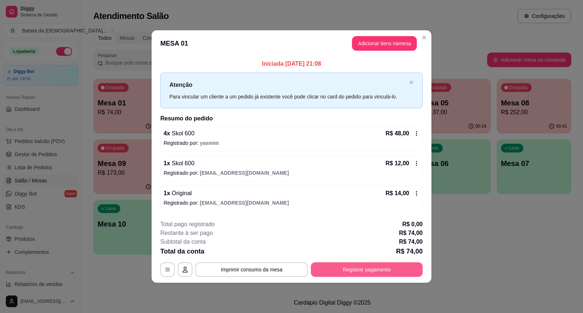
click at [385, 264] on button "Registrar pagamento" at bounding box center [367, 269] width 112 height 15
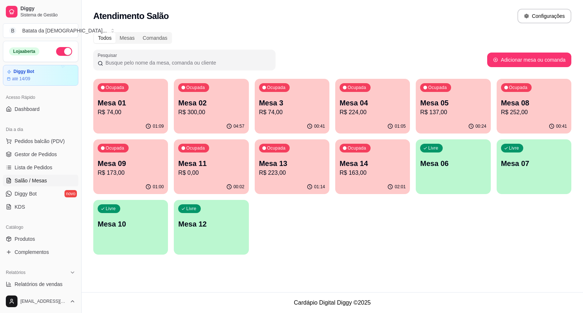
click at [357, 106] on p "Mesa 04" at bounding box center [373, 103] width 66 height 10
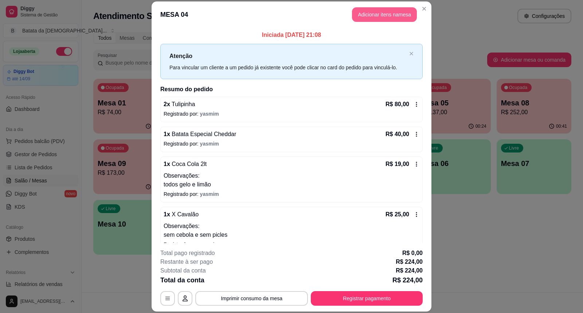
click at [384, 11] on button "Adicionar itens na mesa" at bounding box center [384, 14] width 65 height 15
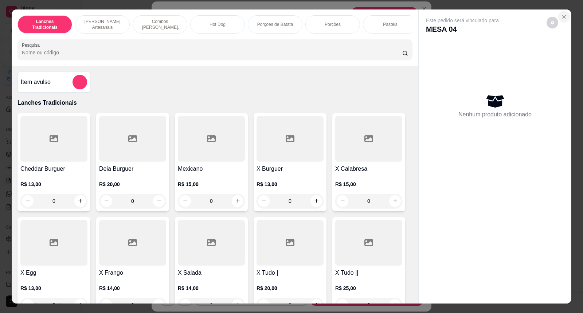
click at [565, 16] on button "Close" at bounding box center [564, 17] width 12 height 12
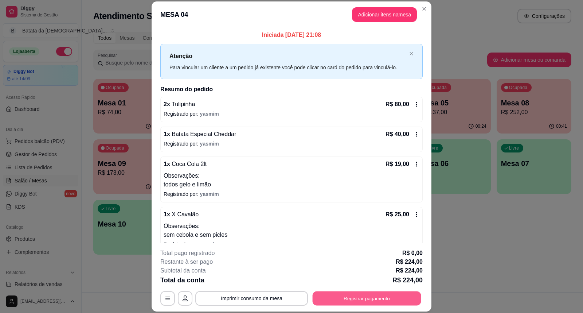
click at [361, 293] on button "Registrar pagamento" at bounding box center [367, 298] width 109 height 14
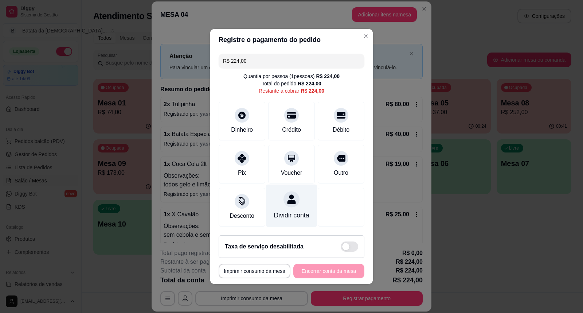
click at [276, 202] on div "Dividir conta" at bounding box center [291, 205] width 51 height 43
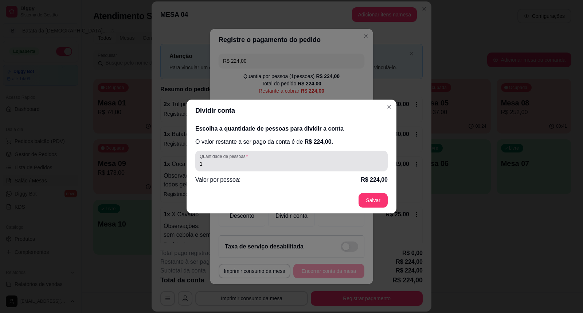
click at [271, 162] on input "1" at bounding box center [292, 163] width 184 height 7
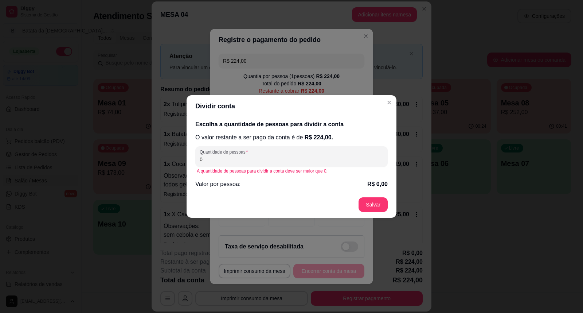
click at [264, 157] on input "0" at bounding box center [292, 159] width 184 height 7
type input "2"
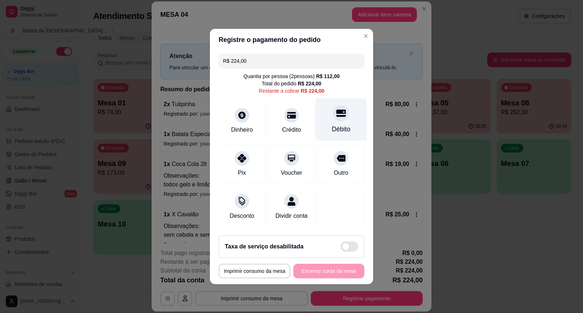
click at [341, 111] on div at bounding box center [341, 113] width 16 height 16
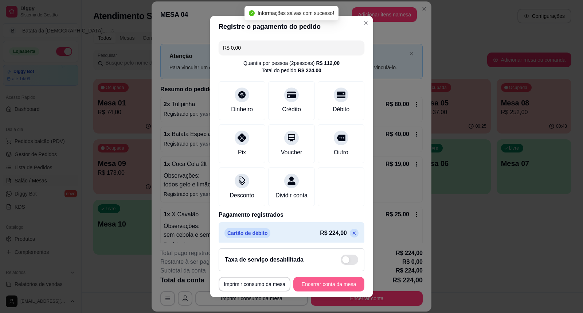
click at [343, 282] on button "Encerrar conta da mesa" at bounding box center [328, 284] width 71 height 15
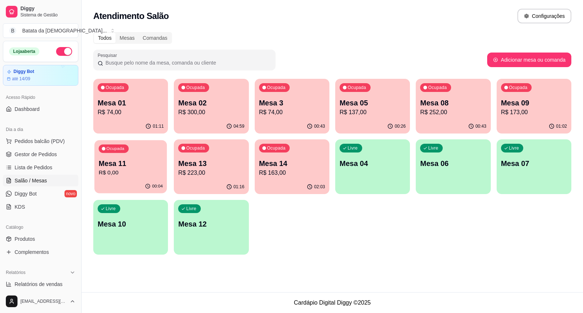
click at [143, 153] on div "Ocupada Mesa 11 R$ 0,00" at bounding box center [130, 159] width 73 height 39
click at [55, 160] on link "Gestor de Pedidos" at bounding box center [40, 154] width 75 height 12
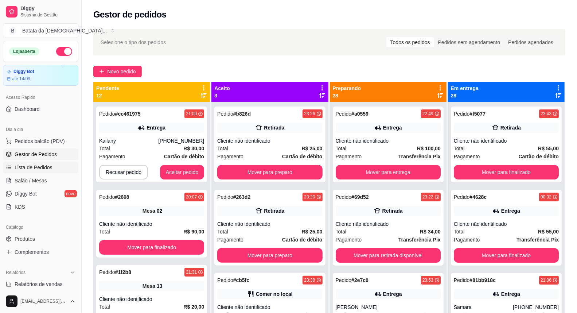
click at [61, 162] on link "Lista de Pedidos" at bounding box center [40, 167] width 75 height 12
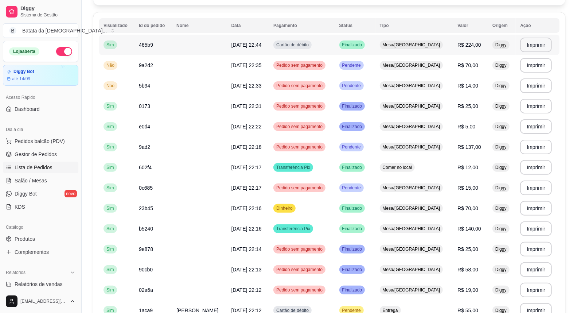
scroll to position [81, 0]
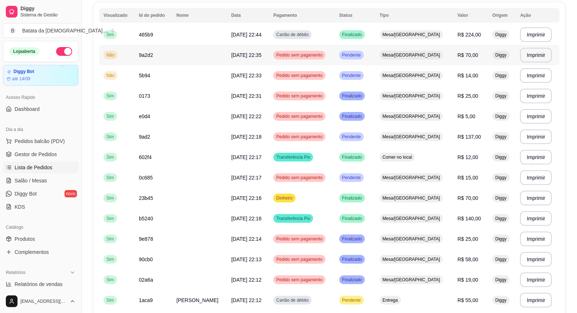
click at [375, 60] on td "Pendente" at bounding box center [355, 55] width 40 height 20
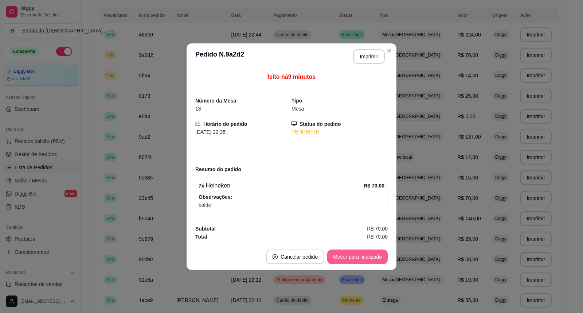
click at [370, 254] on button "Mover para finalizado" at bounding box center [357, 256] width 60 height 15
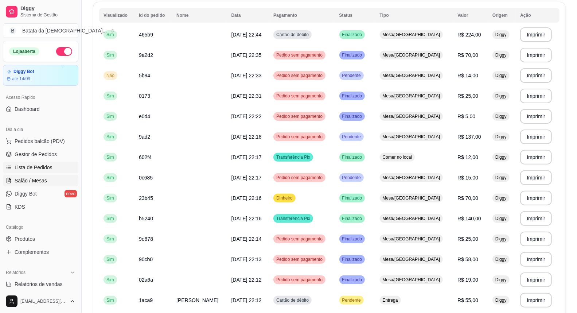
click at [42, 179] on span "Salão / Mesas" at bounding box center [31, 180] width 32 height 7
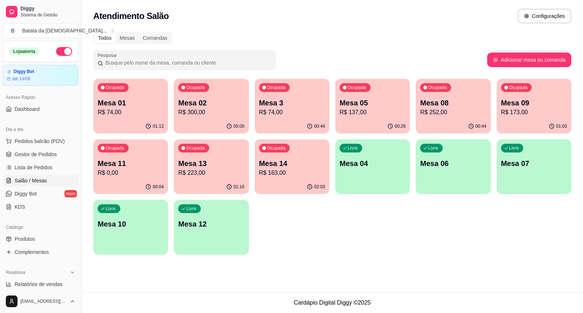
click at [149, 90] on div "Ocupada Mesa 01 R$ 74,00" at bounding box center [130, 99] width 75 height 40
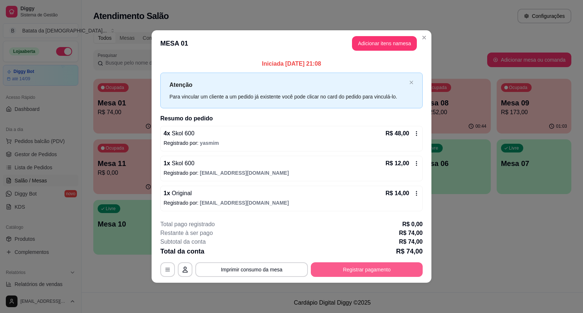
click at [388, 268] on button "Registrar pagamento" at bounding box center [367, 269] width 112 height 15
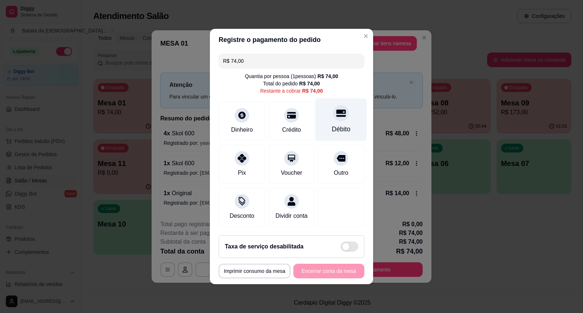
click at [357, 128] on div "Débito" at bounding box center [341, 119] width 51 height 43
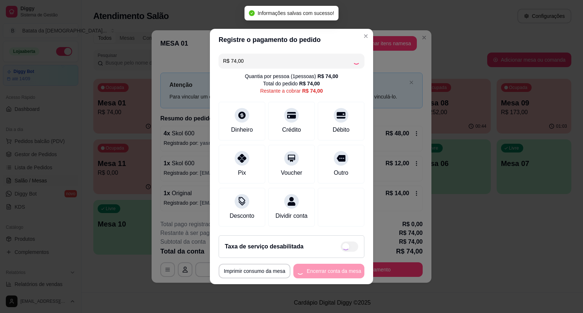
type input "R$ 0,00"
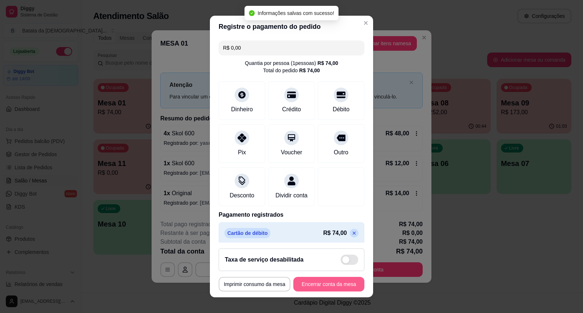
click at [340, 279] on button "Encerrar conta da mesa" at bounding box center [328, 284] width 71 height 15
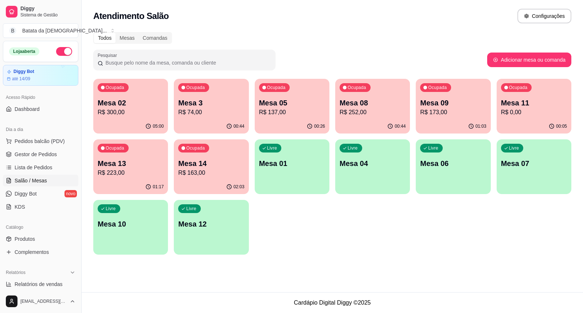
click at [219, 113] on p "R$ 74,00" at bounding box center [211, 112] width 66 height 9
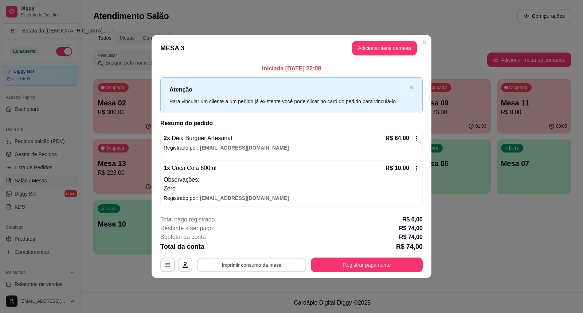
click at [286, 264] on button "Imprimir consumo da mesa" at bounding box center [251, 264] width 109 height 14
click at [392, 255] on div "**********" at bounding box center [291, 243] width 262 height 57
click at [394, 257] on button "Registrar pagamento" at bounding box center [367, 264] width 112 height 15
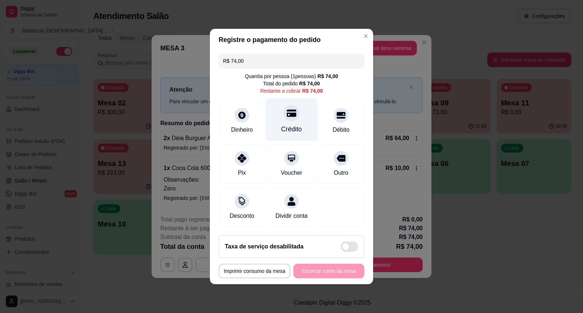
click at [291, 116] on div "Crédito" at bounding box center [291, 119] width 51 height 43
type input "R$ 0,00"
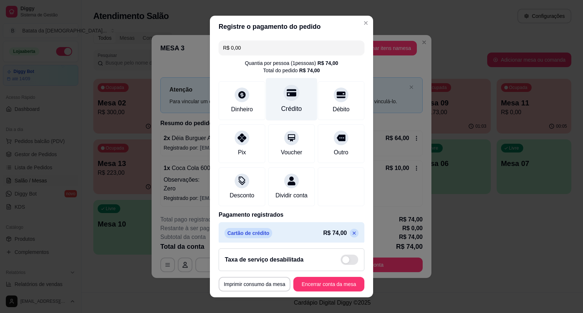
click at [287, 94] on icon at bounding box center [291, 92] width 9 height 7
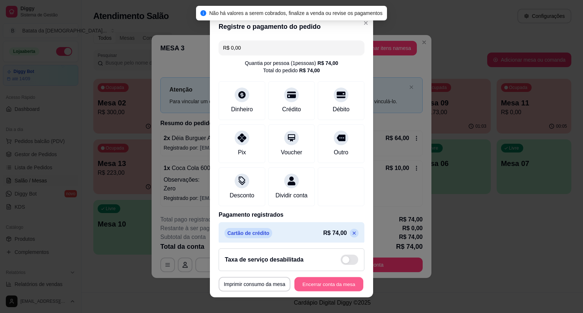
click at [337, 289] on button "Encerrar conta da mesa" at bounding box center [328, 284] width 69 height 14
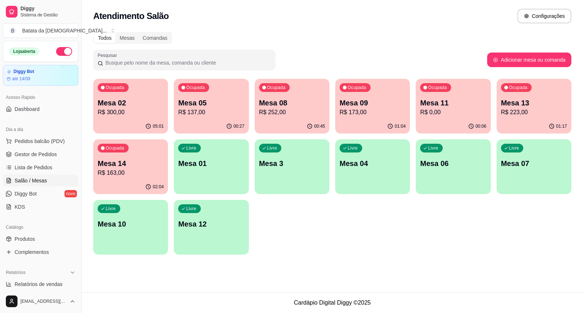
click at [367, 107] on div "Mesa 09 R$ 173,00" at bounding box center [373, 107] width 66 height 19
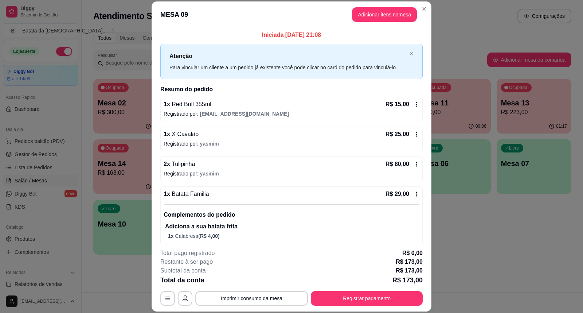
click at [403, 102] on div "R$ 15,00" at bounding box center [403, 104] width 34 height 9
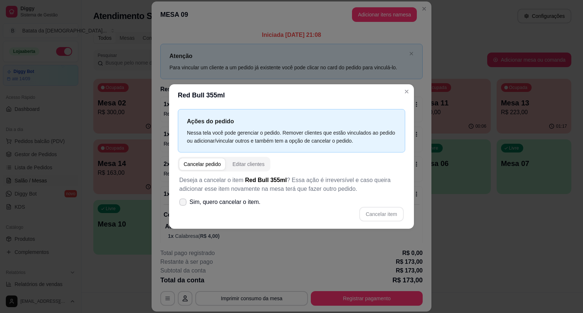
click at [205, 198] on span "Sim, quero cancelar o item." at bounding box center [224, 201] width 71 height 9
click at [184, 203] on input "Sim, quero cancelar o item." at bounding box center [181, 205] width 5 height 5
checkbox input "true"
click at [384, 216] on button "Cancelar item" at bounding box center [381, 214] width 44 height 15
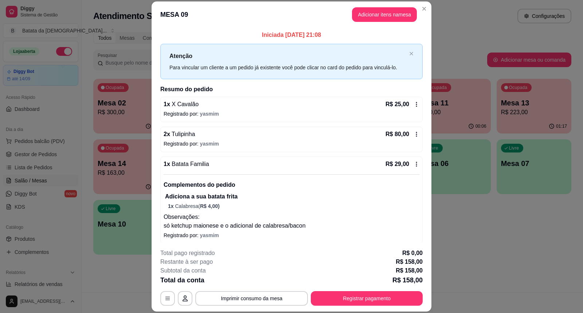
click at [414, 104] on icon at bounding box center [417, 104] width 6 height 6
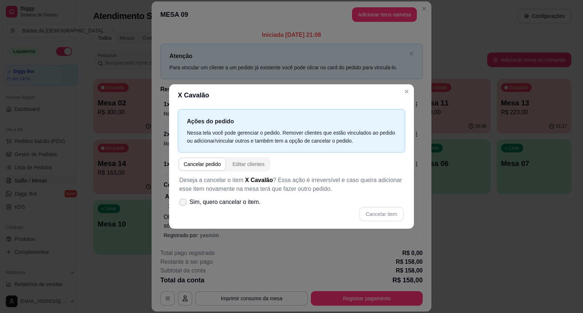
click at [183, 198] on label "Sim, quero cancelar o item." at bounding box center [219, 202] width 87 height 15
click at [183, 203] on input "Sim, quero cancelar o item." at bounding box center [181, 205] width 5 height 5
checkbox input "true"
click at [384, 210] on button "Cancelar item" at bounding box center [381, 214] width 43 height 14
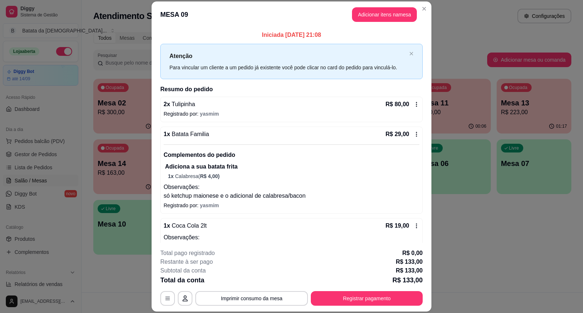
click at [403, 104] on div "R$ 80,00" at bounding box center [403, 104] width 34 height 9
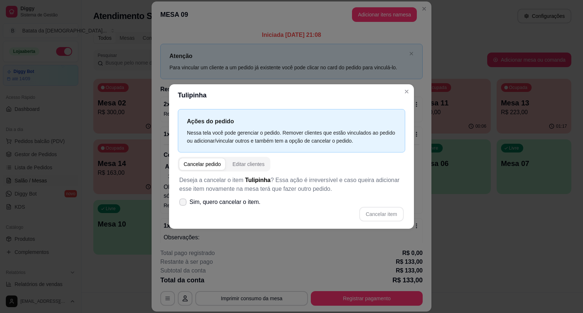
click at [178, 202] on label "Sim, quero cancelar o item." at bounding box center [219, 202] width 87 height 15
click at [179, 203] on input "Sim, quero cancelar o item." at bounding box center [181, 205] width 5 height 5
checkbox input "true"
click at [382, 214] on button "Cancelar item" at bounding box center [381, 214] width 44 height 15
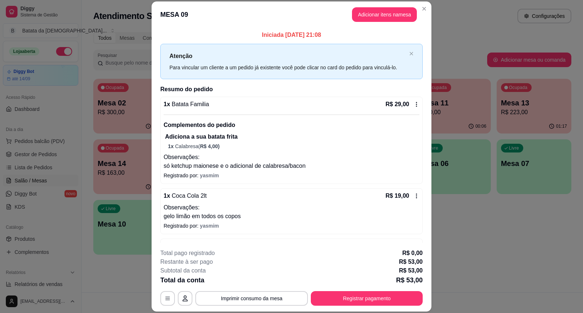
click at [414, 104] on icon at bounding box center [417, 104] width 6 height 6
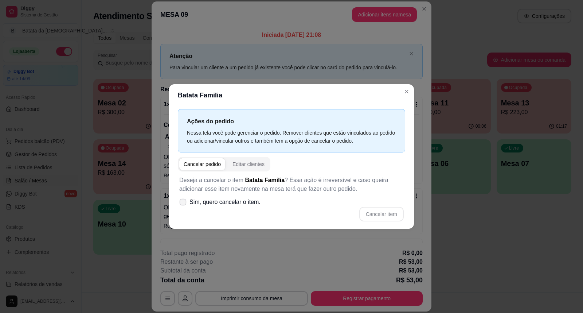
click at [219, 203] on span "Sim, quero cancelar o item." at bounding box center [224, 201] width 71 height 9
click at [184, 203] on input "Sim, quero cancelar o item." at bounding box center [181, 205] width 5 height 5
checkbox input "true"
click at [376, 213] on button "Cancelar item" at bounding box center [381, 214] width 43 height 14
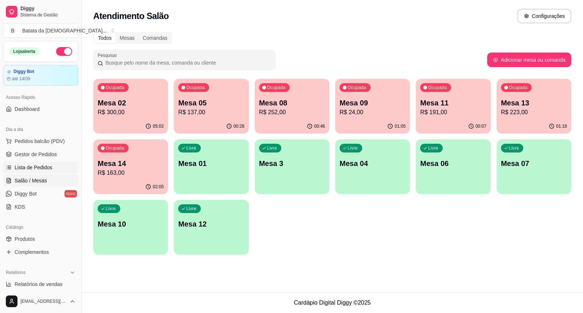
click at [54, 168] on link "Lista de Pedidos" at bounding box center [40, 167] width 75 height 12
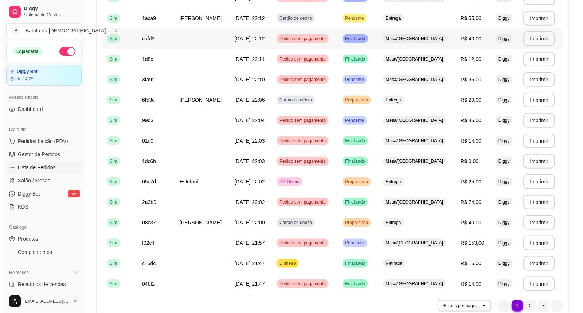
scroll to position [445, 0]
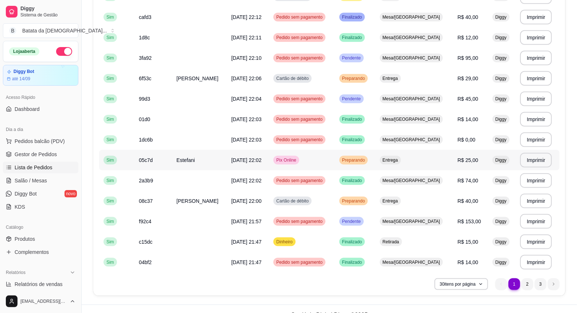
click at [322, 161] on td "Pix Online" at bounding box center [302, 160] width 66 height 20
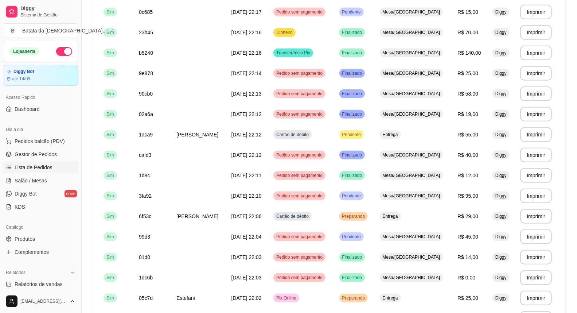
scroll to position [457, 0]
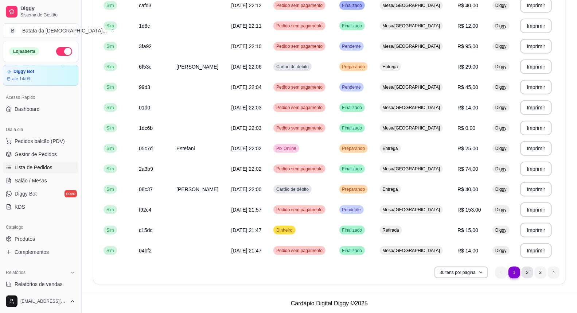
click at [525, 266] on li "2" at bounding box center [527, 272] width 12 height 12
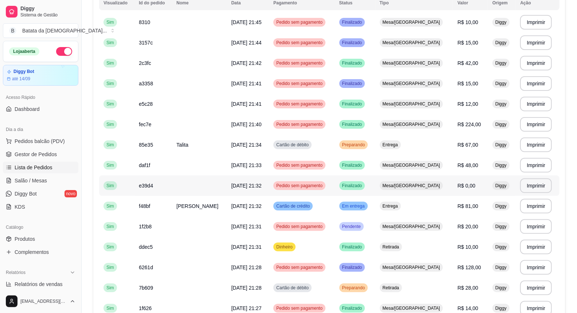
scroll to position [93, 0]
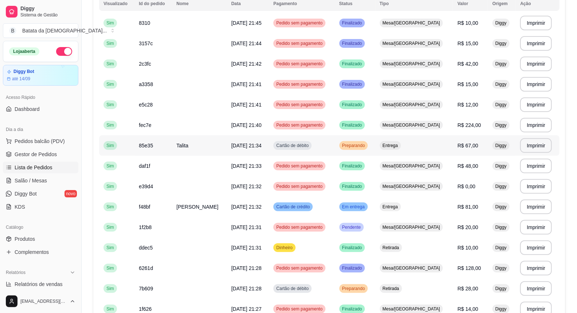
click at [269, 149] on td "[DATE] 21:34" at bounding box center [248, 145] width 42 height 20
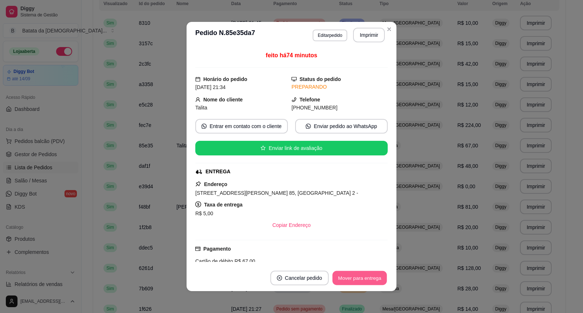
click at [363, 273] on button "Mover para entrega" at bounding box center [359, 278] width 55 height 14
click at [367, 279] on button "Mover para finalizado" at bounding box center [357, 277] width 60 height 15
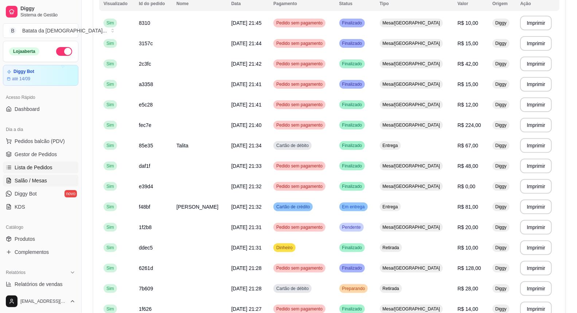
click at [35, 179] on span "Salão / Mesas" at bounding box center [31, 180] width 32 height 7
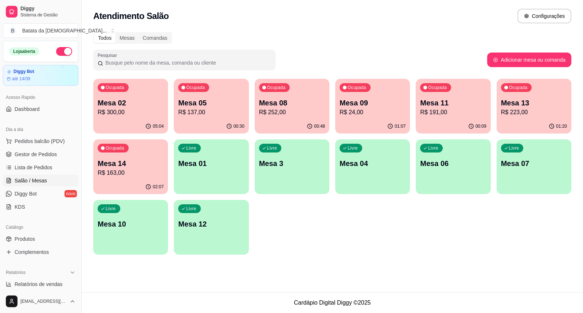
click at [374, 106] on p "Mesa 09" at bounding box center [373, 103] width 66 height 10
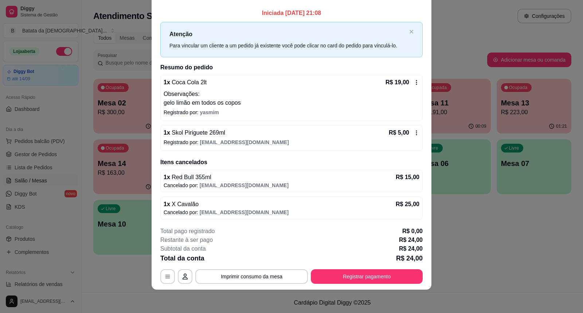
click at [414, 82] on icon at bounding box center [417, 82] width 6 height 6
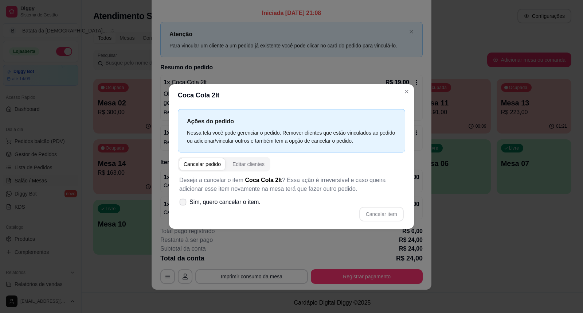
click at [208, 201] on span "Sim, quero cancelar o item." at bounding box center [224, 201] width 71 height 9
click at [184, 203] on input "Sim, quero cancelar o item." at bounding box center [181, 205] width 5 height 5
checkbox input "true"
click at [387, 209] on button "Cancelar item" at bounding box center [381, 214] width 43 height 14
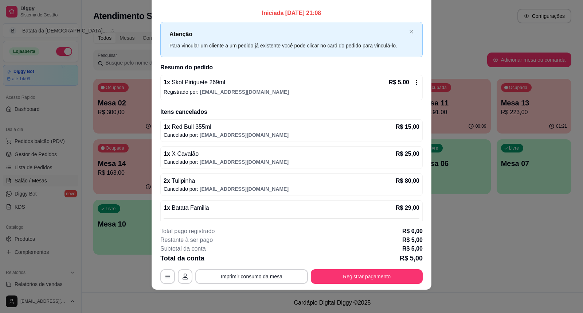
click at [407, 75] on div "1 x Skol Piriguete 269ml R$ 5,00 Registrado por: deianatur0701@gmail.com" at bounding box center [291, 88] width 262 height 26
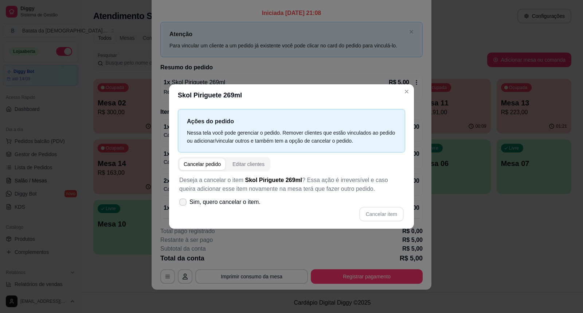
click at [242, 207] on label "Sim, quero cancelar o item." at bounding box center [219, 202] width 87 height 15
click at [184, 207] on input "Sim, quero cancelar o item." at bounding box center [181, 205] width 5 height 5
checkbox input "true"
click at [389, 210] on button "Cancelar item" at bounding box center [381, 214] width 44 height 15
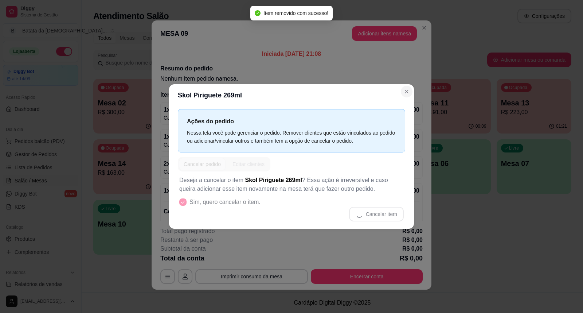
scroll to position [1, 0]
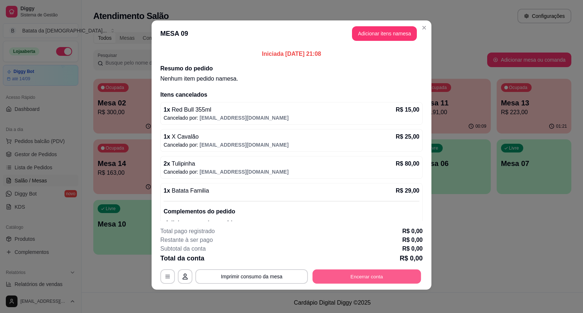
click at [383, 274] on button "Encerrar conta" at bounding box center [367, 276] width 109 height 14
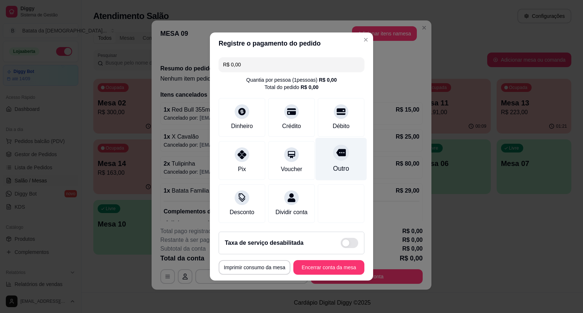
click at [338, 154] on div at bounding box center [341, 152] width 16 height 16
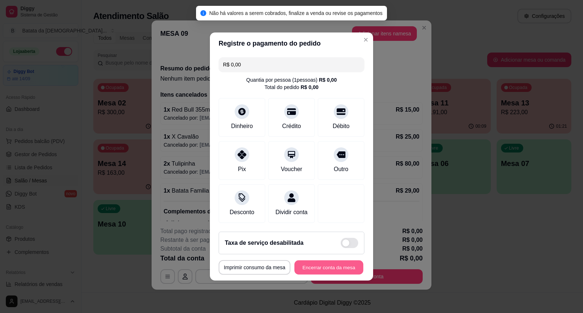
click at [322, 274] on button "Encerrar conta da mesa" at bounding box center [328, 267] width 69 height 14
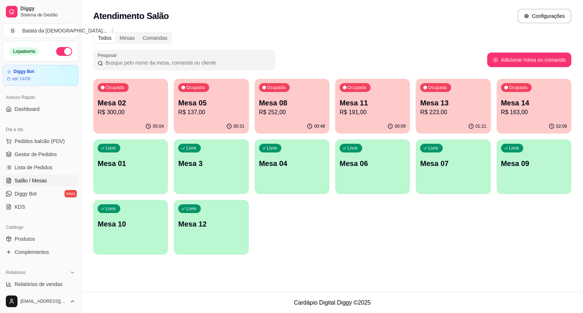
click at [439, 105] on p "Mesa 13" at bounding box center [453, 103] width 66 height 10
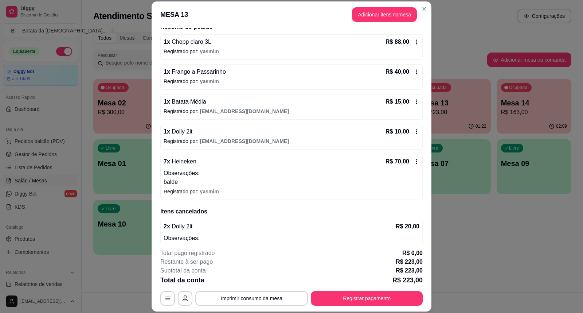
scroll to position [85, 0]
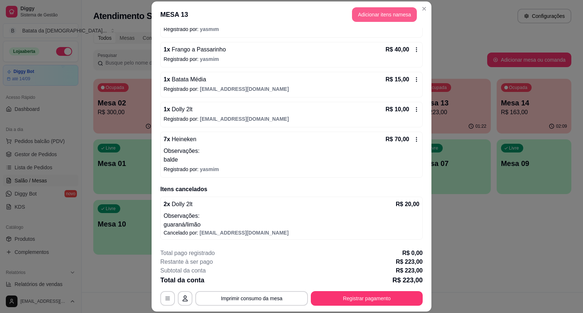
click at [401, 9] on button "Adicionar itens na mesa" at bounding box center [384, 14] width 65 height 15
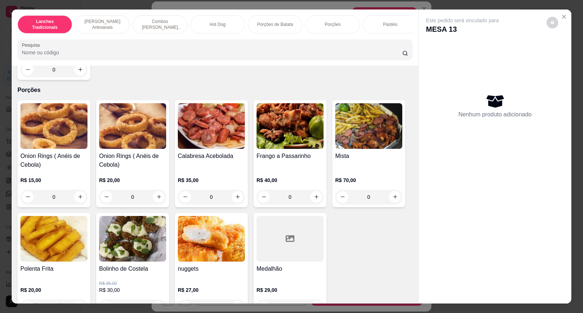
scroll to position [1012, 0]
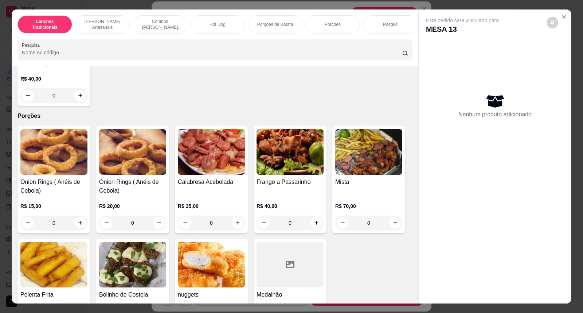
click at [348, 170] on img at bounding box center [368, 152] width 67 height 46
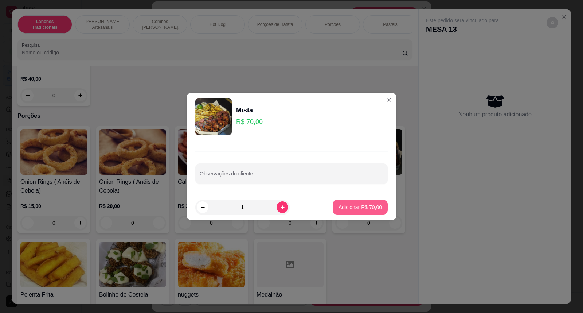
click at [359, 205] on p "Adicionar R$ 70,00" at bounding box center [360, 206] width 43 height 7
type input "1"
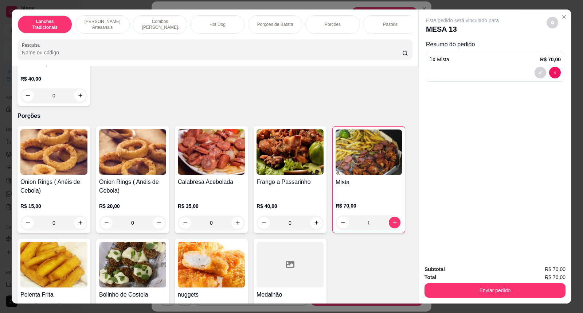
click at [497, 283] on div "Enviar pedido" at bounding box center [494, 289] width 141 height 16
click at [497, 284] on button "Enviar pedido" at bounding box center [494, 290] width 141 height 15
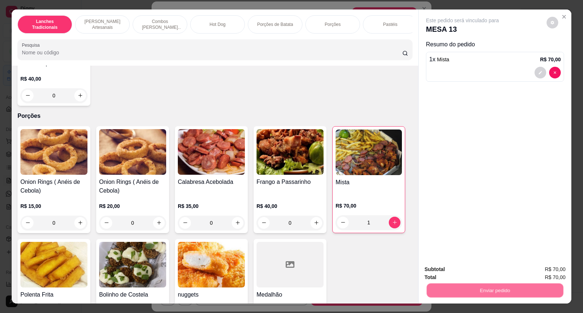
click at [463, 272] on button "Não registrar e enviar pedido" at bounding box center [471, 273] width 76 height 14
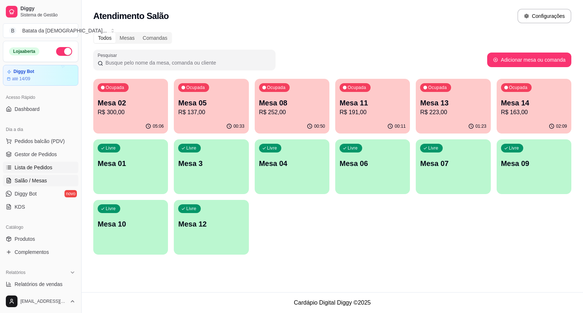
click at [42, 166] on span "Lista de Pedidos" at bounding box center [34, 167] width 38 height 7
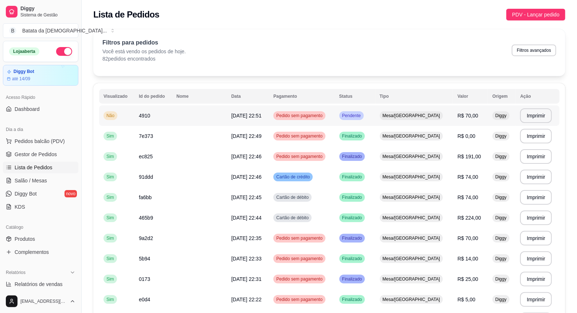
click at [354, 113] on span "Pendente" at bounding box center [351, 116] width 21 height 6
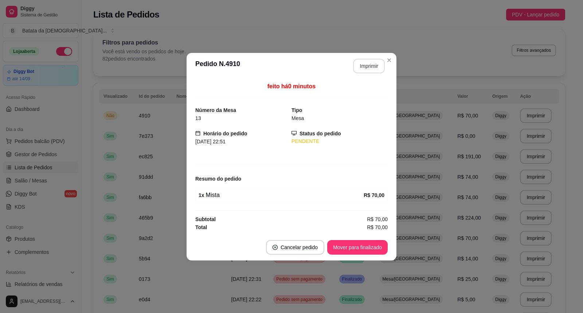
click at [378, 67] on button "Imprimir" at bounding box center [369, 66] width 32 height 15
click at [349, 243] on button "Mover para finalizado" at bounding box center [357, 247] width 60 height 15
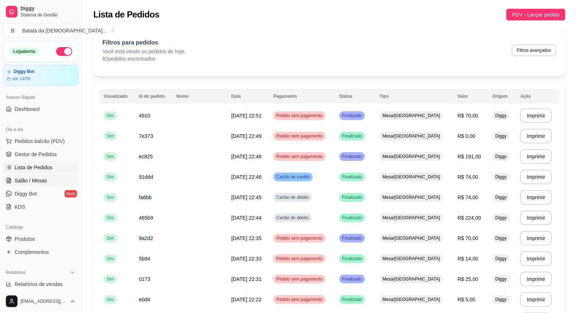
click at [37, 176] on link "Salão / Mesas" at bounding box center [40, 181] width 75 height 12
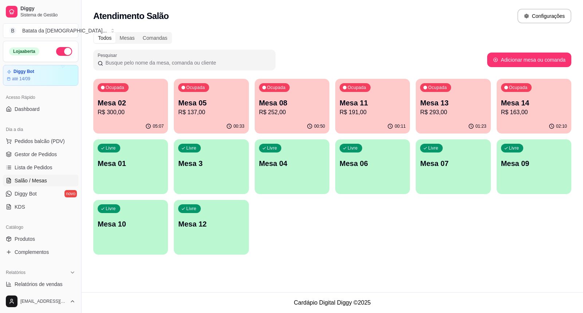
click at [140, 104] on p "Mesa 02" at bounding box center [131, 103] width 66 height 10
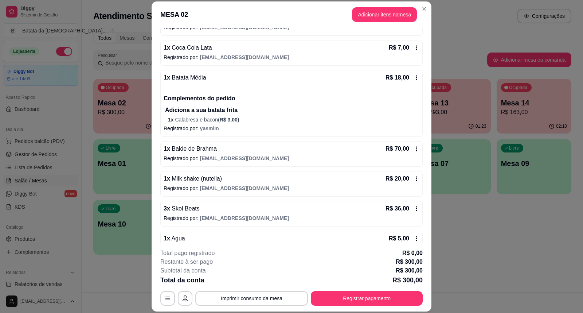
scroll to position [202, 0]
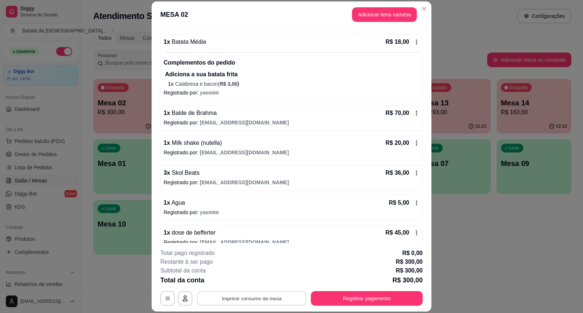
click at [261, 302] on button "Imprimir consumo da mesa" at bounding box center [251, 298] width 109 height 14
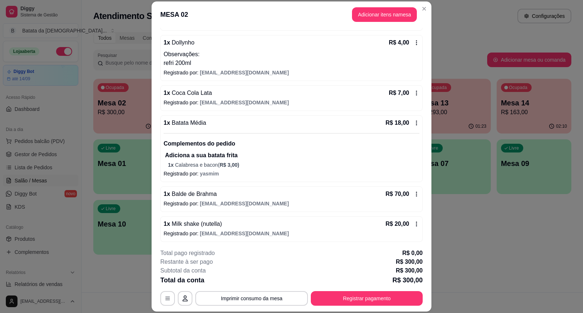
scroll to position [162, 0]
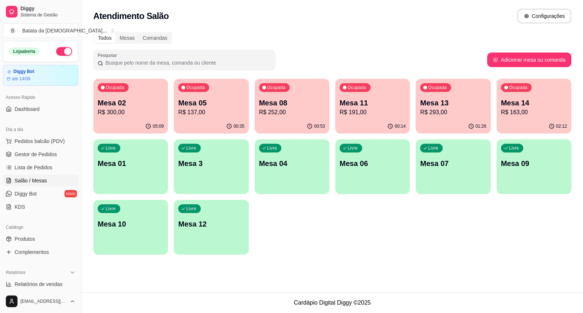
click at [381, 103] on p "Mesa 11" at bounding box center [373, 103] width 66 height 10
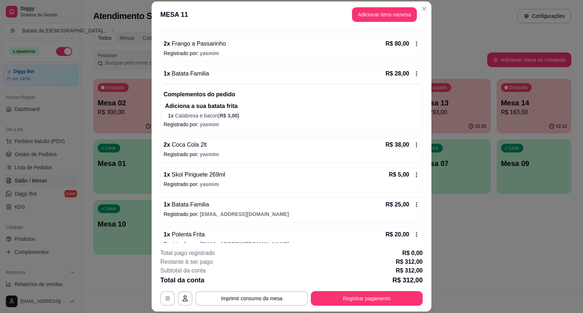
scroll to position [121, 0]
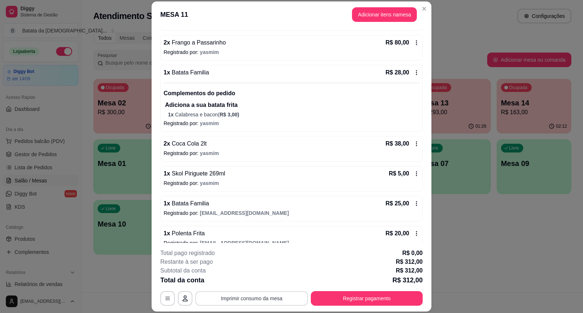
click at [281, 297] on button "Imprimir consumo da mesa" at bounding box center [251, 298] width 113 height 15
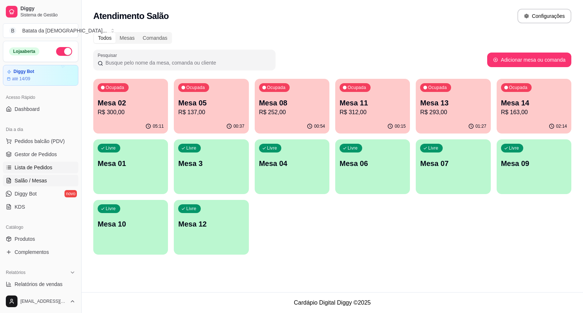
click at [39, 170] on span "Lista de Pedidos" at bounding box center [34, 167] width 38 height 7
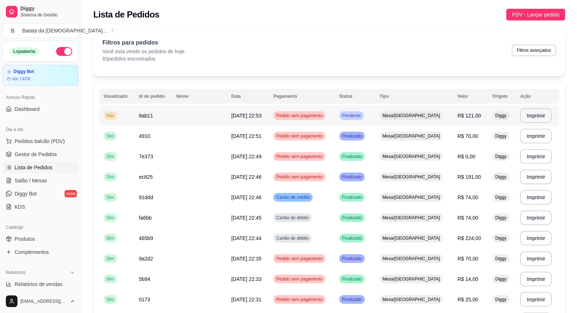
click at [324, 114] on span "Pedido sem pagamento" at bounding box center [299, 116] width 49 height 6
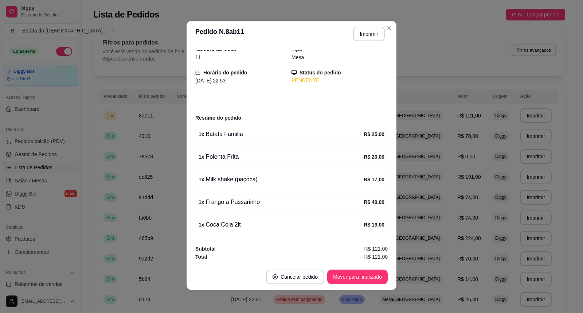
scroll to position [1, 0]
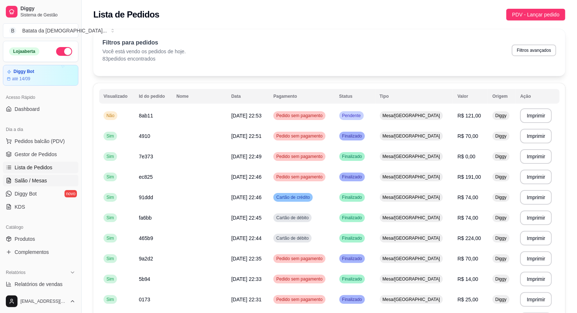
click at [16, 175] on link "Salão / Mesas" at bounding box center [40, 181] width 75 height 12
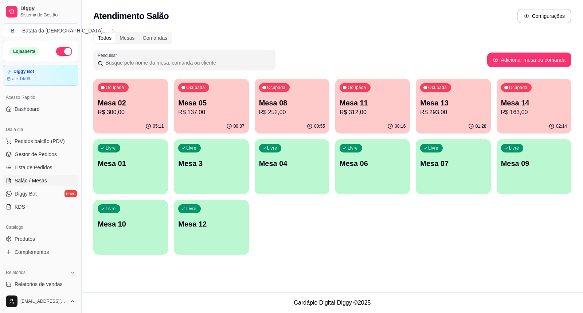
click at [121, 84] on div "Ocupada" at bounding box center [113, 87] width 31 height 9
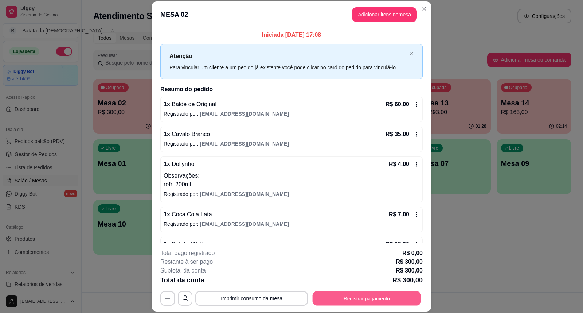
click at [363, 295] on button "Registrar pagamento" at bounding box center [367, 298] width 109 height 14
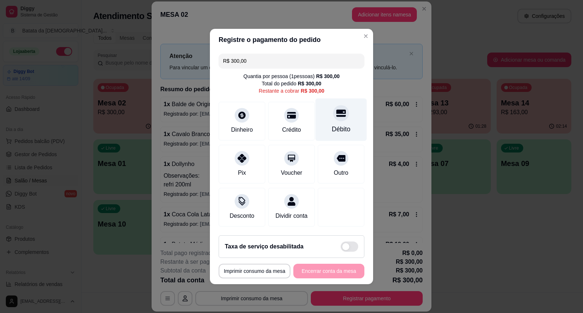
click at [335, 124] on div "Débito" at bounding box center [341, 128] width 19 height 9
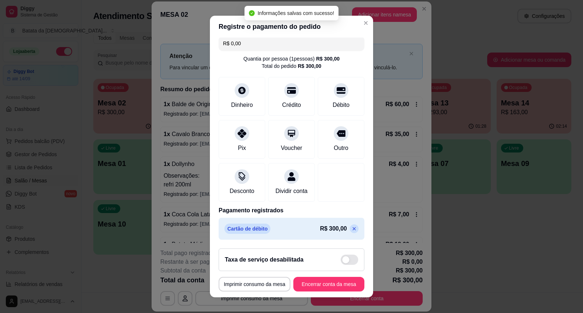
scroll to position [13, 0]
click at [351, 226] on icon at bounding box center [354, 229] width 6 height 6
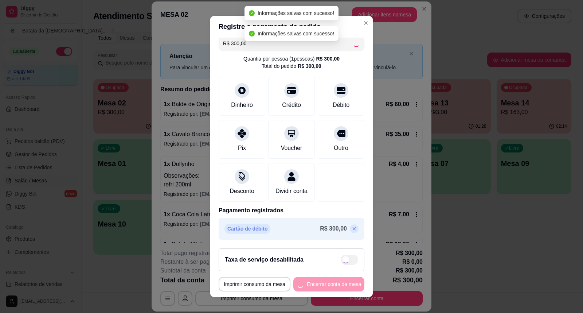
scroll to position [0, 0]
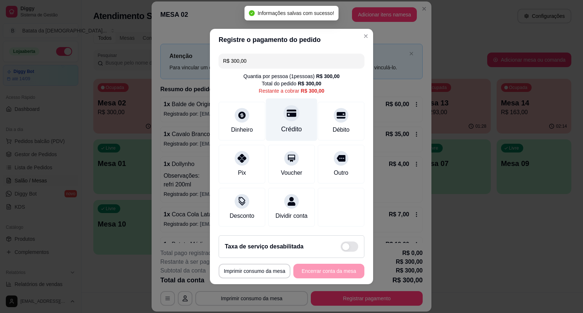
click at [294, 114] on div "Crédito" at bounding box center [291, 119] width 51 height 43
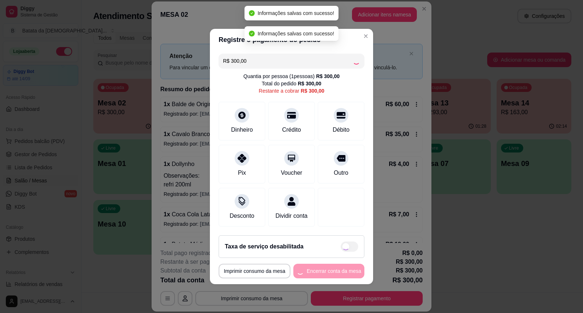
type input "R$ 0,00"
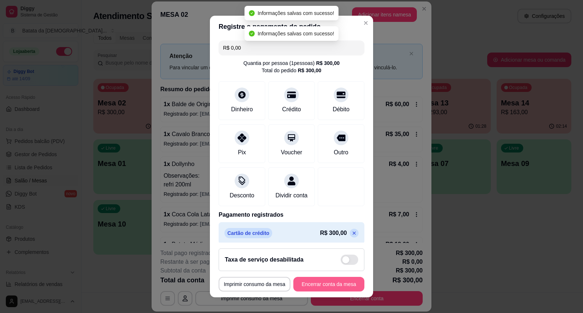
click at [328, 282] on button "Encerrar conta da mesa" at bounding box center [328, 284] width 71 height 15
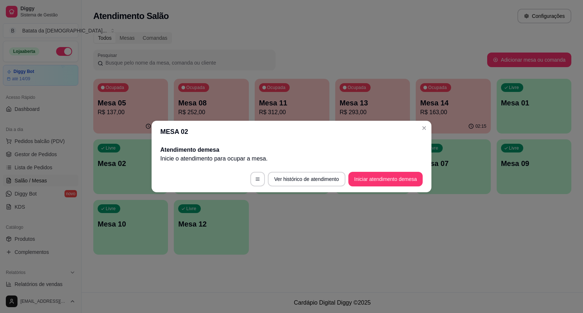
click at [426, 122] on header "MESA 02" at bounding box center [292, 132] width 280 height 22
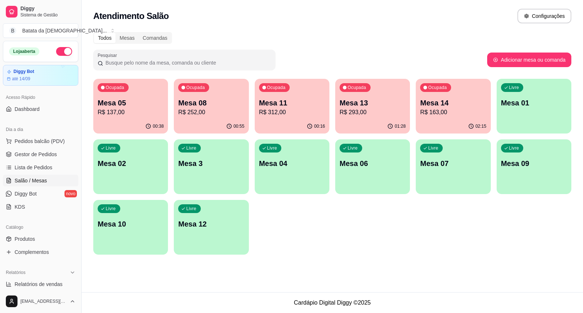
click at [137, 161] on p "Mesa 02" at bounding box center [131, 163] width 66 height 10
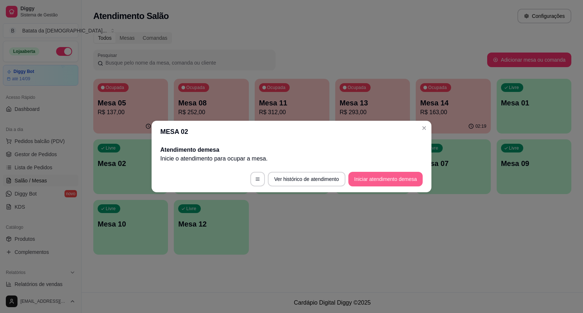
click at [396, 180] on button "Iniciar atendimento de mesa" at bounding box center [385, 179] width 74 height 15
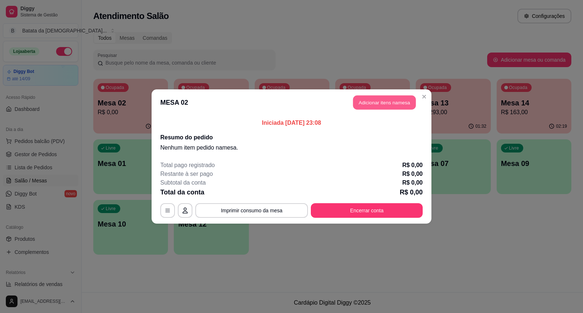
click at [388, 101] on button "Adicionar itens na mesa" at bounding box center [384, 102] width 63 height 14
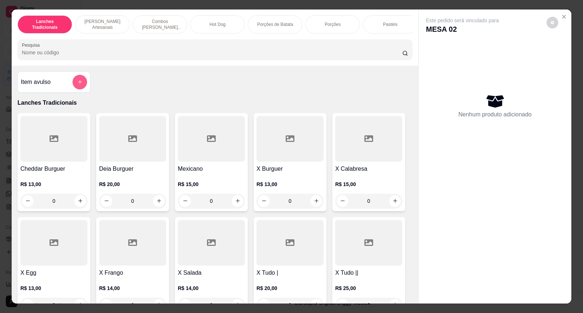
click at [82, 89] on button "add-separate-item" at bounding box center [80, 82] width 15 height 15
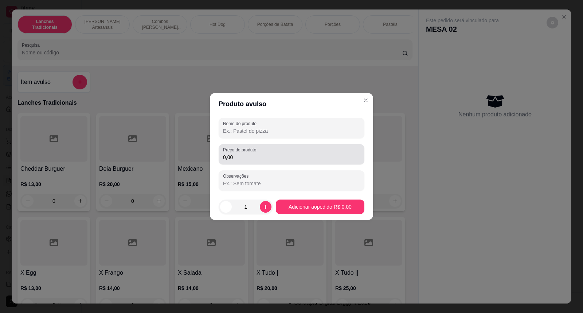
click at [253, 159] on input "0,00" at bounding box center [291, 156] width 137 height 7
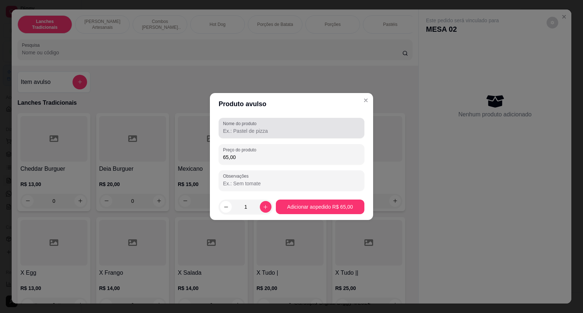
type input "65,00"
click at [284, 128] on input "Nome do produto" at bounding box center [291, 130] width 137 height 7
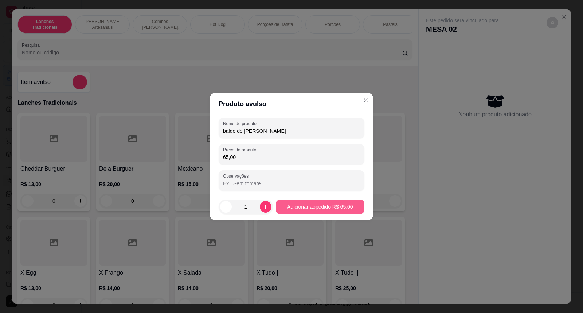
type input "balde de brahma"
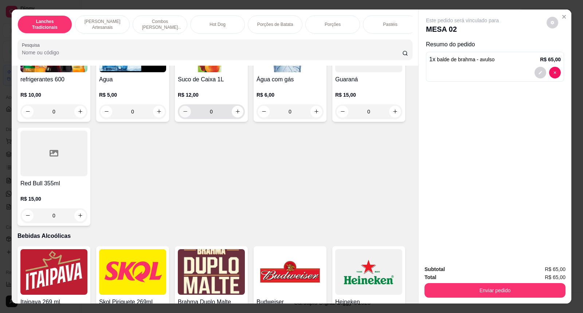
scroll to position [1903, 0]
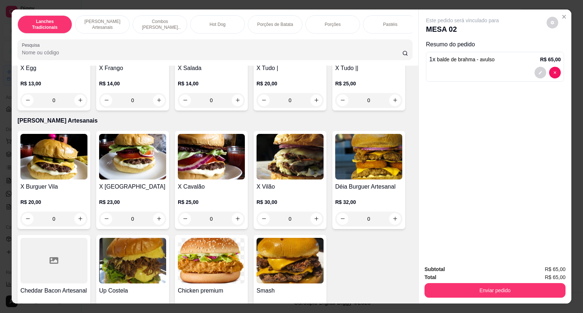
scroll to position [202, 0]
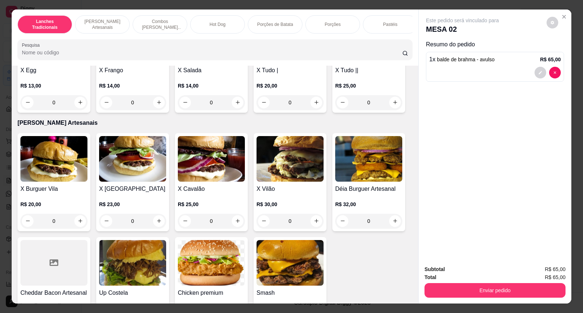
click at [289, 171] on img at bounding box center [290, 159] width 67 height 46
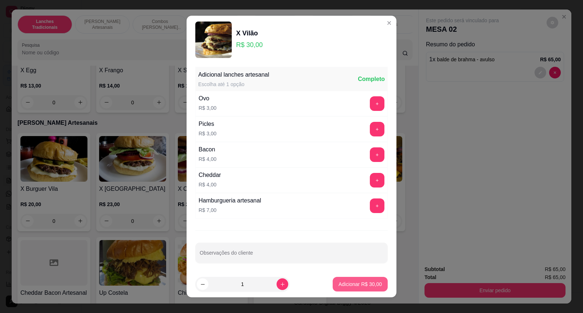
click at [363, 277] on button "Adicionar R$ 30,00" at bounding box center [360, 284] width 55 height 15
type input "1"
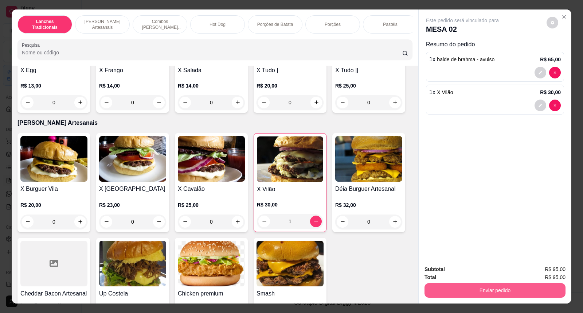
click at [500, 288] on button "Enviar pedido" at bounding box center [494, 290] width 141 height 15
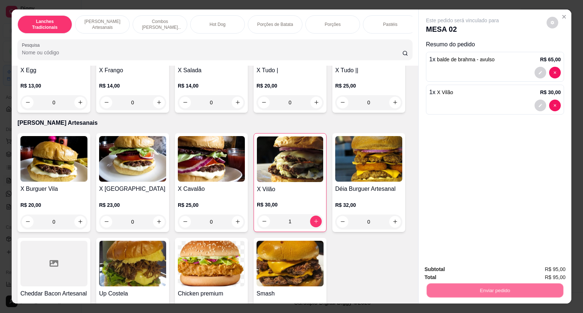
click at [485, 269] on button "Não registrar e enviar pedido" at bounding box center [471, 273] width 76 height 14
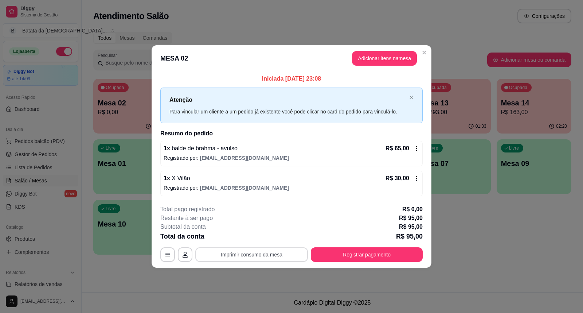
click at [262, 251] on button "Imprimir consumo da mesa" at bounding box center [251, 254] width 113 height 15
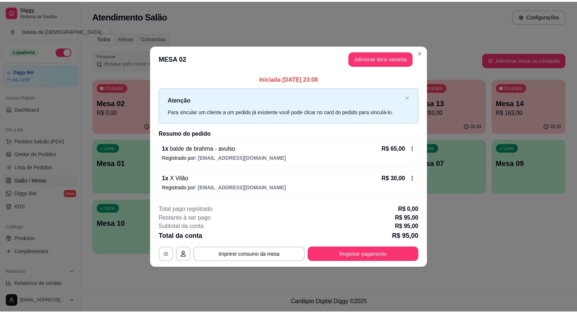
scroll to position [0, 0]
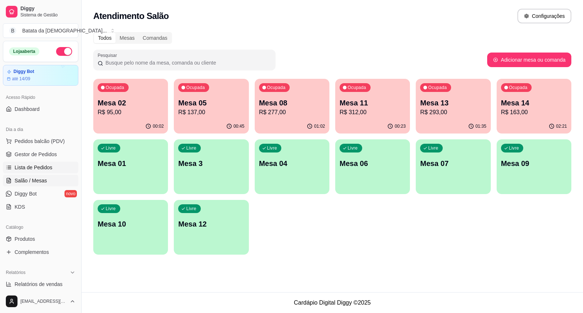
click at [39, 167] on span "Lista de Pedidos" at bounding box center [34, 167] width 38 height 7
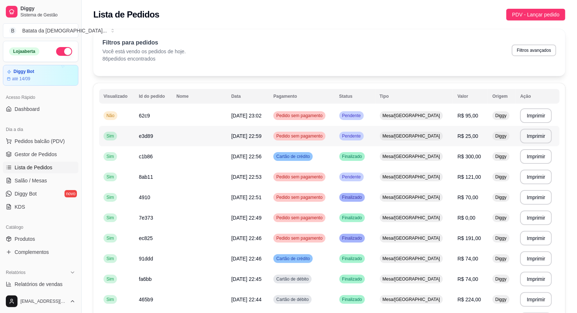
click at [416, 132] on div "Mesa/[GEOGRAPHIC_DATA]" at bounding box center [411, 136] width 63 height 9
click at [392, 138] on td "Mesa/[GEOGRAPHIC_DATA]" at bounding box center [414, 136] width 78 height 20
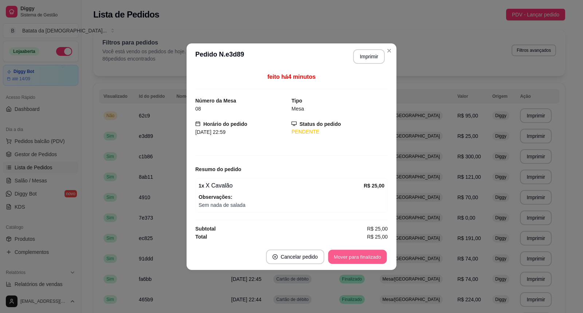
click at [352, 253] on button "Mover para finalizado" at bounding box center [357, 256] width 59 height 14
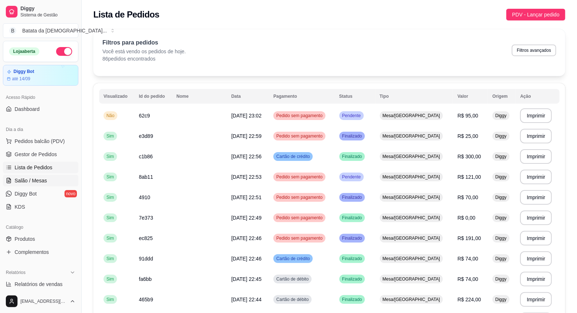
click at [39, 181] on span "Salão / Mesas" at bounding box center [31, 180] width 32 height 7
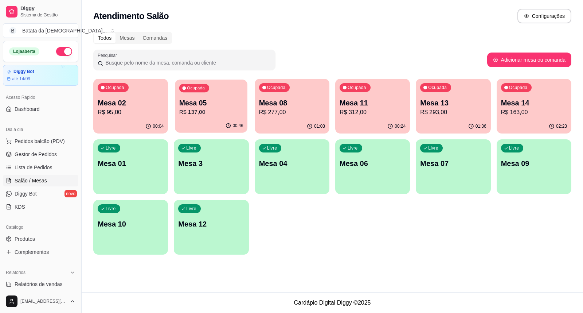
click at [217, 119] on button "Ocupada Mesa 05 R$ 137,00 00:46" at bounding box center [211, 105] width 73 height 53
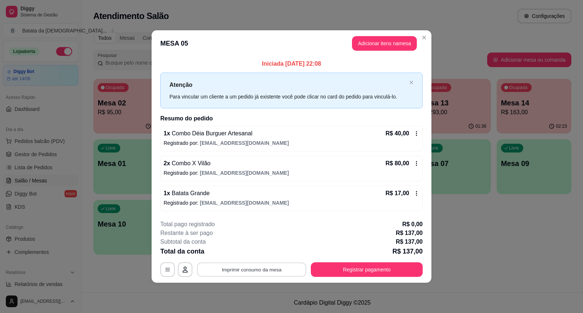
click at [252, 263] on button "Imprimir consumo da mesa" at bounding box center [251, 269] width 109 height 14
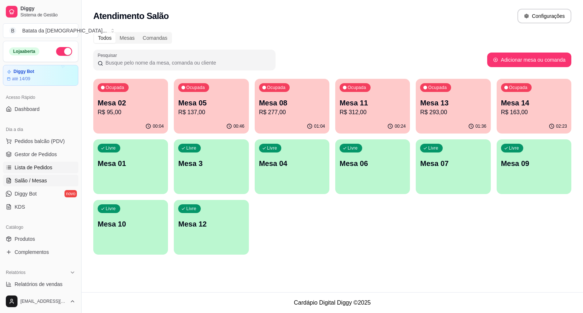
click at [54, 168] on link "Lista de Pedidos" at bounding box center [40, 167] width 75 height 12
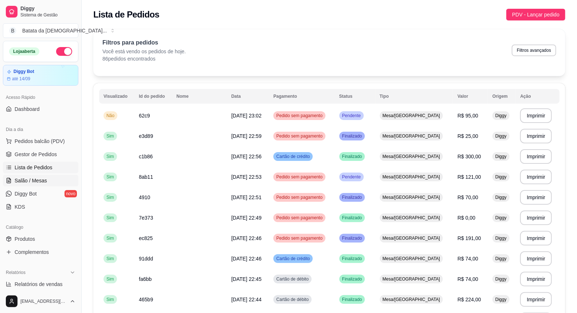
drag, startPoint x: 24, startPoint y: 183, endPoint x: 43, endPoint y: 171, distance: 22.9
click at [23, 183] on span "Salão / Mesas" at bounding box center [31, 180] width 32 height 7
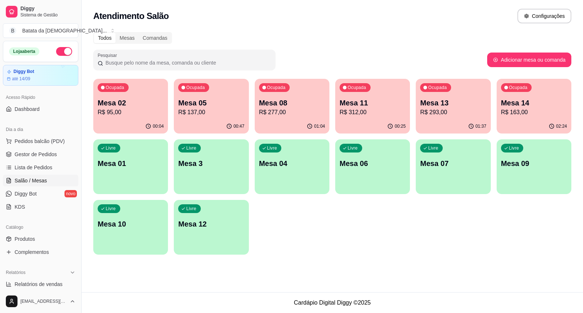
click at [209, 118] on div "Ocupada Mesa 05 R$ 137,00" at bounding box center [211, 99] width 75 height 40
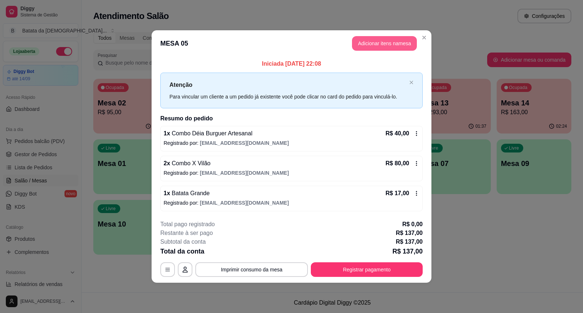
click at [383, 38] on button "Adicionar itens na mesa" at bounding box center [384, 43] width 65 height 15
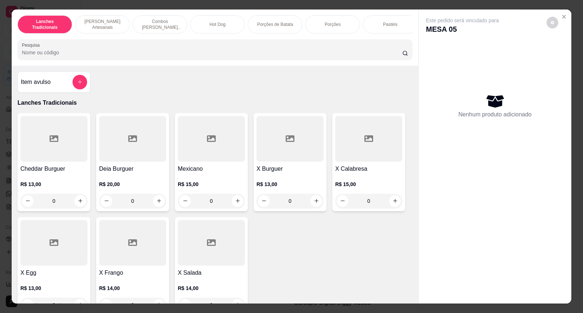
scroll to position [121, 0]
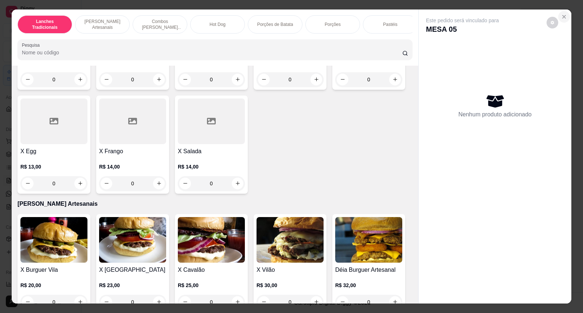
click at [558, 19] on button "Close" at bounding box center [564, 17] width 12 height 12
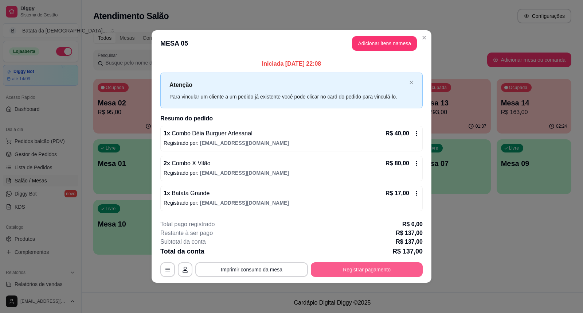
click at [382, 267] on button "Registrar pagamento" at bounding box center [367, 269] width 112 height 15
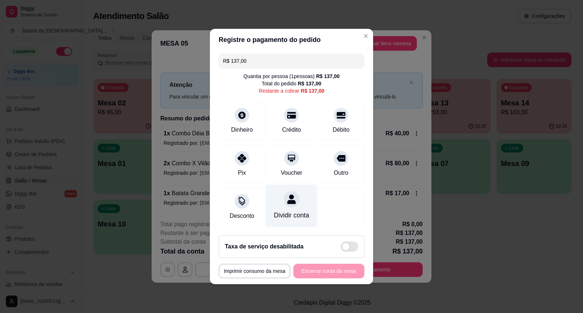
click at [294, 190] on div "Dividir conta" at bounding box center [291, 205] width 51 height 43
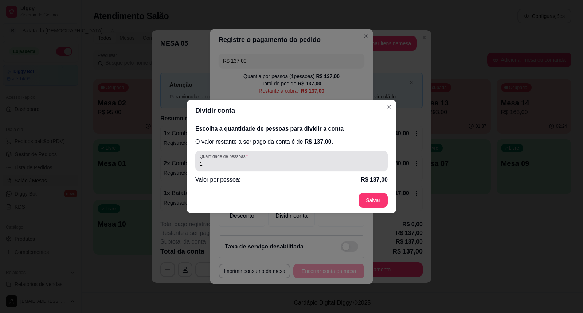
click at [300, 156] on div "1" at bounding box center [292, 160] width 184 height 15
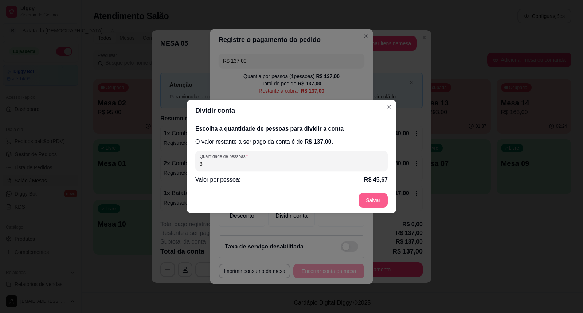
type input "3"
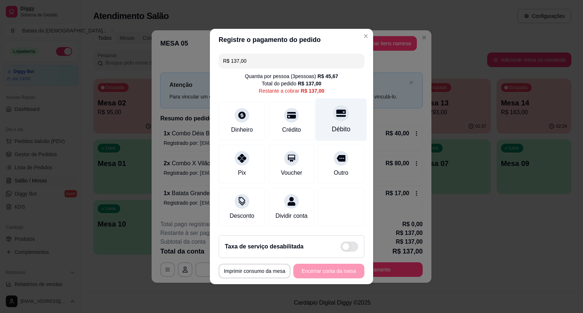
click at [341, 124] on div "Débito" at bounding box center [341, 128] width 19 height 9
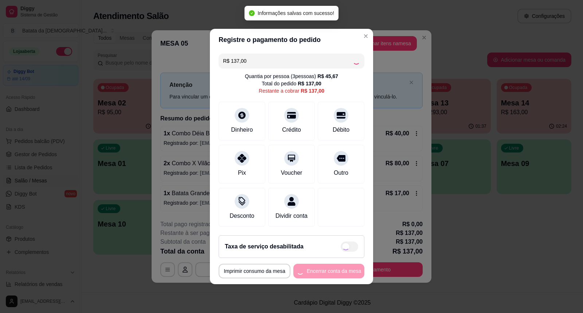
type input "R$ 0,00"
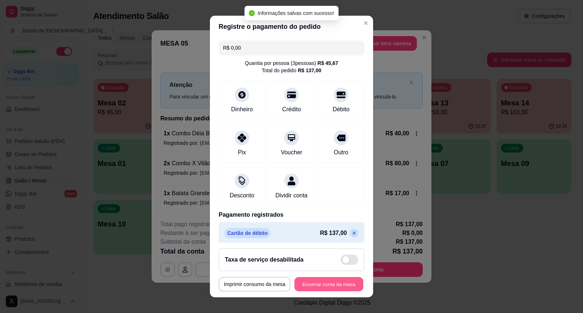
click at [345, 289] on button "Encerrar conta da mesa" at bounding box center [328, 284] width 69 height 14
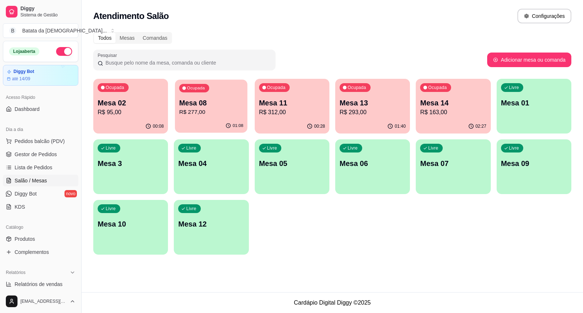
click at [231, 122] on div "01:08" at bounding box center [211, 126] width 73 height 14
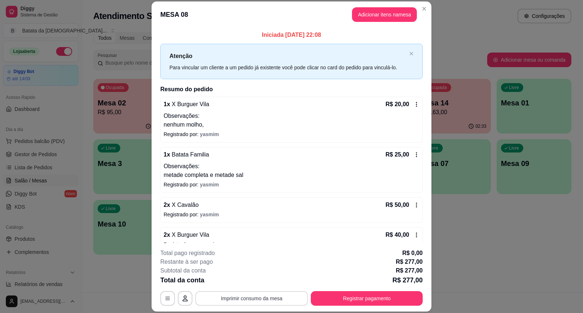
click at [267, 296] on button "Imprimir consumo da mesa" at bounding box center [251, 298] width 113 height 15
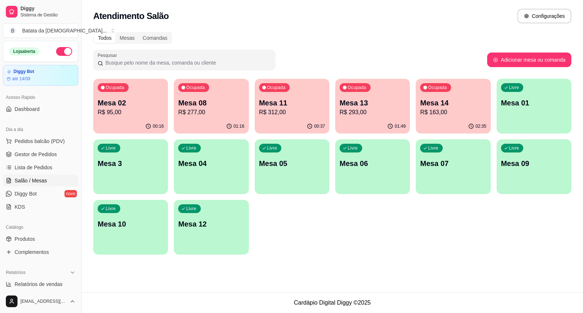
click at [474, 103] on p "Mesa 14" at bounding box center [453, 103] width 66 height 10
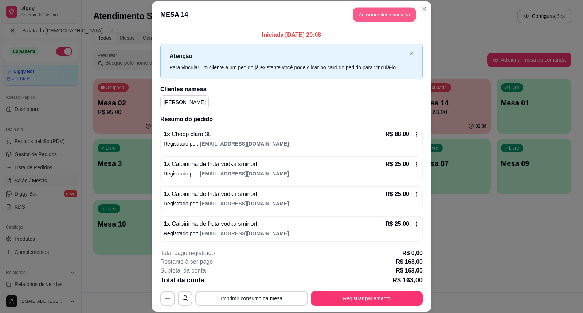
click at [376, 15] on button "Adicionar itens na mesa" at bounding box center [384, 15] width 63 height 14
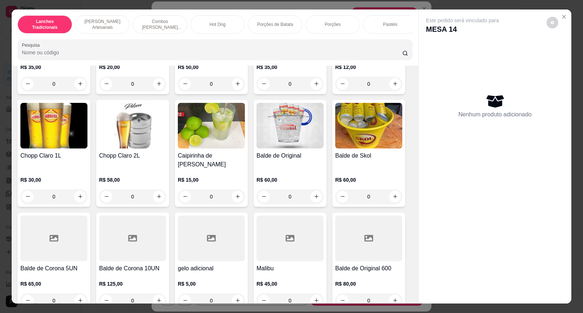
scroll to position [2753, 0]
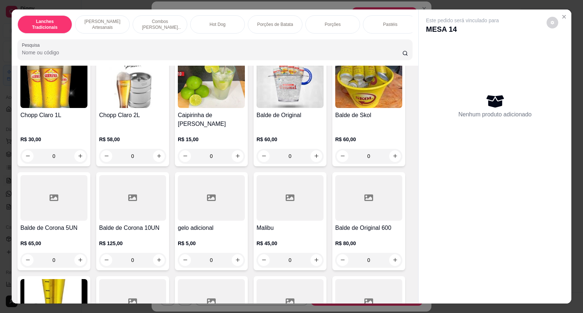
click at [128, 96] on img at bounding box center [132, 85] width 67 height 46
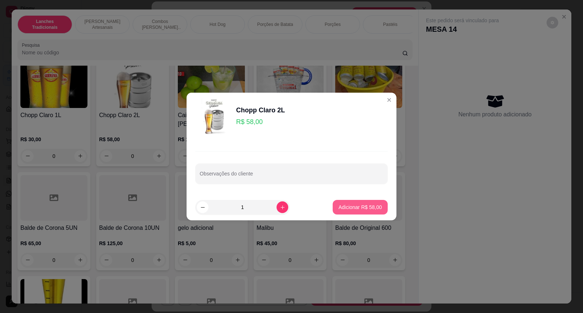
click at [359, 205] on p "Adicionar R$ 58,00" at bounding box center [360, 206] width 43 height 7
type input "1"
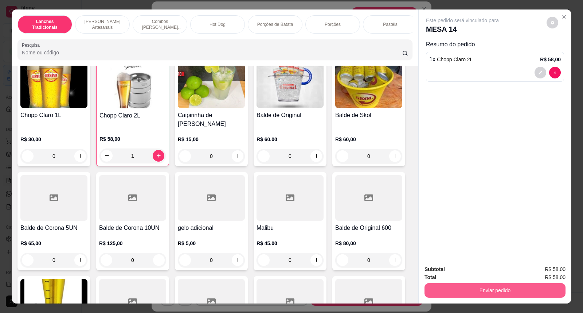
click at [515, 283] on button "Enviar pedido" at bounding box center [494, 290] width 141 height 15
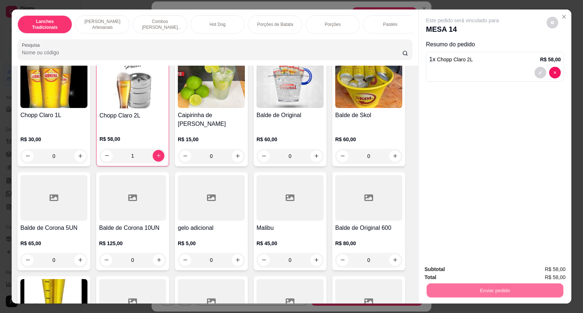
click at [446, 271] on button "Não registrar e enviar pedido" at bounding box center [471, 272] width 74 height 13
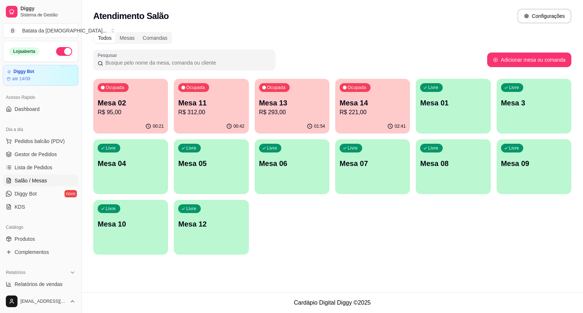
click at [204, 93] on div "Ocupada Mesa 11 R$ 312,00" at bounding box center [211, 99] width 75 height 40
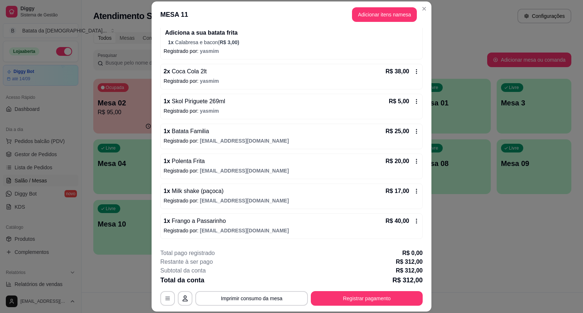
scroll to position [223, 0]
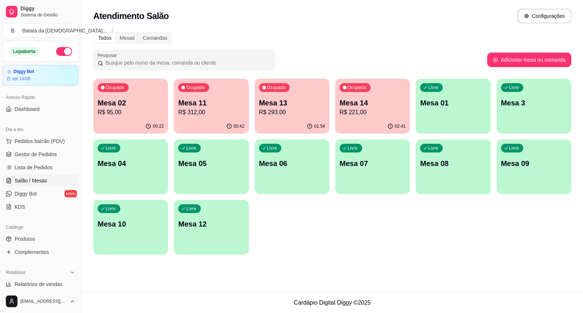
click at [270, 106] on p "Mesa 13" at bounding box center [292, 103] width 66 height 10
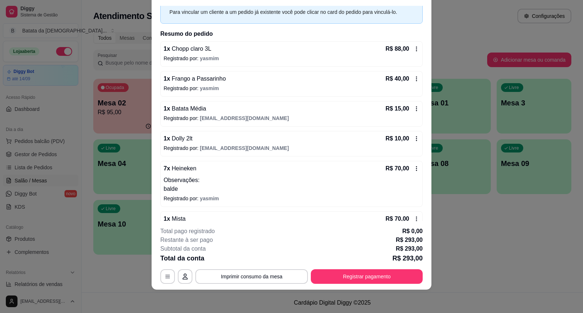
scroll to position [0, 0]
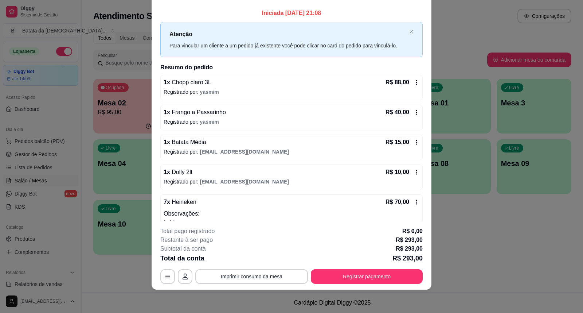
click at [414, 82] on icon at bounding box center [417, 82] width 6 height 6
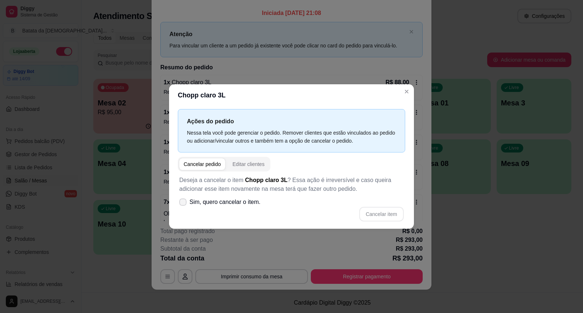
click at [251, 200] on span "Sim, quero cancelar o item." at bounding box center [224, 201] width 71 height 9
click at [184, 203] on input "Sim, quero cancelar o item." at bounding box center [181, 205] width 5 height 5
checkbox input "true"
click at [387, 212] on button "Cancelar item" at bounding box center [381, 214] width 43 height 14
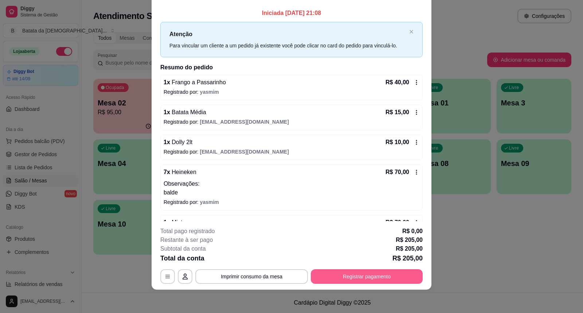
click at [372, 282] on button "Registrar pagamento" at bounding box center [367, 276] width 112 height 15
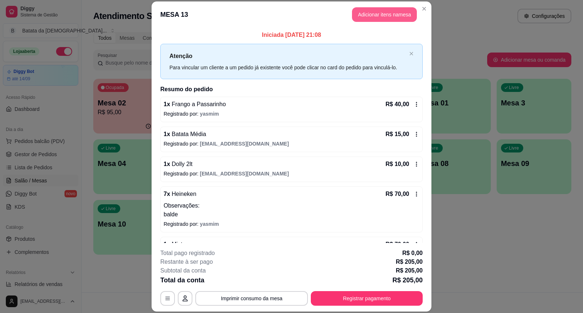
click at [398, 13] on button "Adicionar itens na mesa" at bounding box center [384, 14] width 65 height 15
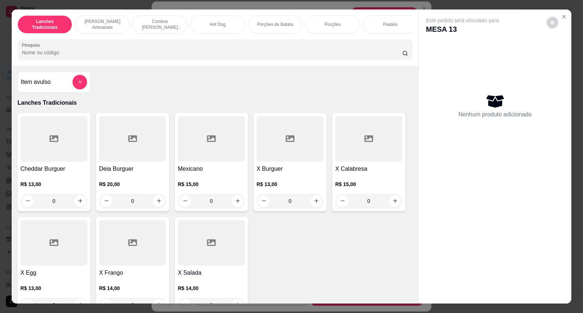
click at [73, 87] on button "add-separate-item" at bounding box center [80, 82] width 15 height 15
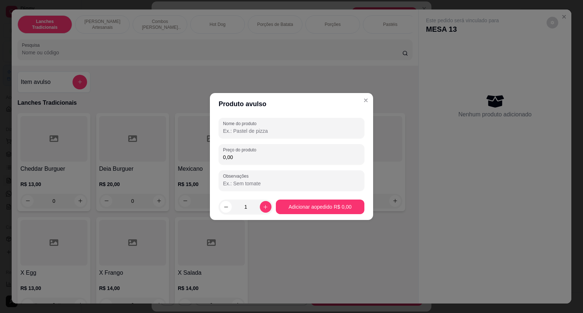
click at [298, 156] on input "0,00" at bounding box center [291, 156] width 137 height 7
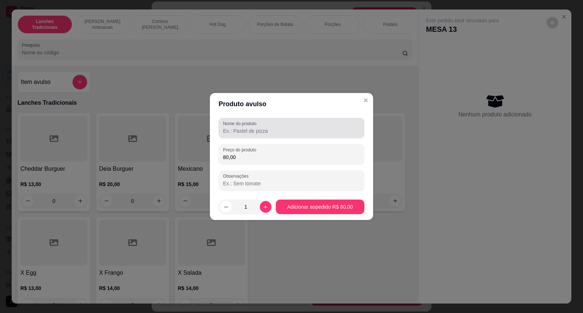
type input "80,00"
click at [295, 124] on div at bounding box center [291, 128] width 137 height 15
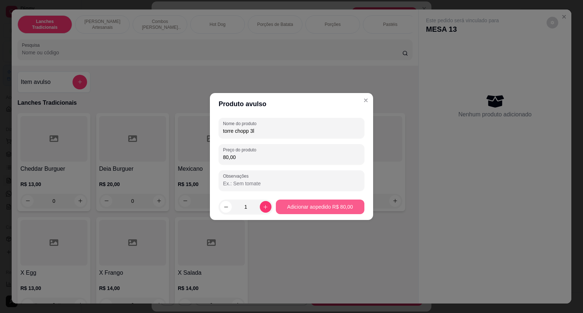
type input "torre chopp 3l"
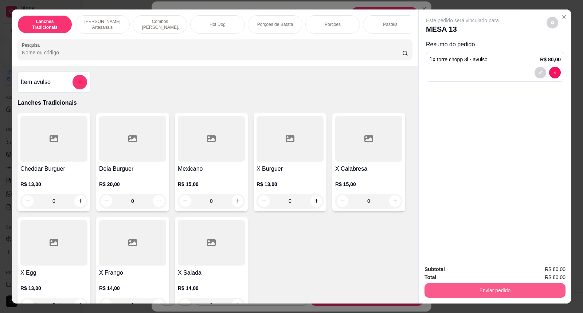
click at [474, 296] on button "Enviar pedido" at bounding box center [494, 290] width 141 height 15
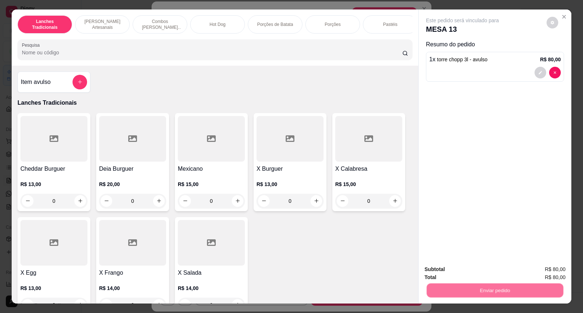
click at [454, 272] on button "Não registrar e enviar pedido" at bounding box center [471, 273] width 76 height 14
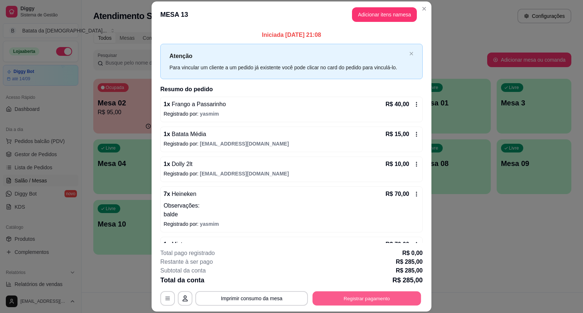
click at [393, 293] on button "Registrar pagamento" at bounding box center [367, 298] width 109 height 14
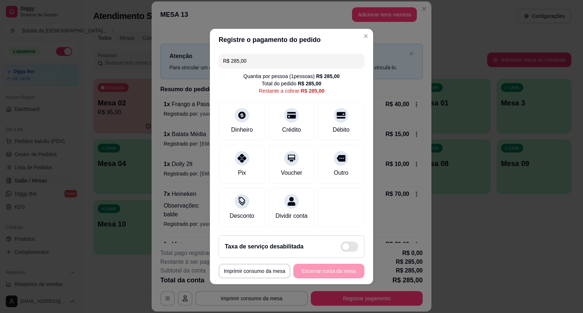
drag, startPoint x: 257, startPoint y: 56, endPoint x: 207, endPoint y: 52, distance: 49.7
click at [207, 54] on div "**********" at bounding box center [291, 156] width 583 height 313
click at [240, 159] on div at bounding box center [242, 156] width 16 height 16
type input "R$ 225,00"
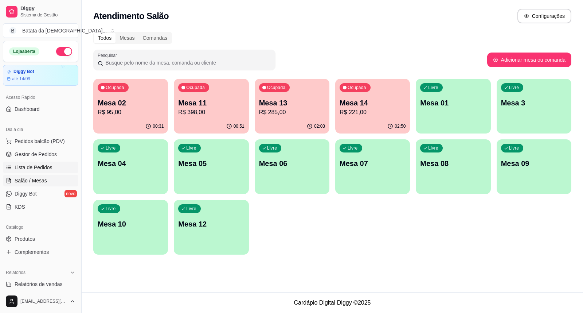
click at [30, 164] on span "Lista de Pedidos" at bounding box center [34, 167] width 38 height 7
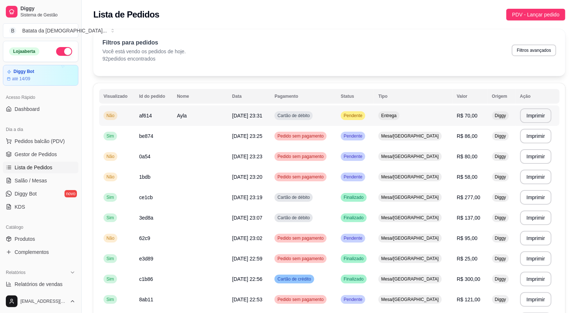
click at [374, 118] on td "Pendente" at bounding box center [355, 115] width 38 height 20
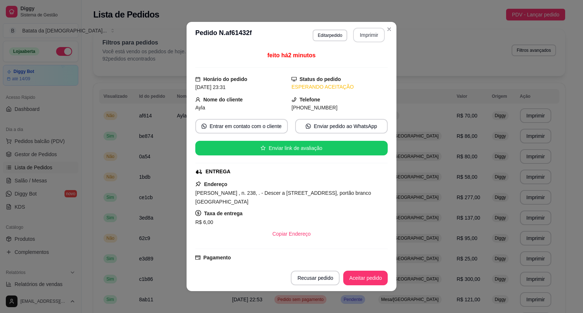
click at [368, 31] on button "Imprimir" at bounding box center [369, 35] width 32 height 15
click at [377, 277] on button "Aceitar pedido" at bounding box center [365, 277] width 44 height 15
click at [374, 278] on button "Aceitar pedido" at bounding box center [365, 278] width 43 height 14
click at [367, 283] on button "Mover para preparo" at bounding box center [359, 278] width 55 height 14
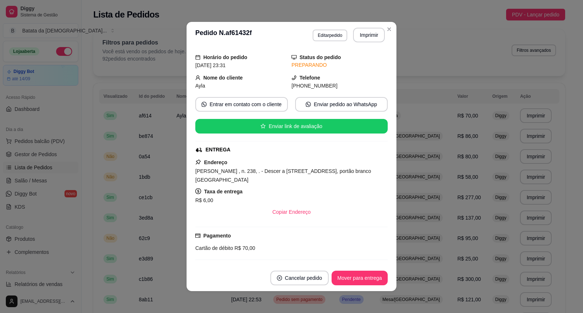
scroll to position [40, 0]
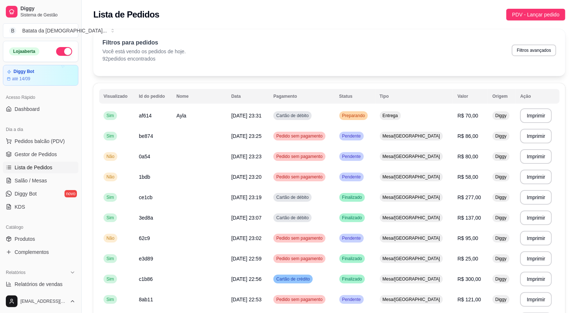
click at [52, 173] on ul "Pedidos balcão (PDV) Gestor de Pedidos Lista de Pedidos Salão / Mesas Diggy Bot…" at bounding box center [40, 173] width 75 height 77
click at [52, 175] on link "Salão / Mesas" at bounding box center [40, 181] width 75 height 12
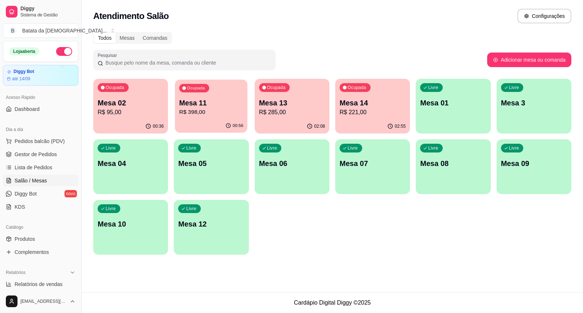
click at [190, 103] on p "Mesa 11" at bounding box center [211, 103] width 64 height 10
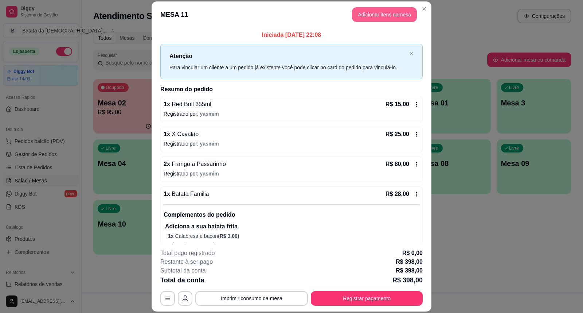
click at [379, 11] on button "Adicionar itens na mesa" at bounding box center [384, 14] width 65 height 15
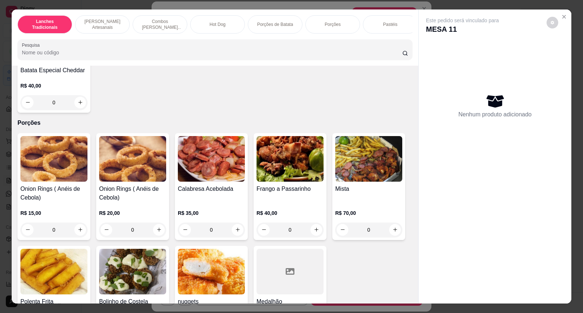
scroll to position [1012, 0]
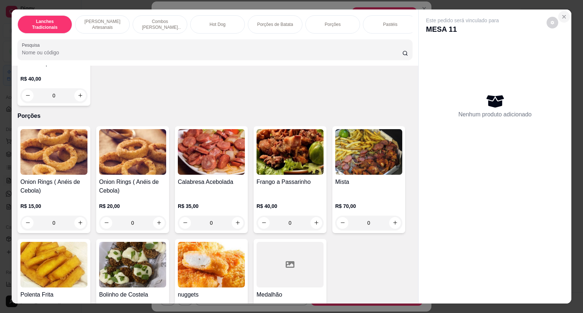
click at [563, 15] on icon "Close" at bounding box center [564, 17] width 6 height 6
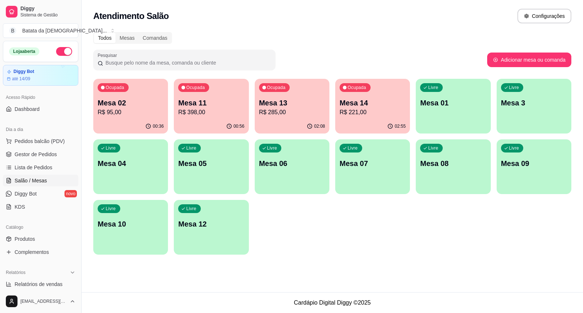
click at [282, 171] on div "Livre Mesa 06" at bounding box center [292, 162] width 75 height 46
click at [230, 167] on p "Mesa 05" at bounding box center [211, 163] width 66 height 10
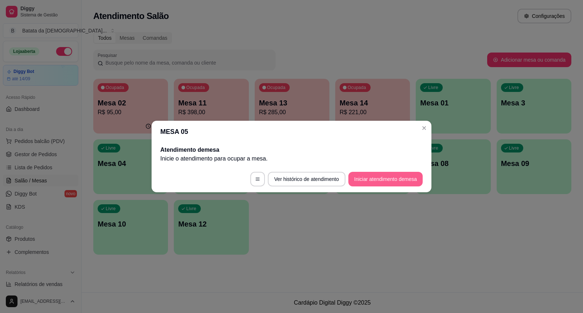
click at [407, 175] on button "Iniciar atendimento de mesa" at bounding box center [385, 179] width 74 height 15
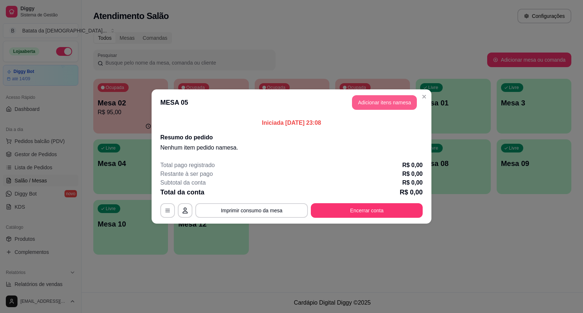
click at [394, 108] on button "Adicionar itens na mesa" at bounding box center [384, 102] width 65 height 15
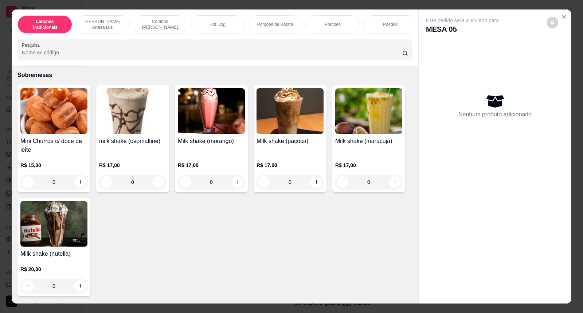
scroll to position [1458, 0]
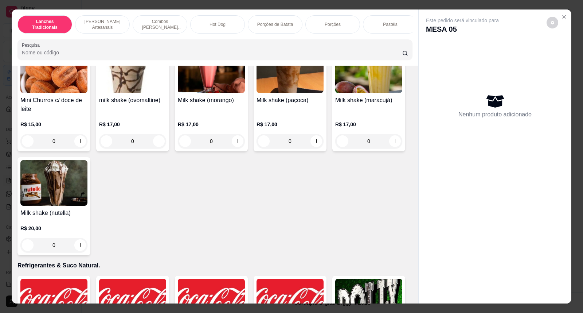
click at [20, 203] on img at bounding box center [53, 183] width 67 height 46
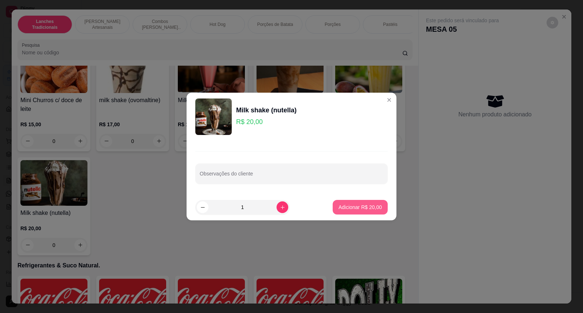
click at [355, 209] on p "Adicionar R$ 20,00" at bounding box center [360, 206] width 43 height 7
type input "1"
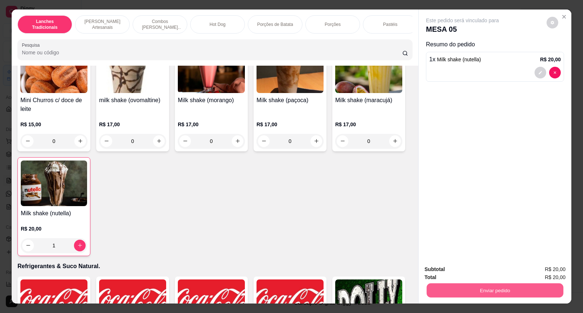
click at [493, 294] on button "Enviar pedido" at bounding box center [495, 290] width 137 height 14
click at [464, 269] on button "Não registrar e enviar pedido" at bounding box center [471, 273] width 76 height 14
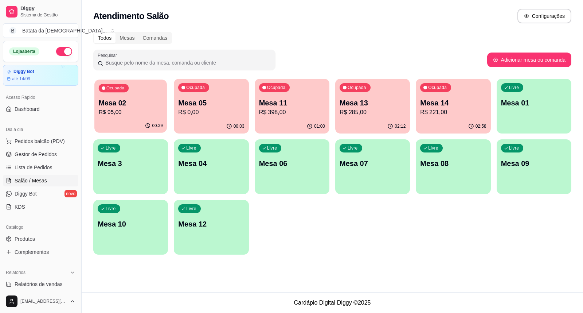
click at [146, 108] on p "R$ 95,00" at bounding box center [131, 112] width 64 height 8
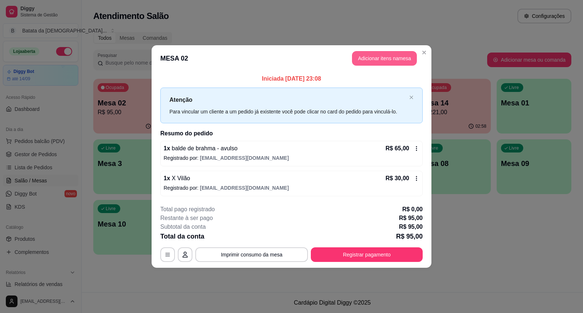
click at [374, 64] on button "Adicionar itens na mesa" at bounding box center [384, 58] width 65 height 15
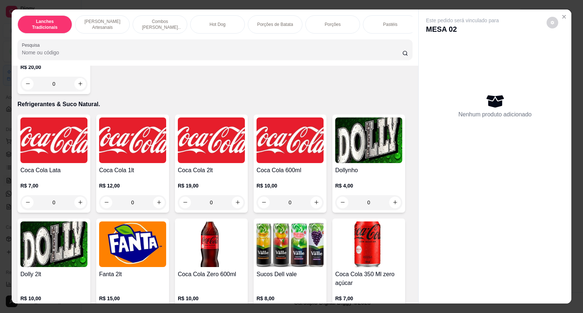
scroll to position [1619, 0]
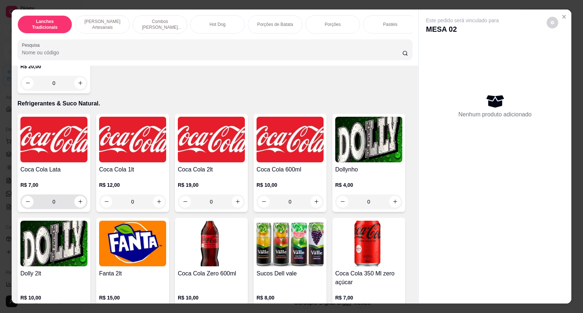
click at [63, 143] on img at bounding box center [53, 140] width 67 height 46
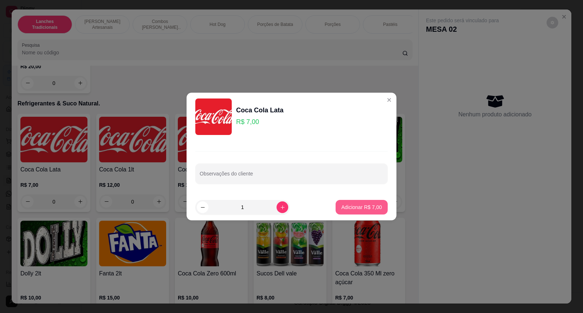
click at [363, 209] on p "Adicionar R$ 7,00" at bounding box center [361, 206] width 40 height 7
type input "1"
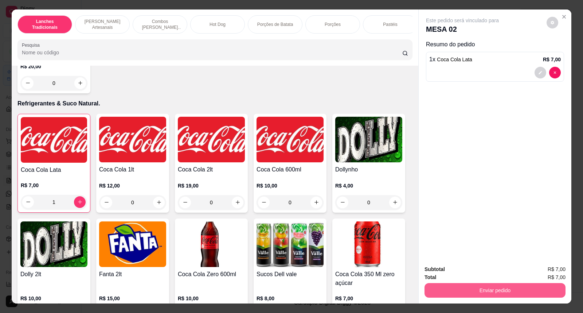
click at [516, 286] on button "Enviar pedido" at bounding box center [494, 290] width 141 height 15
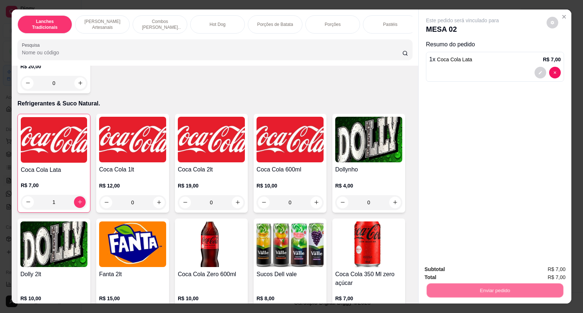
click at [458, 268] on button "Não registrar e enviar pedido" at bounding box center [471, 273] width 76 height 14
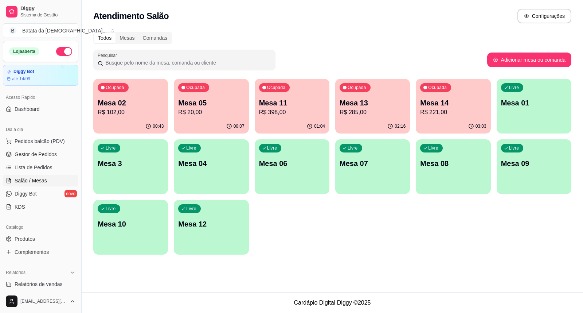
click at [218, 101] on p "Mesa 05" at bounding box center [211, 103] width 66 height 10
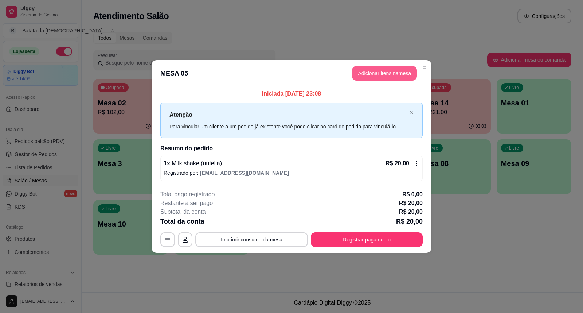
click at [361, 70] on button "Adicionar itens na mesa" at bounding box center [384, 73] width 65 height 15
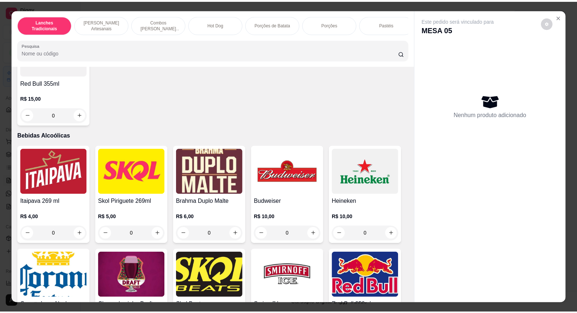
scroll to position [2065, 0]
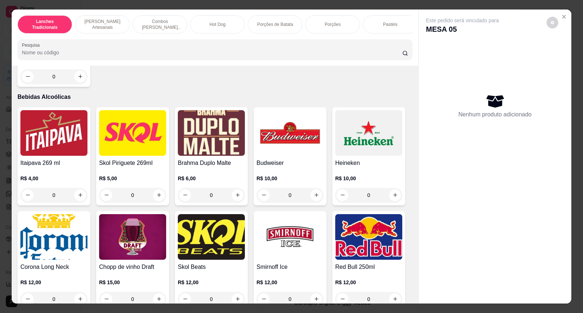
click at [137, 154] on img at bounding box center [132, 133] width 67 height 46
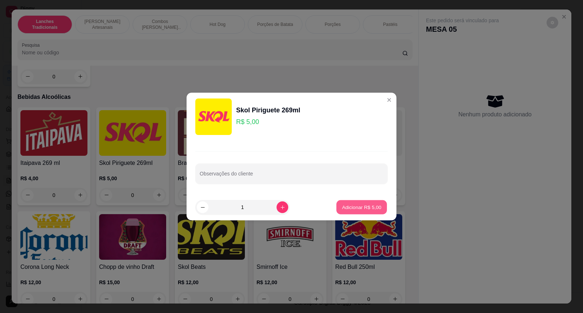
click at [364, 203] on button "Adicionar R$ 5,00" at bounding box center [361, 207] width 51 height 14
type input "1"
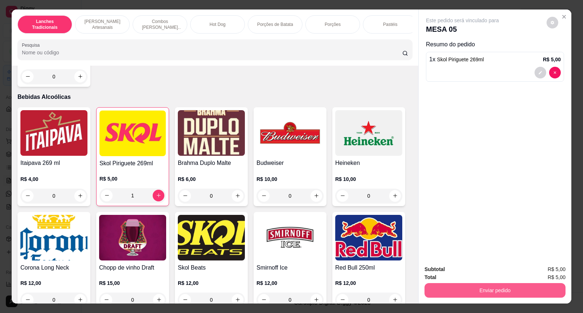
click at [481, 292] on button "Enviar pedido" at bounding box center [494, 290] width 141 height 15
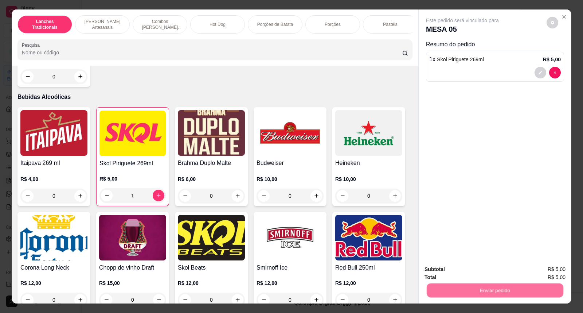
click at [459, 276] on button "Não registrar e enviar pedido" at bounding box center [471, 272] width 74 height 13
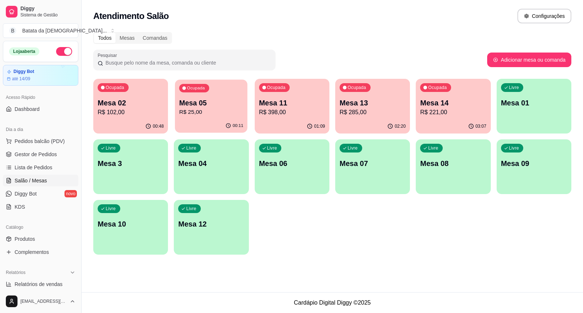
click at [217, 97] on div "Ocupada Mesa 05 R$ 25,00" at bounding box center [211, 98] width 73 height 39
click at [50, 163] on link "Lista de Pedidos" at bounding box center [40, 167] width 75 height 12
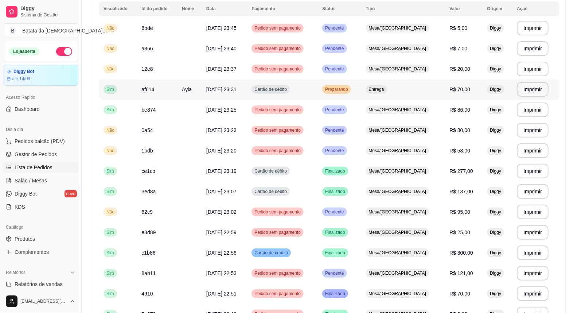
scroll to position [40, 0]
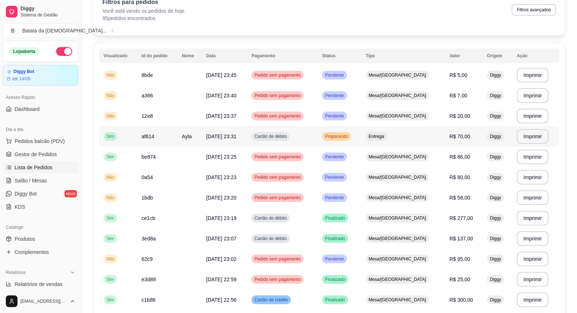
click at [386, 138] on span "Entrega" at bounding box center [376, 136] width 18 height 6
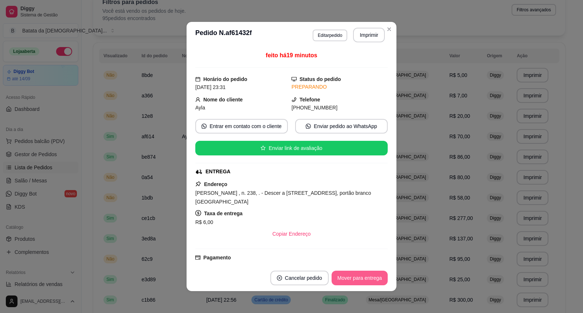
click at [344, 273] on button "Mover para entrega" at bounding box center [360, 277] width 56 height 15
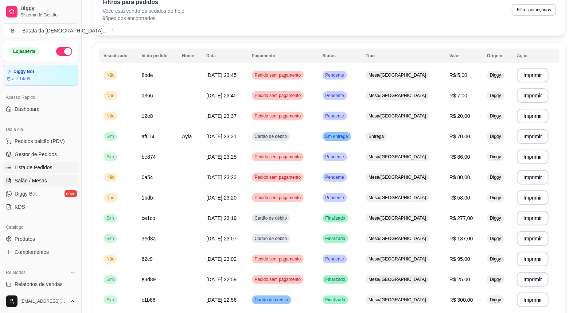
click at [37, 177] on span "Salão / Mesas" at bounding box center [31, 180] width 32 height 7
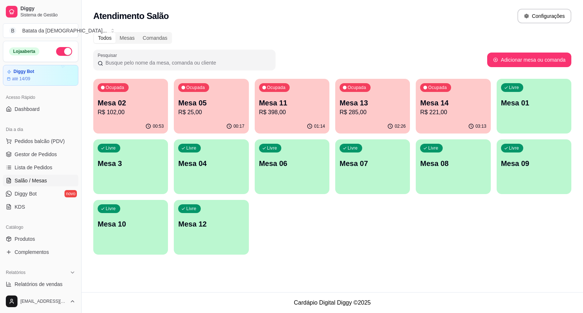
click at [352, 101] on p "Mesa 13" at bounding box center [373, 103] width 66 height 10
click at [38, 168] on span "Lista de Pedidos" at bounding box center [34, 167] width 38 height 7
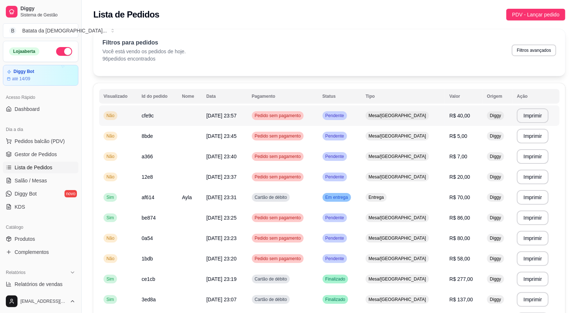
click at [406, 118] on span "Mesa/[GEOGRAPHIC_DATA]" at bounding box center [397, 116] width 60 height 6
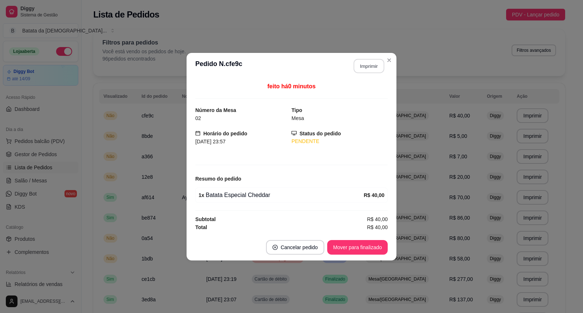
click at [376, 61] on button "Imprimir" at bounding box center [369, 66] width 31 height 14
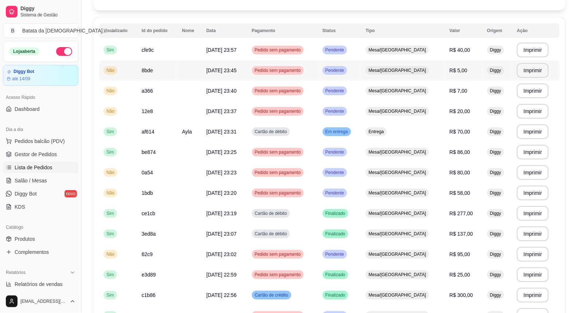
scroll to position [81, 0]
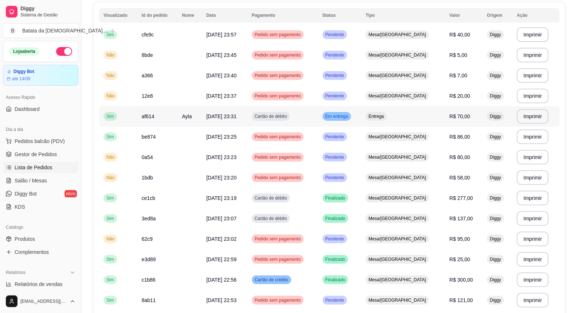
click at [385, 115] on span "Entrega" at bounding box center [376, 116] width 18 height 6
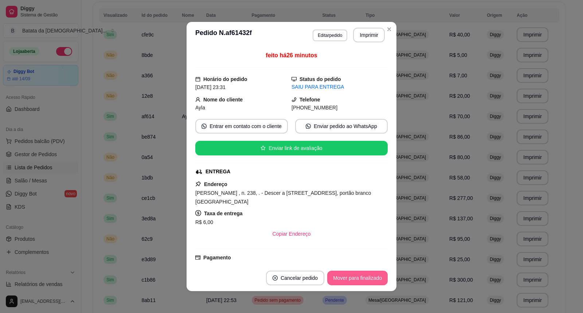
click at [378, 275] on button "Mover para finalizado" at bounding box center [357, 277] width 60 height 15
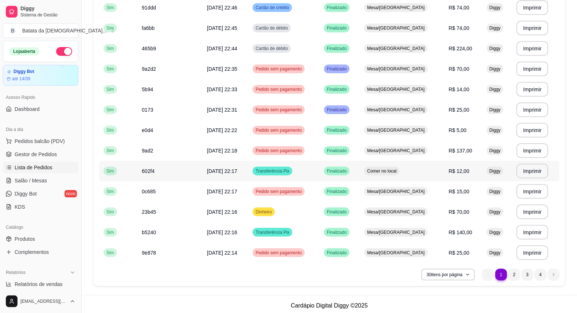
scroll to position [457, 0]
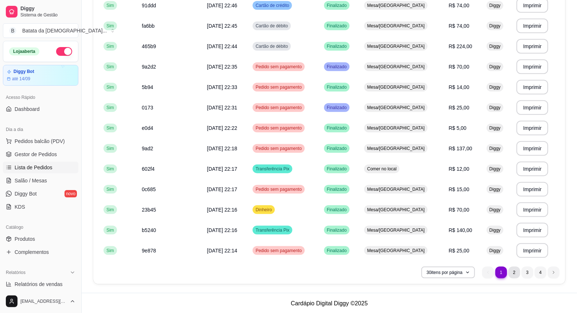
click at [516, 273] on li "2" at bounding box center [514, 272] width 12 height 12
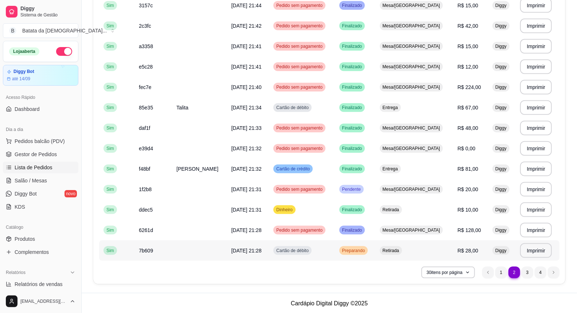
click at [463, 247] on span "R$ 28,00" at bounding box center [467, 250] width 21 height 6
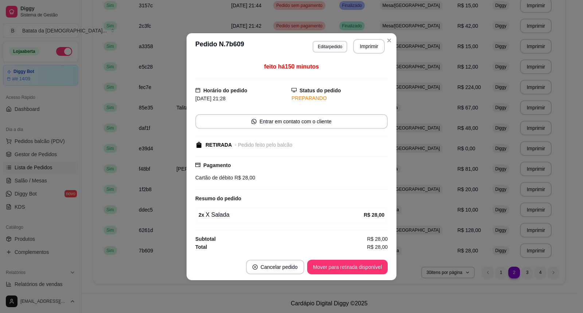
drag, startPoint x: 342, startPoint y: 256, endPoint x: 352, endPoint y: 262, distance: 11.4
click at [343, 257] on footer "Cancelar pedido Mover para retirada disponível" at bounding box center [292, 267] width 210 height 26
click at [352, 262] on button "Mover para retirada disponível" at bounding box center [347, 266] width 81 height 15
click at [358, 270] on button "Mover para finalizado" at bounding box center [357, 266] width 59 height 14
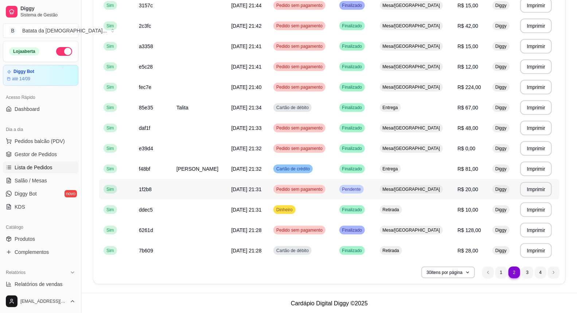
click at [424, 190] on span "Mesa/[GEOGRAPHIC_DATA]" at bounding box center [411, 189] width 60 height 6
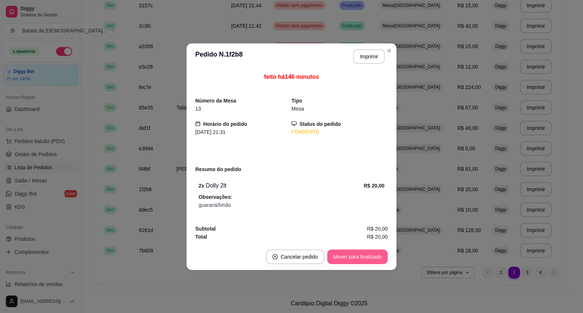
click at [373, 260] on button "Mover para finalizado" at bounding box center [357, 256] width 60 height 15
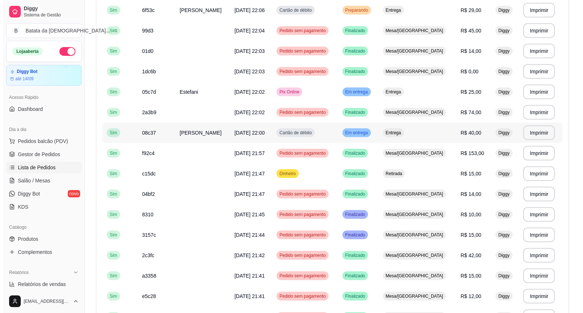
scroll to position [214, 0]
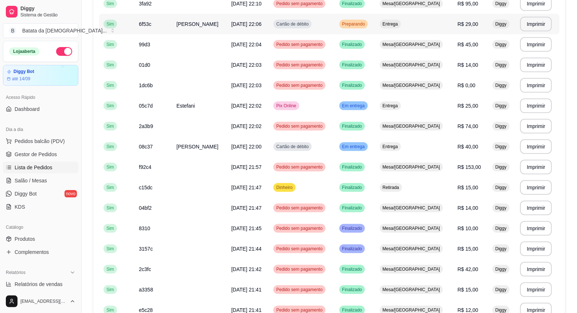
click at [392, 21] on td "Entrega" at bounding box center [414, 24] width 78 height 20
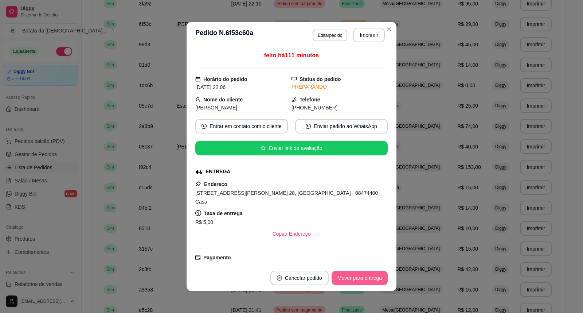
click at [362, 276] on button "Mover para entrega" at bounding box center [360, 277] width 56 height 15
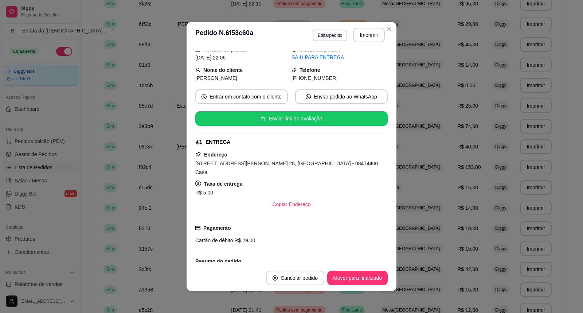
scroll to position [121, 0]
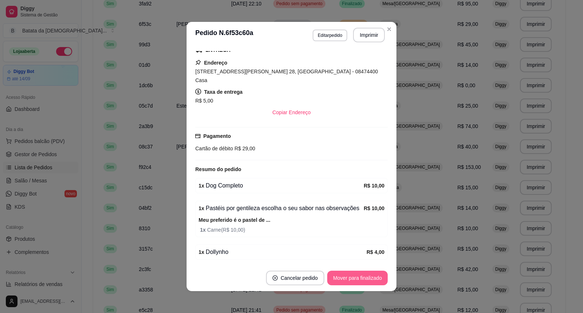
click at [355, 279] on button "Mover para finalizado" at bounding box center [357, 277] width 60 height 15
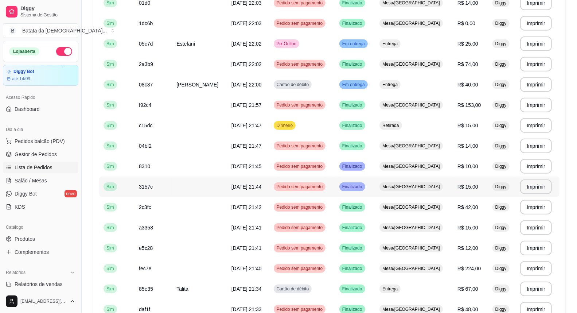
scroll to position [254, 0]
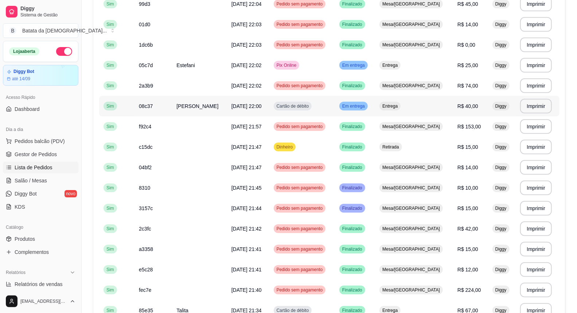
click at [400, 109] on div "Entrega" at bounding box center [389, 106] width 21 height 9
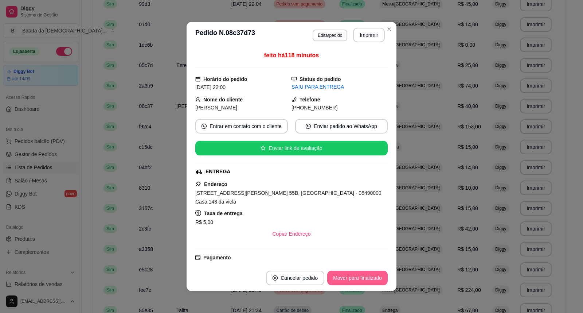
click at [355, 273] on button "Mover para finalizado" at bounding box center [357, 277] width 60 height 15
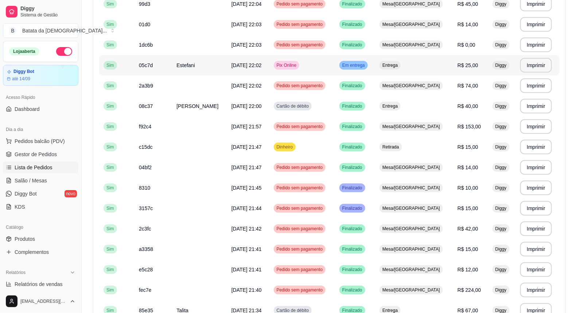
click at [400, 61] on div "Entrega" at bounding box center [389, 65] width 21 height 9
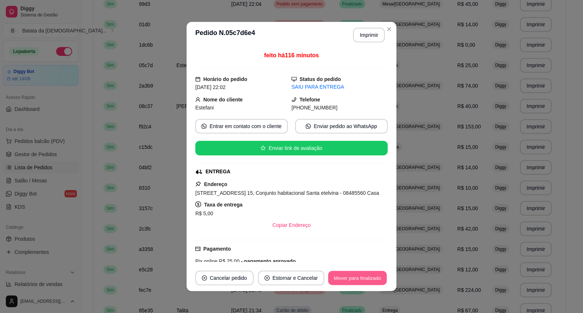
click at [365, 279] on button "Mover para finalizado" at bounding box center [357, 278] width 59 height 14
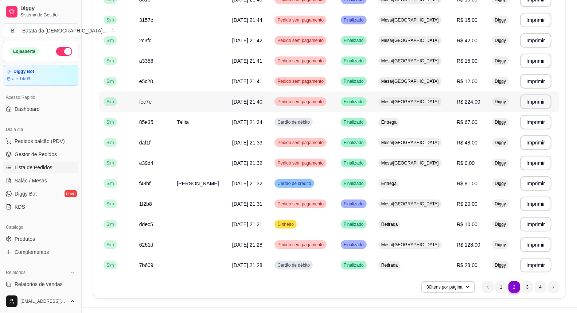
scroll to position [457, 0]
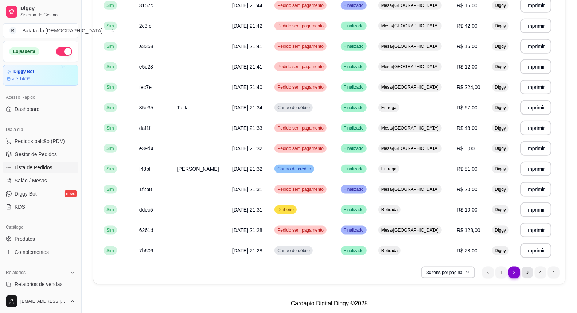
click at [529, 275] on li "3" at bounding box center [526, 271] width 11 height 11
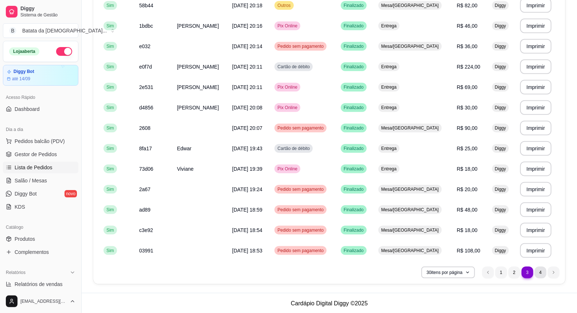
click at [538, 271] on li "4" at bounding box center [541, 272] width 12 height 12
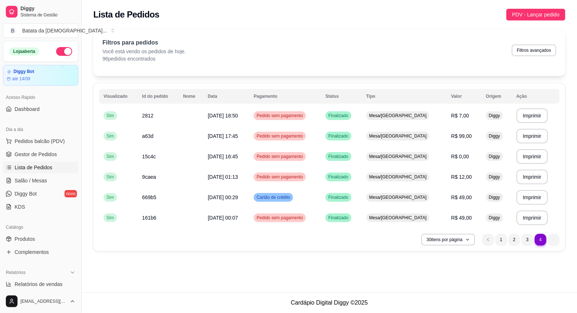
scroll to position [0, 0]
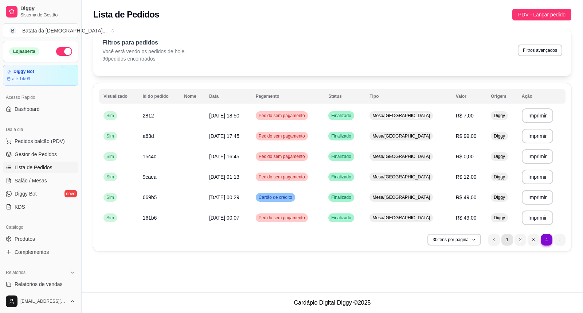
click at [505, 237] on li "1" at bounding box center [507, 240] width 12 height 12
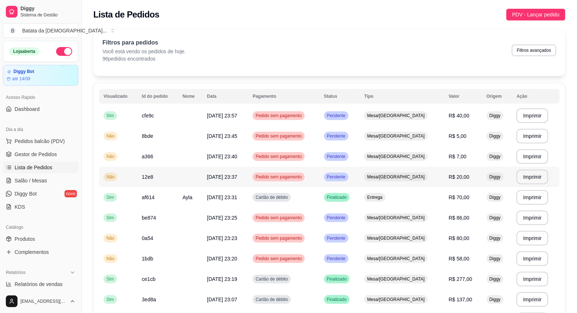
click at [360, 176] on td "Pendente" at bounding box center [340, 177] width 40 height 20
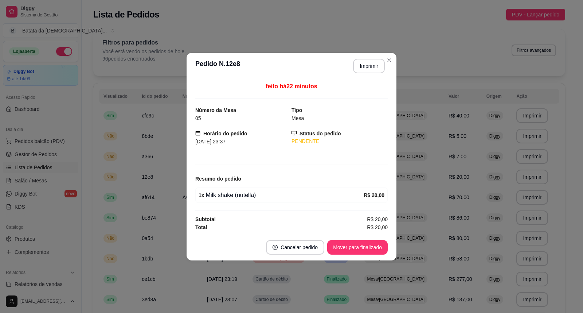
click at [375, 238] on footer "Cancelar pedido Mover para finalizado" at bounding box center [292, 247] width 210 height 26
click at [378, 248] on button "Mover para finalizado" at bounding box center [357, 247] width 60 height 15
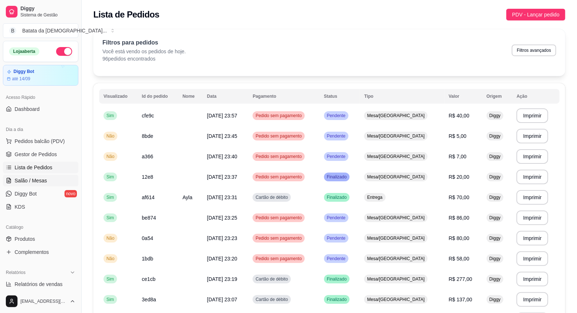
drag, startPoint x: 36, startPoint y: 181, endPoint x: 40, endPoint y: 180, distance: 3.8
click at [36, 181] on span "Salão / Mesas" at bounding box center [31, 180] width 32 height 7
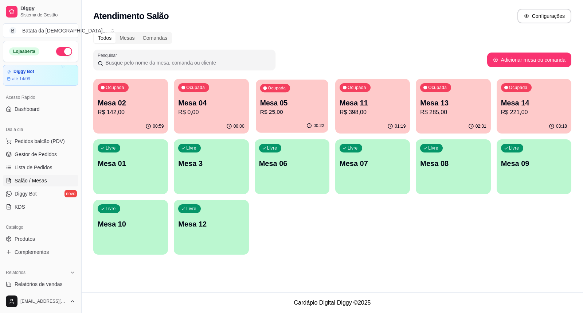
click at [282, 112] on p "R$ 25,00" at bounding box center [292, 112] width 64 height 8
click at [307, 107] on div "Mesa 05 R$ 25,00" at bounding box center [292, 107] width 66 height 19
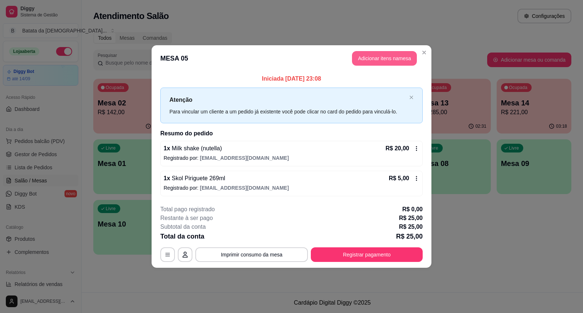
click at [388, 58] on button "Adicionar itens na mesa" at bounding box center [384, 58] width 65 height 15
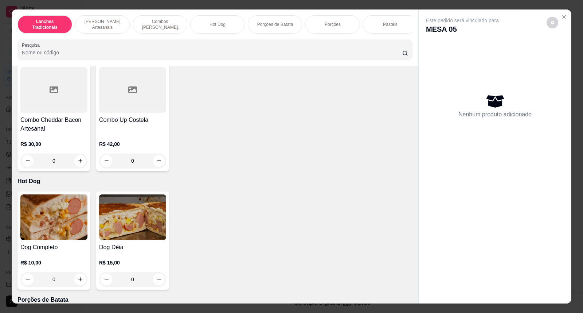
scroll to position [647, 0]
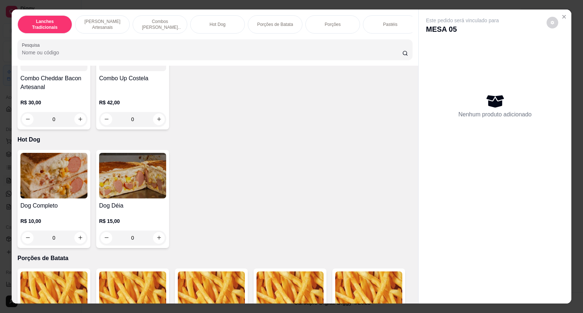
click at [565, 12] on div "Este pedido será vinculado para MESA 05 Nenhum produto adicionado" at bounding box center [495, 150] width 153 height 282
click at [564, 15] on button "Close" at bounding box center [564, 17] width 12 height 12
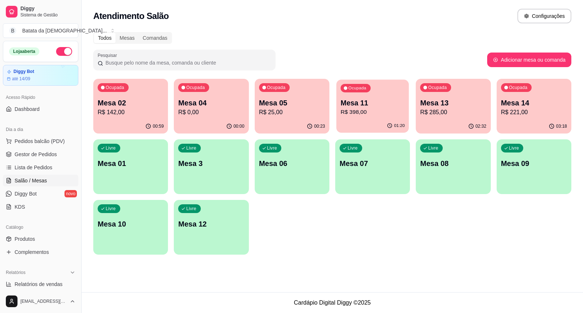
click at [345, 103] on p "Mesa 11" at bounding box center [373, 103] width 64 height 10
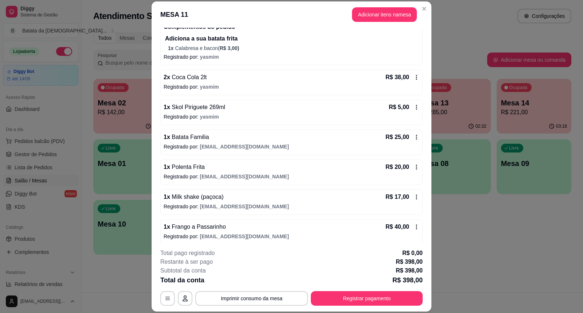
scroll to position [202, 0]
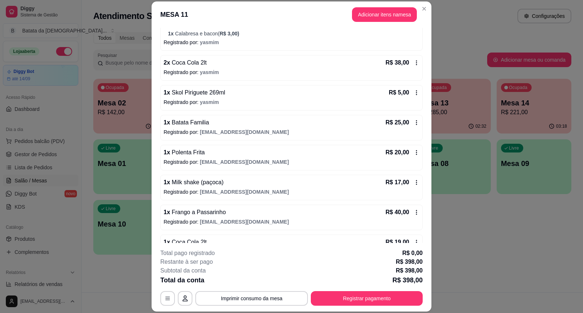
click at [404, 89] on div "R$ 5,00" at bounding box center [404, 92] width 31 height 9
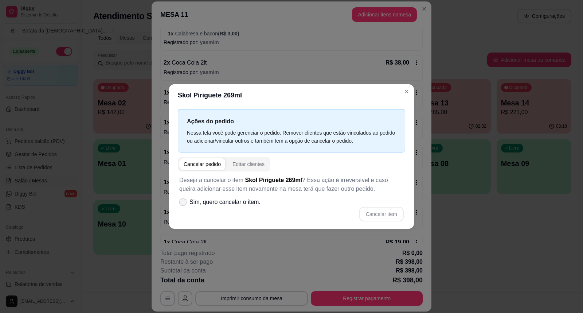
click at [219, 200] on span "Sim, quero cancelar o item." at bounding box center [224, 201] width 71 height 9
click at [184, 203] on input "Sim, quero cancelar o item." at bounding box center [181, 205] width 5 height 5
checkbox input "true"
click at [390, 216] on button "Cancelar item" at bounding box center [381, 214] width 44 height 15
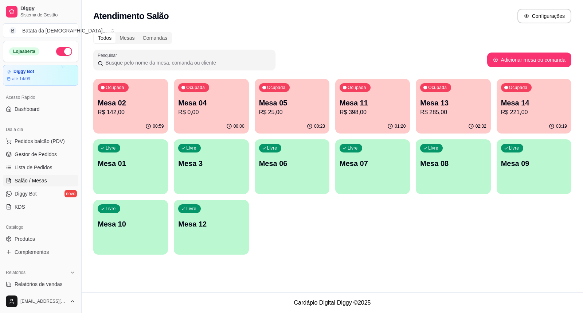
click at [282, 109] on p "R$ 25,00" at bounding box center [292, 112] width 66 height 9
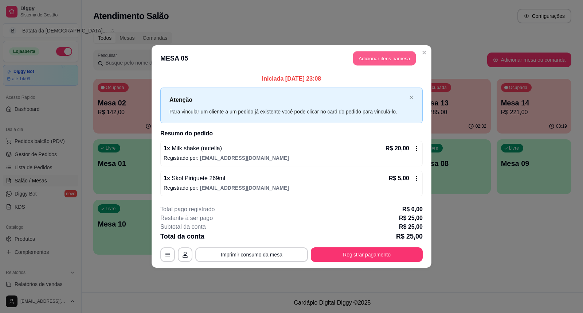
click at [391, 61] on button "Adicionar itens na mesa" at bounding box center [384, 58] width 63 height 14
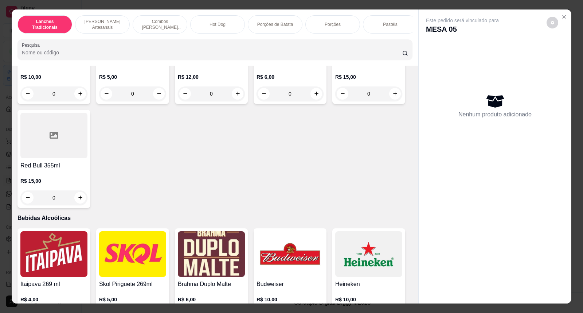
scroll to position [1984, 0]
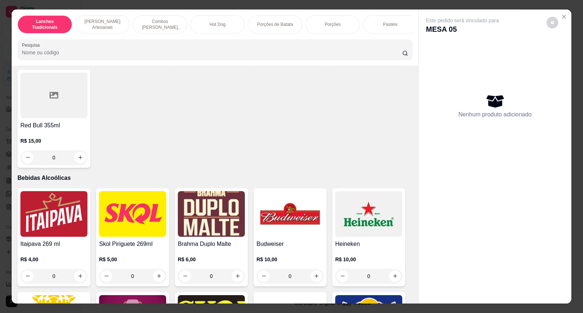
click at [126, 218] on img at bounding box center [132, 214] width 67 height 46
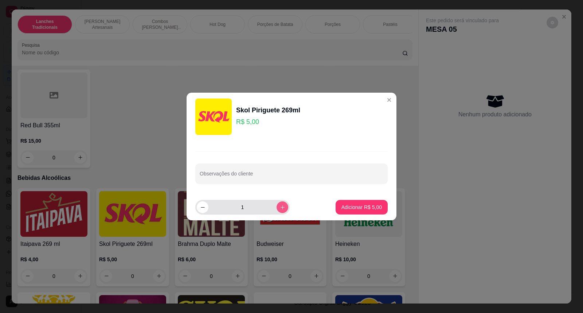
click at [280, 207] on icon "increase-product-quantity" at bounding box center [282, 206] width 5 height 5
type input "2"
click at [342, 204] on p "Adicionar R$ 10,00" at bounding box center [360, 206] width 43 height 7
type input "2"
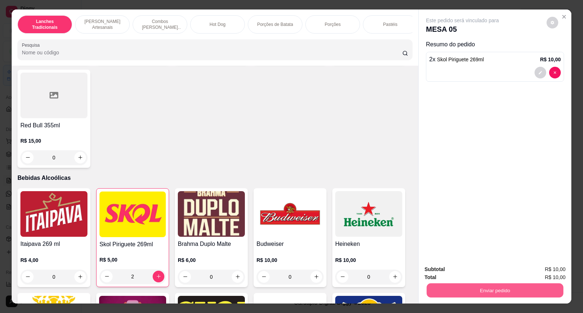
click at [441, 289] on button "Enviar pedido" at bounding box center [495, 290] width 137 height 14
click at [442, 273] on button "Não registrar e enviar pedido" at bounding box center [471, 272] width 74 height 13
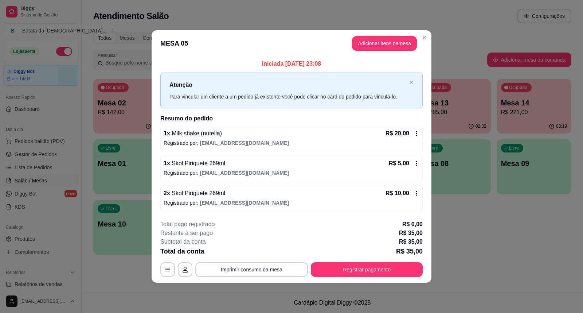
click at [421, 31] on header "MESA 05 Adicionar itens na mesa" at bounding box center [292, 43] width 280 height 26
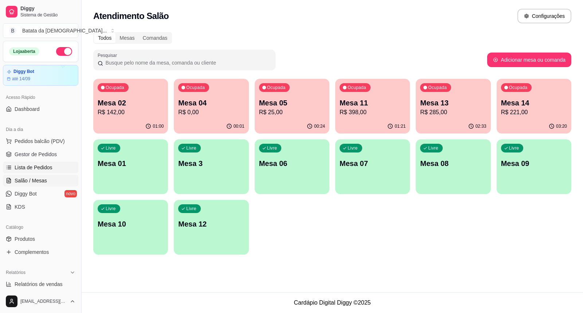
click at [40, 165] on span "Lista de Pedidos" at bounding box center [34, 167] width 38 height 7
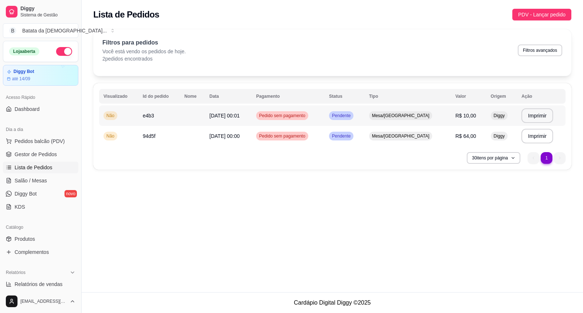
click at [398, 118] on span "Mesa/[GEOGRAPHIC_DATA]" at bounding box center [401, 116] width 60 height 6
click at [428, 136] on div "Mesa/[GEOGRAPHIC_DATA]" at bounding box center [400, 136] width 63 height 9
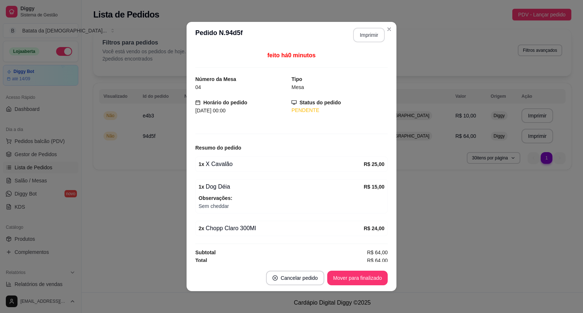
click at [372, 33] on button "Imprimir" at bounding box center [369, 35] width 32 height 15
click at [366, 281] on button "Mover para finalizado" at bounding box center [357, 277] width 60 height 15
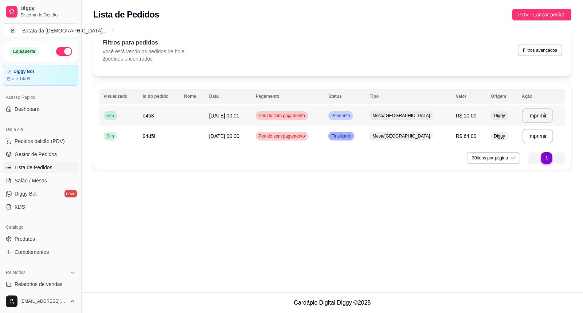
click at [427, 117] on span "Mesa/[GEOGRAPHIC_DATA]" at bounding box center [401, 116] width 60 height 6
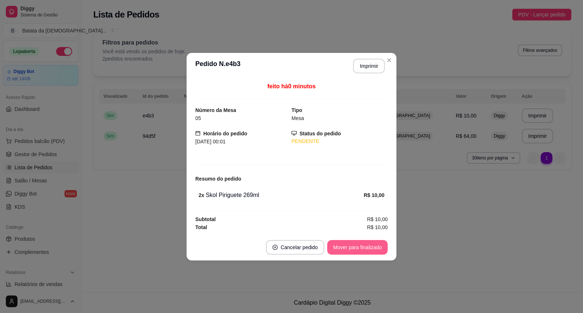
click at [358, 244] on button "Mover para finalizado" at bounding box center [357, 247] width 60 height 15
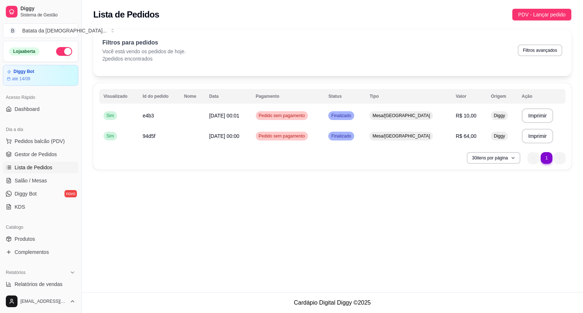
drag, startPoint x: 33, startPoint y: 177, endPoint x: 0, endPoint y: 172, distance: 33.2
click at [34, 177] on span "Salão / Mesas" at bounding box center [31, 180] width 32 height 7
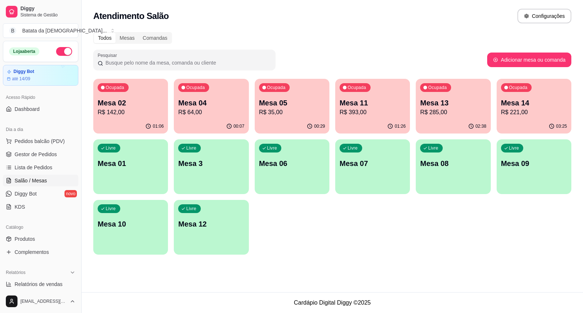
click at [308, 95] on div "Ocupada Mesa 05 R$ 35,00" at bounding box center [292, 99] width 75 height 40
click at [299, 103] on p "Mesa 05" at bounding box center [292, 103] width 64 height 10
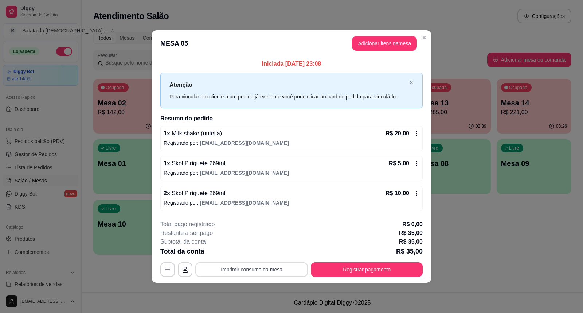
click at [273, 265] on button "Imprimir consumo da mesa" at bounding box center [251, 269] width 113 height 15
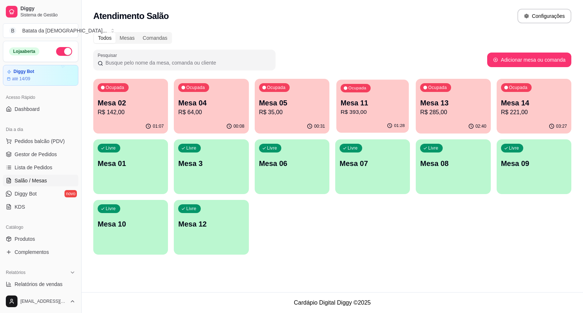
click at [394, 110] on p "R$ 393,00" at bounding box center [373, 112] width 64 height 8
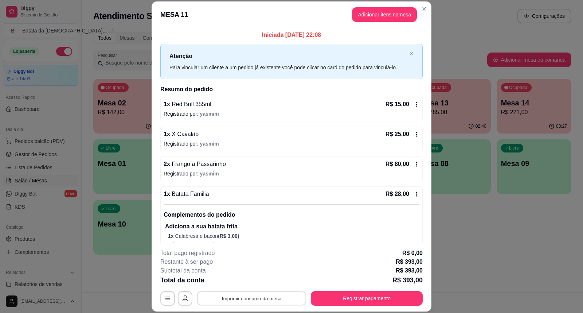
click at [275, 300] on button "Imprimir consumo da mesa" at bounding box center [251, 298] width 109 height 14
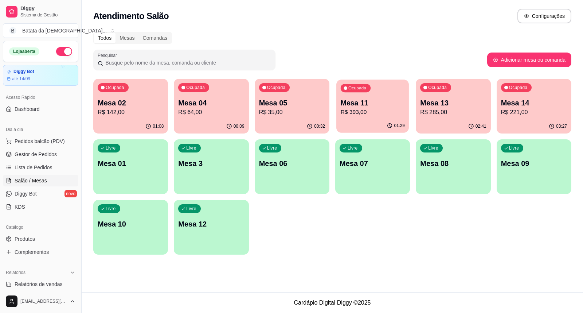
click at [376, 108] on p "R$ 393,00" at bounding box center [373, 112] width 64 height 8
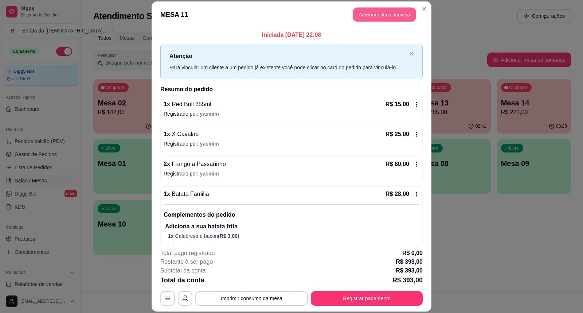
click at [363, 18] on button "Adicionar itens na mesa" at bounding box center [384, 15] width 63 height 14
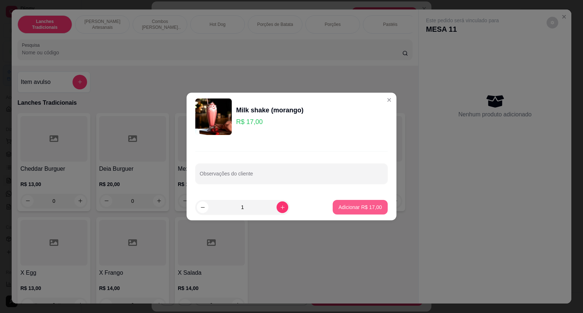
click at [351, 206] on p "Adicionar R$ 17,00" at bounding box center [360, 206] width 43 height 7
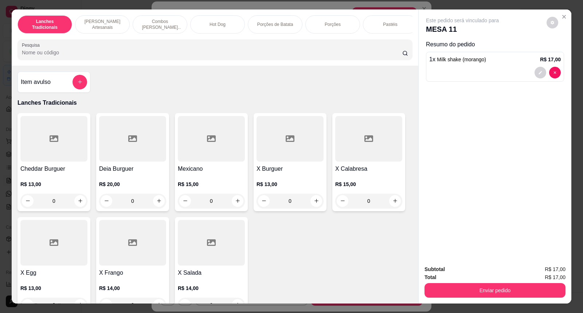
click at [495, 283] on button "Enviar pedido" at bounding box center [494, 290] width 141 height 15
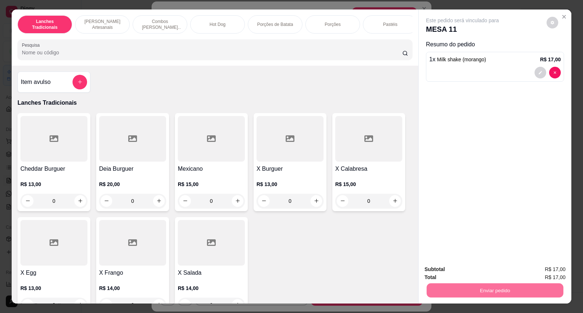
click at [465, 271] on button "Não registrar e enviar pedido" at bounding box center [471, 273] width 76 height 14
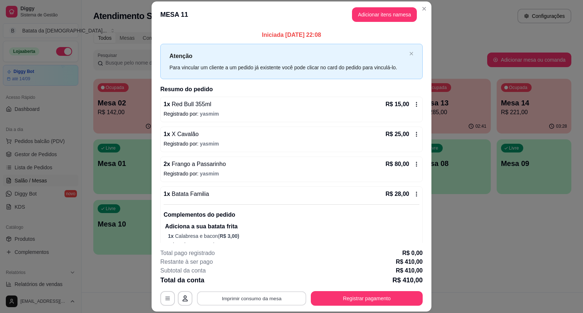
click at [283, 292] on button "Imprimir consumo da mesa" at bounding box center [251, 298] width 109 height 14
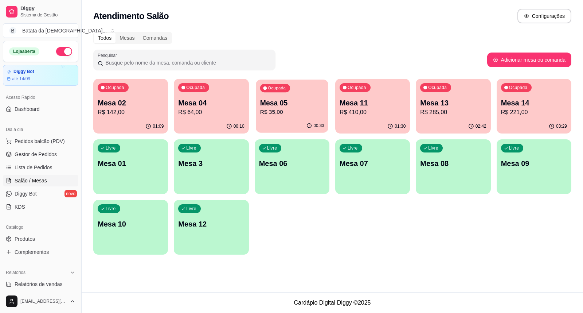
click at [283, 104] on p "Mesa 05" at bounding box center [292, 103] width 64 height 10
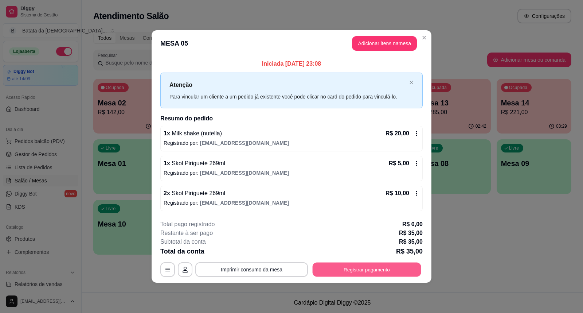
click at [360, 263] on button "Registrar pagamento" at bounding box center [367, 269] width 109 height 14
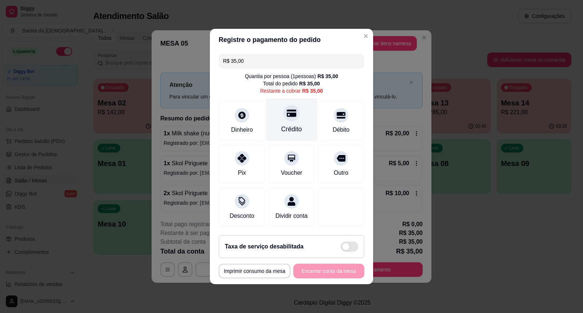
click at [293, 124] on div "Crédito" at bounding box center [291, 128] width 21 height 9
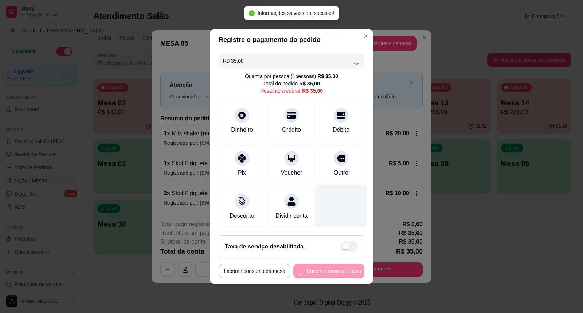
type input "R$ 0,00"
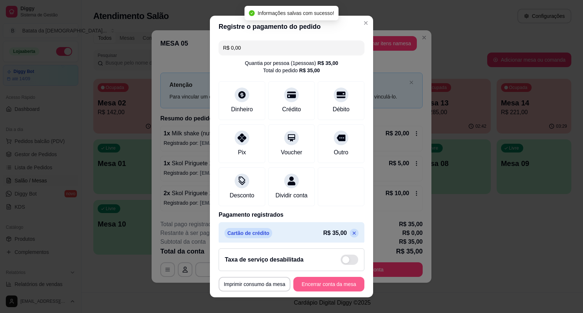
click at [325, 278] on button "Encerrar conta da mesa" at bounding box center [328, 284] width 71 height 15
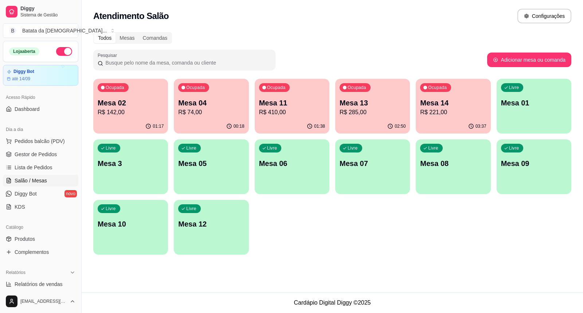
click at [474, 101] on p "Mesa 14" at bounding box center [453, 103] width 66 height 10
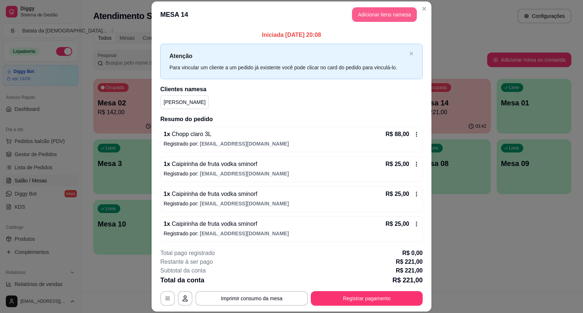
click at [383, 14] on button "Adicionar itens na mesa" at bounding box center [384, 14] width 65 height 15
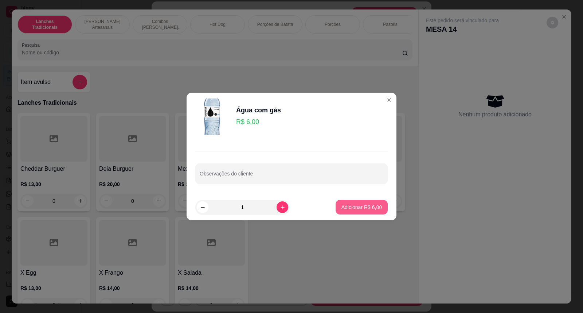
click at [368, 201] on button "Adicionar R$ 6,00" at bounding box center [362, 207] width 52 height 15
type input "1"
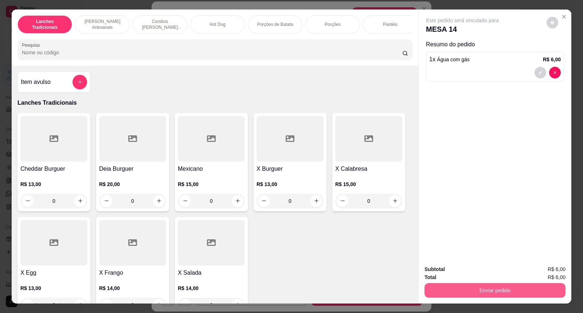
click at [524, 289] on button "Enviar pedido" at bounding box center [494, 290] width 141 height 15
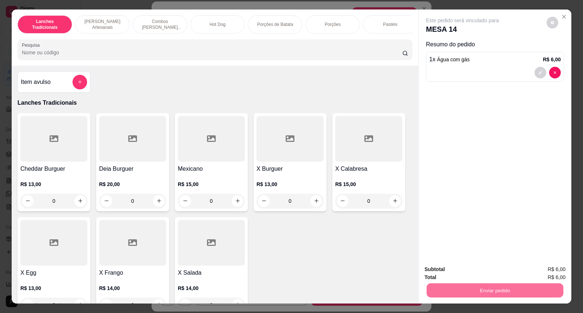
click at [462, 274] on button "Não registrar e enviar pedido" at bounding box center [471, 272] width 74 height 13
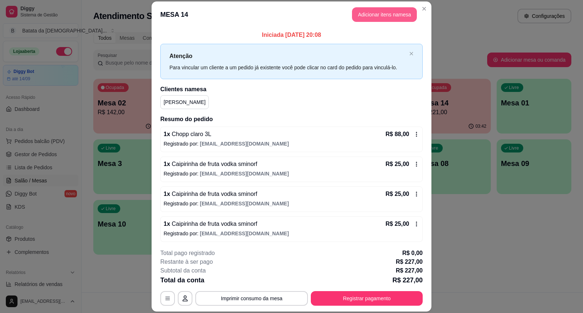
click at [373, 17] on button "Adicionar itens na mesa" at bounding box center [384, 14] width 65 height 15
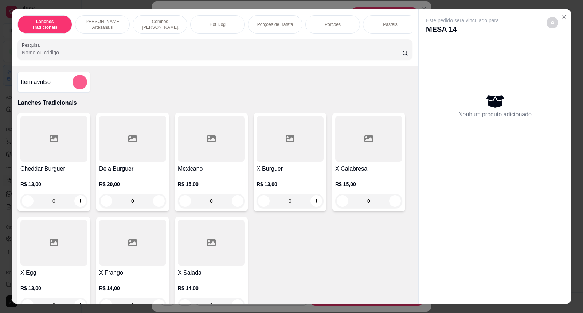
click at [79, 83] on button "add-separate-item" at bounding box center [80, 82] width 15 height 15
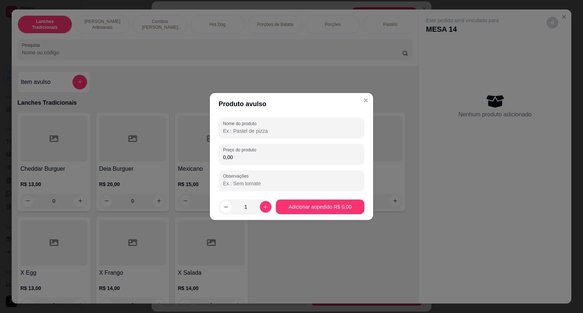
click at [249, 154] on input "0,00" at bounding box center [291, 156] width 137 height 7
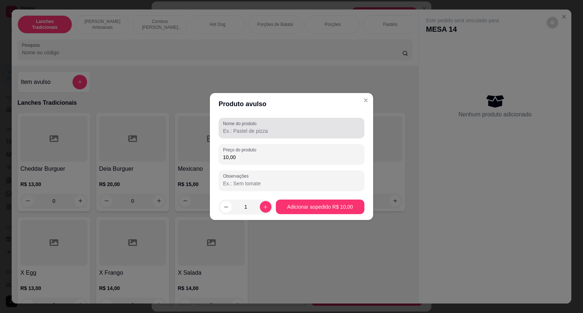
type input "10,00"
click at [282, 127] on input "Nome do produto" at bounding box center [291, 130] width 137 height 7
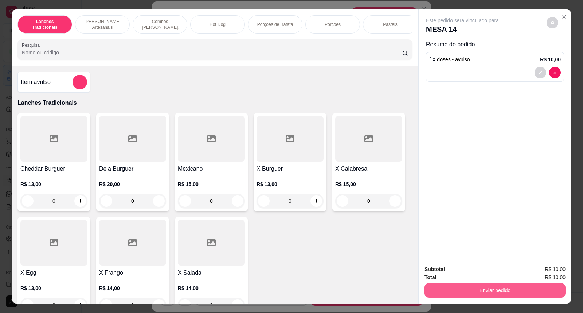
click at [536, 286] on button "Enviar pedido" at bounding box center [494, 290] width 141 height 15
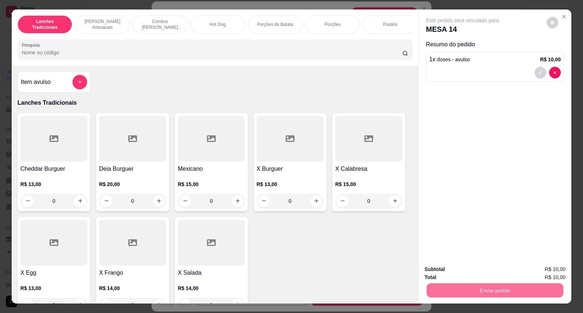
click at [492, 275] on button "Não registrar e enviar pedido" at bounding box center [471, 273] width 76 height 14
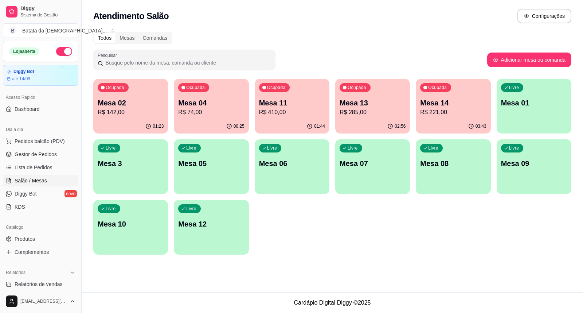
click at [146, 108] on p "R$ 142,00" at bounding box center [131, 112] width 66 height 9
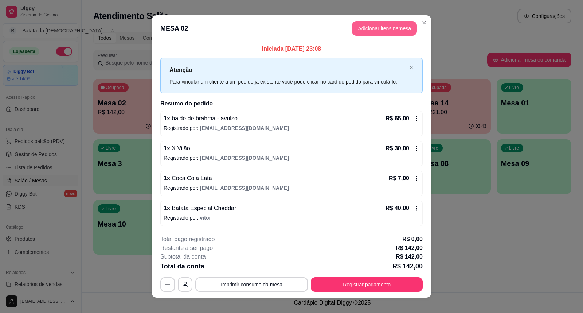
click at [361, 32] on button "Adicionar itens na mesa" at bounding box center [384, 28] width 65 height 15
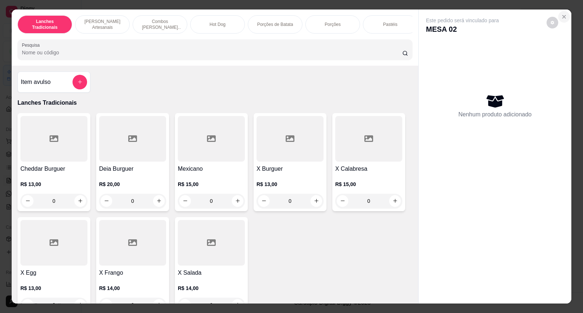
click at [561, 17] on icon "Close" at bounding box center [564, 17] width 6 height 6
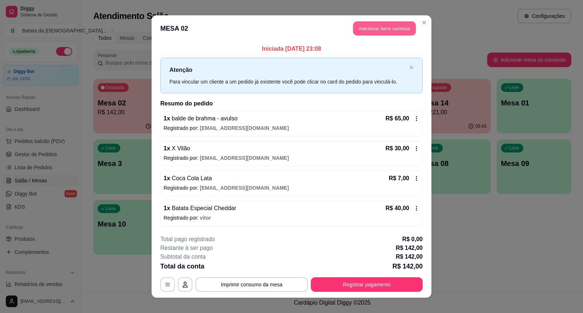
click at [366, 31] on button "Adicionar itens na mesa" at bounding box center [384, 28] width 63 height 14
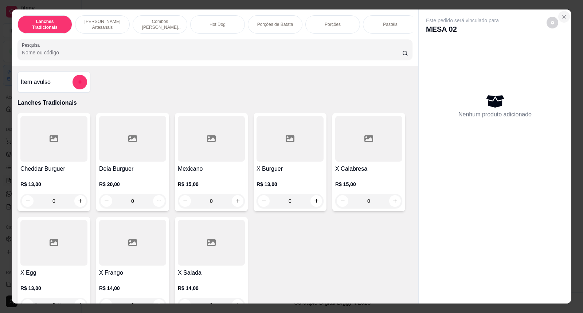
click at [562, 15] on icon "Close" at bounding box center [564, 17] width 6 height 6
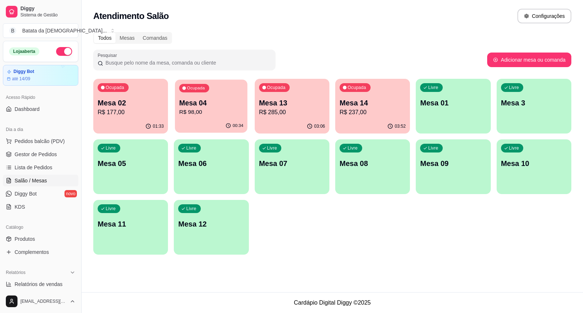
click at [247, 99] on div "Ocupada Mesa 04 R$ 98,00" at bounding box center [211, 98] width 73 height 39
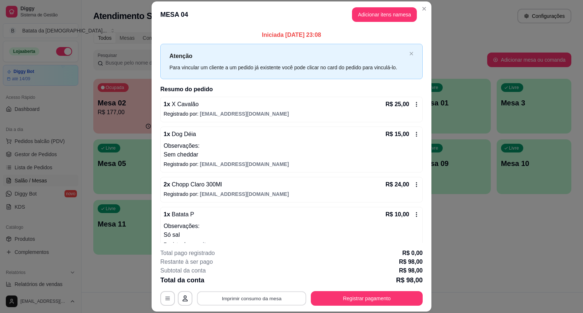
click at [254, 301] on button "Imprimir consumo da mesa" at bounding box center [251, 298] width 109 height 14
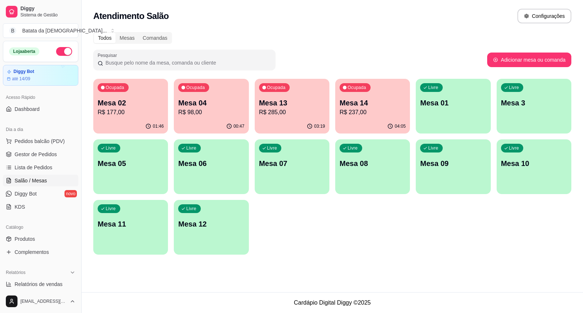
click at [359, 108] on p "R$ 237,00" at bounding box center [373, 112] width 66 height 9
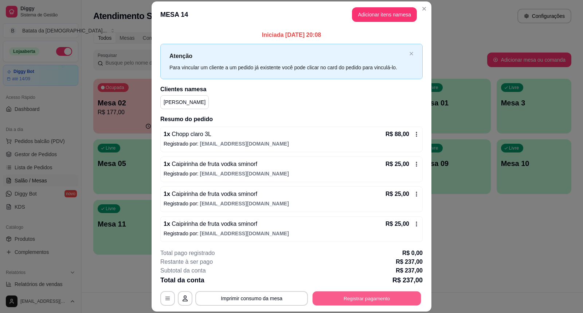
click at [402, 301] on button "Registrar pagamento" at bounding box center [367, 298] width 109 height 14
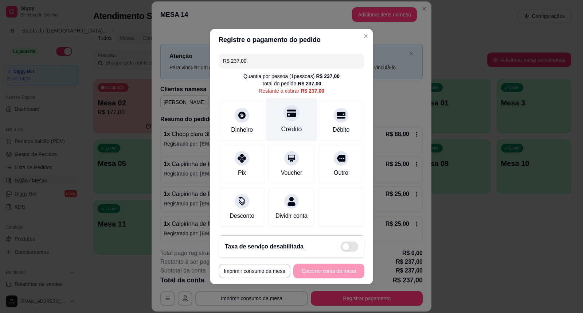
click at [285, 114] on div at bounding box center [291, 113] width 16 height 16
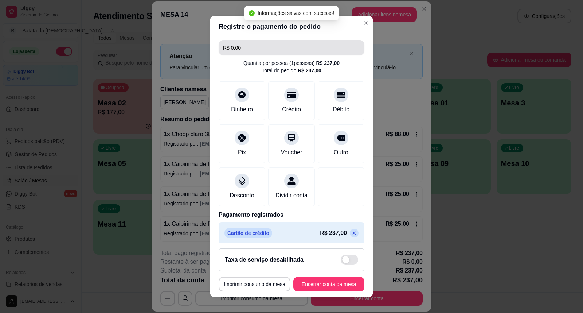
click at [281, 50] on input "R$ 0,00" at bounding box center [291, 47] width 137 height 15
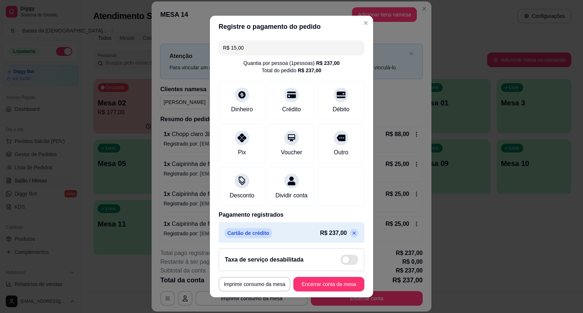
click at [350, 237] on p at bounding box center [354, 232] width 9 height 9
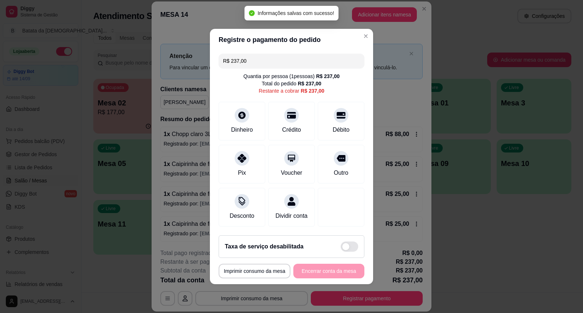
click at [283, 60] on input "R$ 237,00" at bounding box center [291, 61] width 137 height 15
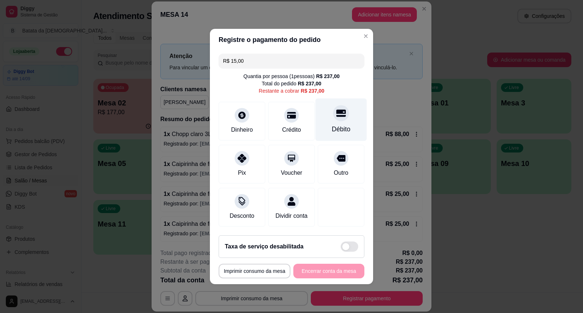
click at [336, 117] on div "Débito" at bounding box center [341, 119] width 51 height 43
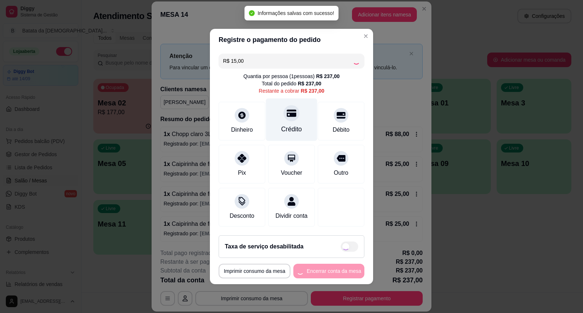
type input "R$ 222,00"
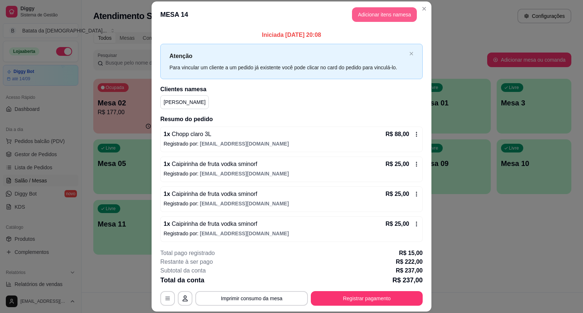
click at [390, 8] on button "Adicionar itens na mesa" at bounding box center [384, 14] width 65 height 15
click at [498, 85] on div "Nenhum produto adicionado" at bounding box center [495, 105] width 138 height 143
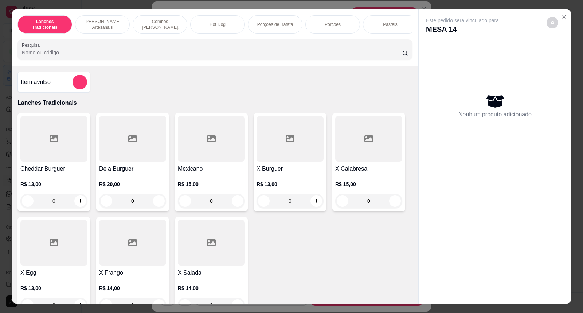
click at [564, 17] on button "Close" at bounding box center [564, 17] width 12 height 12
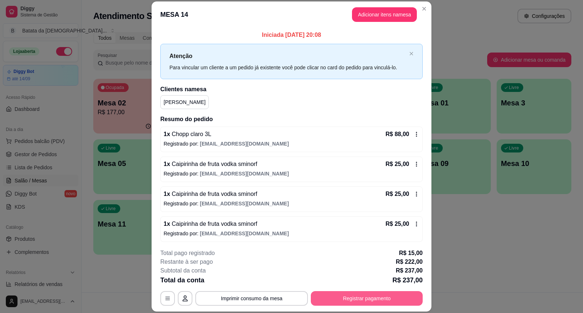
click at [338, 292] on button "Registrar pagamento" at bounding box center [367, 298] width 112 height 15
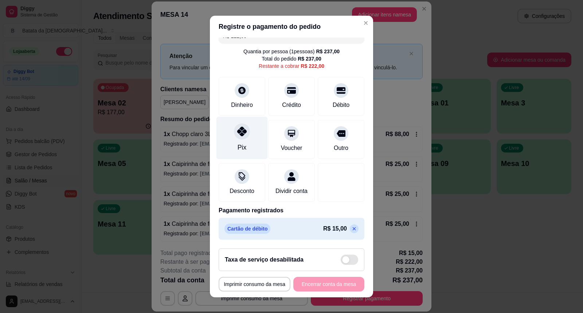
scroll to position [8, 0]
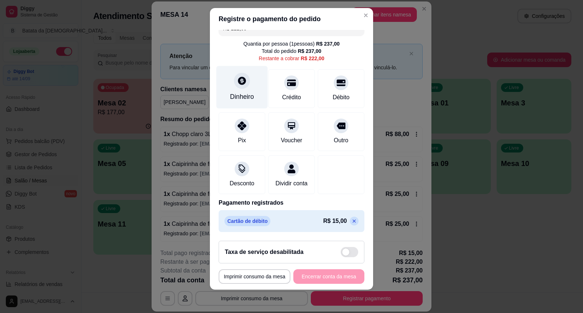
click at [241, 79] on div at bounding box center [242, 81] width 16 height 16
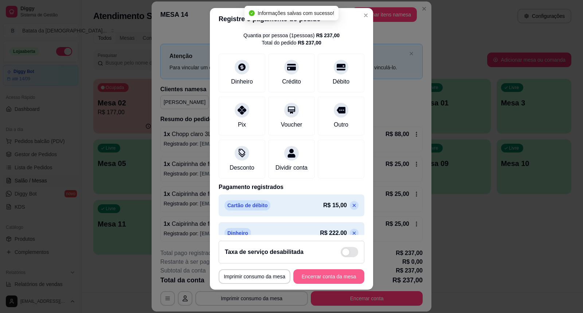
type input "R$ 0,00"
click at [324, 274] on button "Encerrar conta da mesa" at bounding box center [328, 276] width 69 height 14
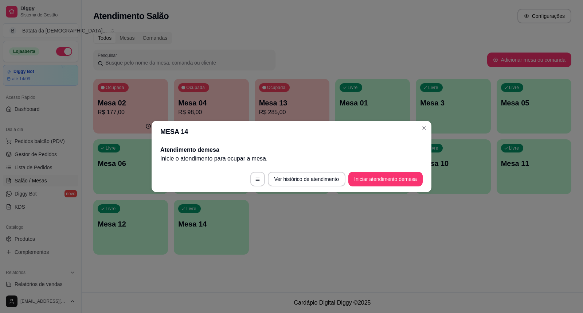
click at [430, 126] on header "MESA 14" at bounding box center [292, 132] width 280 height 22
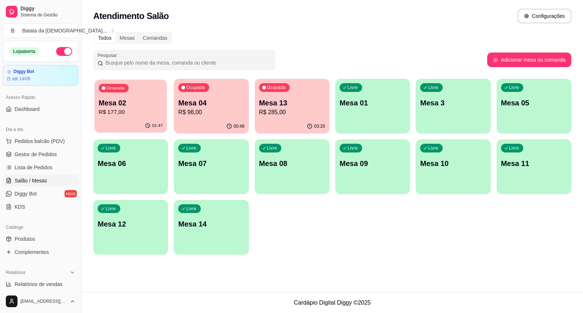
click at [133, 103] on p "Mesa 02" at bounding box center [131, 103] width 64 height 10
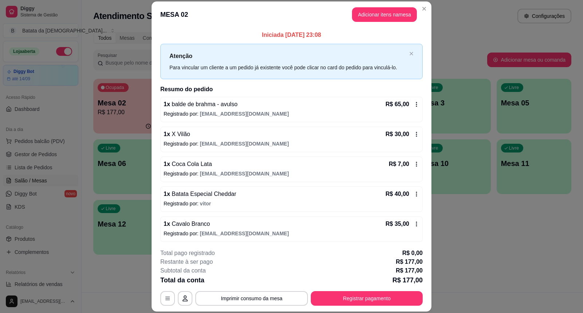
scroll to position [2, 0]
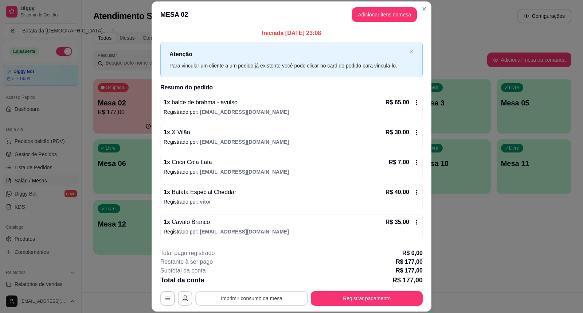
click at [269, 297] on button "Imprimir consumo da mesa" at bounding box center [251, 298] width 113 height 15
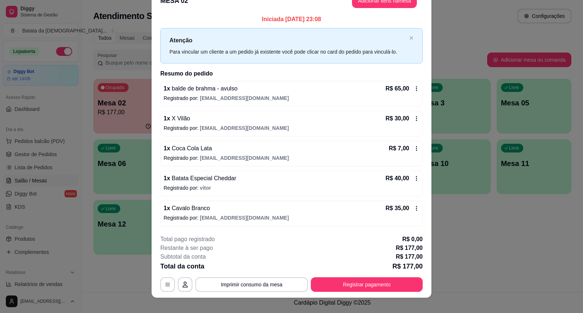
scroll to position [22, 0]
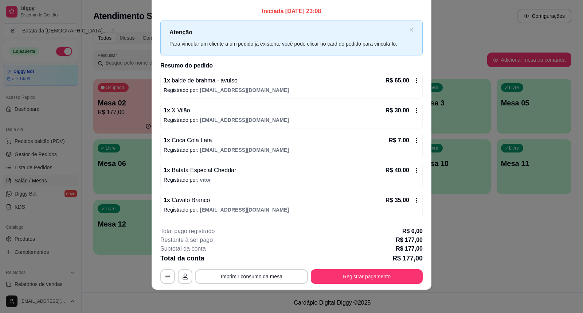
click at [403, 166] on div "R$ 40,00" at bounding box center [403, 170] width 34 height 9
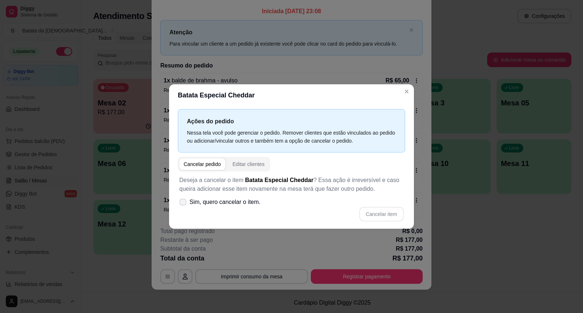
click at [248, 205] on span "Sim, quero cancelar o item." at bounding box center [224, 201] width 71 height 9
click at [184, 205] on input "Sim, quero cancelar o item." at bounding box center [181, 205] width 5 height 5
checkbox input "true"
click at [388, 216] on button "Cancelar item" at bounding box center [381, 214] width 44 height 15
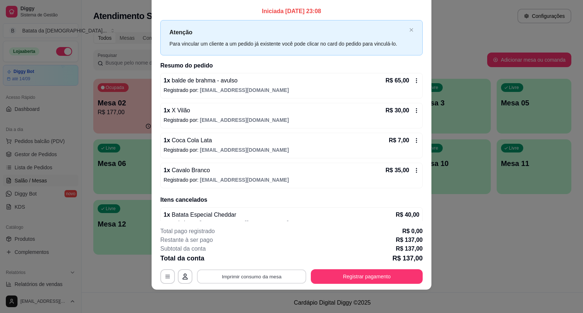
click at [276, 278] on button "Imprimir consumo da mesa" at bounding box center [251, 276] width 109 height 14
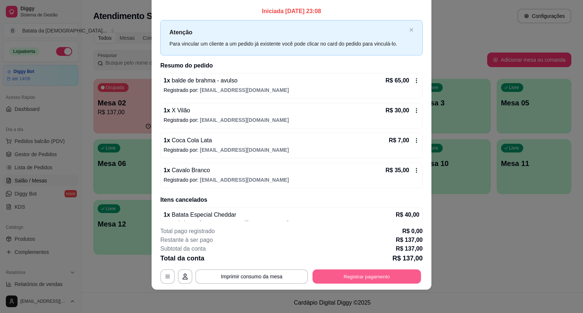
click at [392, 274] on button "Registrar pagamento" at bounding box center [367, 276] width 109 height 14
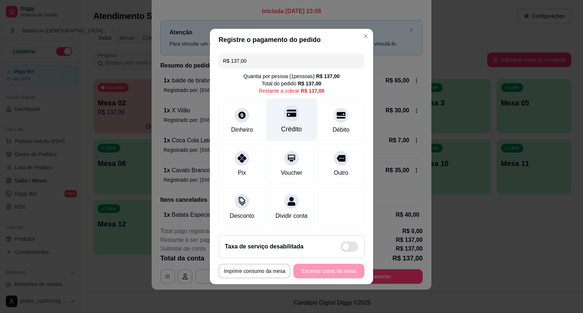
click at [304, 111] on div "Crédito" at bounding box center [291, 119] width 51 height 43
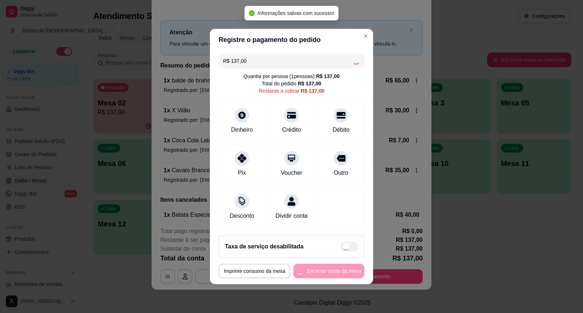
type input "R$ 0,00"
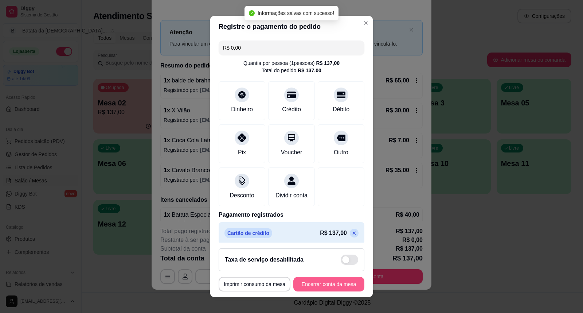
click at [334, 285] on button "Encerrar conta da mesa" at bounding box center [328, 284] width 71 height 15
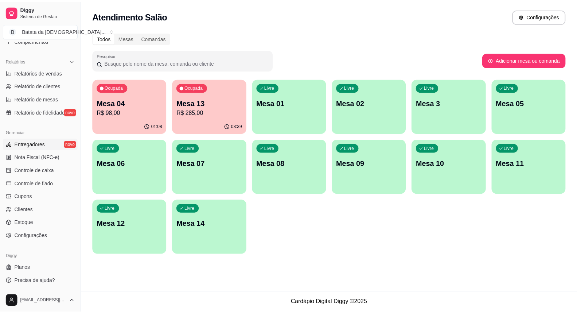
scroll to position [171, 0]
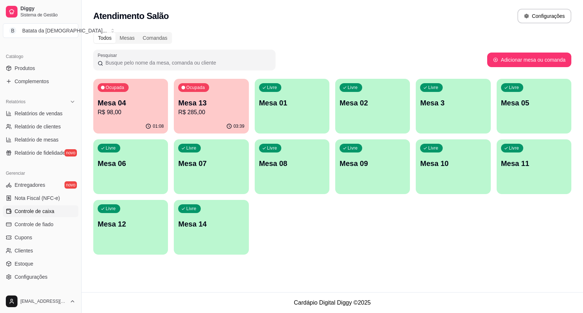
click at [57, 214] on link "Controle de caixa" at bounding box center [40, 211] width 75 height 12
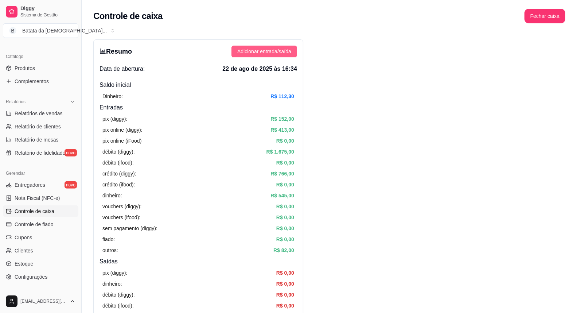
click at [250, 52] on span "Adicionar entrada/saída" at bounding box center [264, 51] width 54 height 8
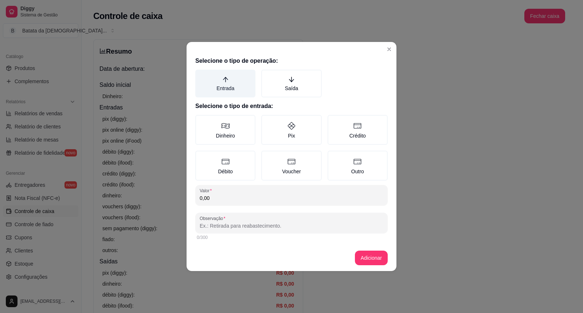
click at [230, 87] on label "Entrada" at bounding box center [225, 84] width 60 height 28
click at [201, 75] on button "Entrada" at bounding box center [198, 72] width 6 height 6
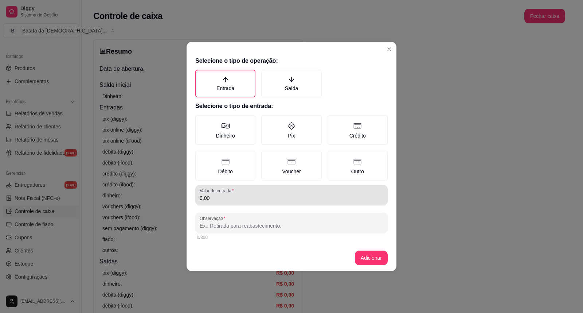
click at [243, 196] on input "0,00" at bounding box center [292, 197] width 184 height 7
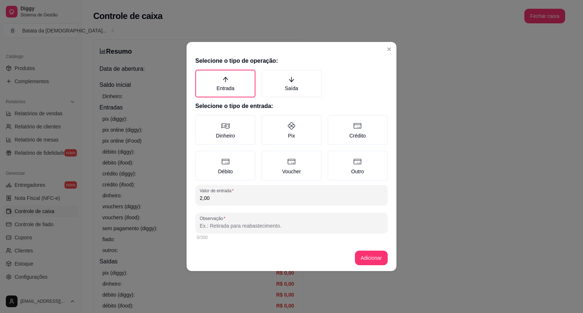
type input "2,00"
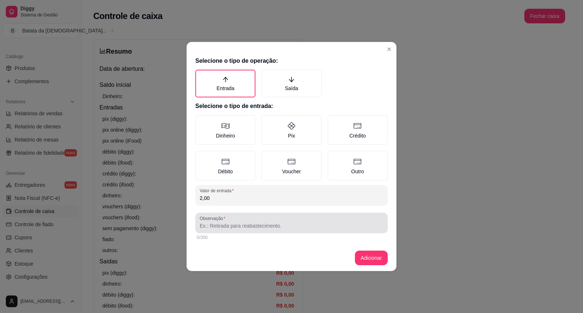
click at [244, 229] on div "Observação" at bounding box center [291, 222] width 192 height 20
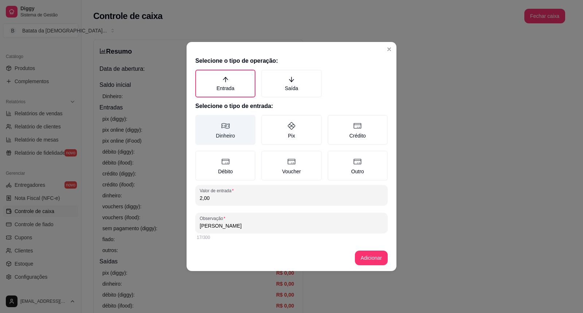
type input "[PERSON_NAME]"
click at [239, 131] on label "Dinheiro" at bounding box center [225, 130] width 60 height 30
click at [201, 120] on button "Dinheiro" at bounding box center [198, 117] width 6 height 6
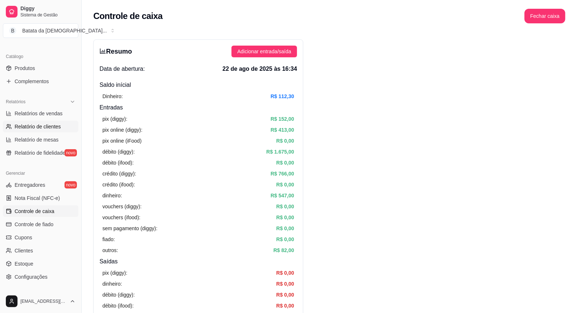
scroll to position [49, 0]
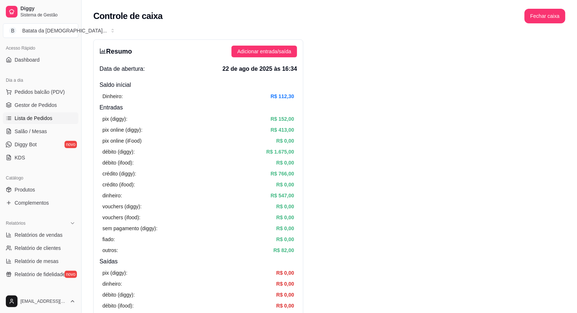
click at [48, 116] on span "Lista de Pedidos" at bounding box center [34, 117] width 38 height 7
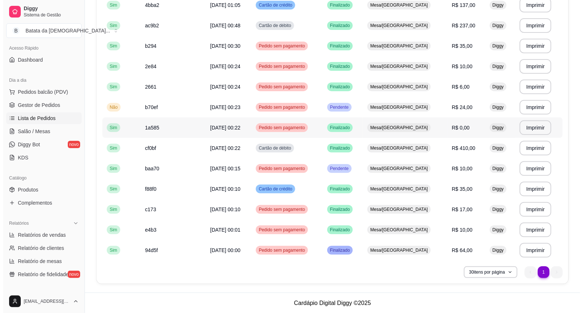
scroll to position [70, 0]
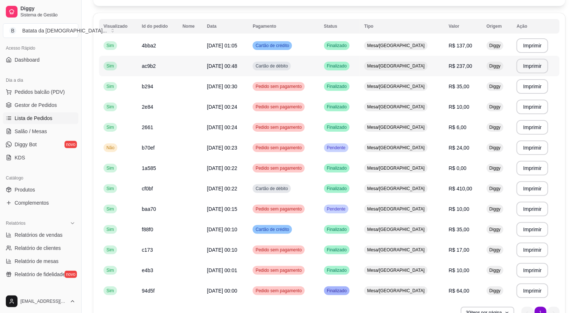
click at [449, 63] on span "R$ 237,00" at bounding box center [461, 66] width 24 height 6
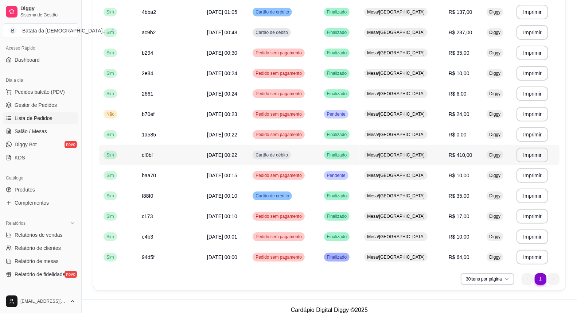
scroll to position [110, 0]
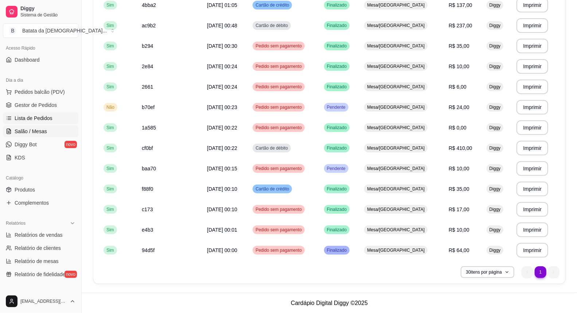
click at [24, 132] on span "Salão / Mesas" at bounding box center [31, 131] width 32 height 7
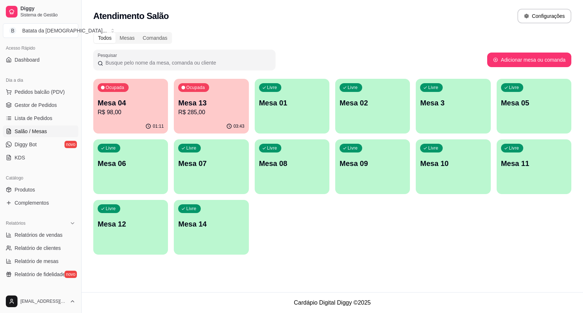
click at [144, 126] on div "01:11" at bounding box center [130, 126] width 75 height 14
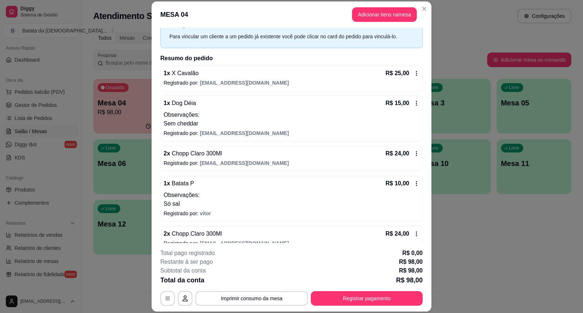
scroll to position [43, 0]
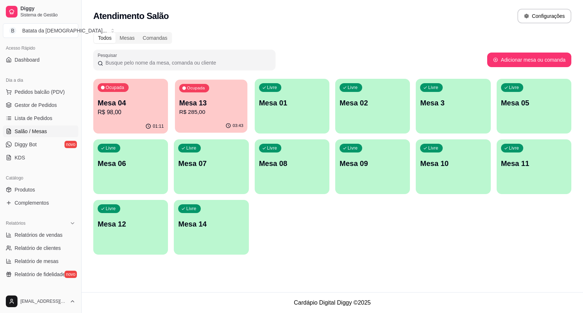
click at [214, 117] on div "Ocupada Mesa 13 R$ 285,00" at bounding box center [211, 98] width 73 height 39
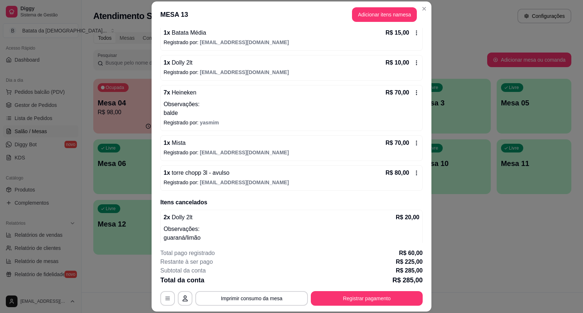
scroll to position [101, 0]
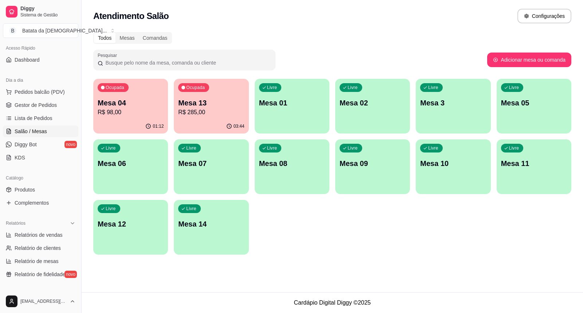
click at [122, 110] on p "R$ 98,00" at bounding box center [131, 112] width 66 height 9
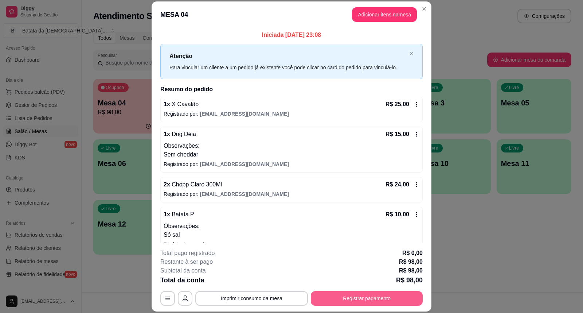
click at [377, 296] on button "Registrar pagamento" at bounding box center [367, 298] width 112 height 15
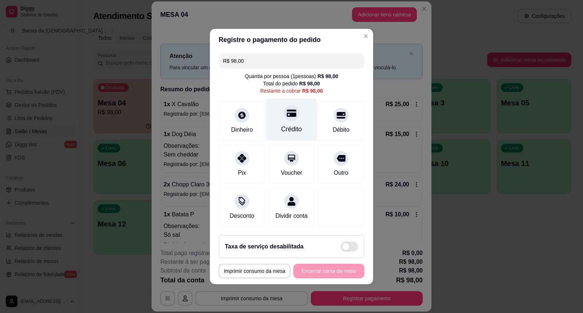
click at [292, 124] on div "Crédito" at bounding box center [291, 128] width 21 height 9
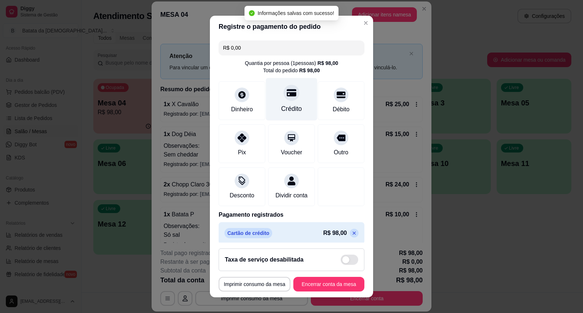
type input "R$ 0,00"
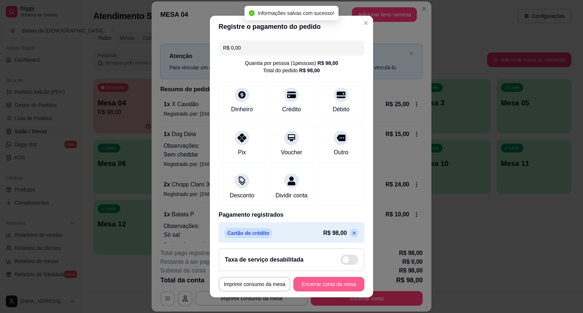
click at [326, 287] on button "Encerrar conta da mesa" at bounding box center [328, 284] width 71 height 15
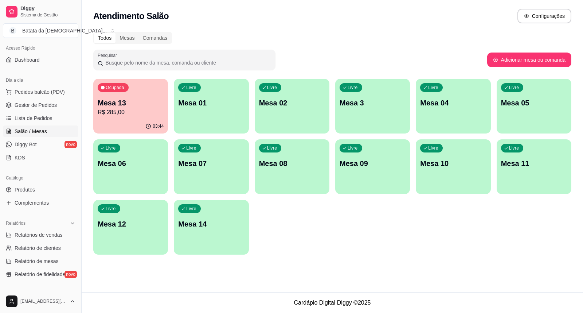
click at [135, 103] on p "Mesa 13" at bounding box center [131, 103] width 66 height 10
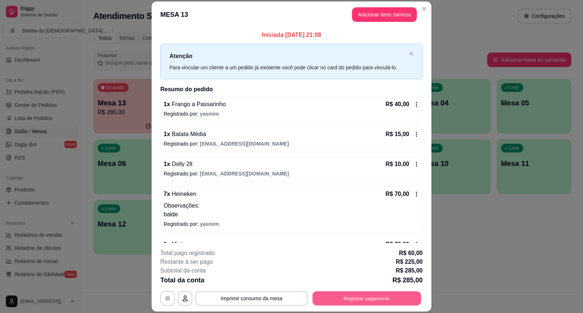
click at [376, 294] on button "Registrar pagamento" at bounding box center [367, 298] width 109 height 14
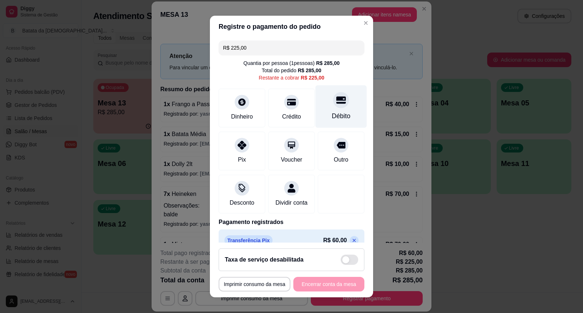
click at [336, 103] on icon at bounding box center [340, 99] width 9 height 7
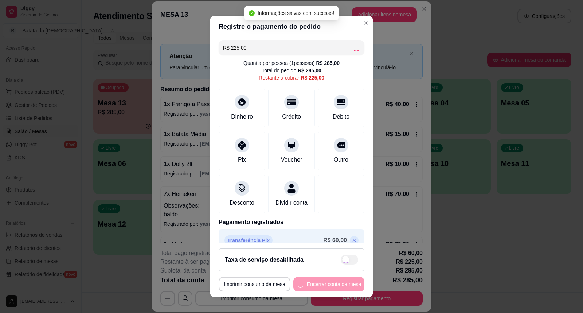
type input "R$ 0,00"
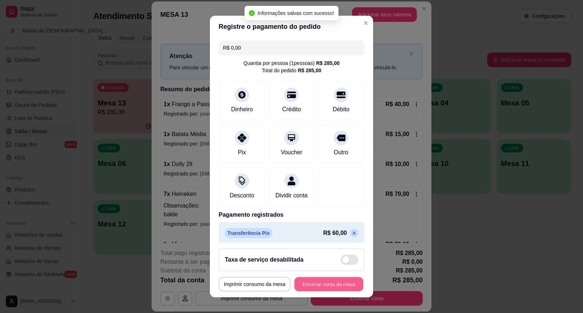
click at [338, 282] on button "Encerrar conta da mesa" at bounding box center [328, 284] width 69 height 14
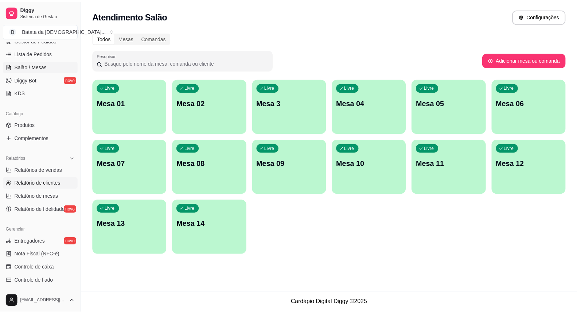
scroll to position [130, 0]
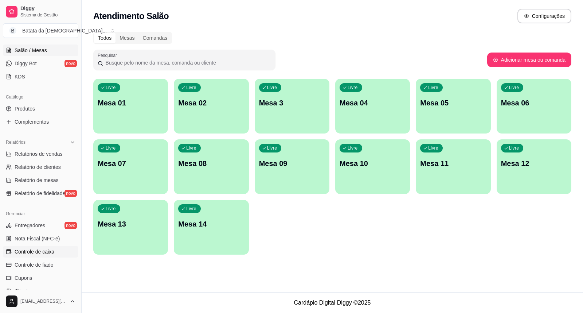
click at [57, 246] on link "Controle de caixa" at bounding box center [40, 252] width 75 height 12
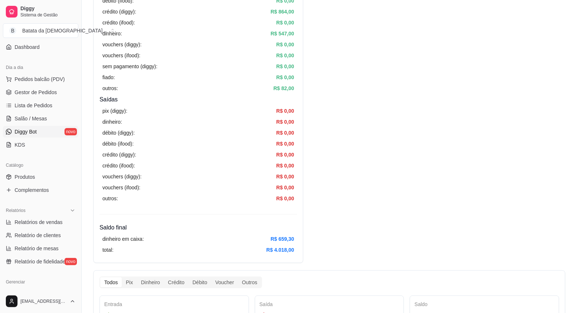
scroll to position [49, 0]
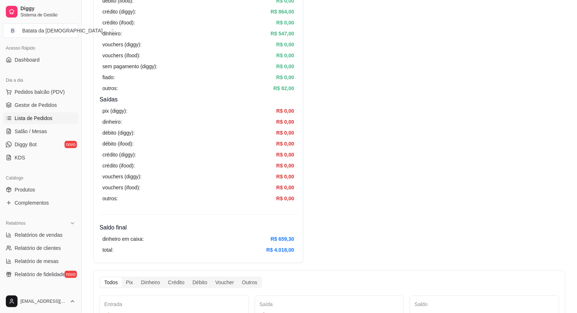
click at [50, 116] on span "Lista de Pedidos" at bounding box center [34, 117] width 38 height 7
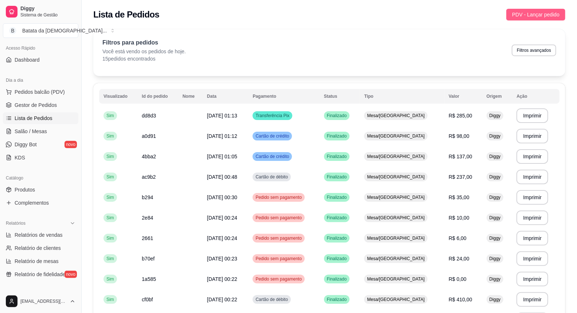
click at [524, 13] on span "PDV - Lançar pedido" at bounding box center [535, 15] width 47 height 8
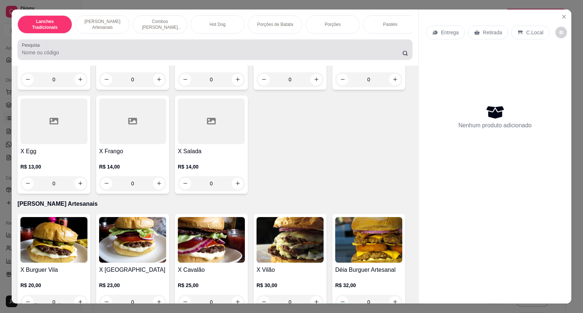
scroll to position [13, 0]
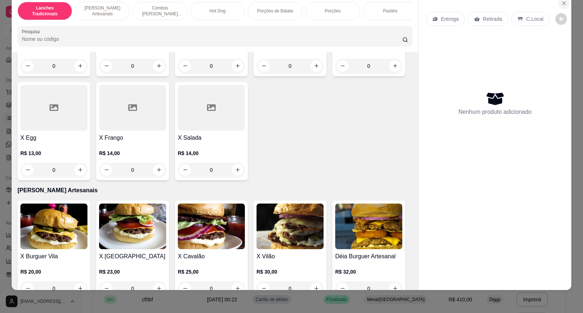
click at [558, 3] on button "Close" at bounding box center [564, 3] width 12 height 12
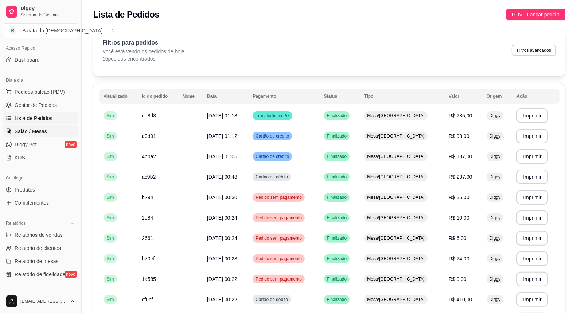
click at [35, 131] on span "Salão / Mesas" at bounding box center [31, 131] width 32 height 7
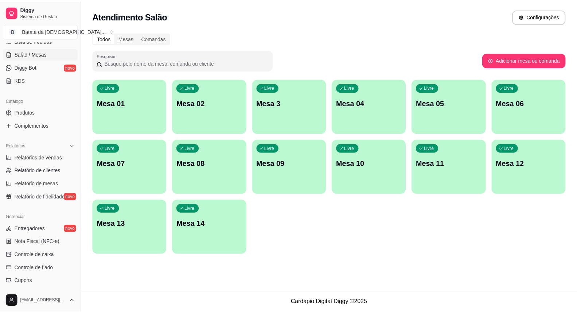
scroll to position [130, 0]
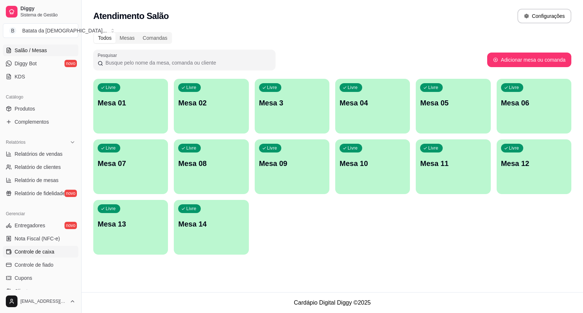
click at [48, 252] on span "Controle de caixa" at bounding box center [35, 251] width 40 height 7
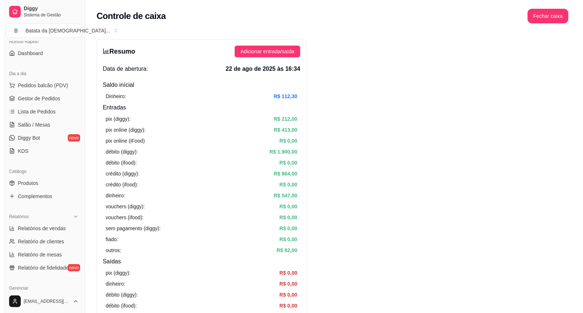
scroll to position [49, 0]
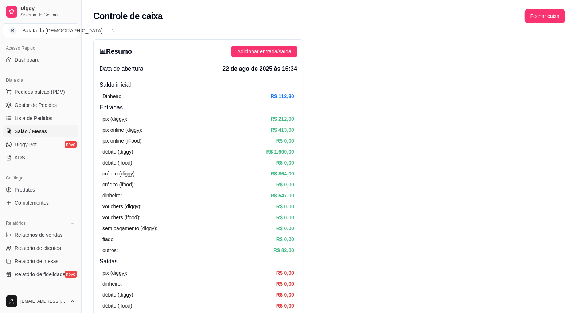
click at [35, 126] on link "Salão / Mesas" at bounding box center [40, 131] width 75 height 12
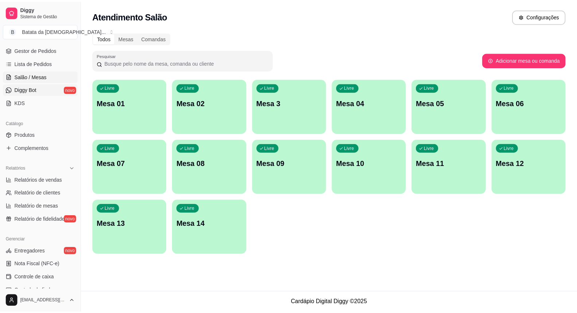
scroll to position [90, 0]
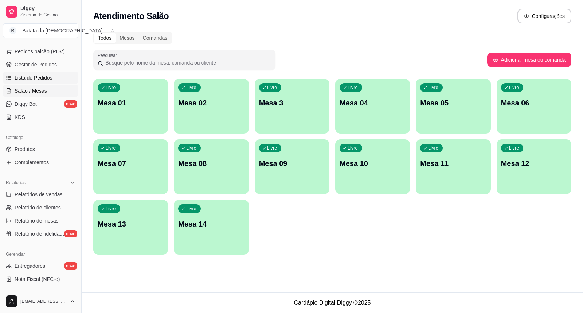
click at [50, 75] on span "Lista de Pedidos" at bounding box center [34, 77] width 38 height 7
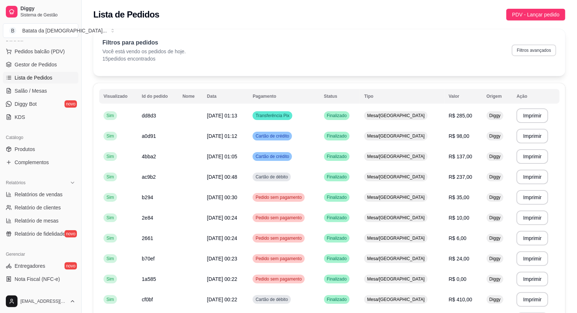
click at [542, 47] on button "Filtros avançados" at bounding box center [534, 50] width 44 height 12
select select "0"
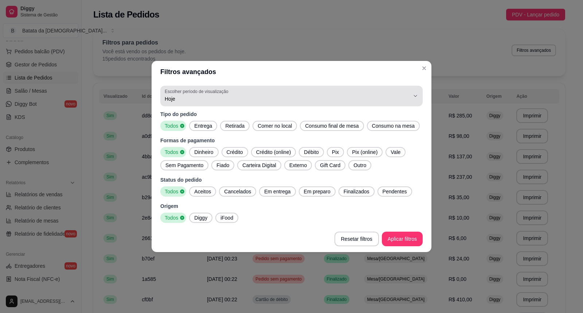
click at [323, 99] on span "Hoje" at bounding box center [287, 98] width 245 height 7
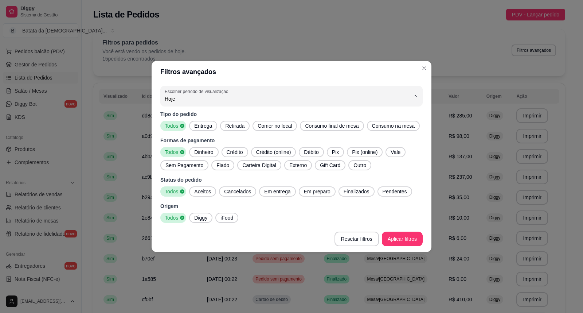
click at [225, 132] on span "Ontem" at bounding box center [288, 128] width 234 height 7
type input "1"
select select "1"
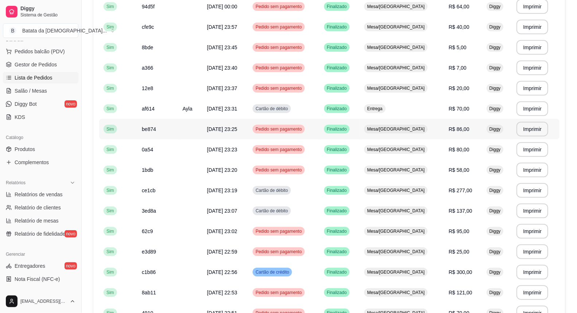
scroll to position [457, 0]
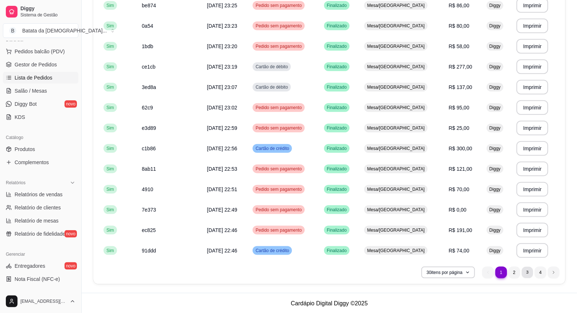
click at [532, 271] on li "3" at bounding box center [526, 271] width 11 height 11
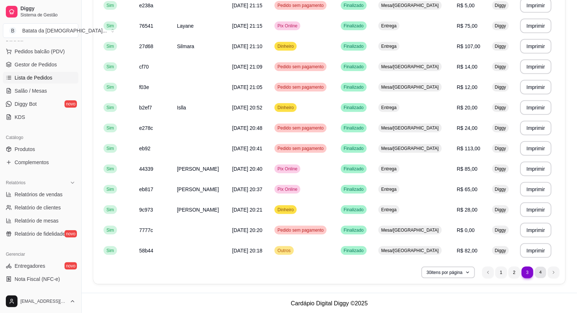
click at [542, 275] on li "4" at bounding box center [540, 271] width 11 height 11
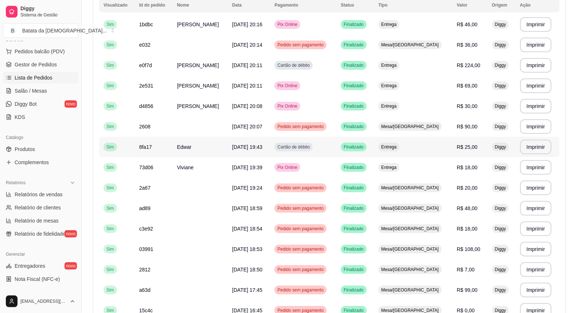
scroll to position [132, 0]
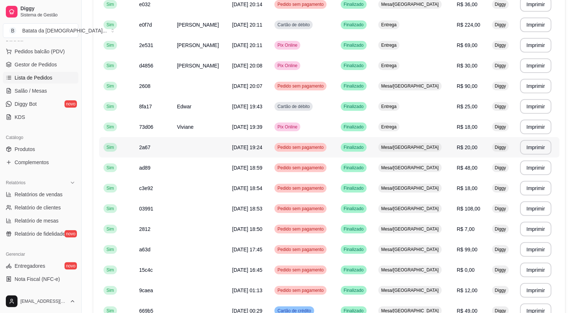
click at [478, 149] on td "R$ 20,00" at bounding box center [469, 147] width 35 height 20
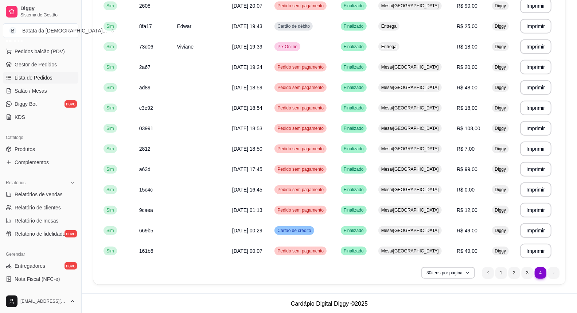
scroll to position [212, 0]
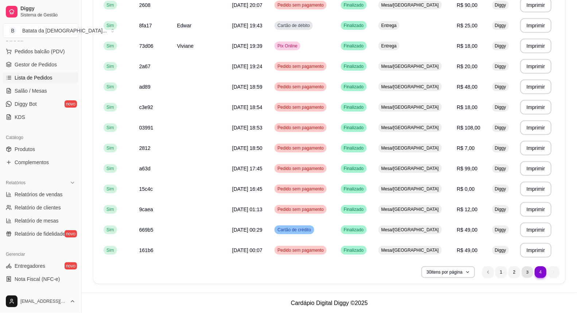
click at [525, 271] on li "3" at bounding box center [526, 271] width 11 height 11
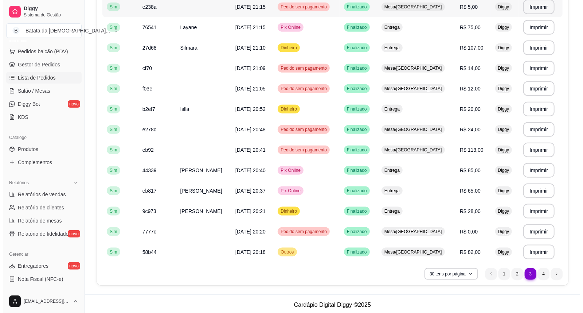
scroll to position [457, 0]
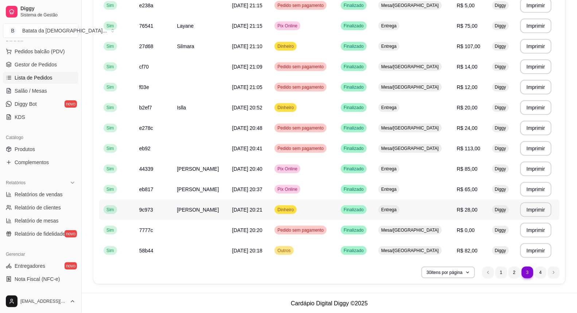
click at [359, 204] on td "Finalizado" at bounding box center [355, 209] width 38 height 20
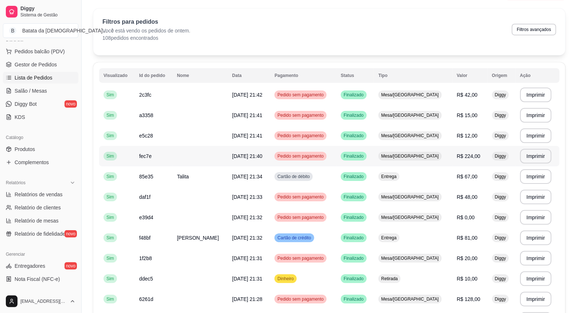
scroll to position [12, 0]
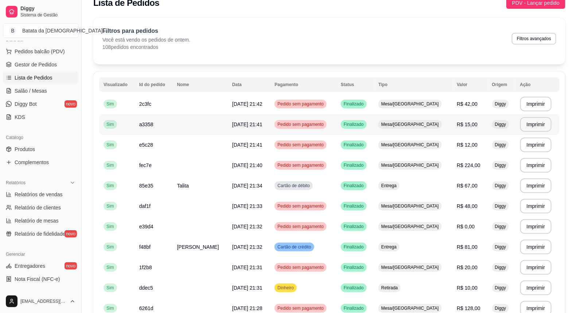
click at [455, 117] on td "R$ 15,00" at bounding box center [469, 124] width 35 height 20
click at [436, 109] on td "Mesa/[GEOGRAPHIC_DATA]" at bounding box center [413, 104] width 78 height 20
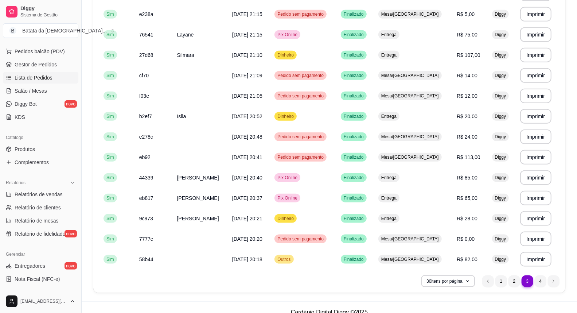
scroll to position [457, 0]
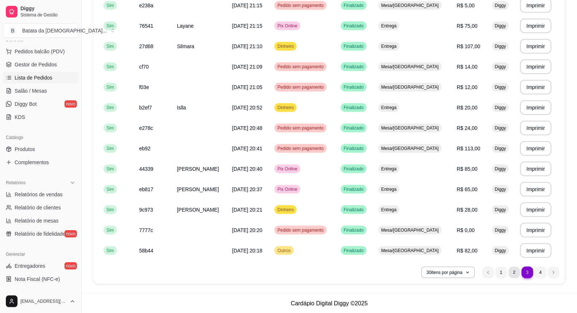
click at [512, 268] on li "2" at bounding box center [513, 271] width 11 height 11
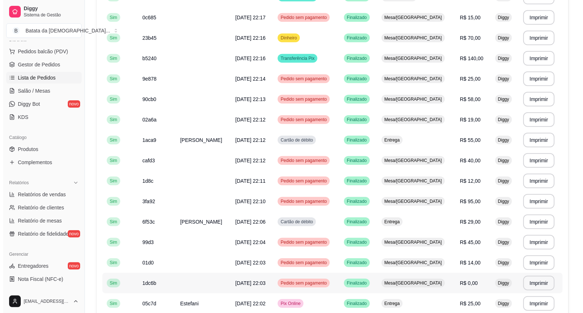
scroll to position [214, 0]
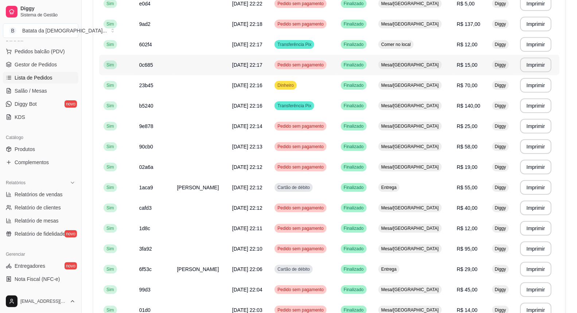
click at [488, 72] on td "Diggy" at bounding box center [502, 65] width 28 height 20
click at [355, 94] on td "Finalizado" at bounding box center [355, 85] width 38 height 20
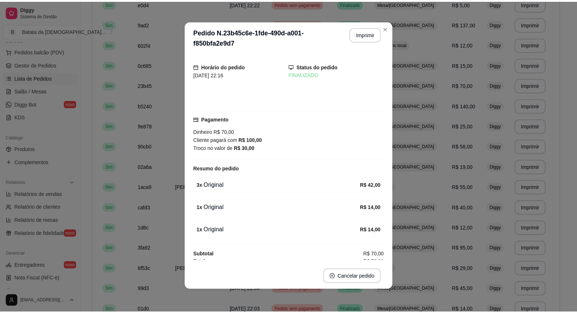
scroll to position [1, 0]
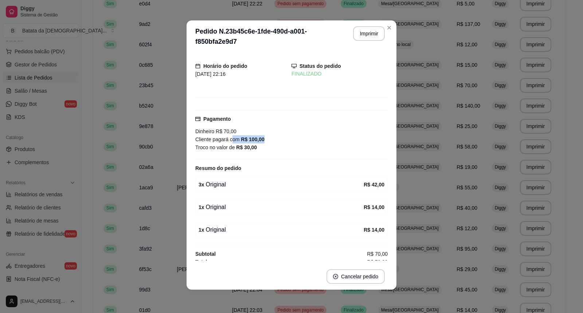
drag, startPoint x: 258, startPoint y: 132, endPoint x: 227, endPoint y: 135, distance: 30.8
click at [227, 135] on div "Cliente pagará com R$ 100,00" at bounding box center [291, 139] width 192 height 8
click at [252, 185] on div "3 x Original R$ 42,00" at bounding box center [291, 184] width 192 height 15
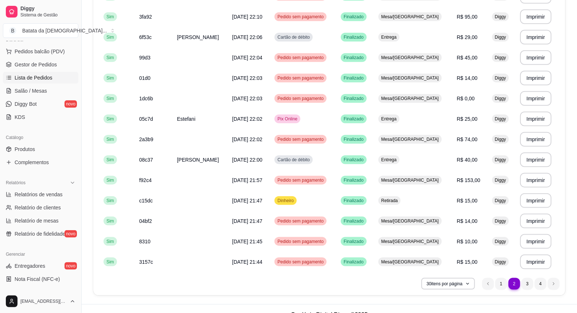
scroll to position [457, 0]
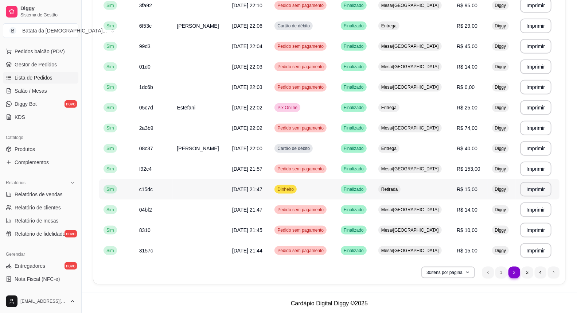
click at [399, 188] on span "Retirada" at bounding box center [389, 189] width 19 height 6
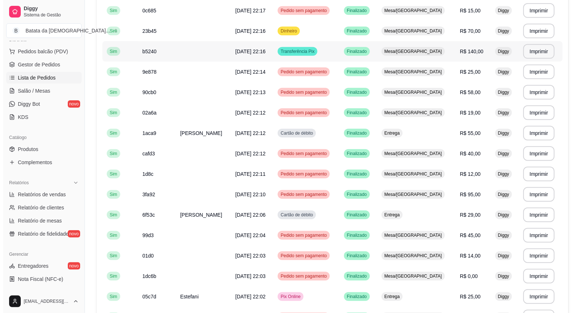
scroll to position [254, 0]
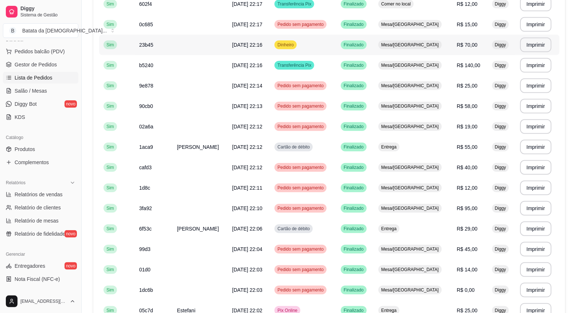
click at [305, 48] on td "Dinheiro" at bounding box center [303, 45] width 66 height 20
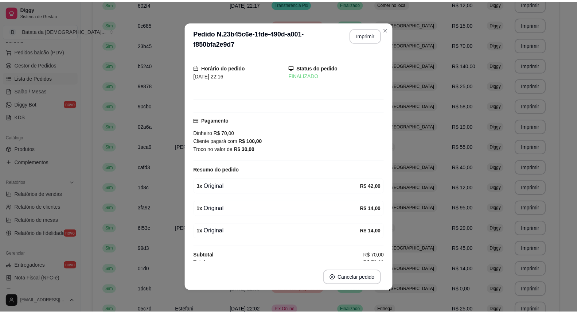
scroll to position [1, 0]
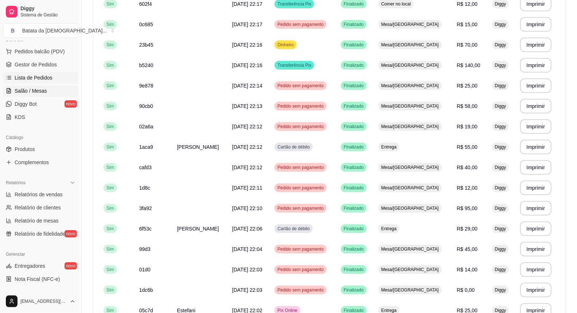
click at [15, 93] on span "Salão / Mesas" at bounding box center [31, 90] width 32 height 7
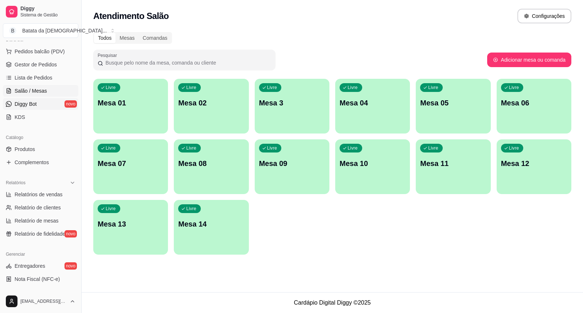
click at [42, 102] on link "Diggy Bot novo" at bounding box center [40, 104] width 75 height 12
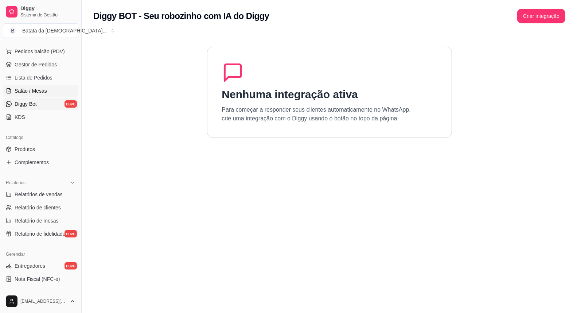
click at [43, 88] on span "Salão / Mesas" at bounding box center [31, 90] width 32 height 7
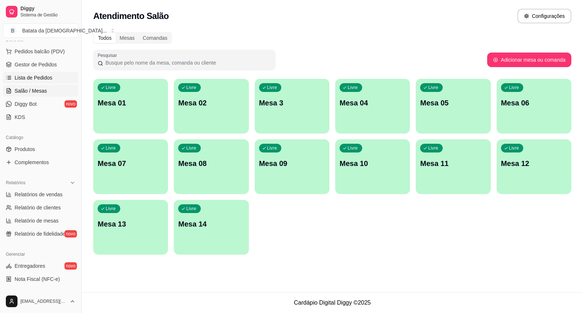
click at [51, 78] on link "Lista de Pedidos" at bounding box center [40, 78] width 75 height 12
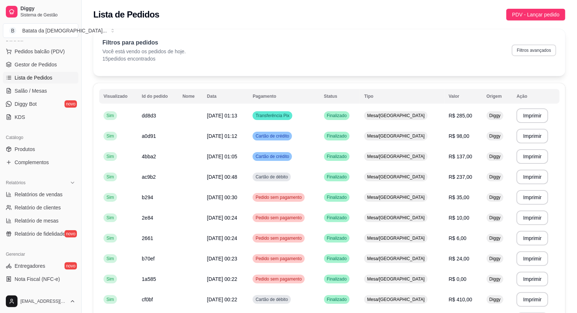
click at [526, 54] on button "Filtros avançados" at bounding box center [534, 50] width 44 height 12
select select "0"
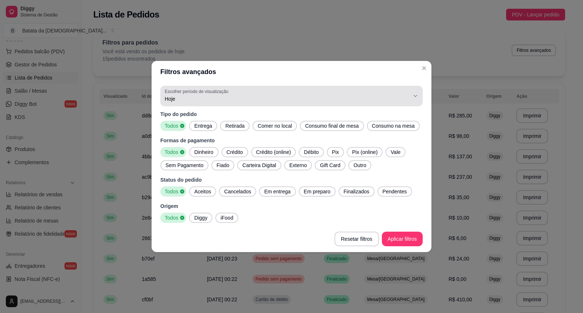
click at [204, 103] on div "Hoje" at bounding box center [287, 96] width 245 height 15
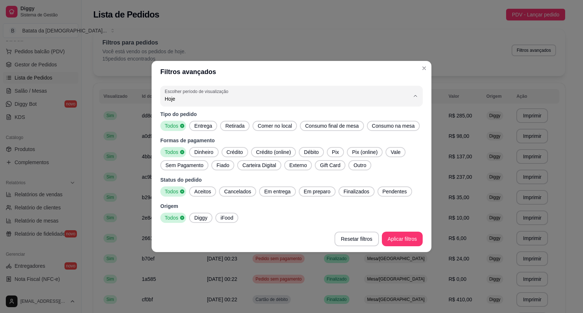
click at [254, 127] on span "Ontem" at bounding box center [288, 128] width 234 height 7
type input "1"
select select "1"
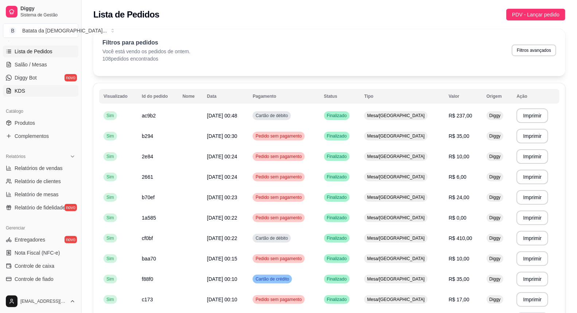
scroll to position [130, 0]
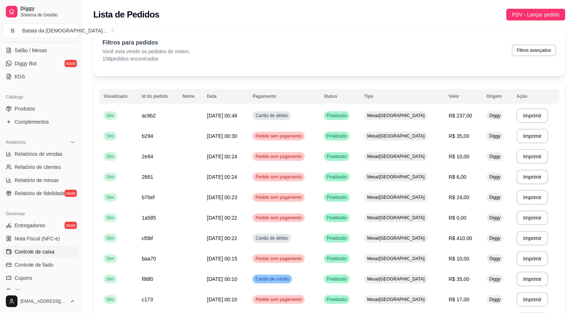
click at [56, 253] on link "Controle de caixa" at bounding box center [40, 252] width 75 height 12
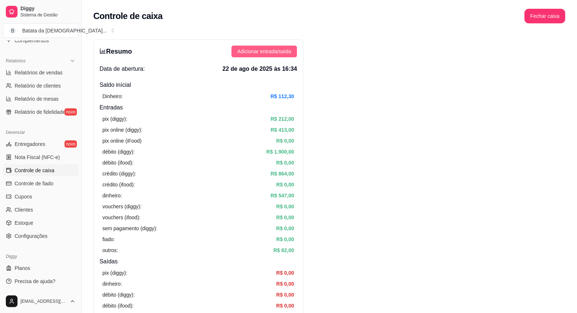
click at [265, 46] on button "Adicionar entrada/saída" at bounding box center [264, 52] width 66 height 12
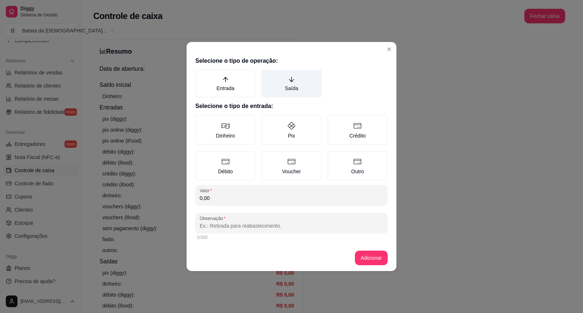
drag, startPoint x: 296, startPoint y: 93, endPoint x: 296, endPoint y: 88, distance: 4.7
click at [296, 88] on label "Saída" at bounding box center [291, 84] width 60 height 28
click at [267, 75] on button "Saída" at bounding box center [264, 72] width 6 height 6
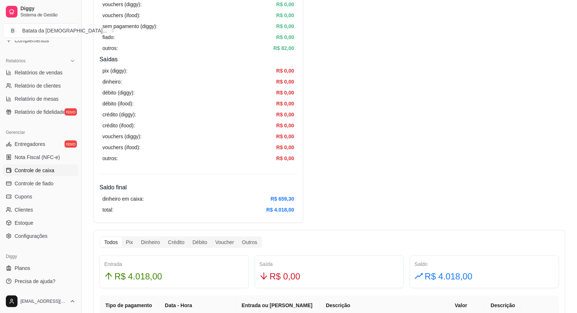
scroll to position [202, 0]
drag, startPoint x: 282, startPoint y: 197, endPoint x: 322, endPoint y: 198, distance: 40.1
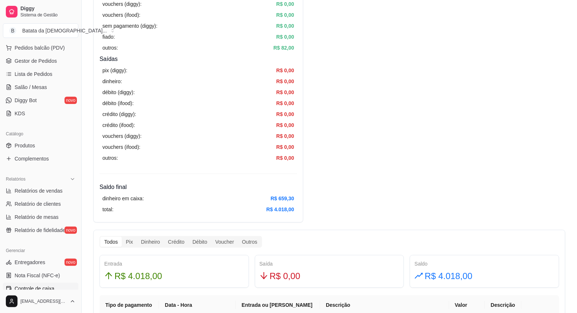
scroll to position [49, 0]
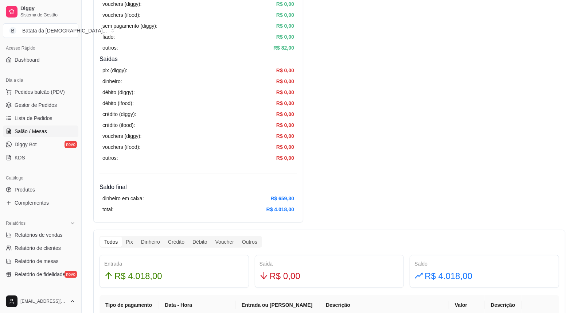
click at [36, 133] on span "Salão / Mesas" at bounding box center [31, 131] width 32 height 7
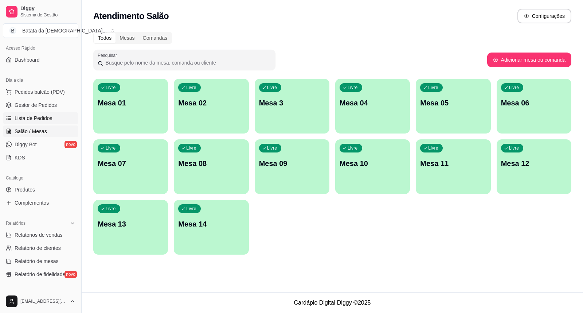
click at [41, 120] on span "Lista de Pedidos" at bounding box center [34, 117] width 38 height 7
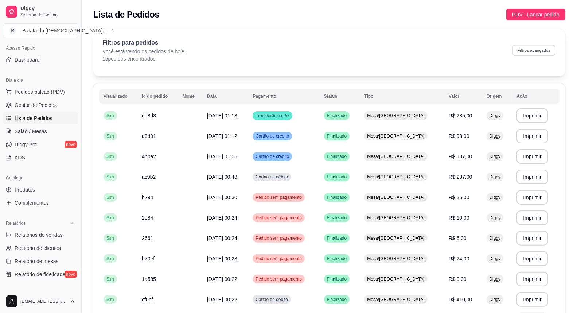
click at [529, 52] on button "Filtros avançados" at bounding box center [533, 49] width 43 height 11
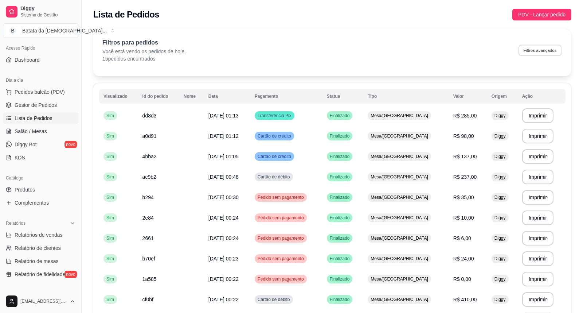
select select "0"
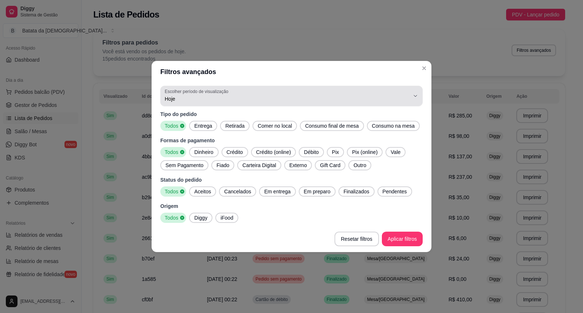
click at [195, 98] on span "Hoje" at bounding box center [287, 98] width 245 height 7
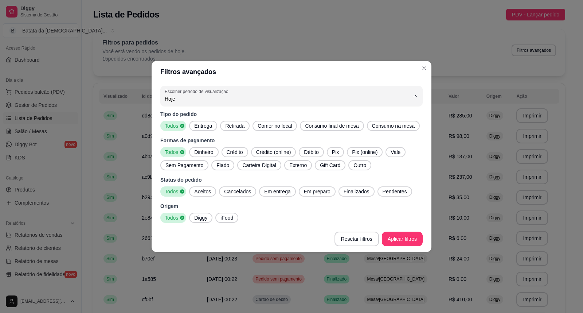
click at [238, 119] on span "Hoje" at bounding box center [288, 116] width 234 height 7
click at [235, 106] on div "0 Escolher período de visualização Hoje Ontem 7 dias 15 dias 30 dias 45 dias Cu…" at bounding box center [292, 154] width 280 height 143
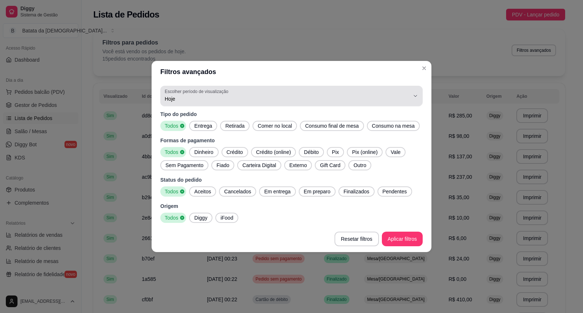
click at [234, 92] on div "Hoje" at bounding box center [287, 96] width 245 height 15
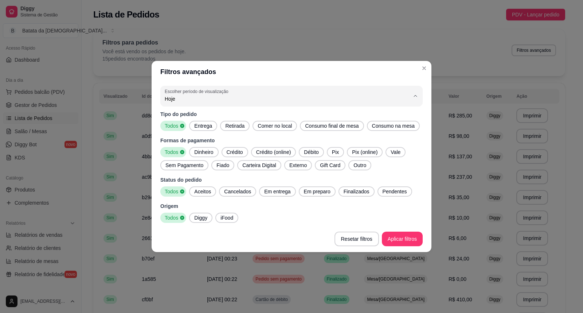
click at [232, 130] on span "Ontem" at bounding box center [288, 128] width 234 height 7
type input "1"
select select "1"
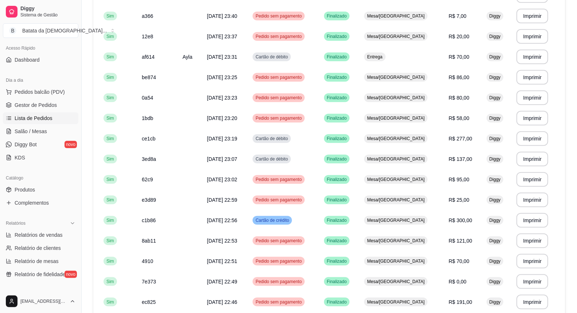
scroll to position [457, 0]
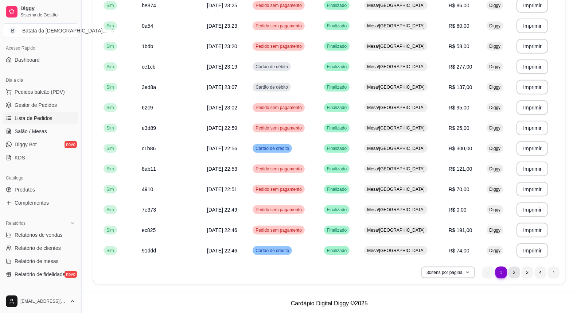
click at [520, 270] on li "2" at bounding box center [514, 272] width 12 height 12
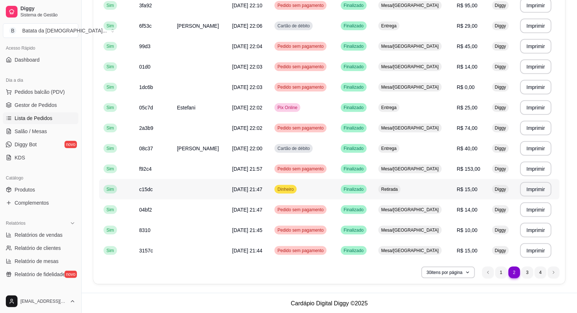
click at [374, 195] on td "Finalizado" at bounding box center [355, 189] width 38 height 20
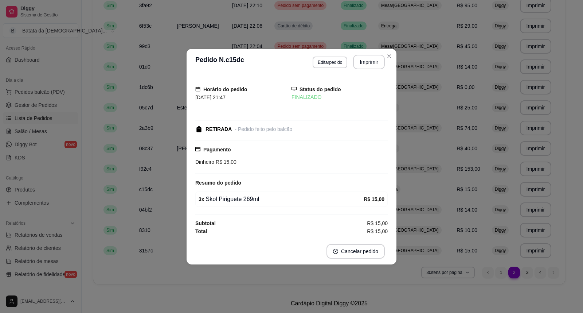
click at [386, 50] on header "**********" at bounding box center [292, 62] width 210 height 26
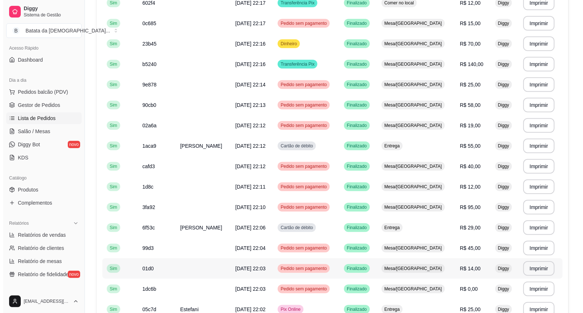
scroll to position [254, 0]
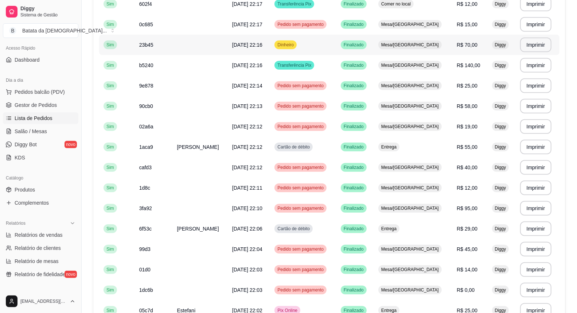
click at [363, 45] on span "Finalizado" at bounding box center [353, 45] width 23 height 6
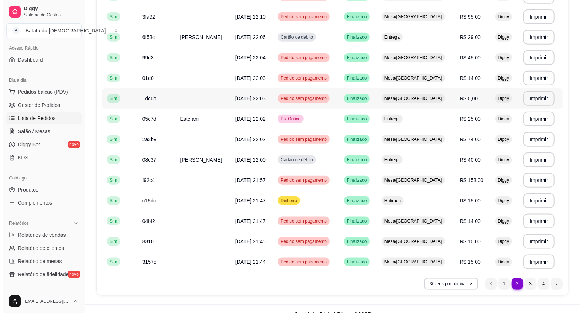
scroll to position [457, 0]
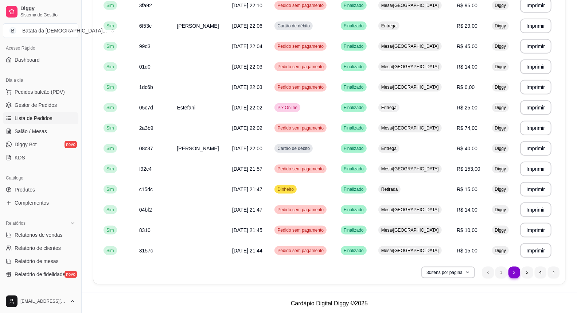
click at [521, 270] on ul "2 1 2 3 4" at bounding box center [520, 272] width 77 height 12
click at [525, 271] on li "3" at bounding box center [527, 272] width 12 height 12
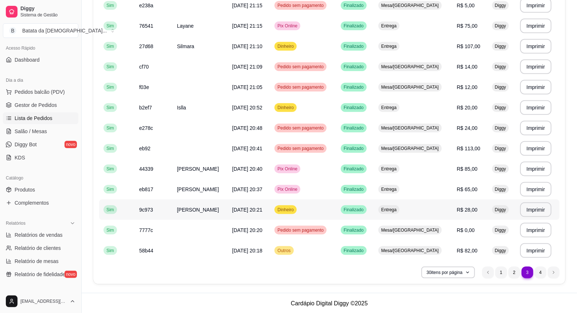
click at [336, 213] on td "Dinheiro" at bounding box center [303, 209] width 66 height 20
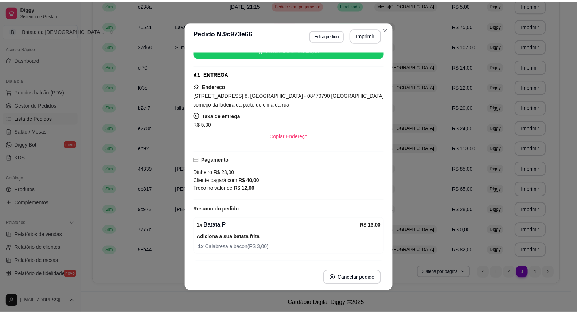
scroll to position [121, 0]
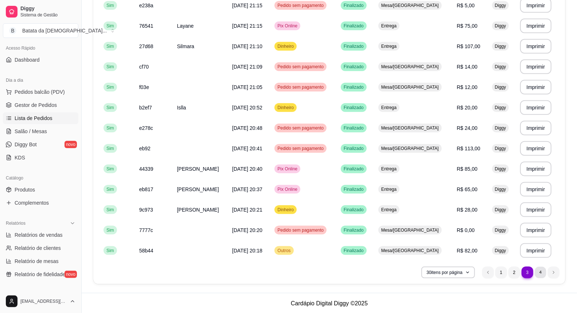
click at [544, 272] on li "4" at bounding box center [540, 271] width 11 height 11
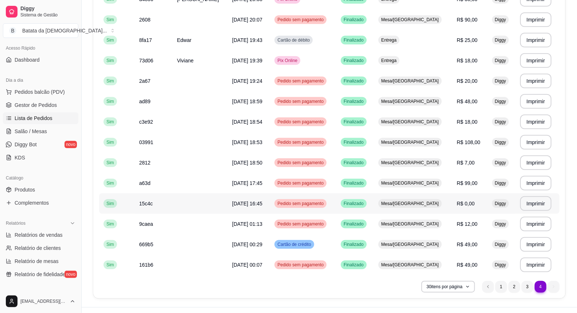
scroll to position [212, 0]
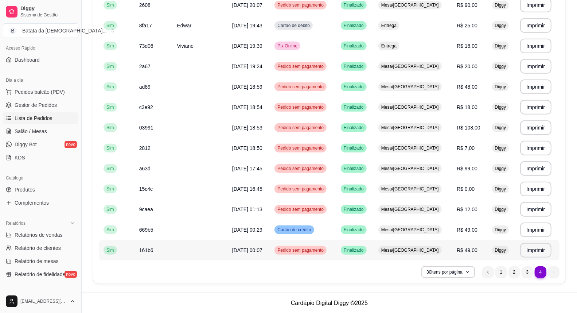
click at [498, 252] on span "Diggy" at bounding box center [500, 250] width 14 height 6
click at [549, 274] on ul "4 1 2 3 4" at bounding box center [520, 272] width 77 height 12
click at [508, 231] on td "Diggy" at bounding box center [502, 229] width 28 height 20
click at [531, 271] on li "3" at bounding box center [526, 271] width 11 height 11
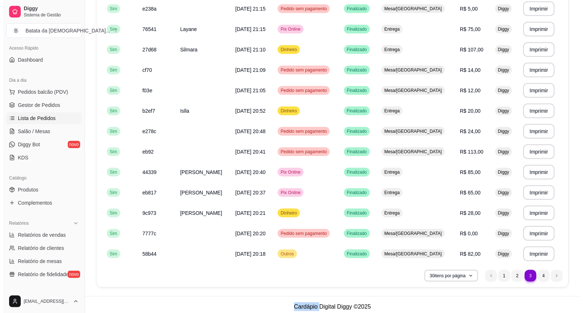
scroll to position [457, 0]
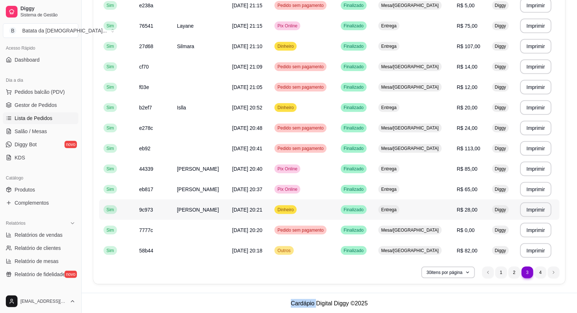
click at [336, 206] on td "Dinheiro" at bounding box center [303, 209] width 66 height 20
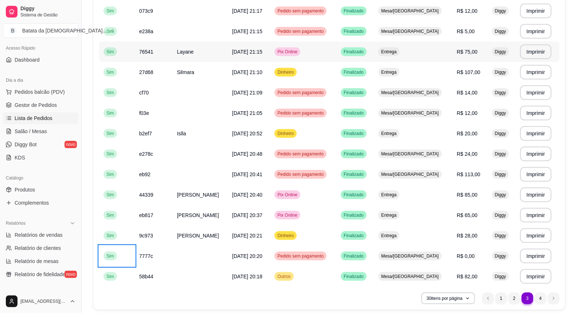
scroll to position [416, 0]
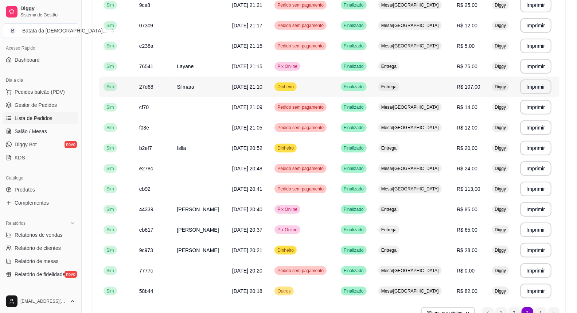
click at [297, 89] on div "Dinheiro" at bounding box center [285, 86] width 22 height 9
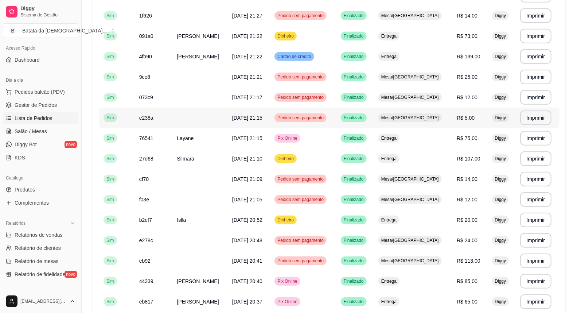
scroll to position [295, 0]
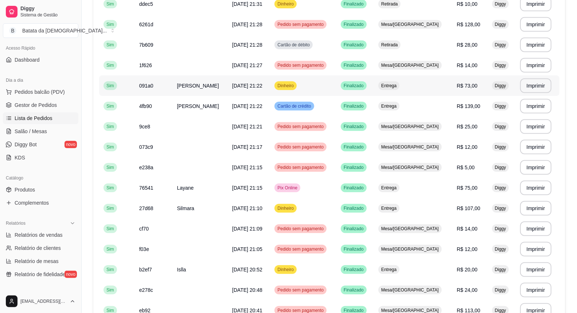
click at [326, 86] on td "Dinheiro" at bounding box center [303, 85] width 66 height 20
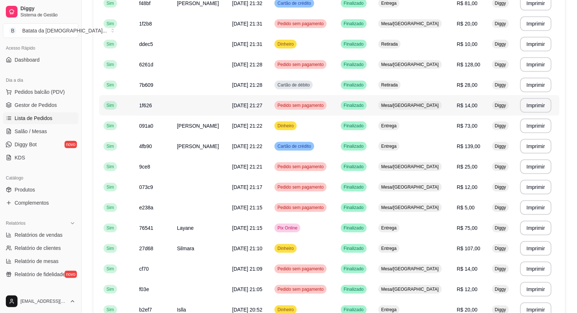
scroll to position [254, 0]
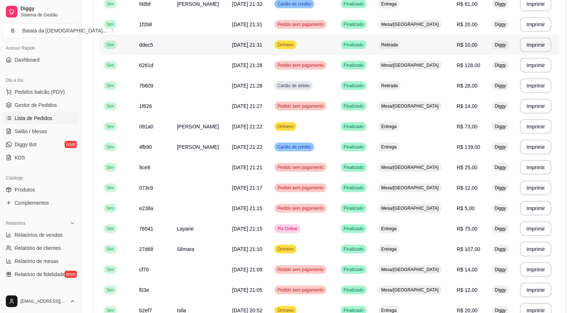
click at [363, 43] on span "Finalizado" at bounding box center [353, 45] width 23 height 6
click at [429, 45] on td "Retirada" at bounding box center [413, 45] width 78 height 20
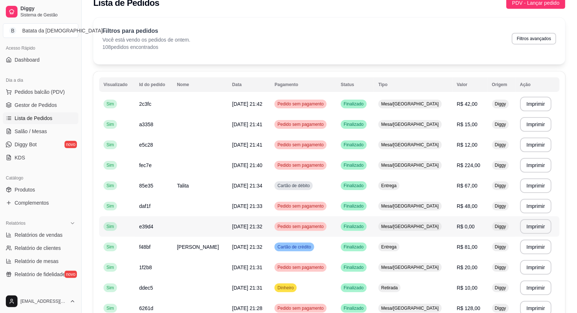
scroll to position [0, 0]
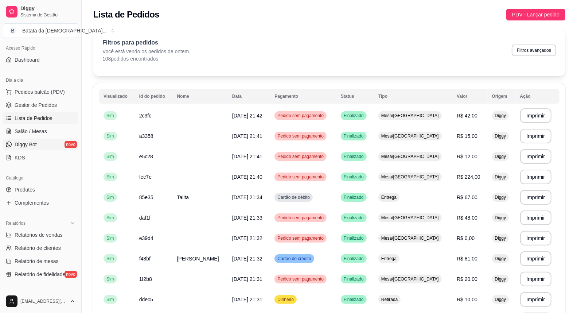
click at [38, 146] on link "Diggy Bot novo" at bounding box center [40, 144] width 75 height 12
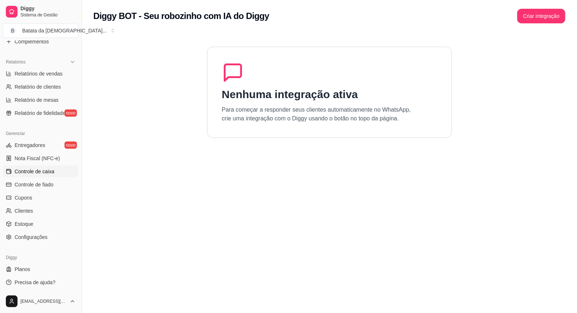
scroll to position [211, 0]
click at [51, 168] on span "Controle de caixa" at bounding box center [35, 170] width 40 height 7
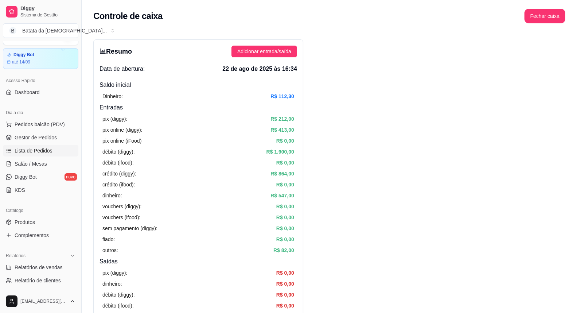
scroll to position [9, 0]
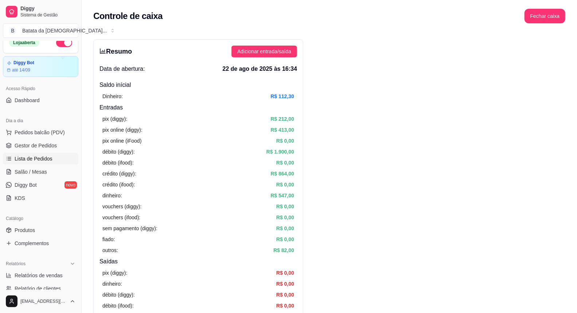
click at [56, 161] on link "Lista de Pedidos" at bounding box center [40, 159] width 75 height 12
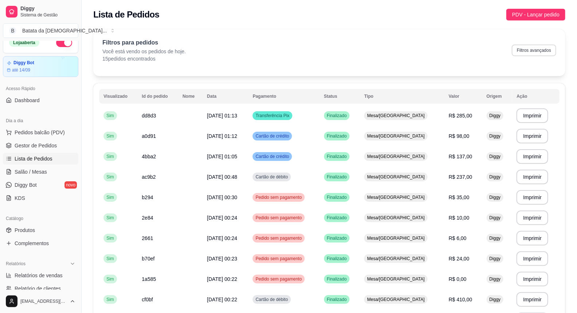
click at [553, 46] on button "Filtros avançados" at bounding box center [534, 50] width 44 height 12
select select "0"
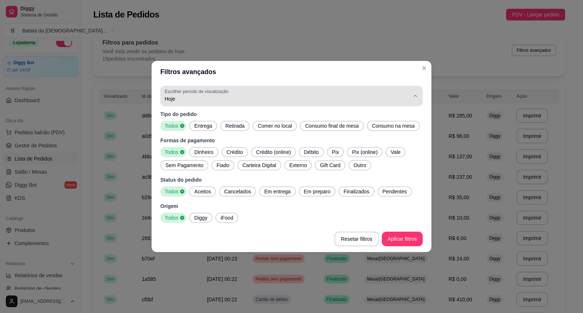
click at [230, 95] on span "Hoje" at bounding box center [287, 98] width 245 height 7
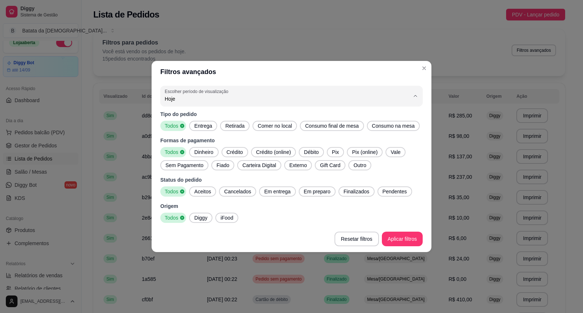
click at [204, 128] on span "Ontem" at bounding box center [288, 128] width 234 height 7
type input "1"
select select "1"
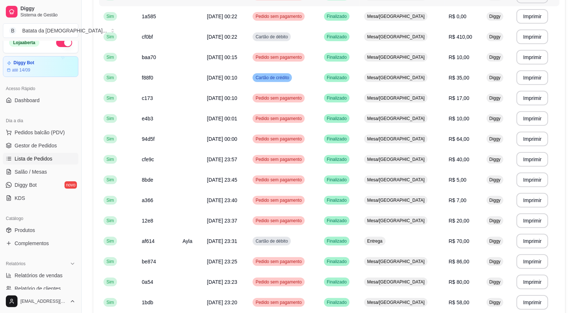
scroll to position [202, 0]
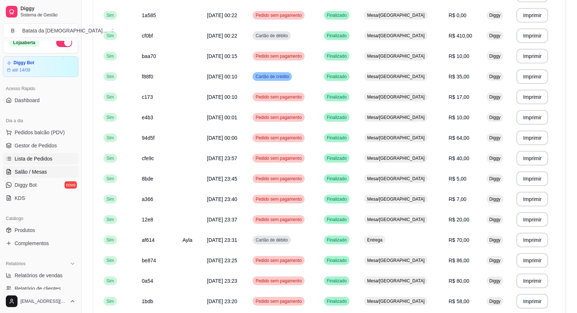
click at [37, 176] on link "Salão / Mesas" at bounding box center [40, 172] width 75 height 12
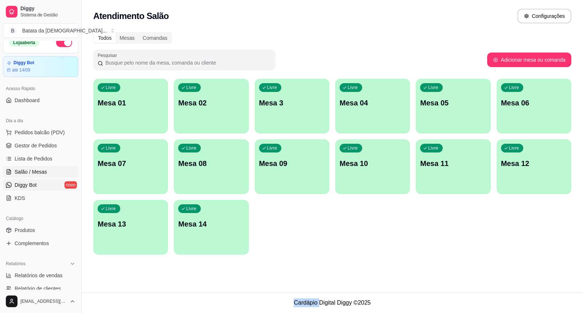
click at [45, 181] on link "Diggy Bot novo" at bounding box center [40, 185] width 75 height 12
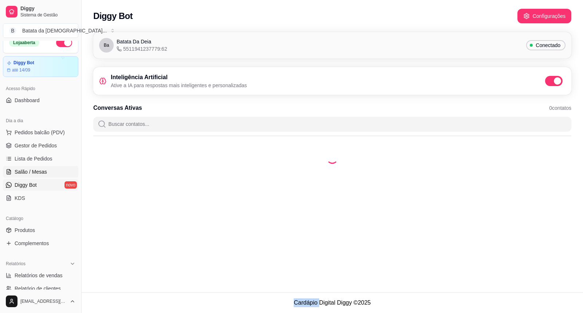
click at [45, 175] on span "Salão / Mesas" at bounding box center [31, 171] width 32 height 7
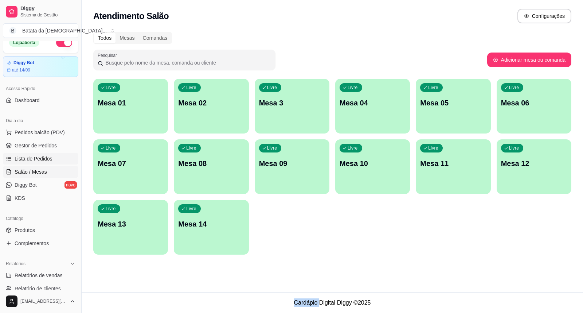
click at [50, 157] on span "Lista de Pedidos" at bounding box center [34, 158] width 38 height 7
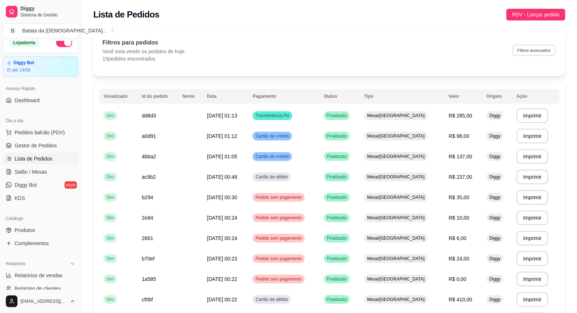
click at [541, 50] on button "Filtros avançados" at bounding box center [533, 49] width 43 height 11
select select "0"
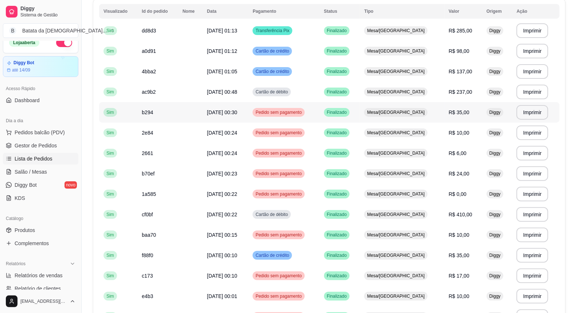
scroll to position [151, 0]
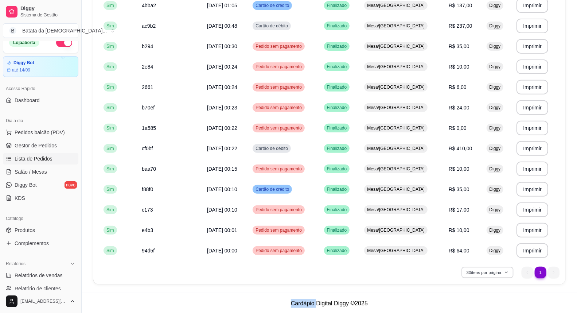
click at [490, 276] on button "30 itens por página" at bounding box center [487, 271] width 52 height 11
click at [457, 116] on td "R$ 24,00" at bounding box center [463, 107] width 38 height 20
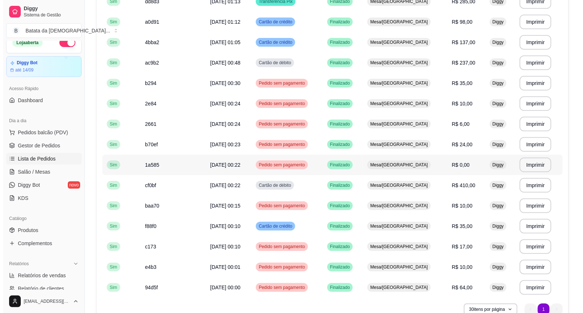
scroll to position [0, 0]
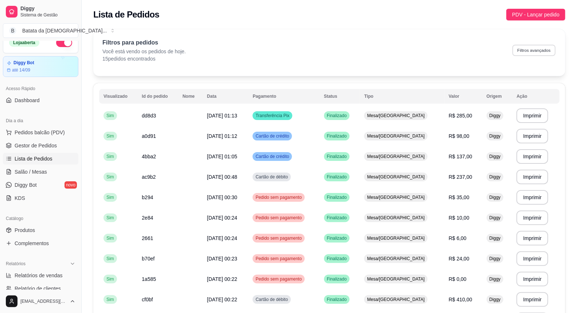
click at [535, 47] on button "Filtros avançados" at bounding box center [533, 49] width 43 height 11
select select "0"
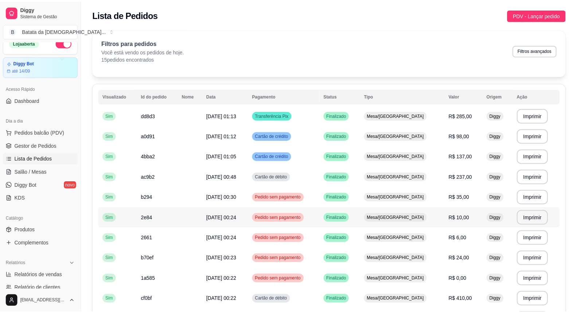
scroll to position [151, 0]
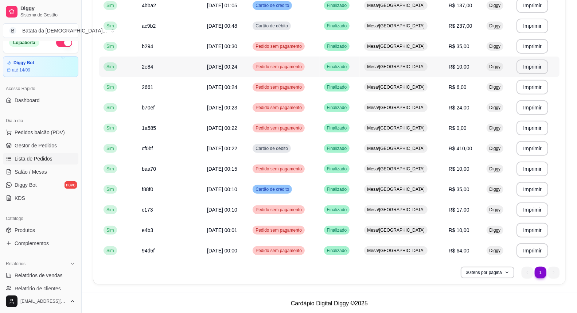
type button "on"
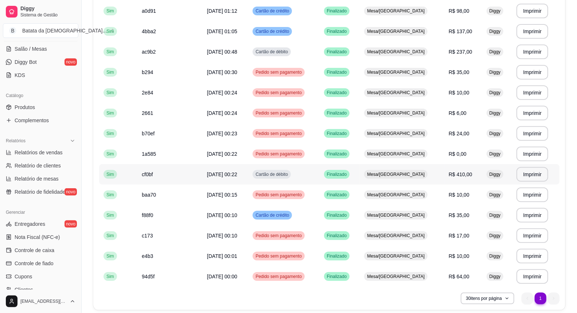
scroll to position [110, 0]
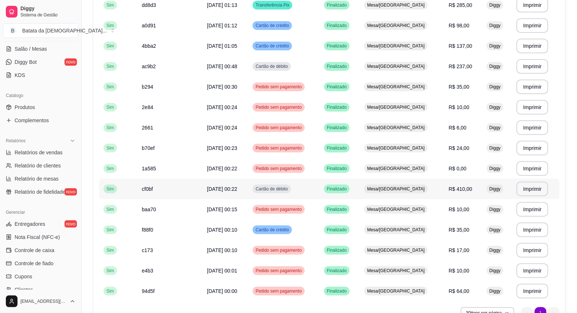
click at [435, 186] on td "Mesa/[GEOGRAPHIC_DATA]" at bounding box center [402, 189] width 84 height 20
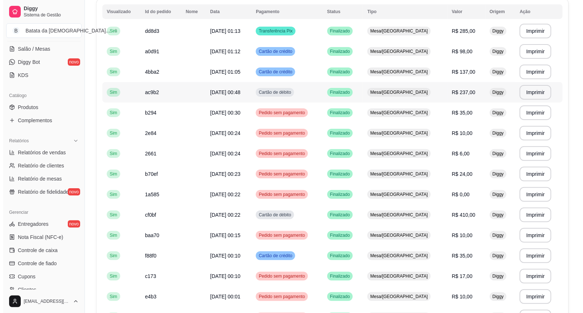
scroll to position [70, 0]
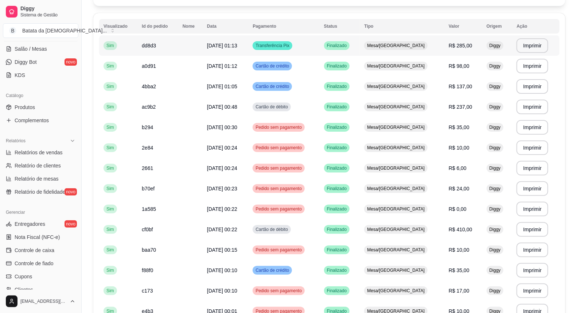
click at [388, 54] on td "Mesa/[GEOGRAPHIC_DATA]" at bounding box center [402, 45] width 84 height 20
click at [475, 94] on td "R$ 137,00" at bounding box center [463, 86] width 38 height 20
click at [469, 100] on td "R$ 237,00" at bounding box center [463, 107] width 38 height 20
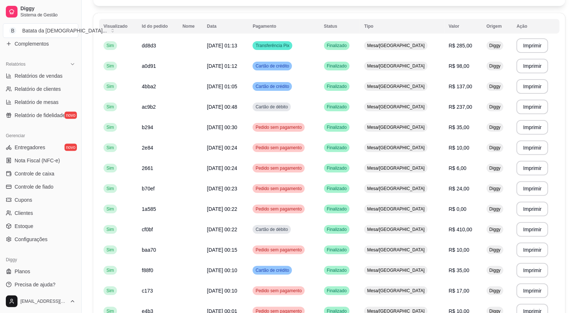
scroll to position [211, 0]
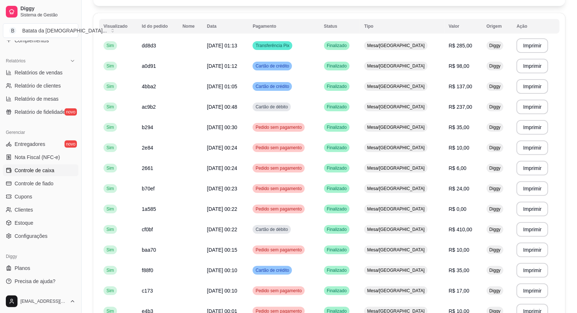
click at [24, 167] on span "Controle de caixa" at bounding box center [35, 170] width 40 height 7
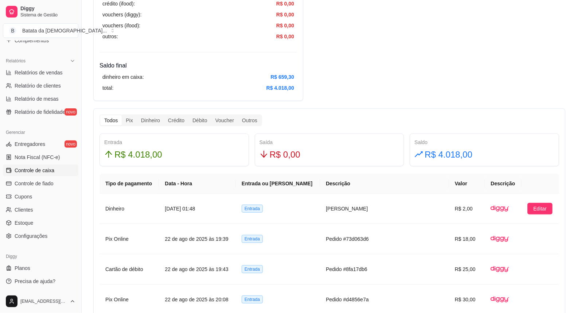
scroll to position [283, 0]
